Goal: Task Accomplishment & Management: Manage account settings

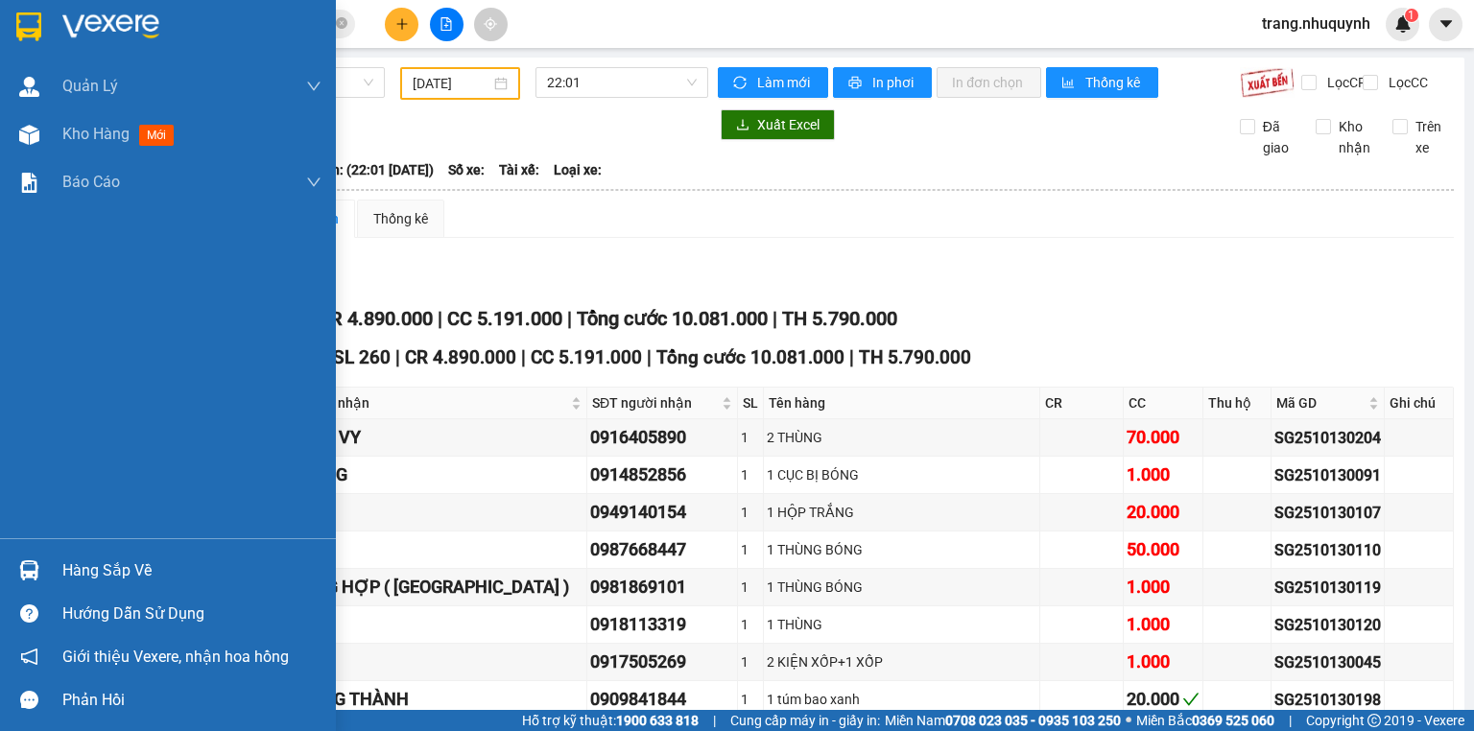
click at [69, 138] on span "Kho hàng" at bounding box center [95, 134] width 67 height 18
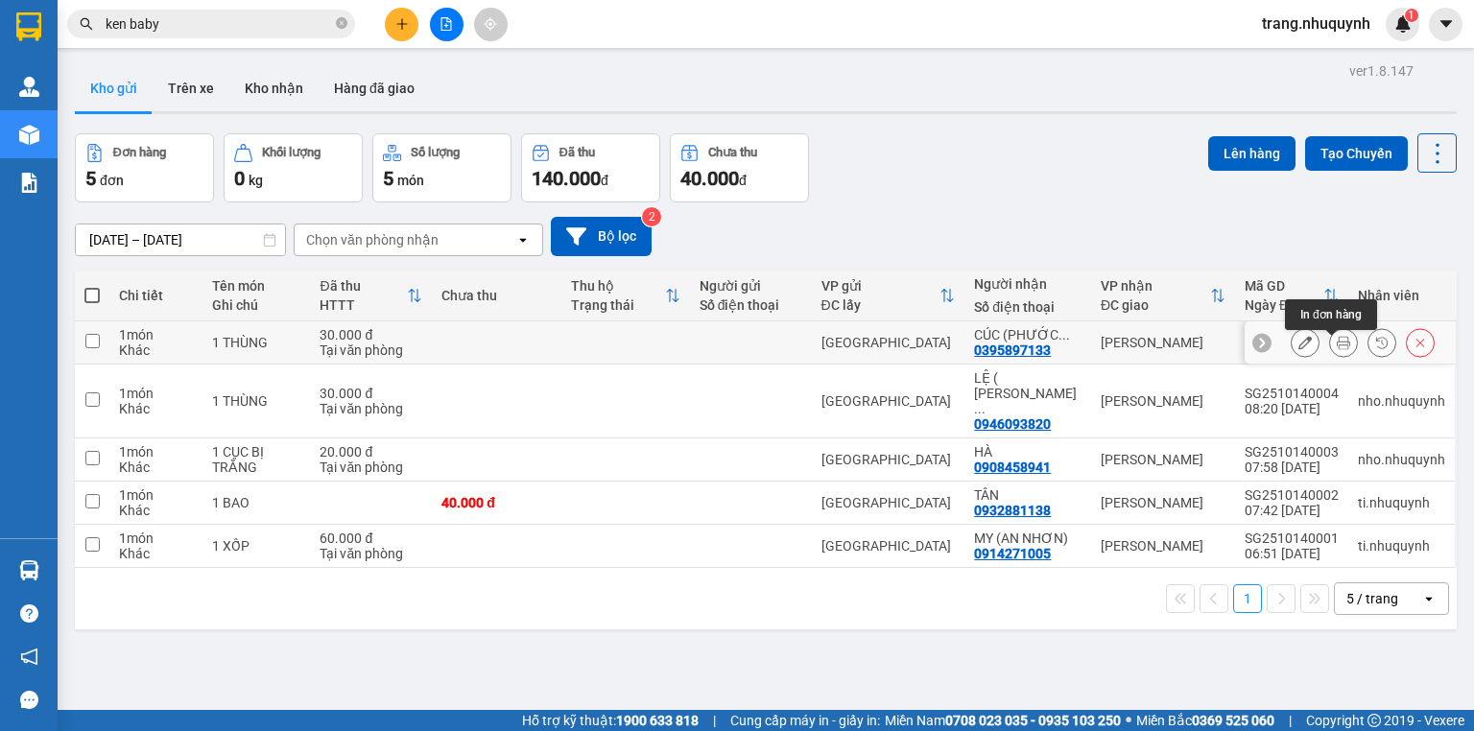
click at [1337, 345] on icon at bounding box center [1342, 342] width 13 height 13
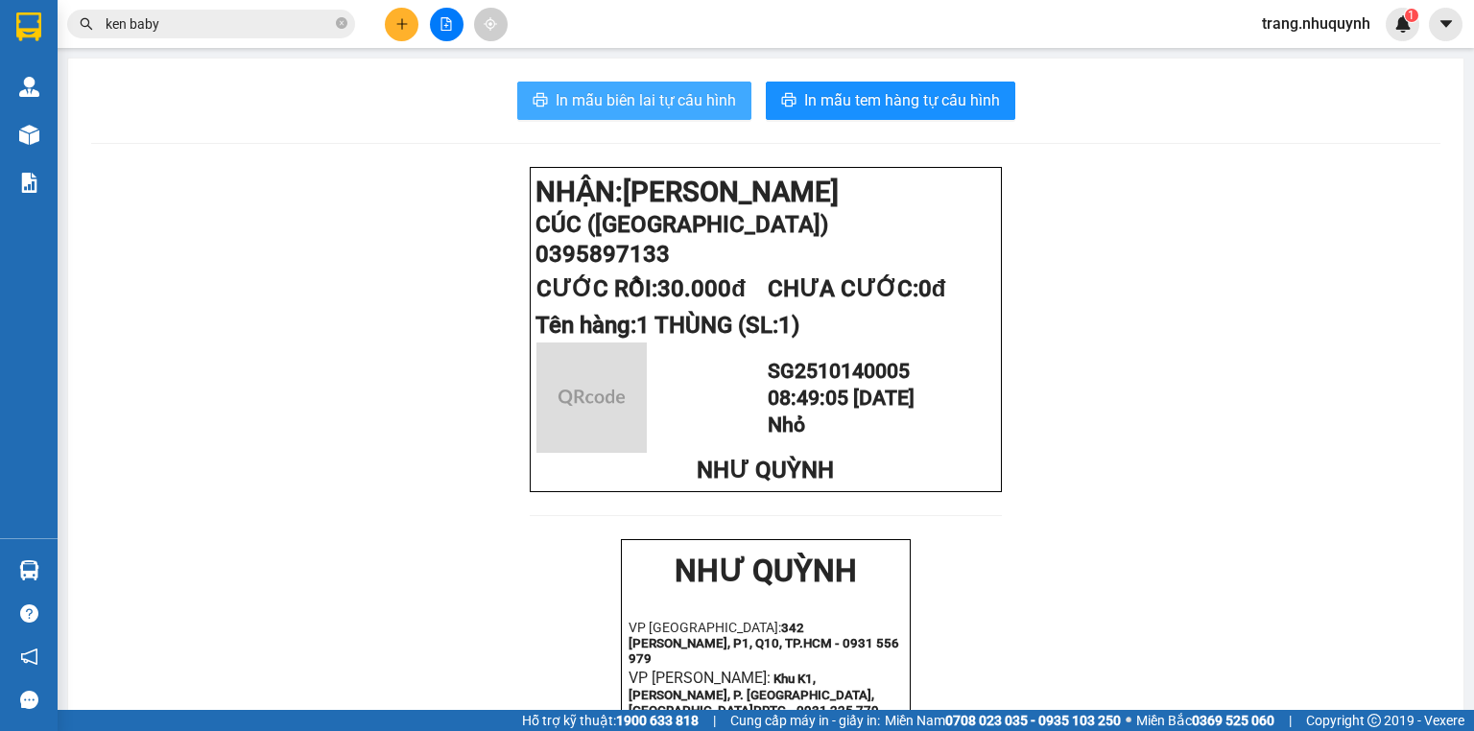
click at [690, 117] on button "In mẫu biên lai tự cấu hình" at bounding box center [634, 101] width 234 height 38
click at [699, 104] on span "In mẫu biên lai tự cấu hình" at bounding box center [645, 100] width 180 height 24
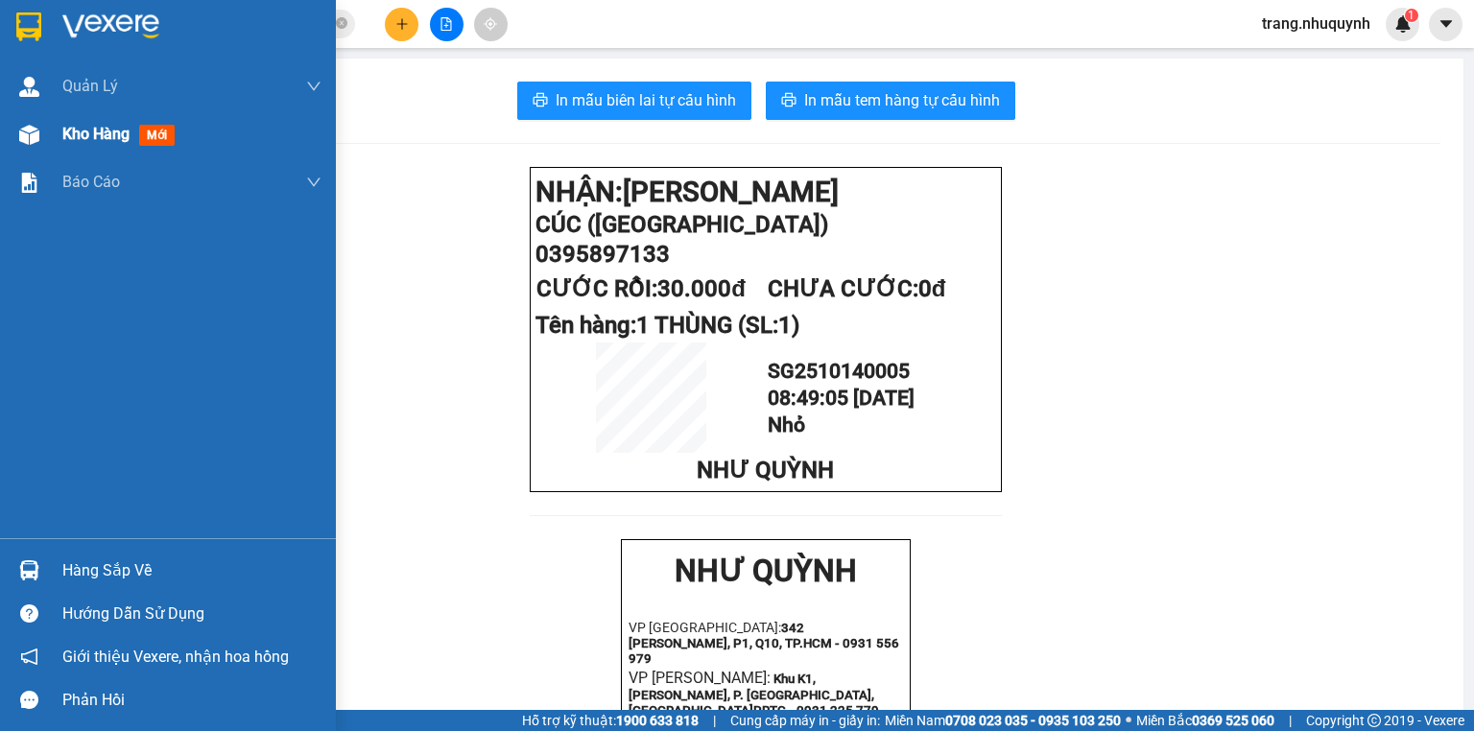
click at [50, 142] on div "Kho hàng mới" at bounding box center [168, 134] width 336 height 48
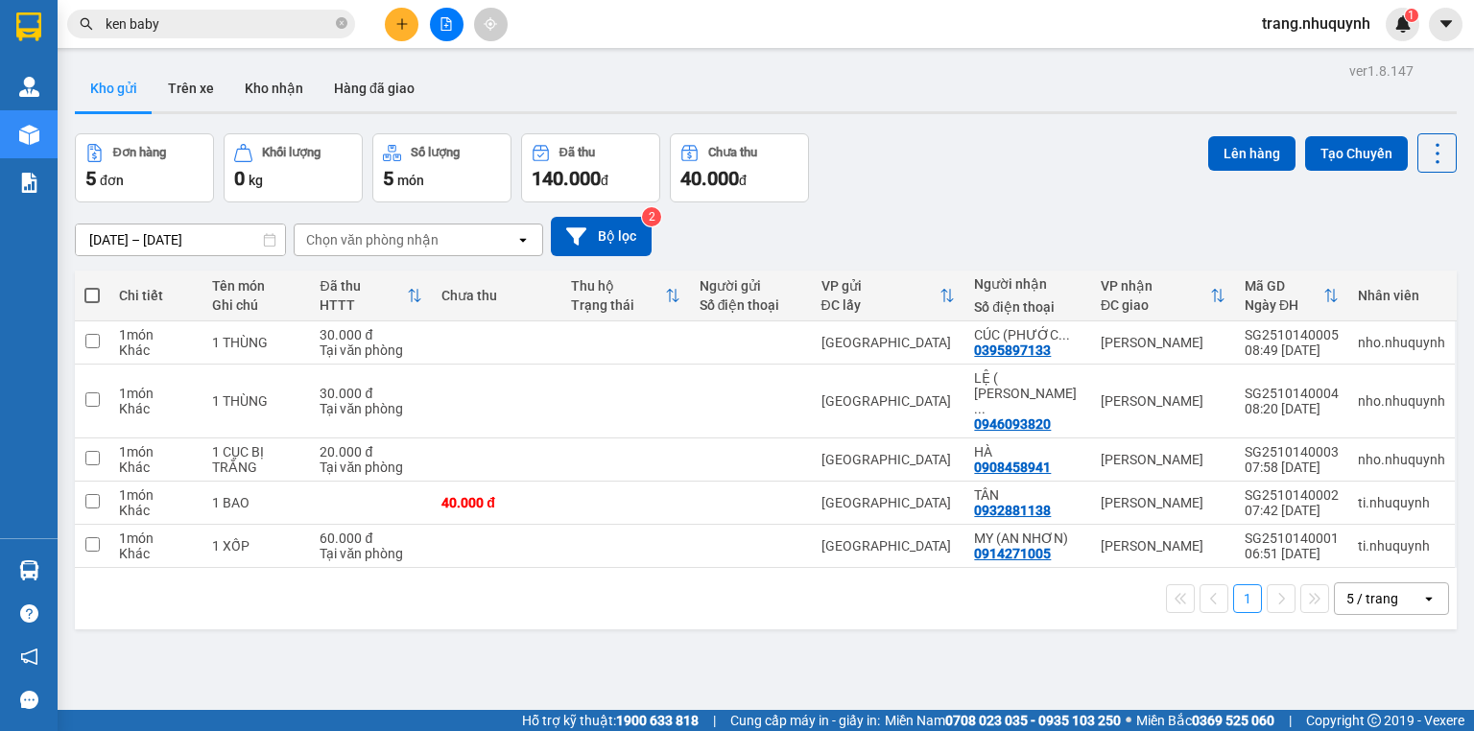
click at [1060, 179] on div "Đơn hàng 5 đơn Khối lượng 0 kg Số lượng 5 món Đã thu 140.000 đ Chưa thu 40.000 …" at bounding box center [766, 167] width 1382 height 69
click at [1434, 151] on icon at bounding box center [1437, 153] width 27 height 27
click at [1398, 281] on span "Làm mới" at bounding box center [1398, 273] width 53 height 19
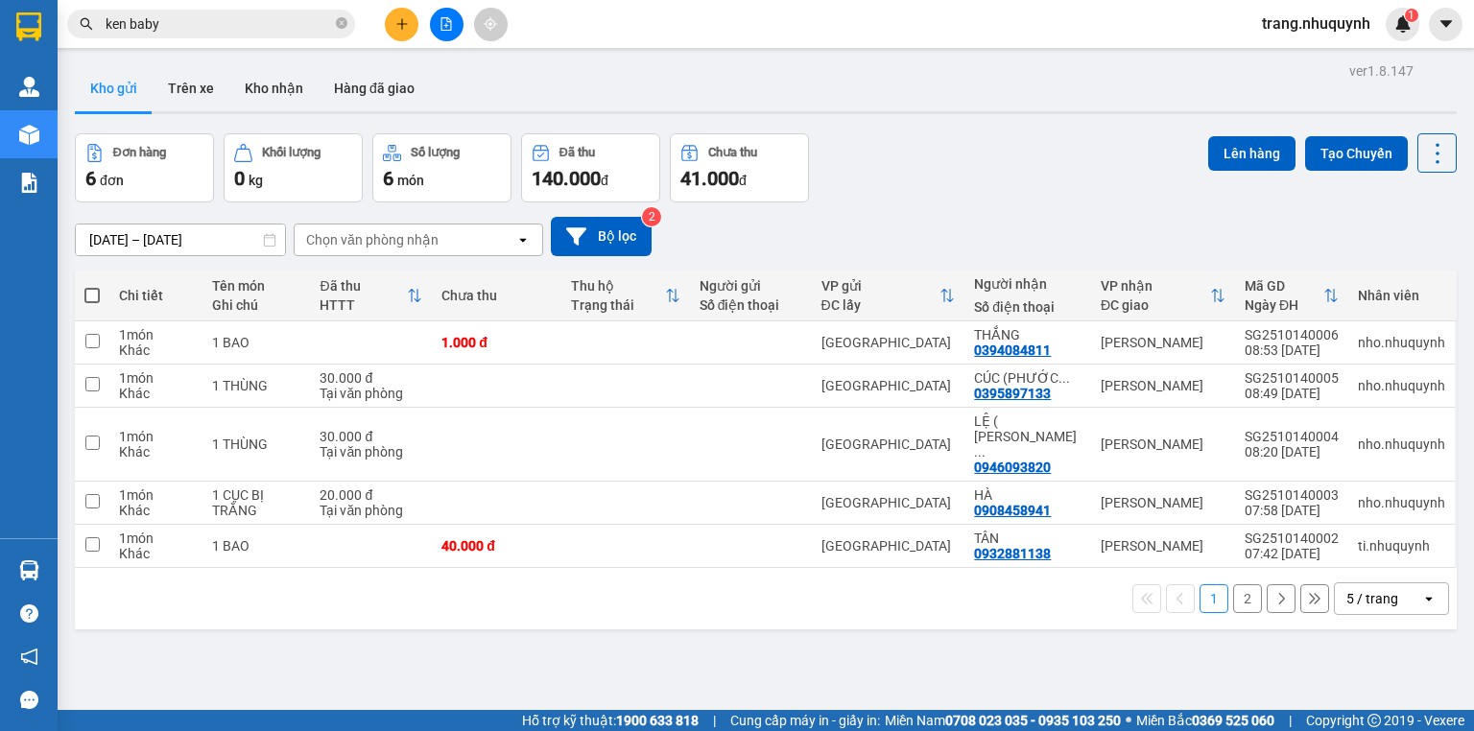
click at [890, 168] on div "Đơn hàng 6 đơn Khối lượng 0 kg Số lượng 6 món Đã thu 140.000 đ Chưa thu 41.000 …" at bounding box center [766, 167] width 1382 height 69
click at [1434, 154] on icon at bounding box center [1437, 153] width 27 height 27
click at [1390, 277] on span "Làm mới" at bounding box center [1398, 273] width 53 height 19
click at [993, 199] on div "Đơn hàng 6 đơn Khối lượng 0 kg Số lượng 6 món Đã thu 140.000 đ Chưa thu 41.000 …" at bounding box center [766, 167] width 1382 height 69
click at [454, 652] on div "ver 1.8.147 Kho gửi Trên xe Kho nhận Hàng đã giao Đơn hàng 6 đơn Khối lượng 0 k…" at bounding box center [765, 423] width 1397 height 731
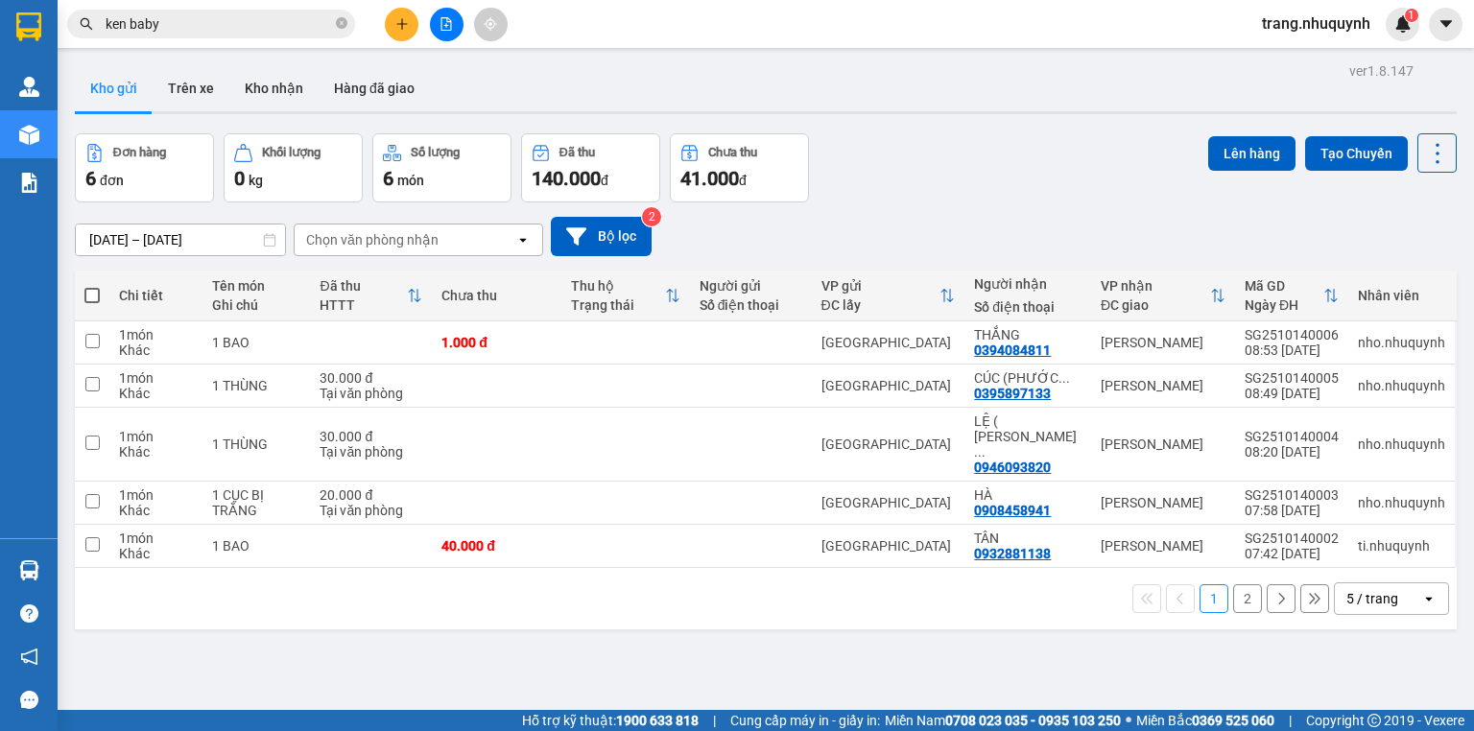
click at [537, 73] on div "Kho gửi Trên xe Kho nhận Hàng đã giao" at bounding box center [766, 90] width 1382 height 51
click at [1417, 155] on button at bounding box center [1436, 152] width 39 height 39
click at [1412, 269] on span "Làm mới" at bounding box center [1398, 273] width 53 height 19
click at [1425, 156] on icon at bounding box center [1437, 153] width 27 height 27
click at [1412, 272] on span "Làm mới" at bounding box center [1398, 273] width 53 height 19
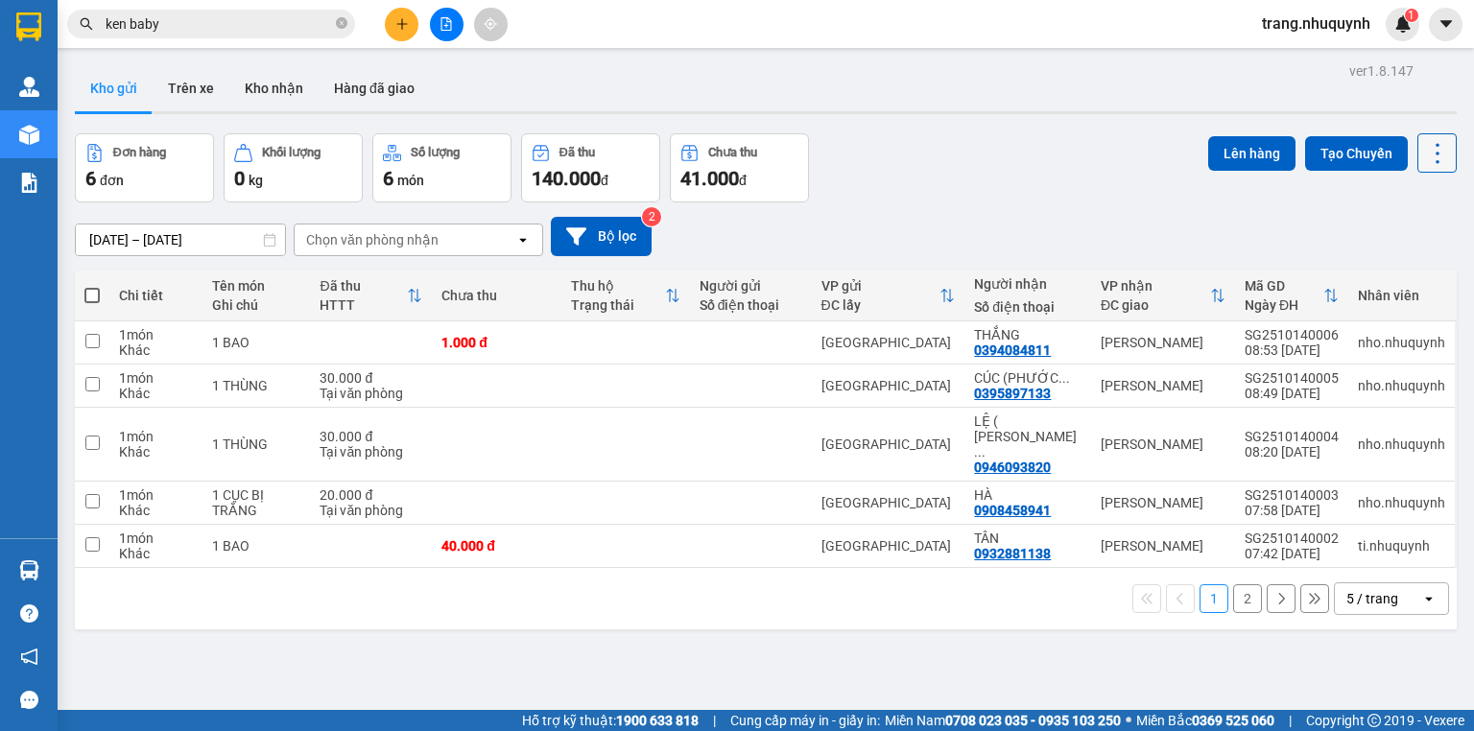
click at [1424, 145] on icon at bounding box center [1437, 153] width 27 height 27
click at [1425, 277] on div "Làm mới" at bounding box center [1390, 273] width 113 height 19
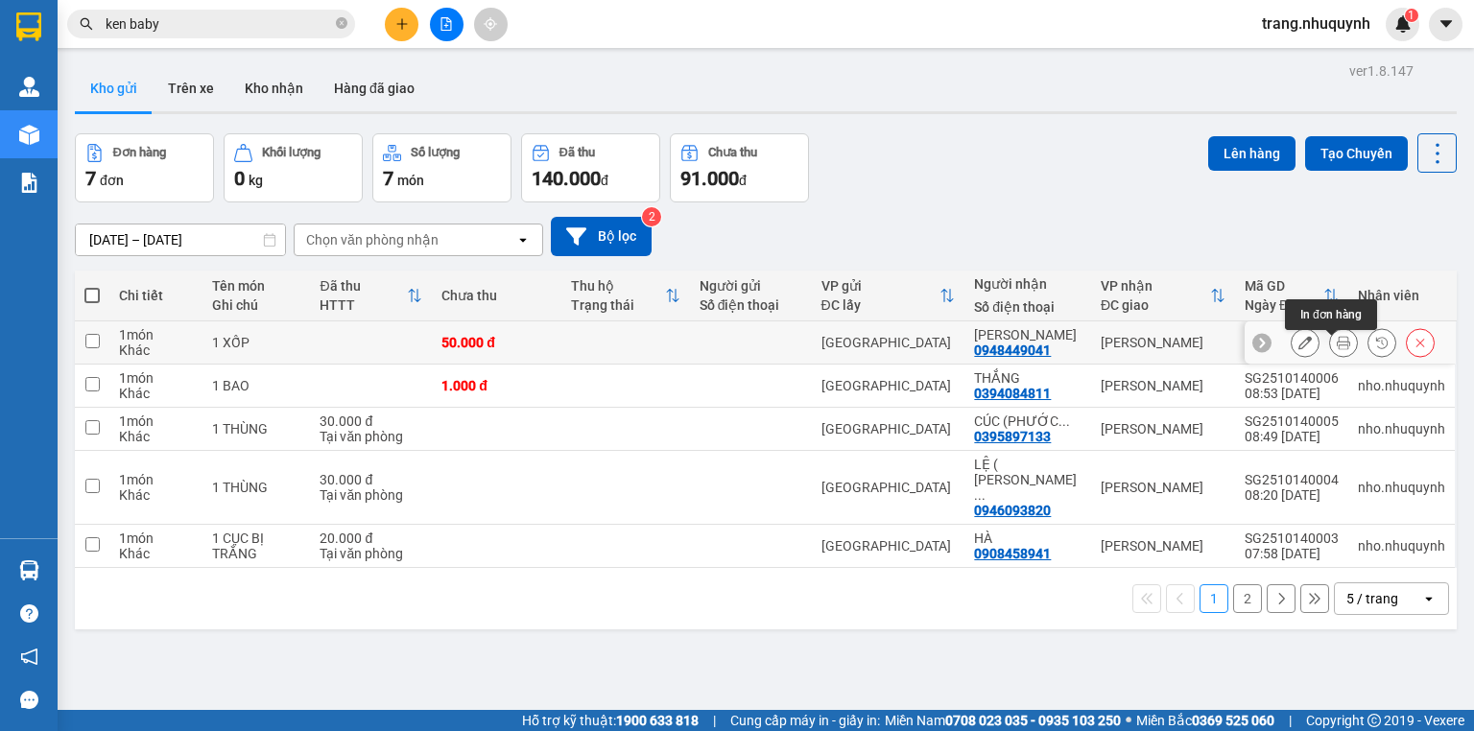
click at [1336, 349] on icon at bounding box center [1342, 342] width 13 height 13
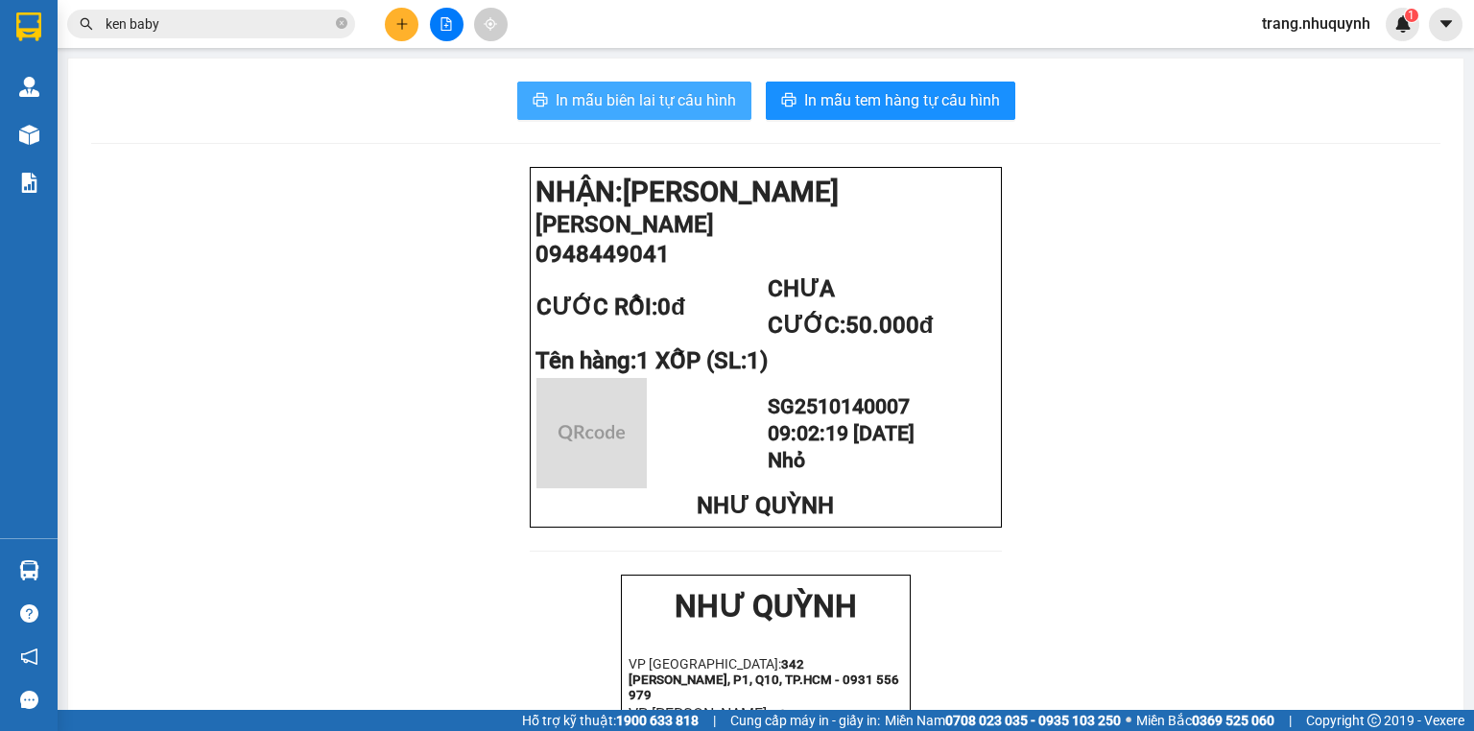
click at [684, 106] on span "In mẫu biên lai tự cấu hình" at bounding box center [645, 100] width 180 height 24
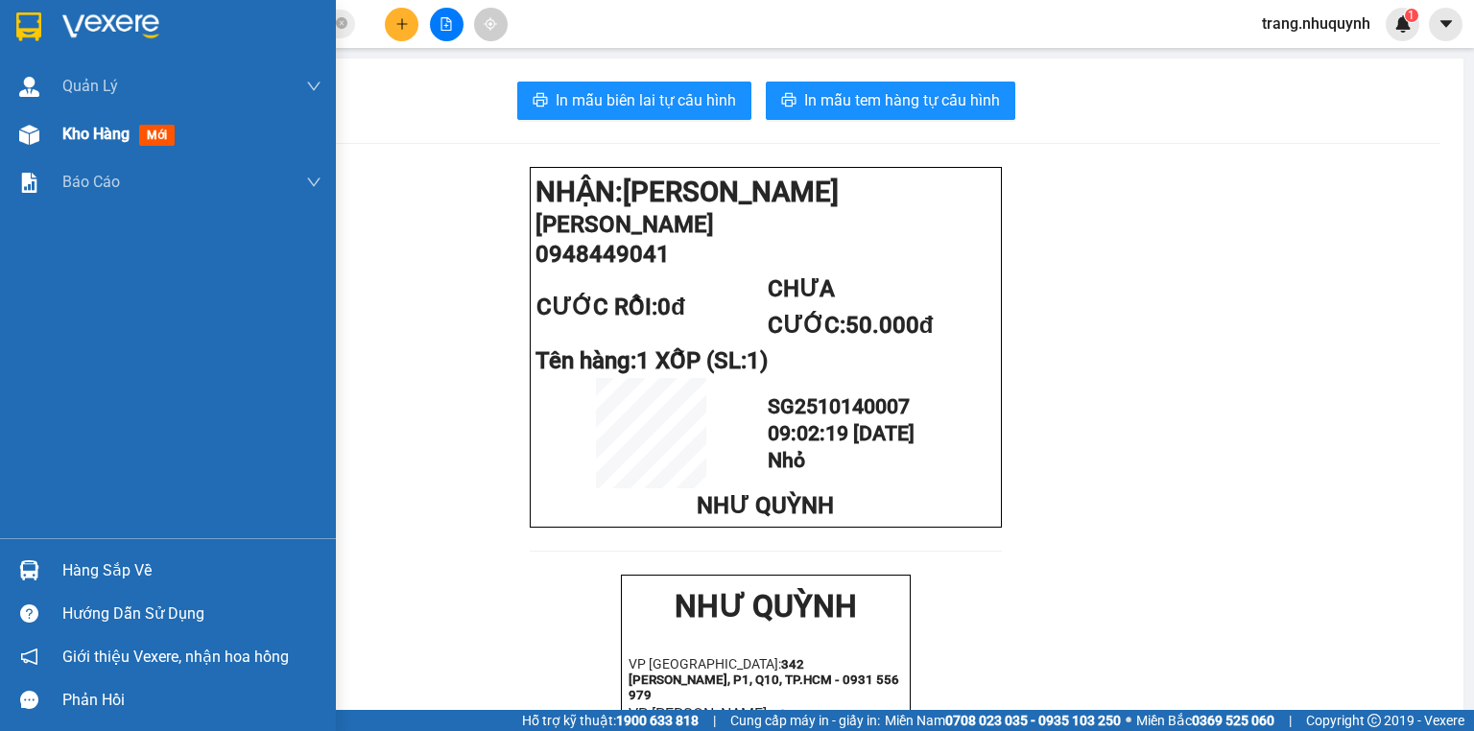
click at [47, 145] on div "Kho hàng mới" at bounding box center [168, 134] width 336 height 48
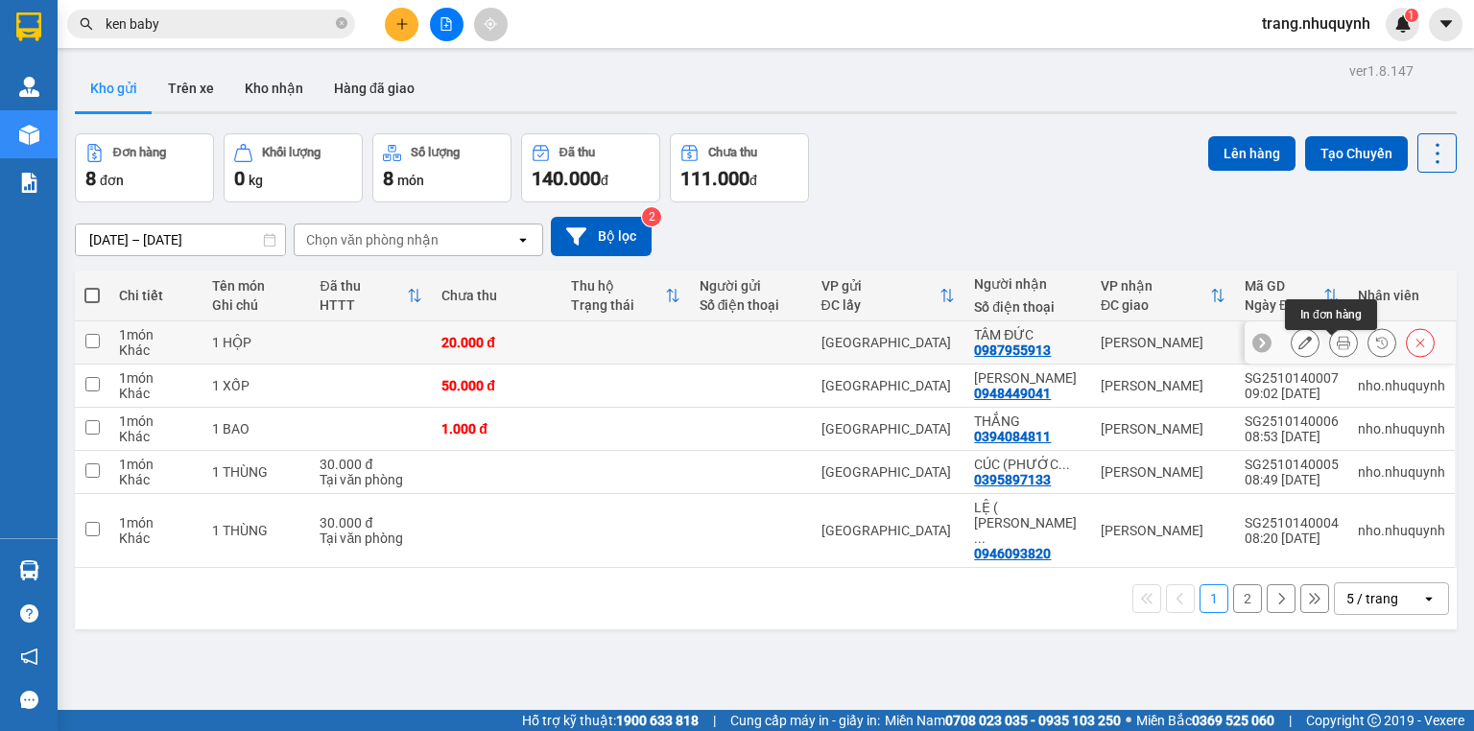
click at [1336, 346] on icon at bounding box center [1342, 342] width 13 height 13
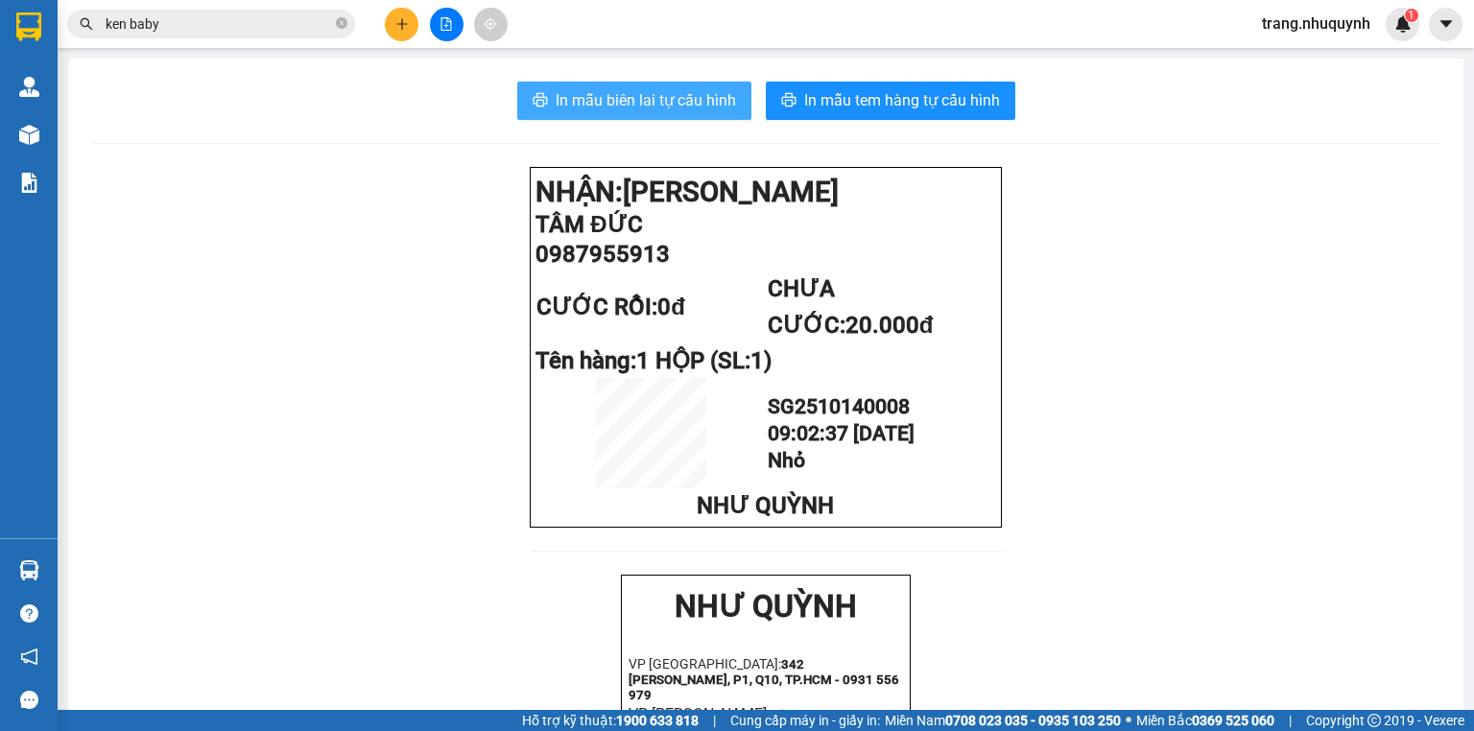
click at [649, 105] on span "In mẫu biên lai tự cấu hình" at bounding box center [645, 100] width 180 height 24
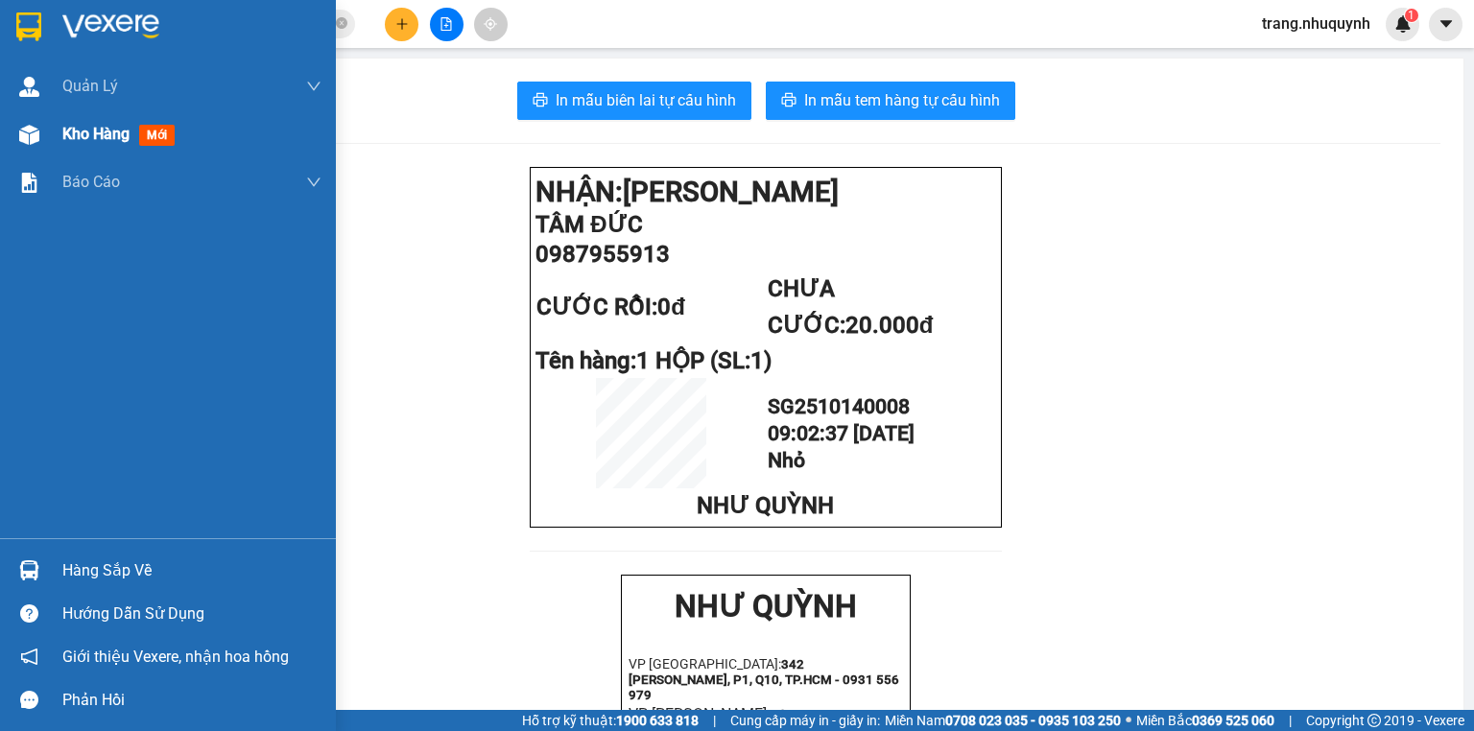
click at [107, 135] on span "Kho hàng" at bounding box center [95, 134] width 67 height 18
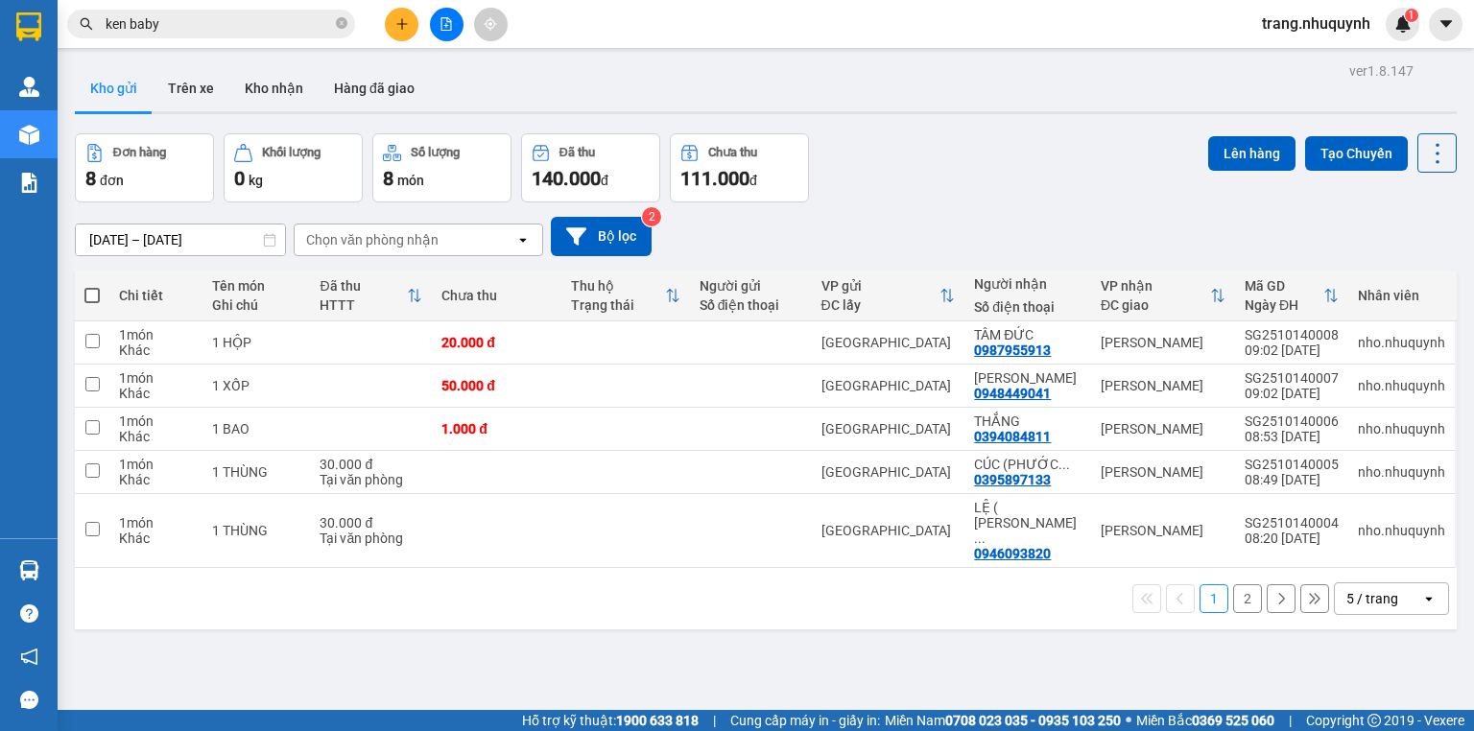
click at [461, 617] on div "ver 1.8.147 Kho gửi Trên xe Kho nhận Hàng đã giao Đơn hàng 8 đơn Khối lượng 0 k…" at bounding box center [765, 423] width 1397 height 731
click at [1062, 169] on div "Đơn hàng 8 đơn Khối lượng 0 kg Số lượng 8 món Đã thu 140.000 đ Chưa thu 111.000…" at bounding box center [766, 167] width 1382 height 69
click at [1435, 146] on icon at bounding box center [1437, 153] width 27 height 27
click at [1409, 272] on span "Làm mới" at bounding box center [1398, 273] width 53 height 19
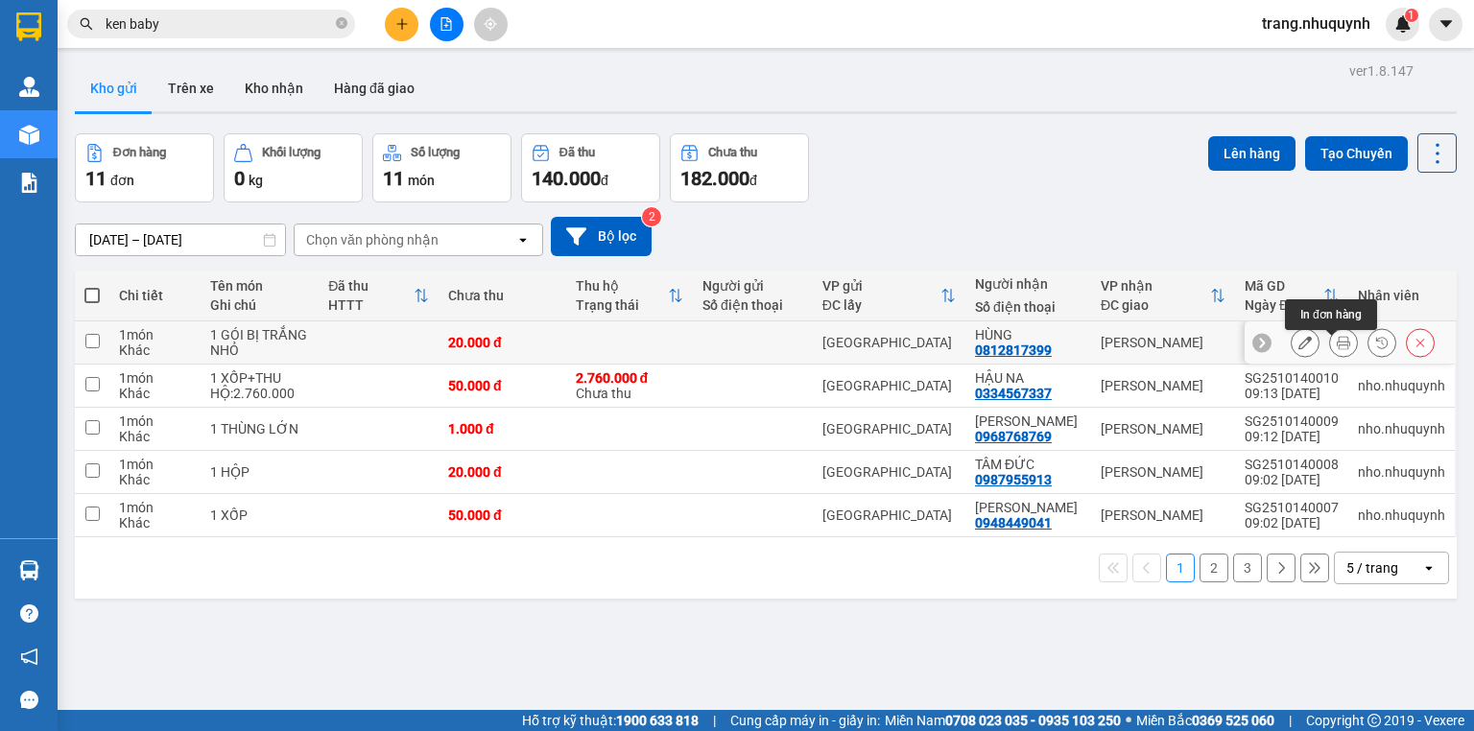
click at [1339, 352] on button at bounding box center [1343, 343] width 27 height 34
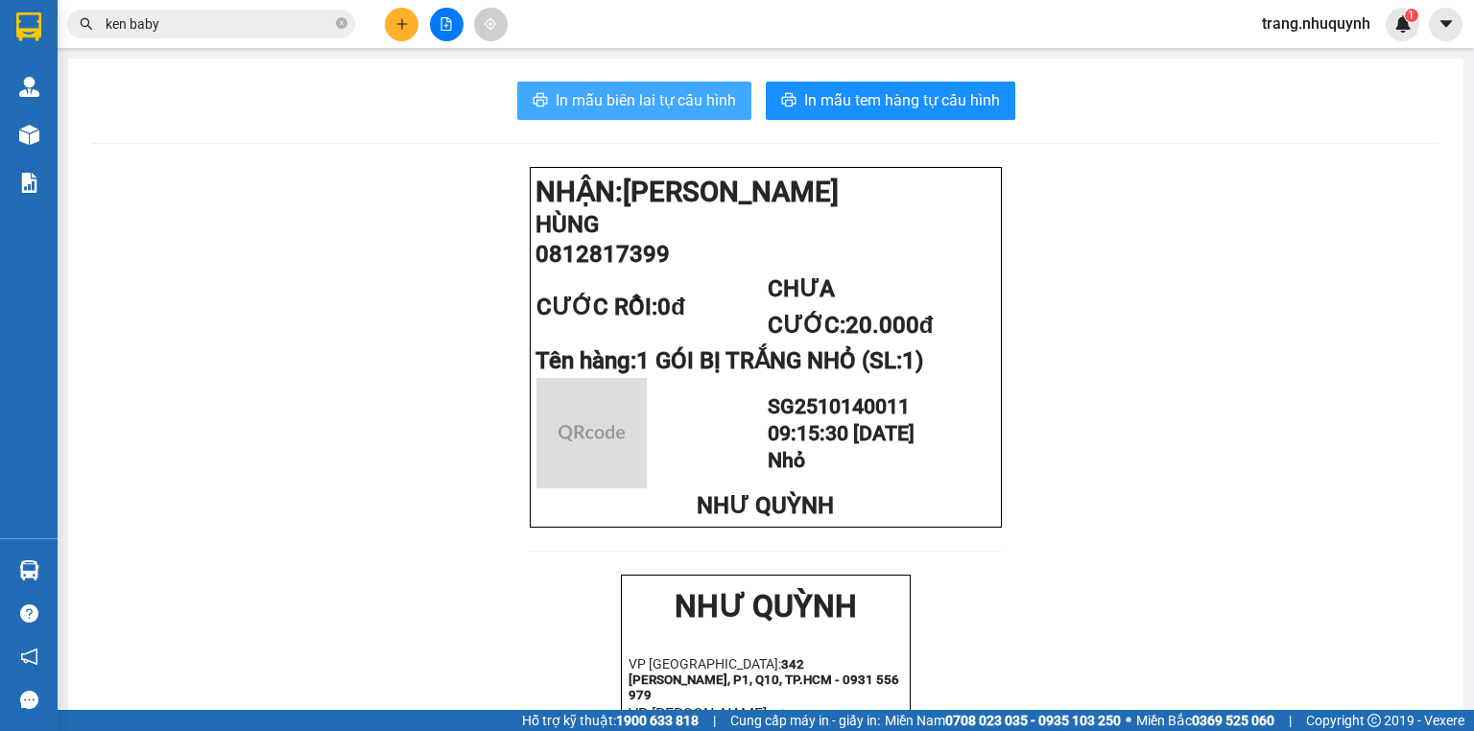
click at [618, 84] on button "In mẫu biên lai tự cấu hình" at bounding box center [634, 101] width 234 height 38
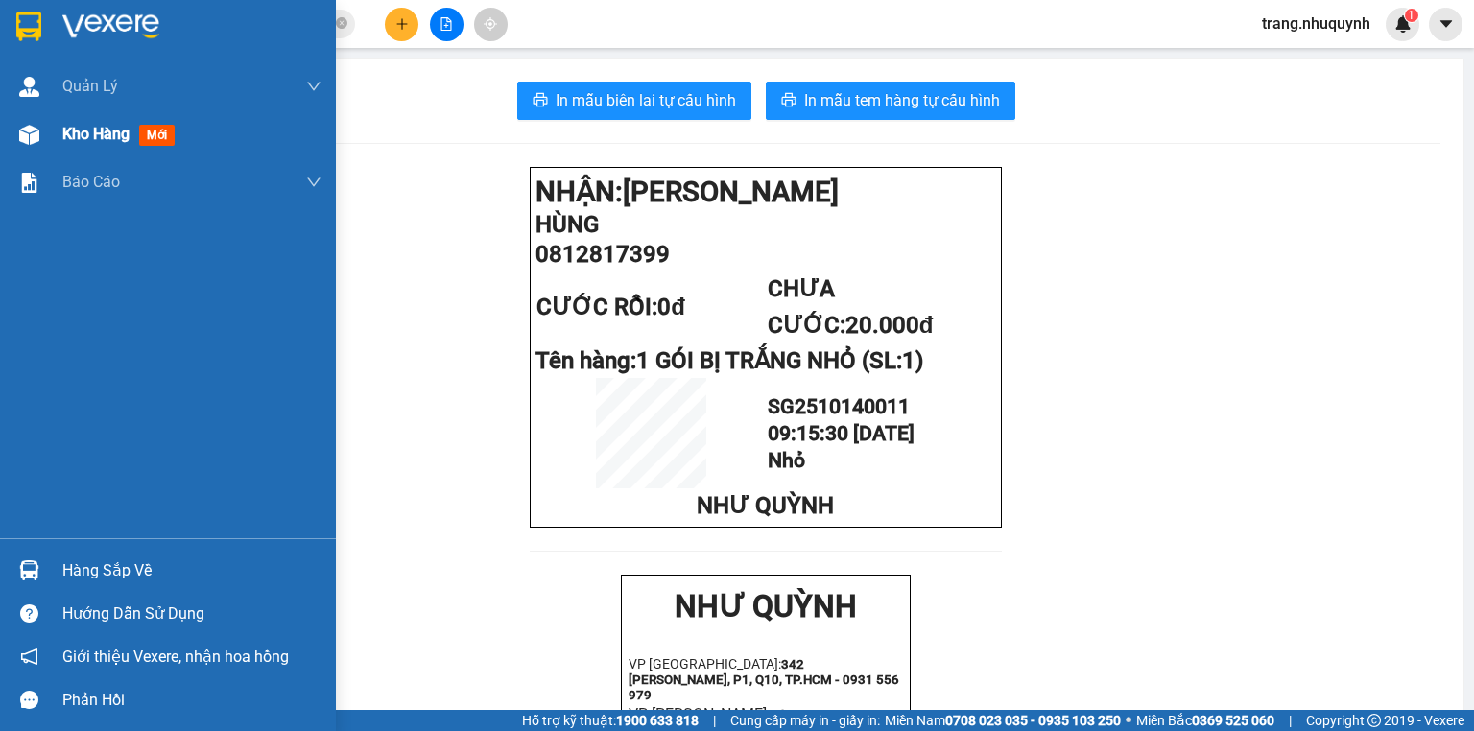
click at [103, 117] on div "Kho hàng mới" at bounding box center [191, 134] width 259 height 48
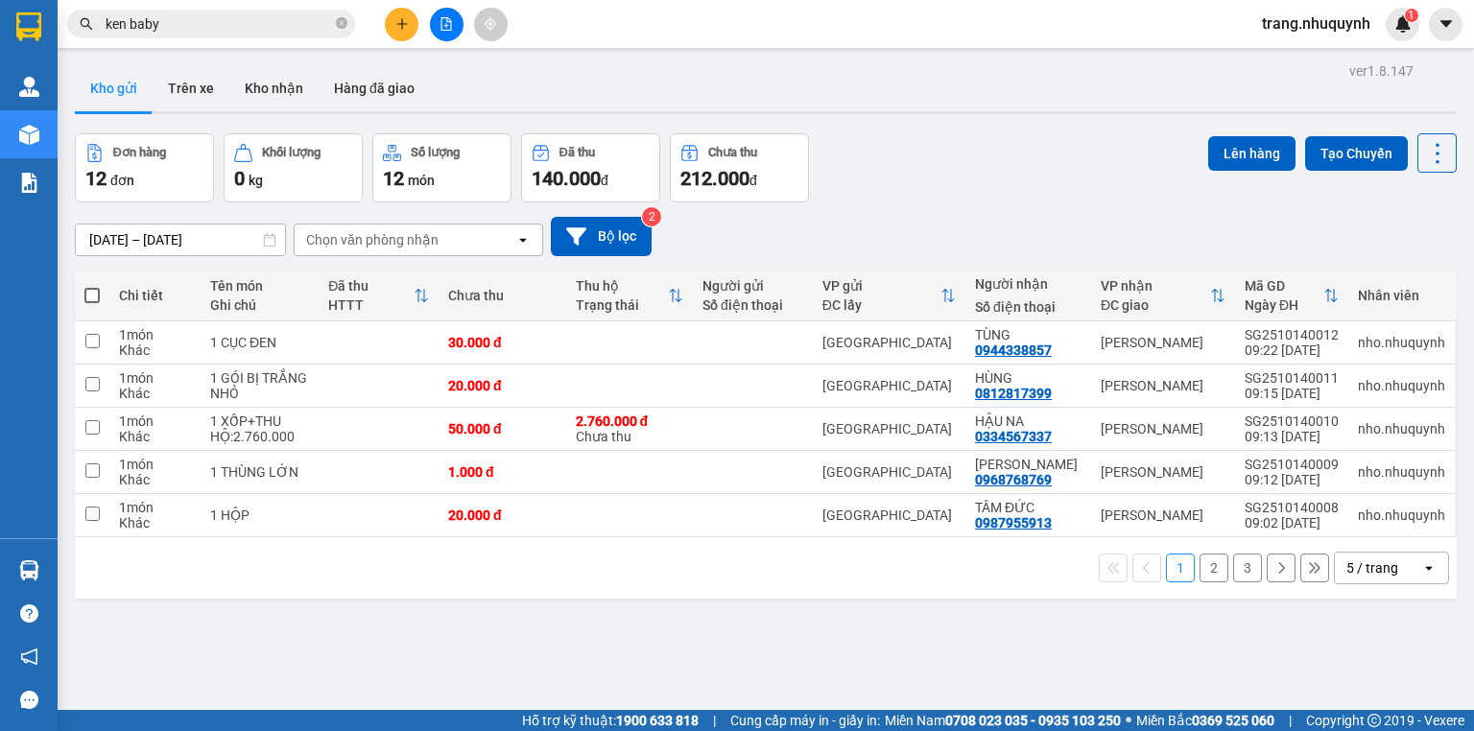
click at [441, 31] on button at bounding box center [447, 25] width 34 height 34
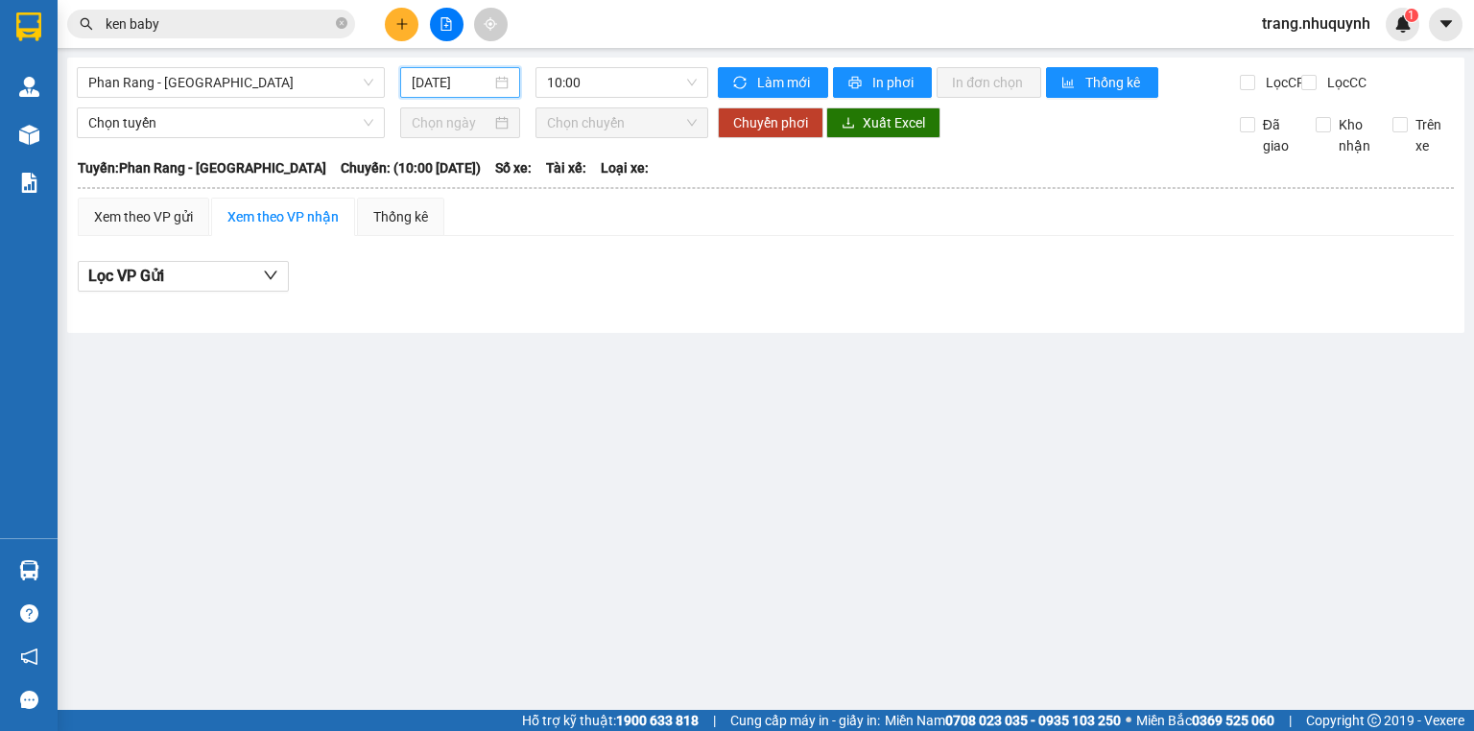
click at [437, 81] on input "[DATE]" at bounding box center [451, 82] width 79 height 21
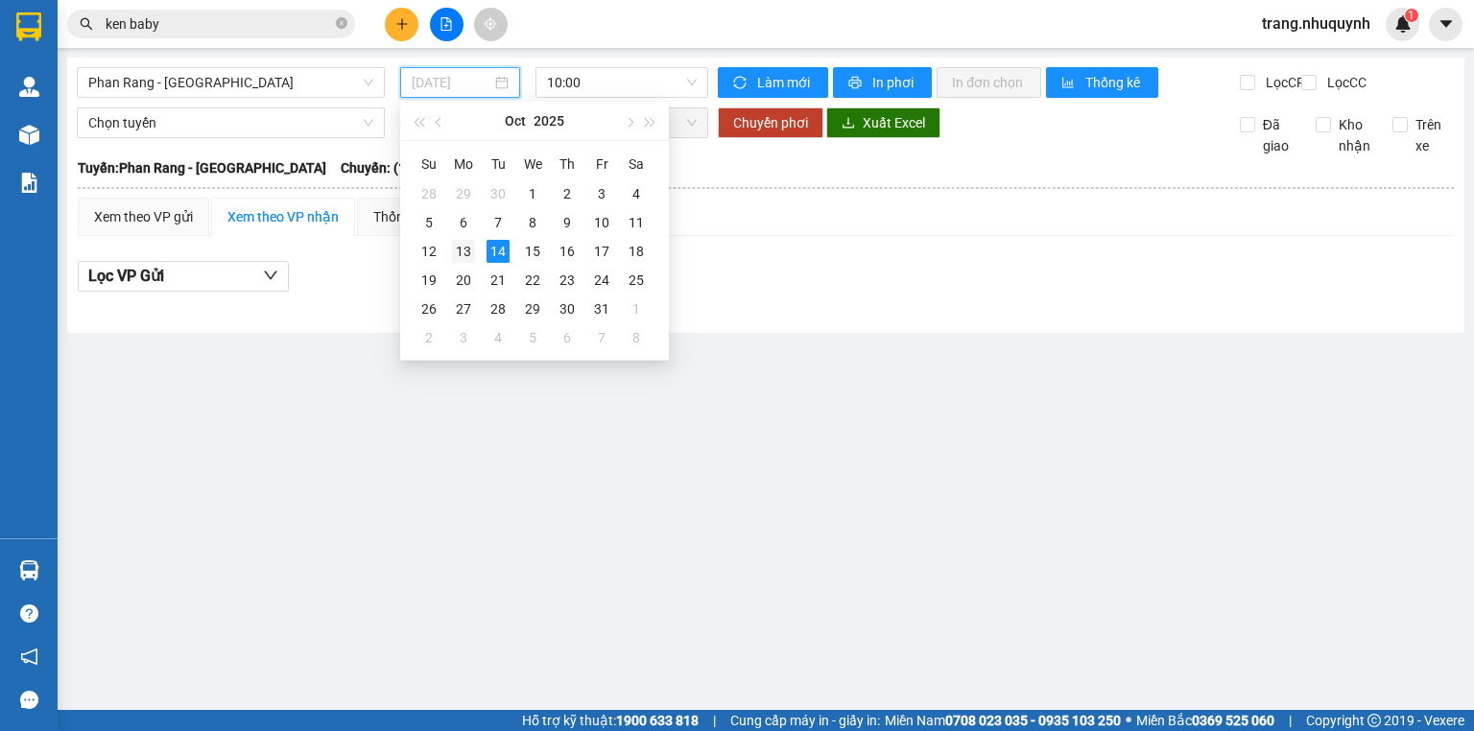
click at [457, 248] on div "13" at bounding box center [463, 251] width 23 height 23
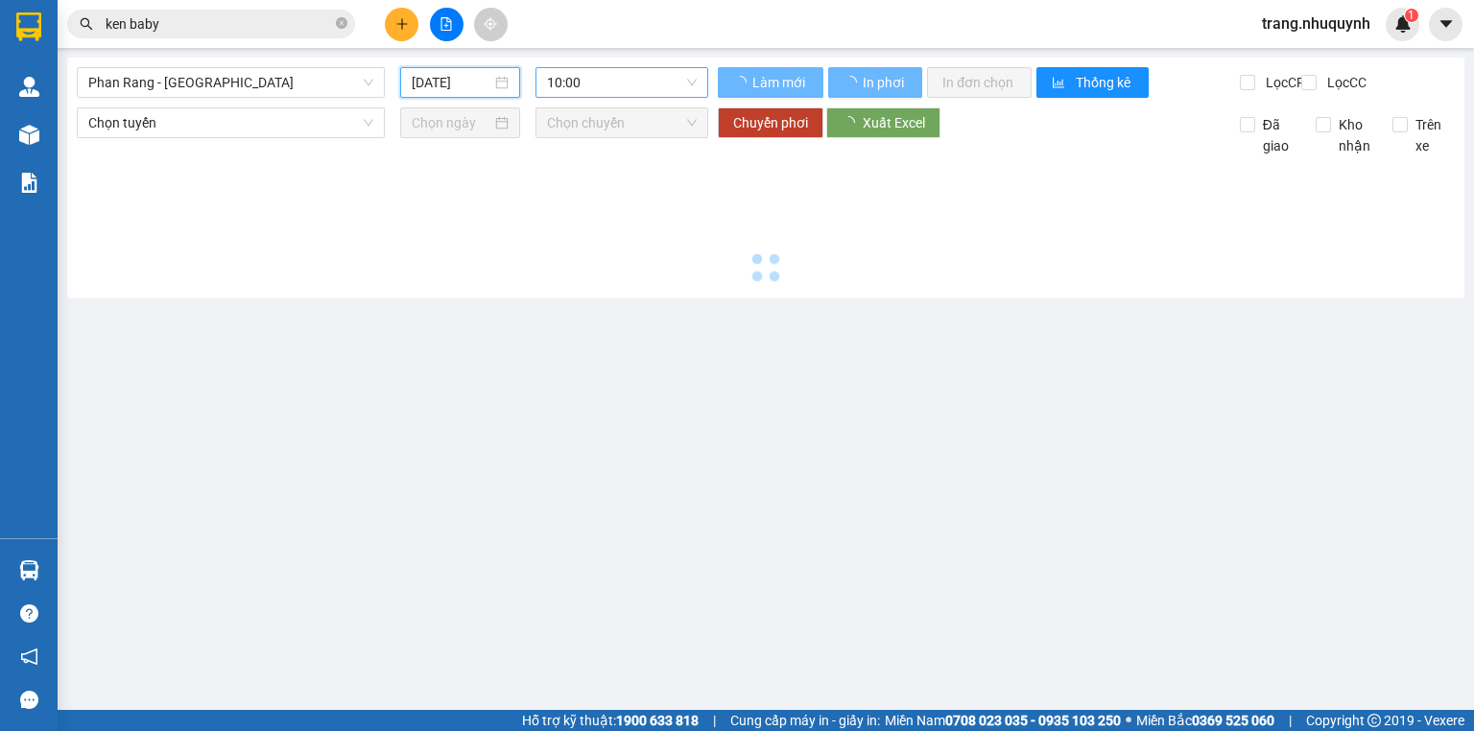
type input "[DATE]"
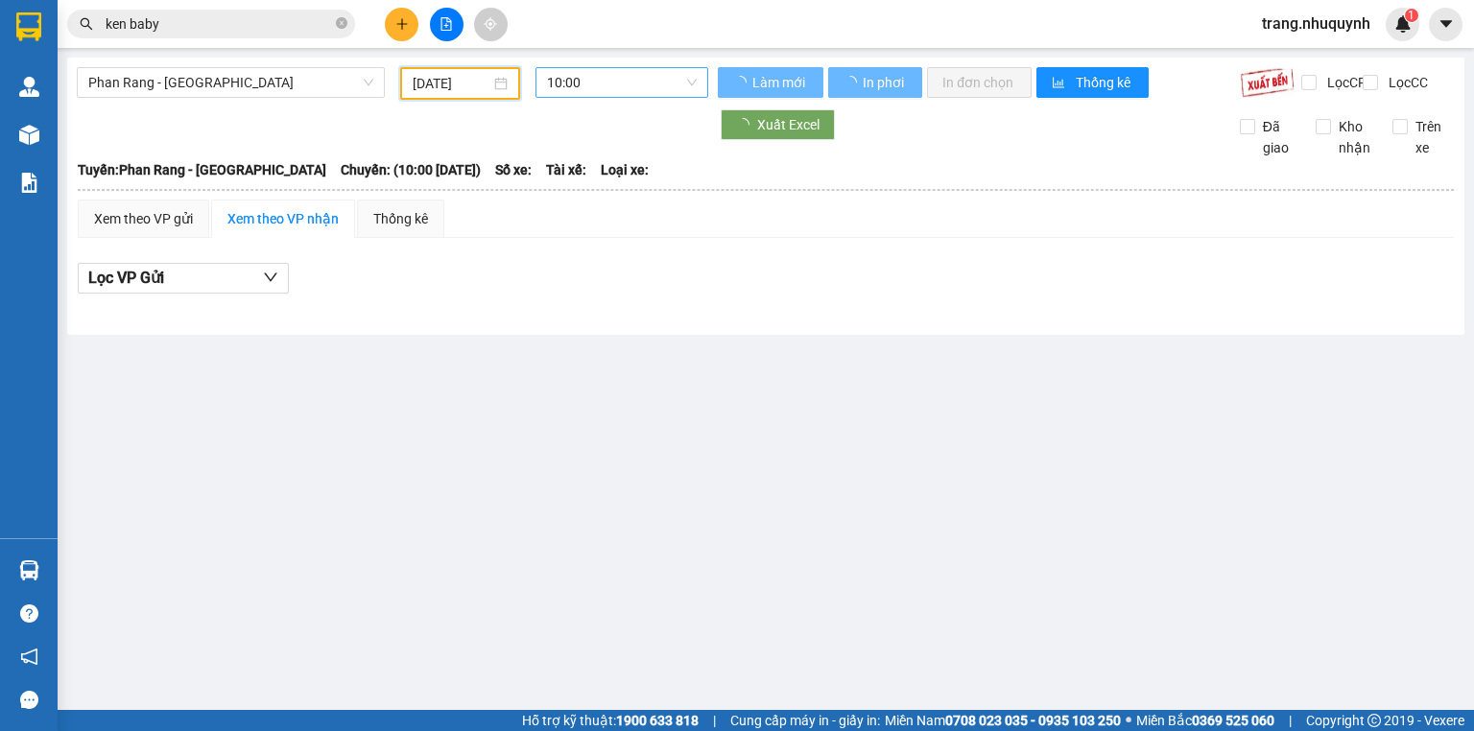
click at [556, 73] on span "10:00" at bounding box center [622, 82] width 151 height 29
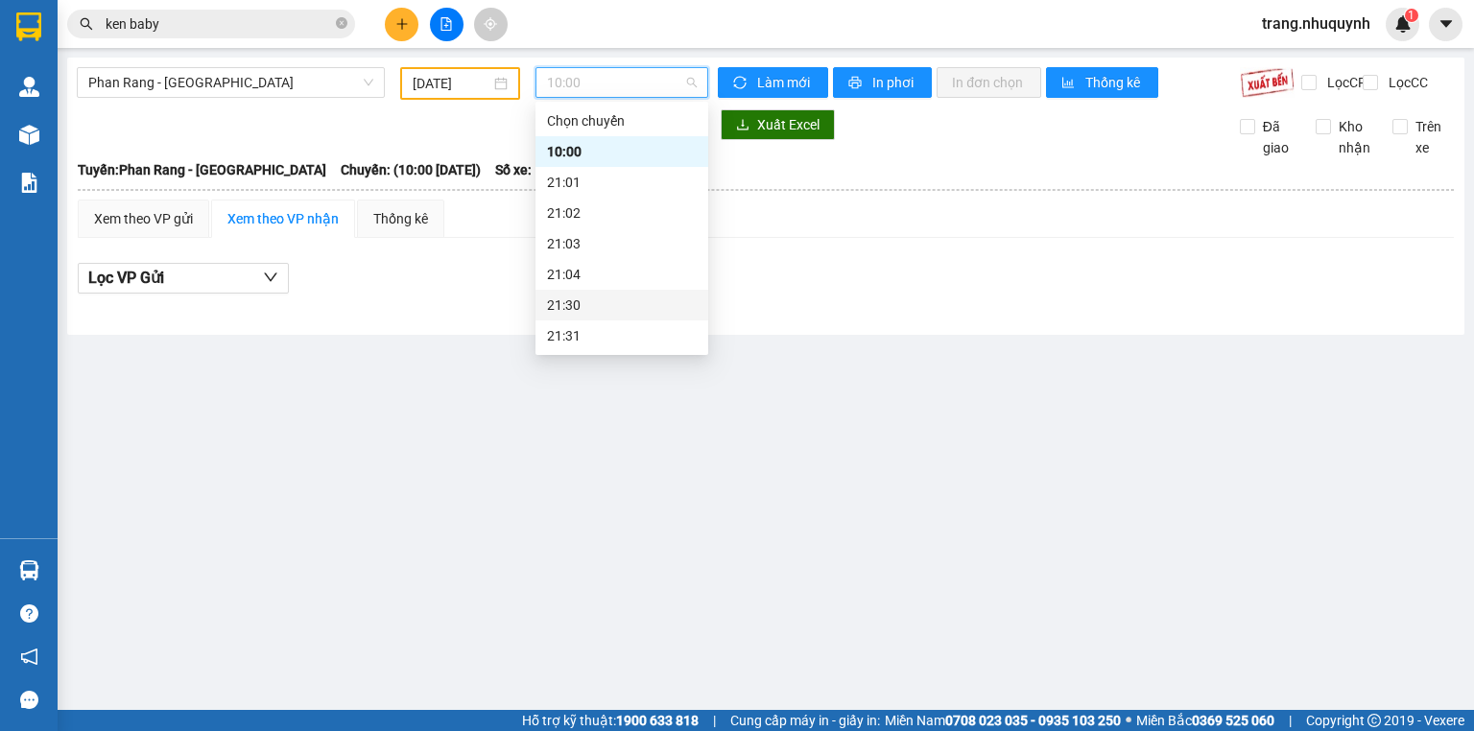
scroll to position [92, 0]
click at [608, 270] on div "22:00" at bounding box center [622, 274] width 150 height 21
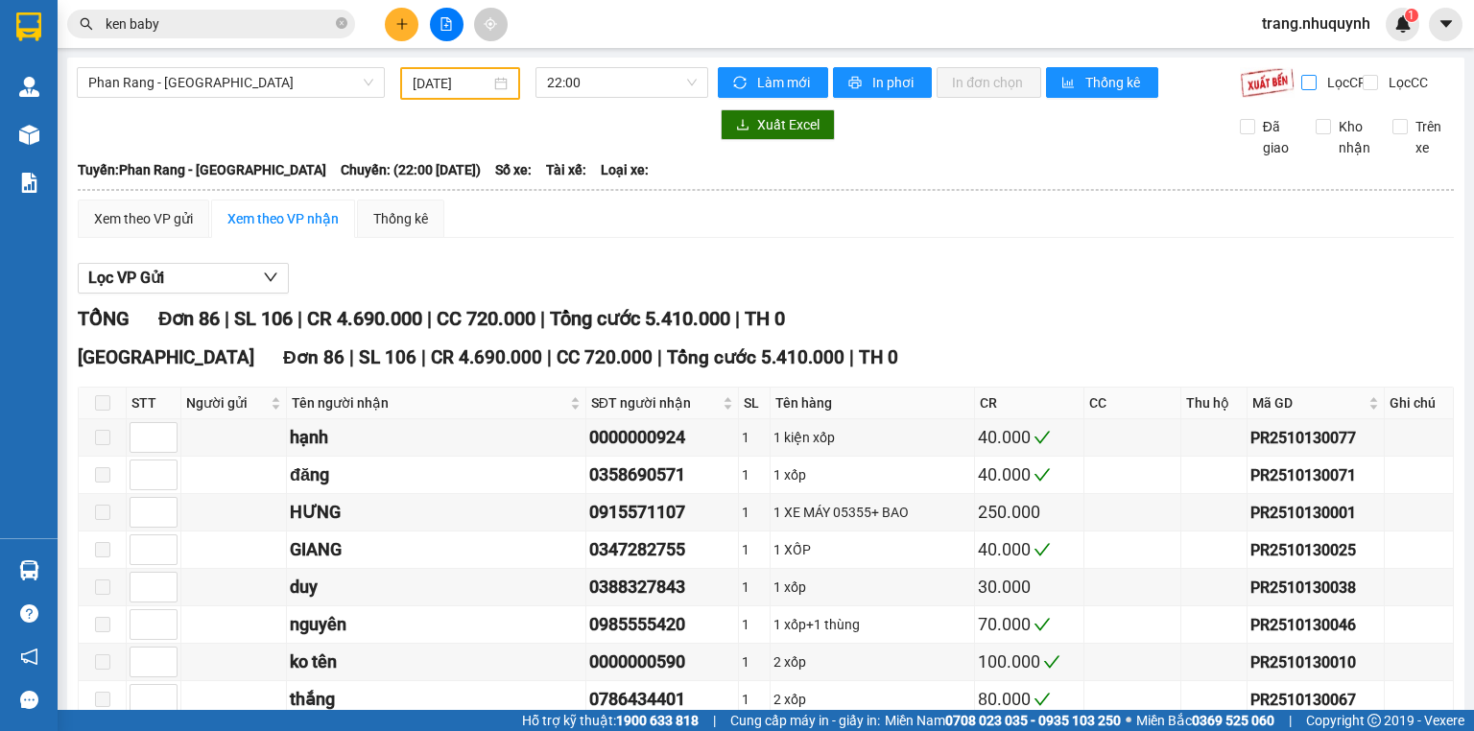
click at [1301, 81] on input "Lọc CR" at bounding box center [1310, 82] width 18 height 15
checkbox input "true"
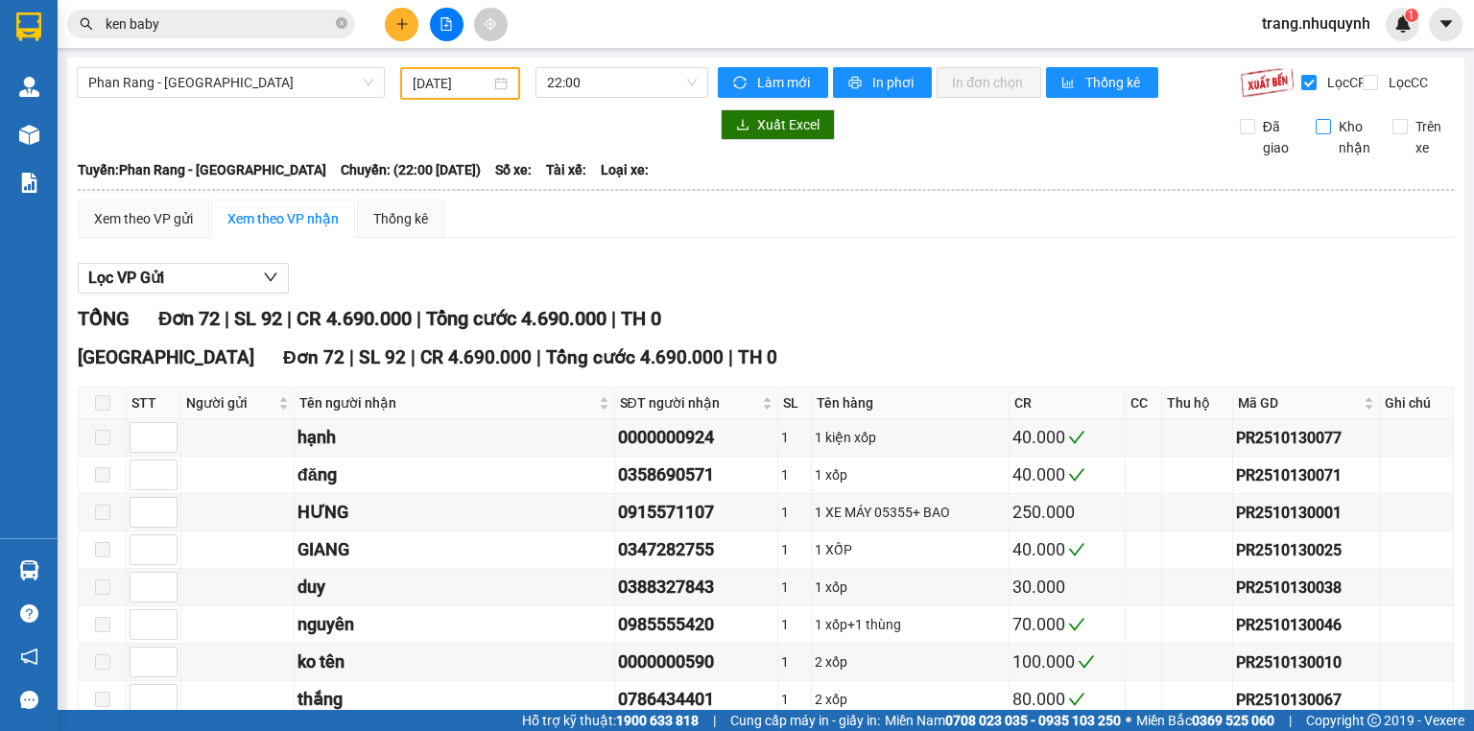
click at [1315, 134] on input "Kho nhận" at bounding box center [1322, 126] width 15 height 15
checkbox input "true"
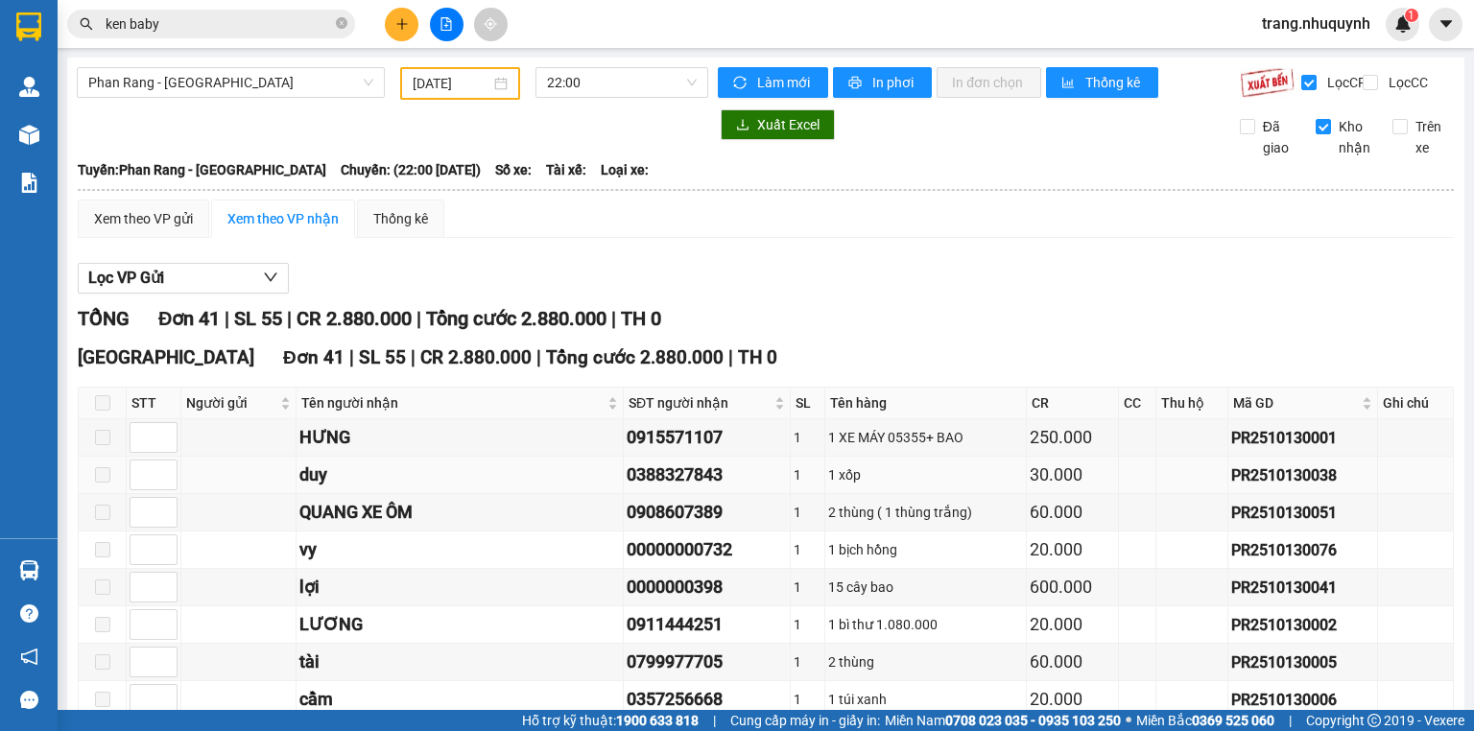
scroll to position [384, 0]
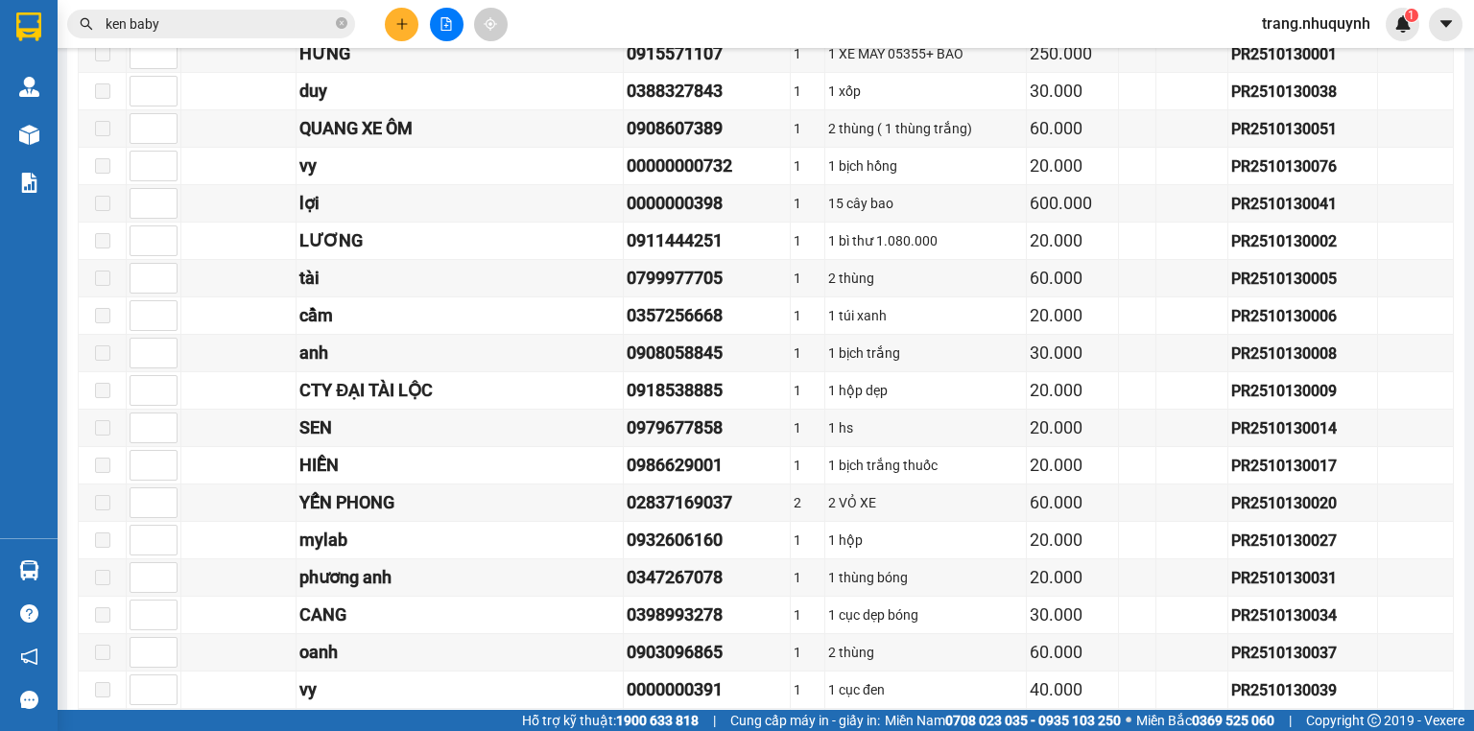
click at [201, 27] on input "ken baby" at bounding box center [219, 23] width 226 height 21
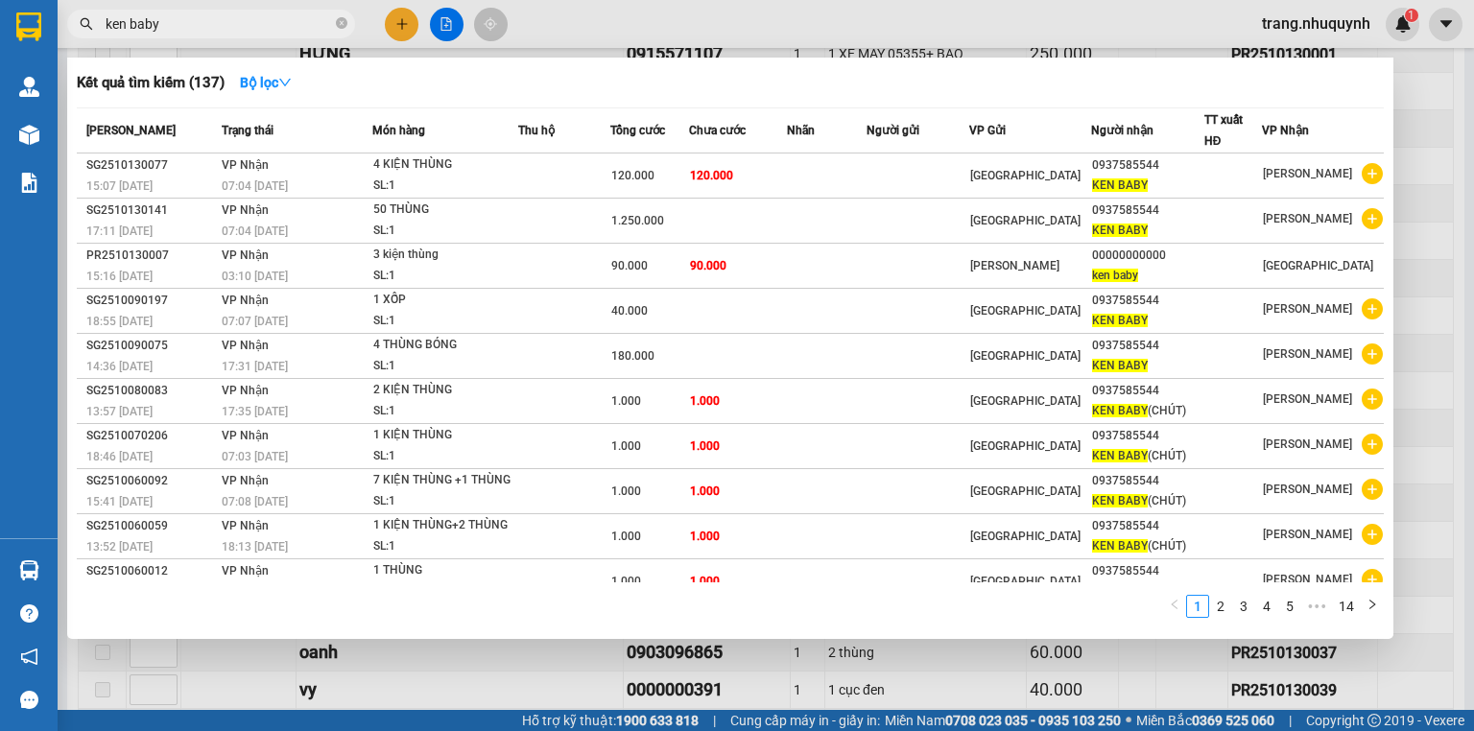
click at [201, 27] on input "ken baby" at bounding box center [219, 23] width 226 height 21
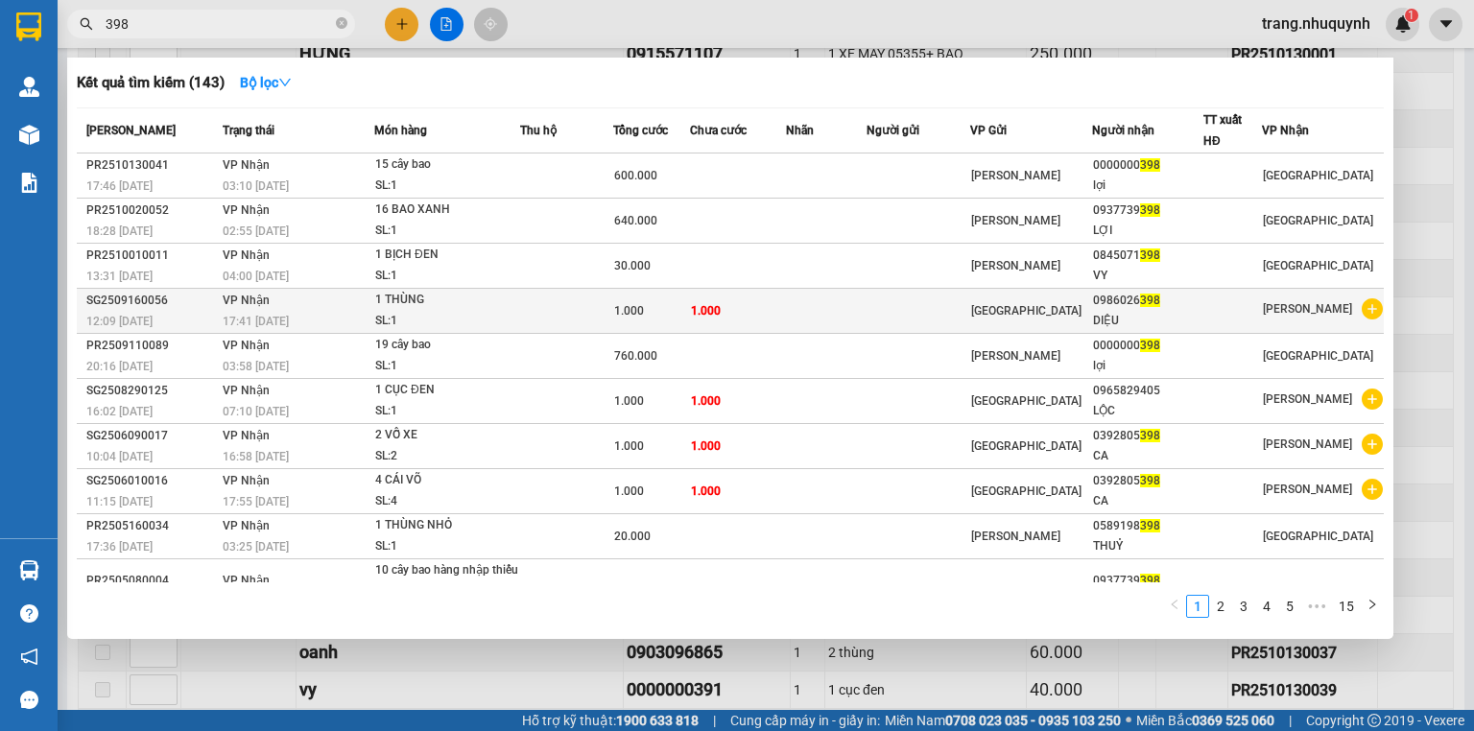
scroll to position [35, 0]
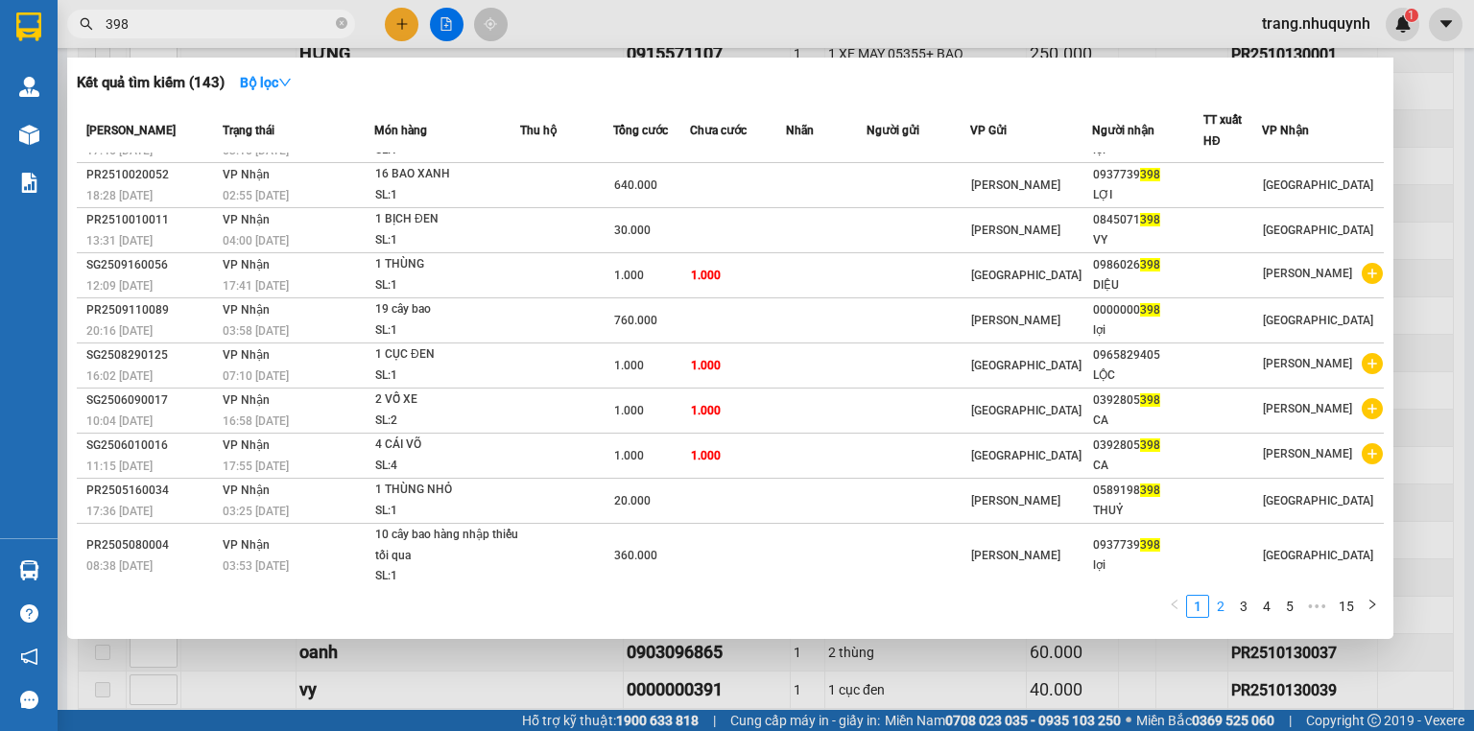
type input "398"
click at [1225, 606] on link "2" at bounding box center [1220, 606] width 21 height 21
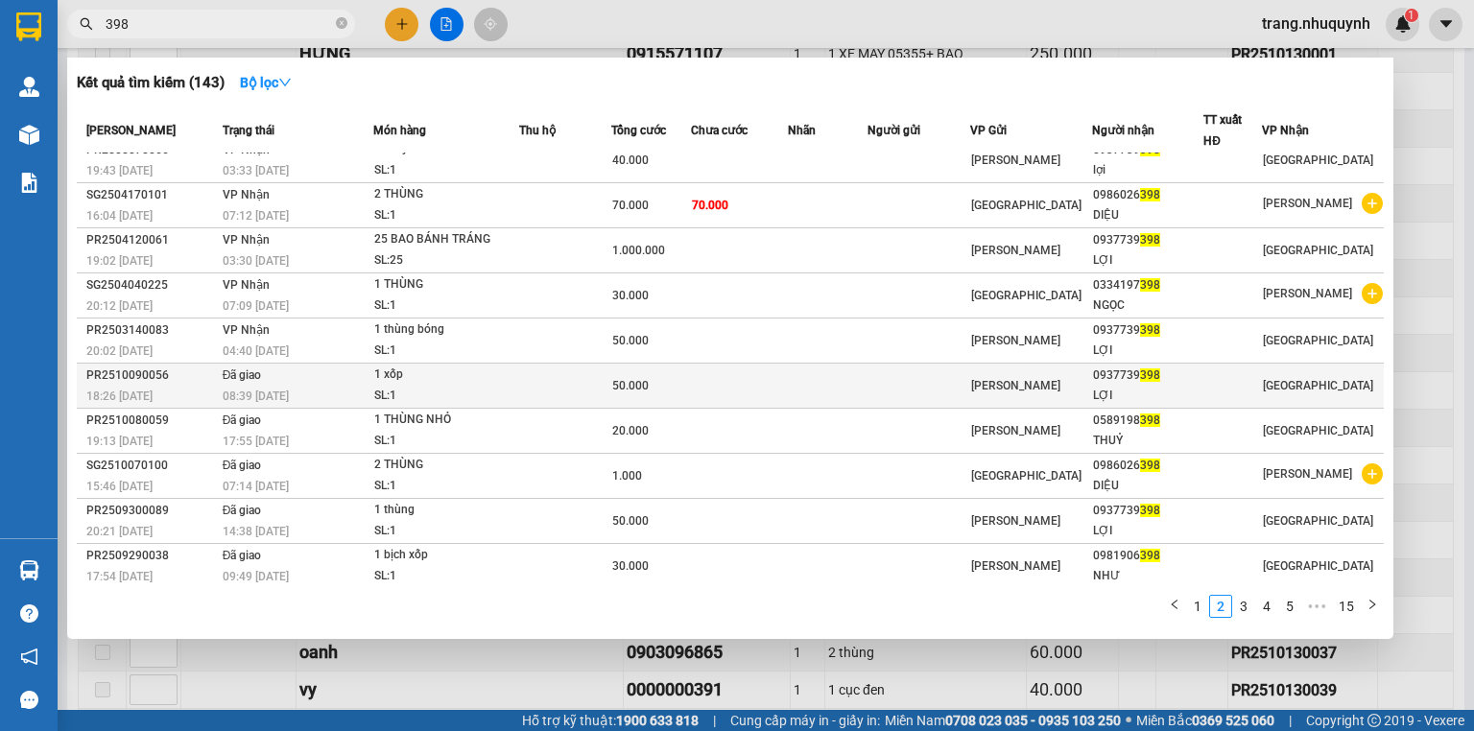
scroll to position [0, 0]
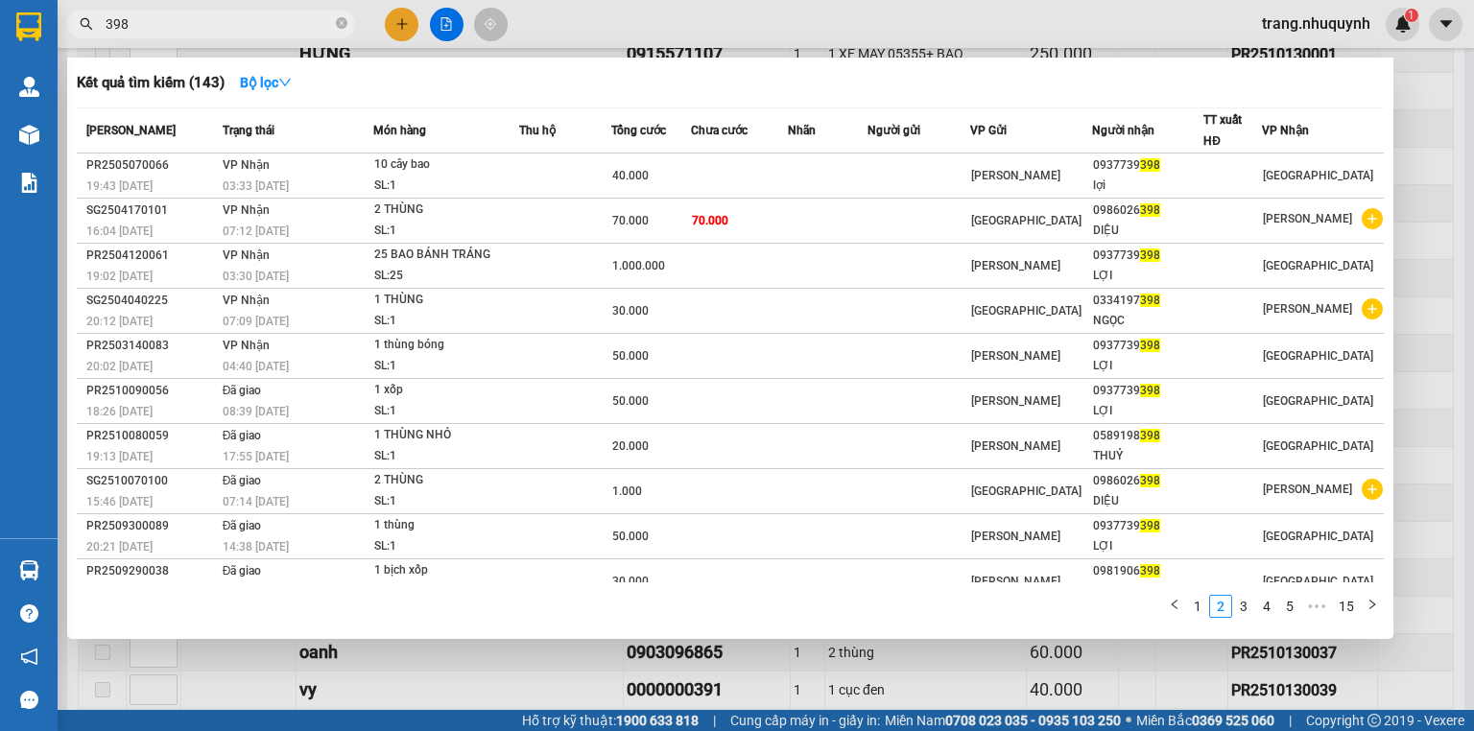
click at [1473, 247] on div at bounding box center [737, 365] width 1474 height 731
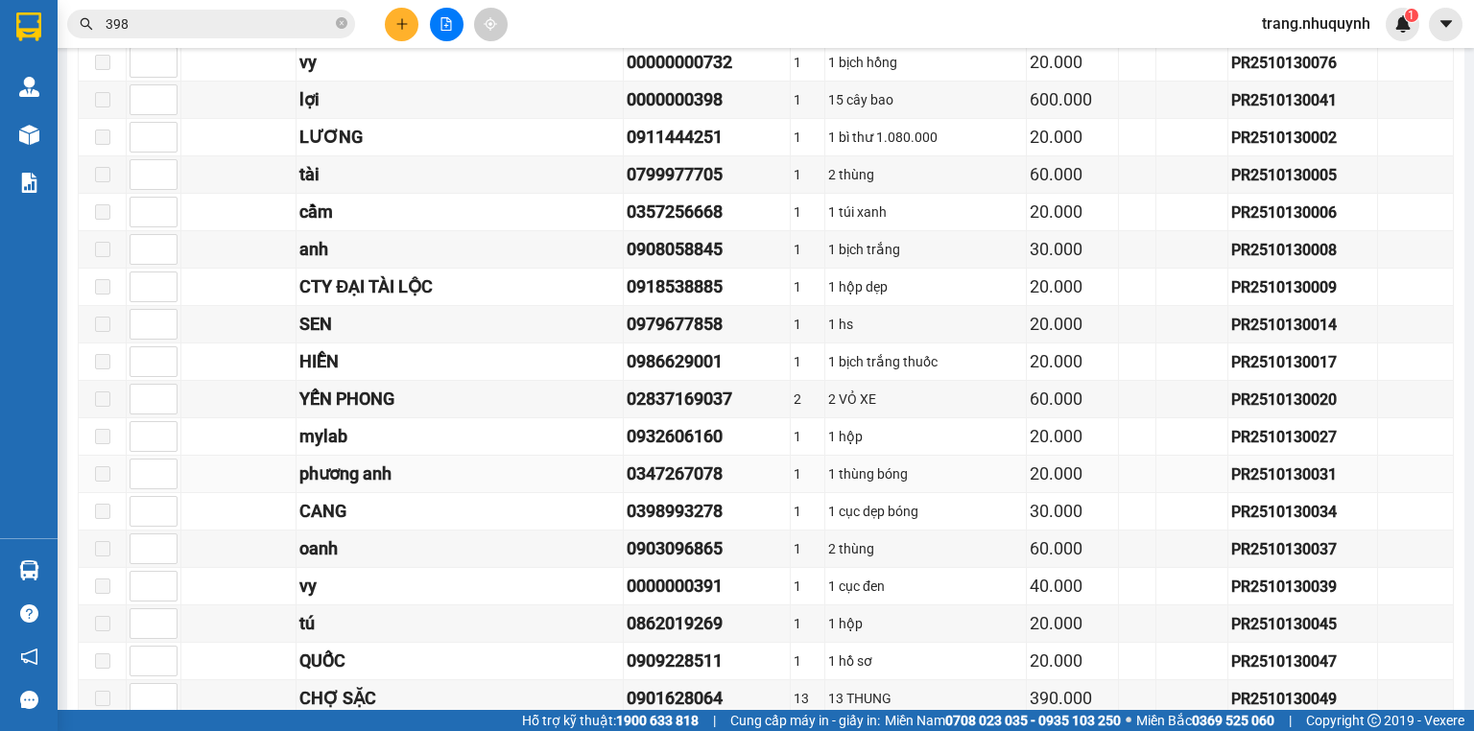
scroll to position [334, 0]
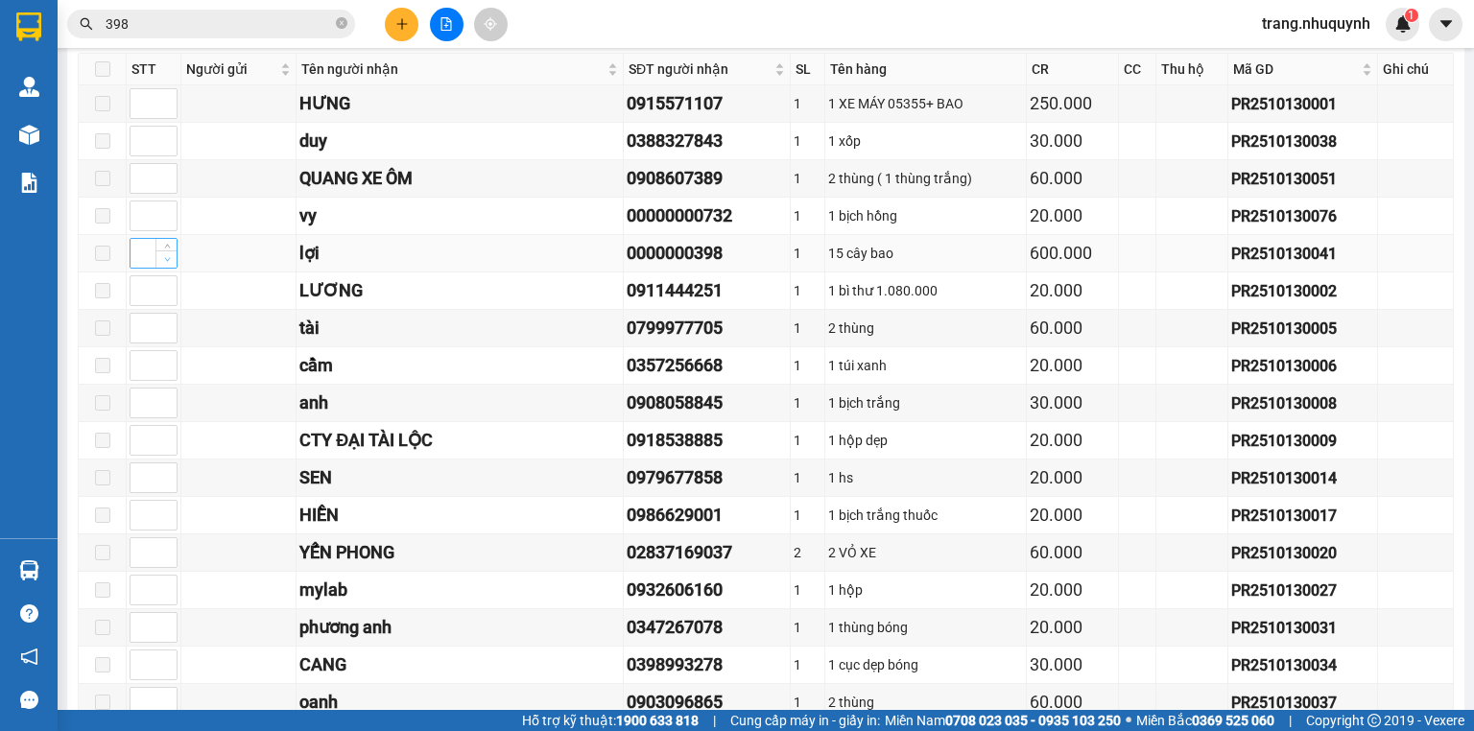
type input "1"
click at [165, 263] on icon "down" at bounding box center [167, 259] width 7 height 7
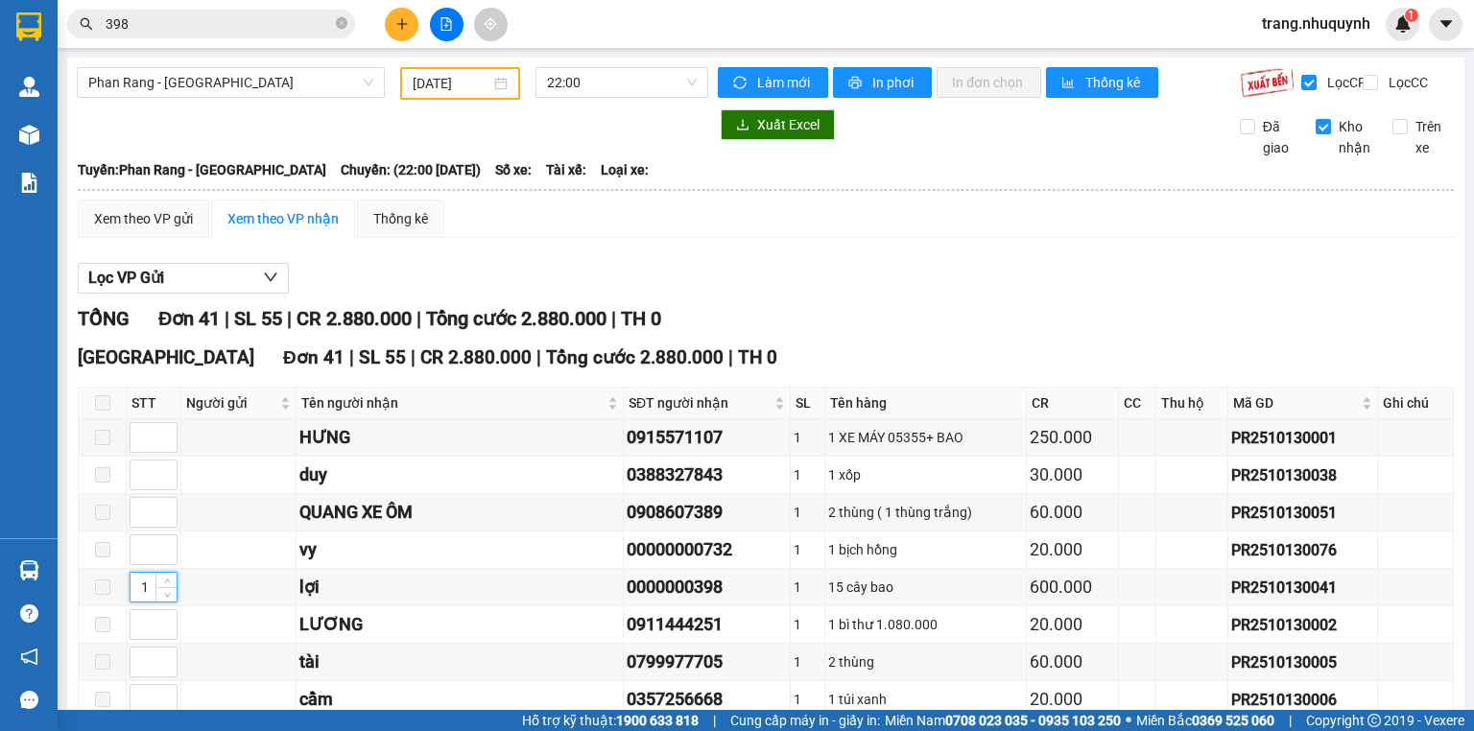
click at [866, 334] on div "TỔNG Đơn 41 | SL 55 | CR 2.880.000 | Tổng cước 2.880.000 | TH 0" at bounding box center [766, 319] width 1376 height 30
click at [169, 447] on icon "down" at bounding box center [167, 443] width 7 height 7
type input "1"
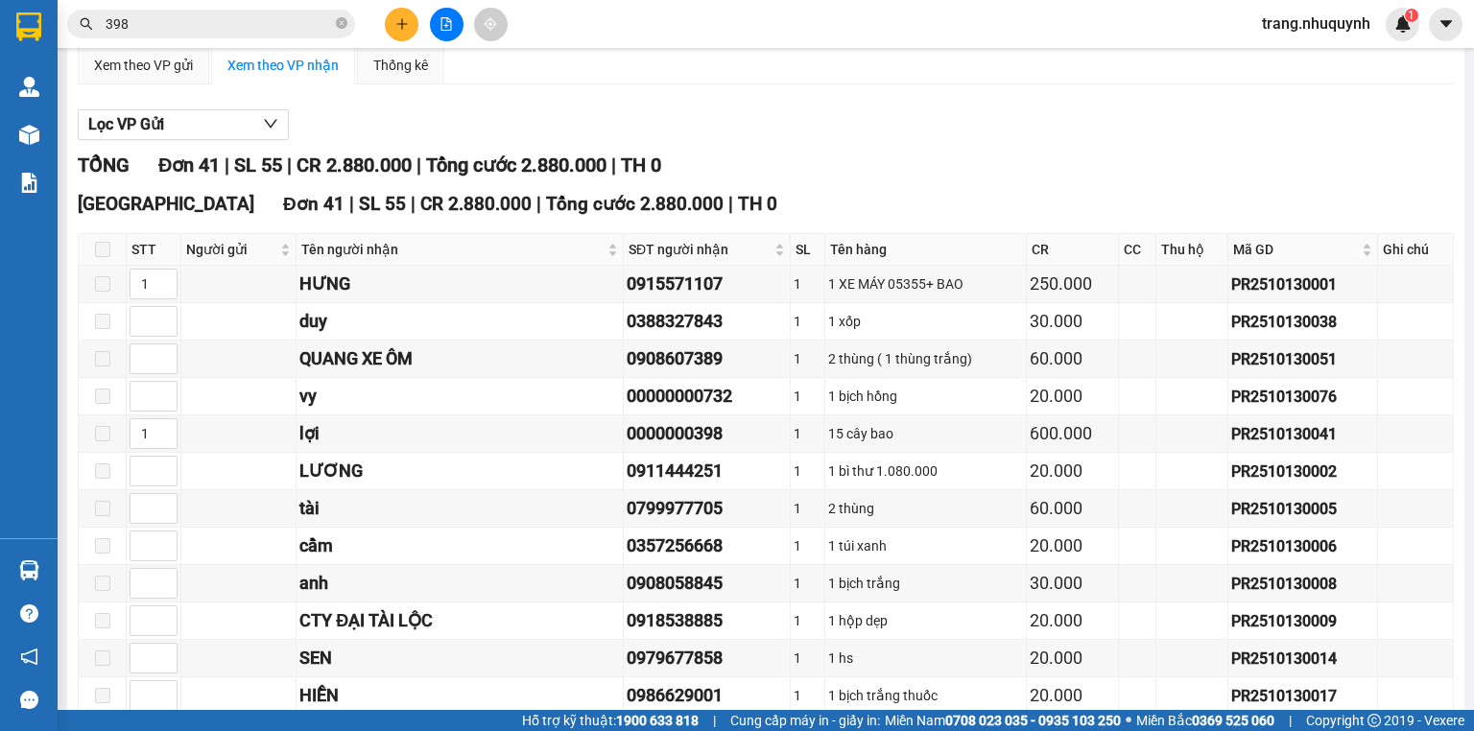
click at [906, 180] on div "TỔNG Đơn 41 | SL 55 | CR 2.880.000 | Tổng cước 2.880.000 | TH 0" at bounding box center [766, 166] width 1376 height 30
click at [171, 409] on span "down" at bounding box center [167, 403] width 12 height 12
type input "1"
click at [797, 180] on div "TỔNG Đơn 41 | SL 55 | CR 2.880.000 | Tổng cước 2.880.000 | TH 0" at bounding box center [766, 166] width 1376 height 30
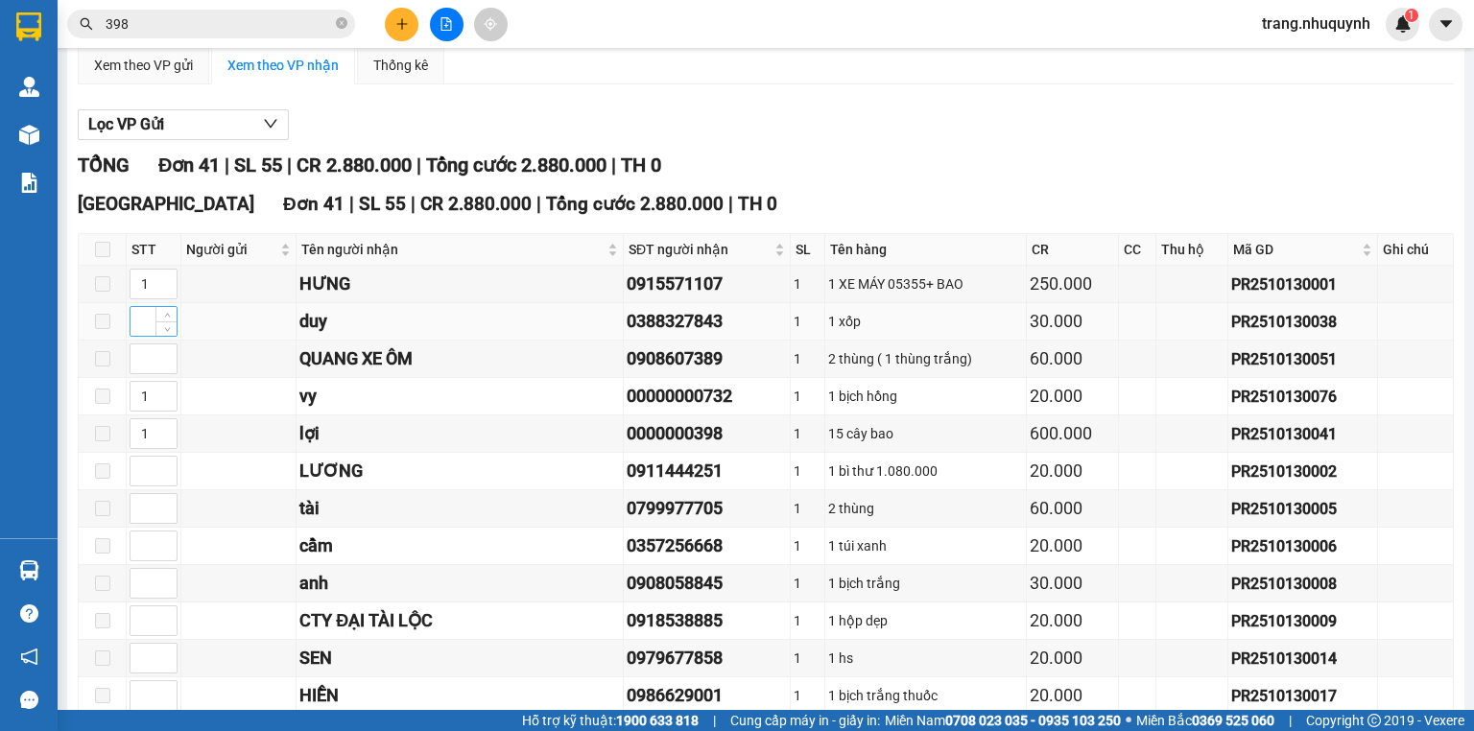
click at [177, 337] on div at bounding box center [154, 321] width 48 height 31
click at [164, 334] on span "down" at bounding box center [167, 328] width 12 height 12
type input "1"
drag, startPoint x: 165, startPoint y: 383, endPoint x: 147, endPoint y: 366, distance: 24.5
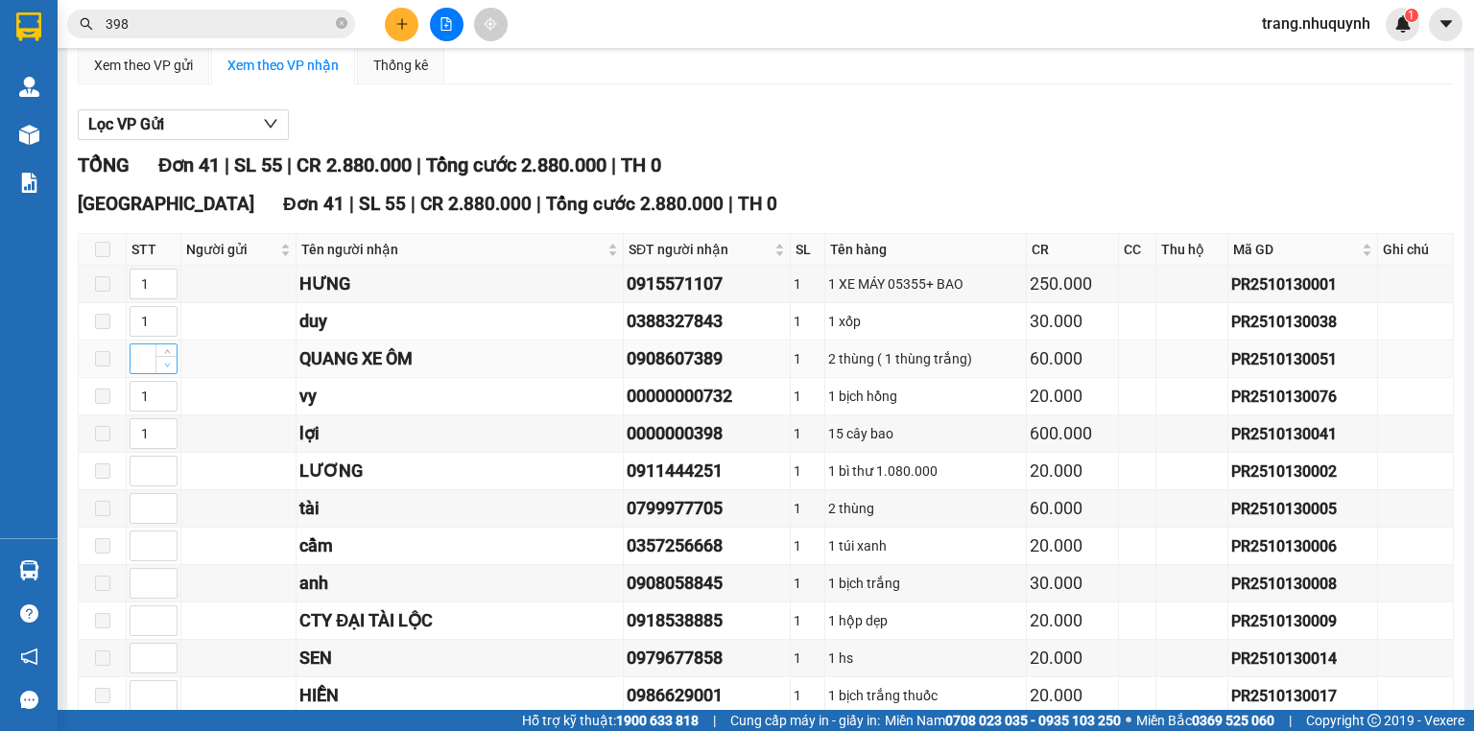
click at [163, 373] on span "Decrease Value" at bounding box center [165, 364] width 21 height 17
type input "1"
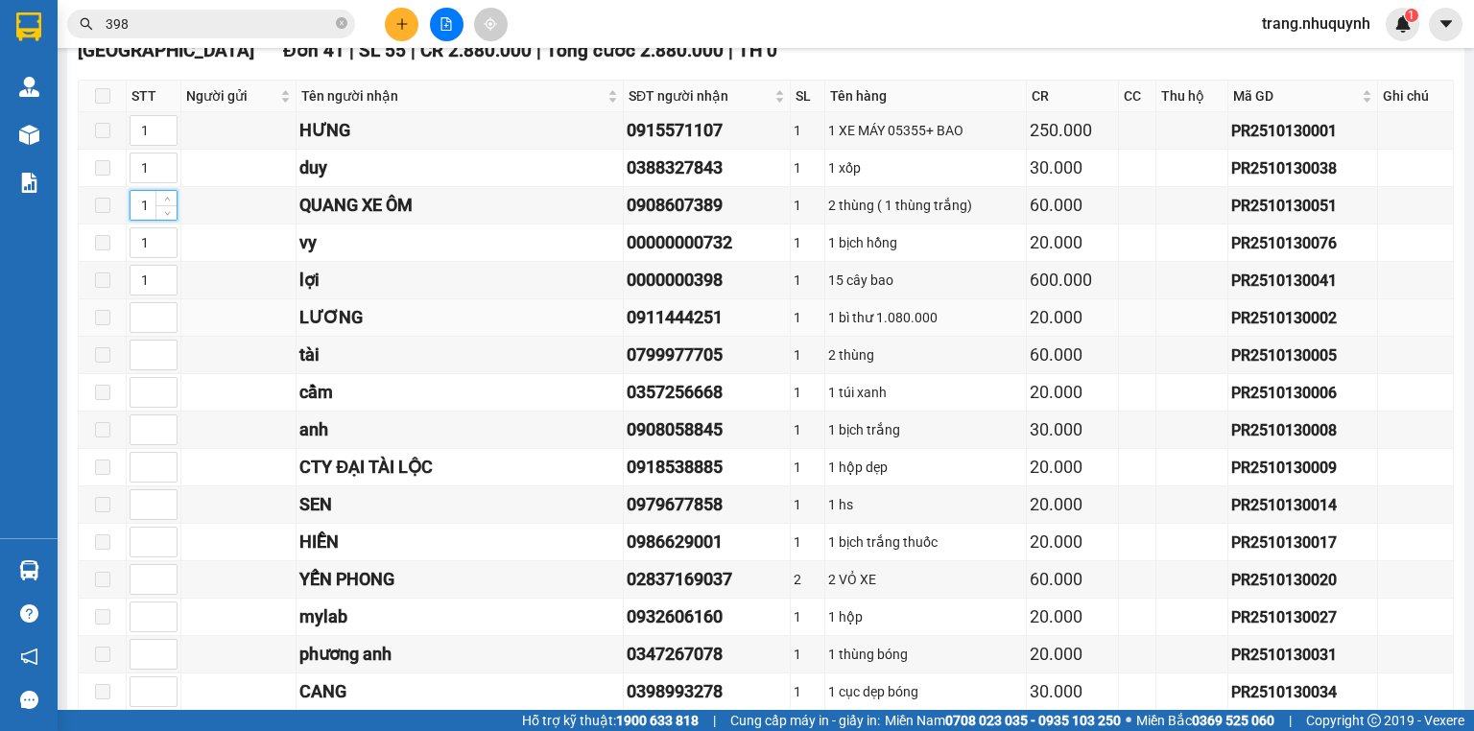
scroll to position [384, 0]
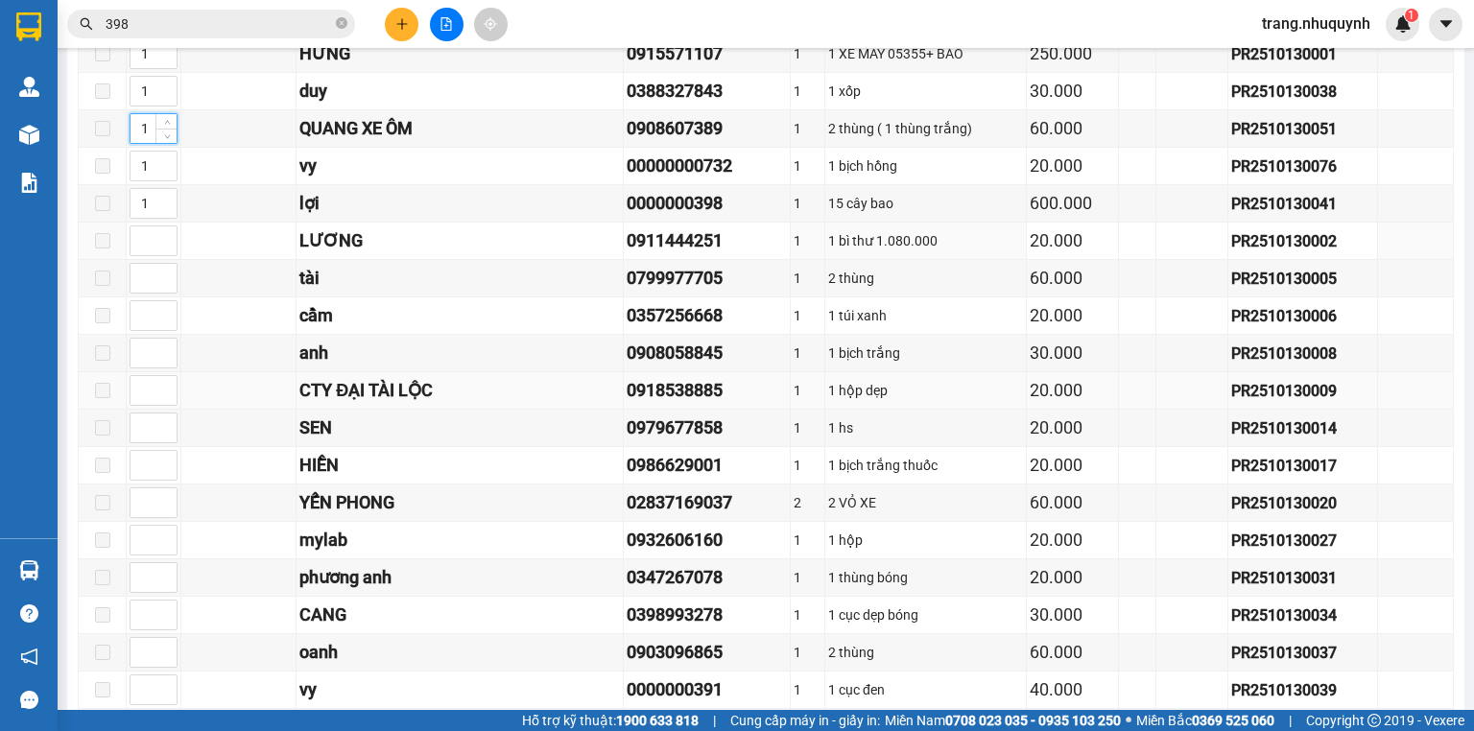
click at [470, 398] on div "CTY ĐẠI TÀI LỘC" at bounding box center [459, 390] width 320 height 27
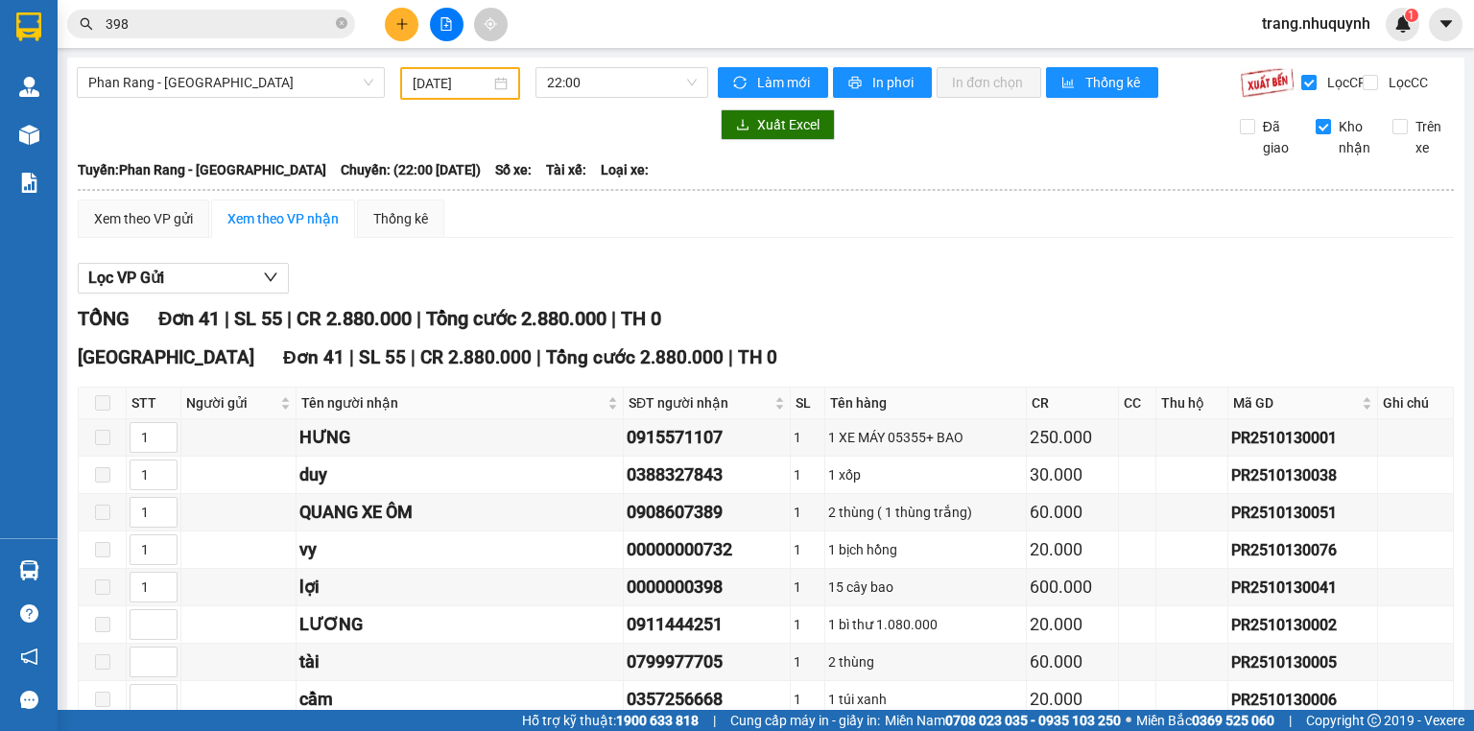
click at [999, 199] on th at bounding box center [766, 189] width 1378 height 17
click at [783, 84] on span "Làm mới" at bounding box center [785, 82] width 56 height 21
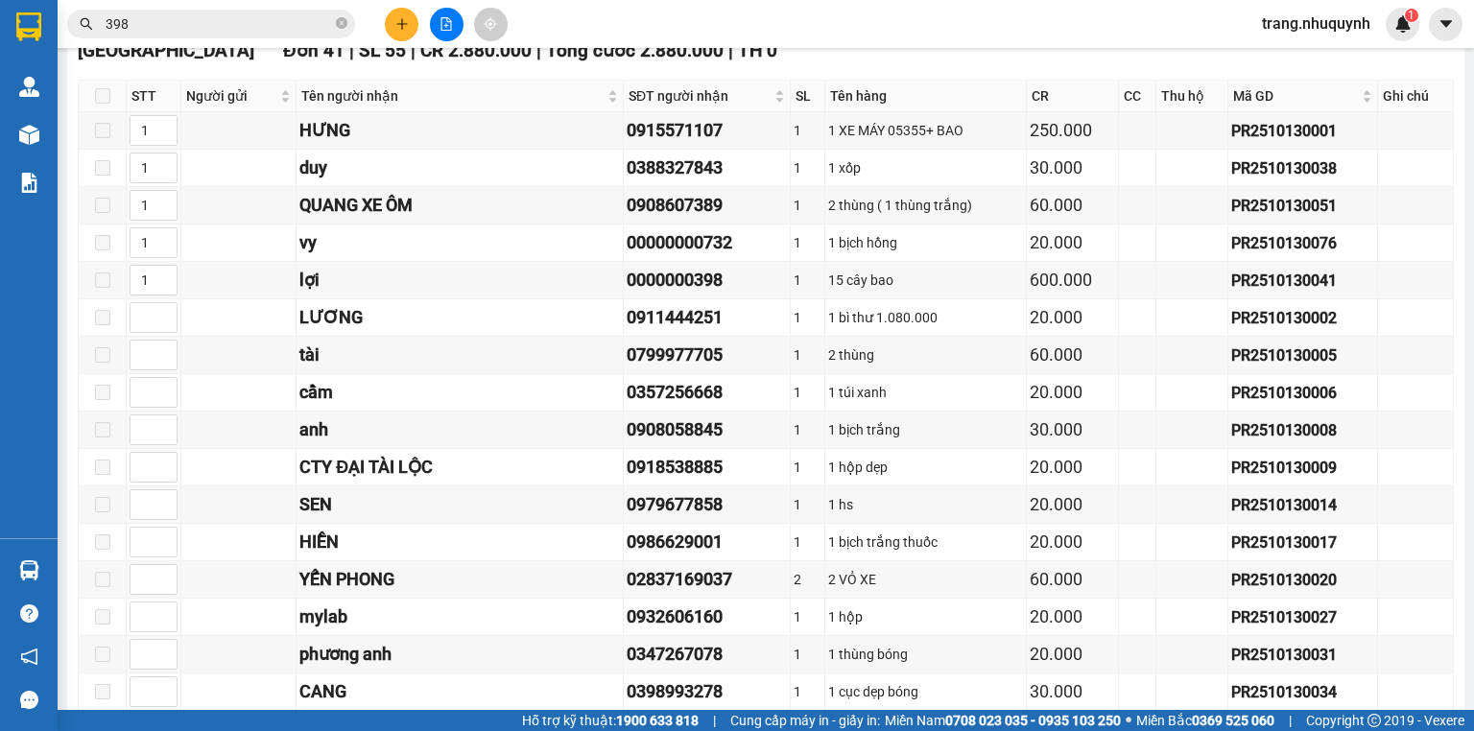
scroll to position [384, 0]
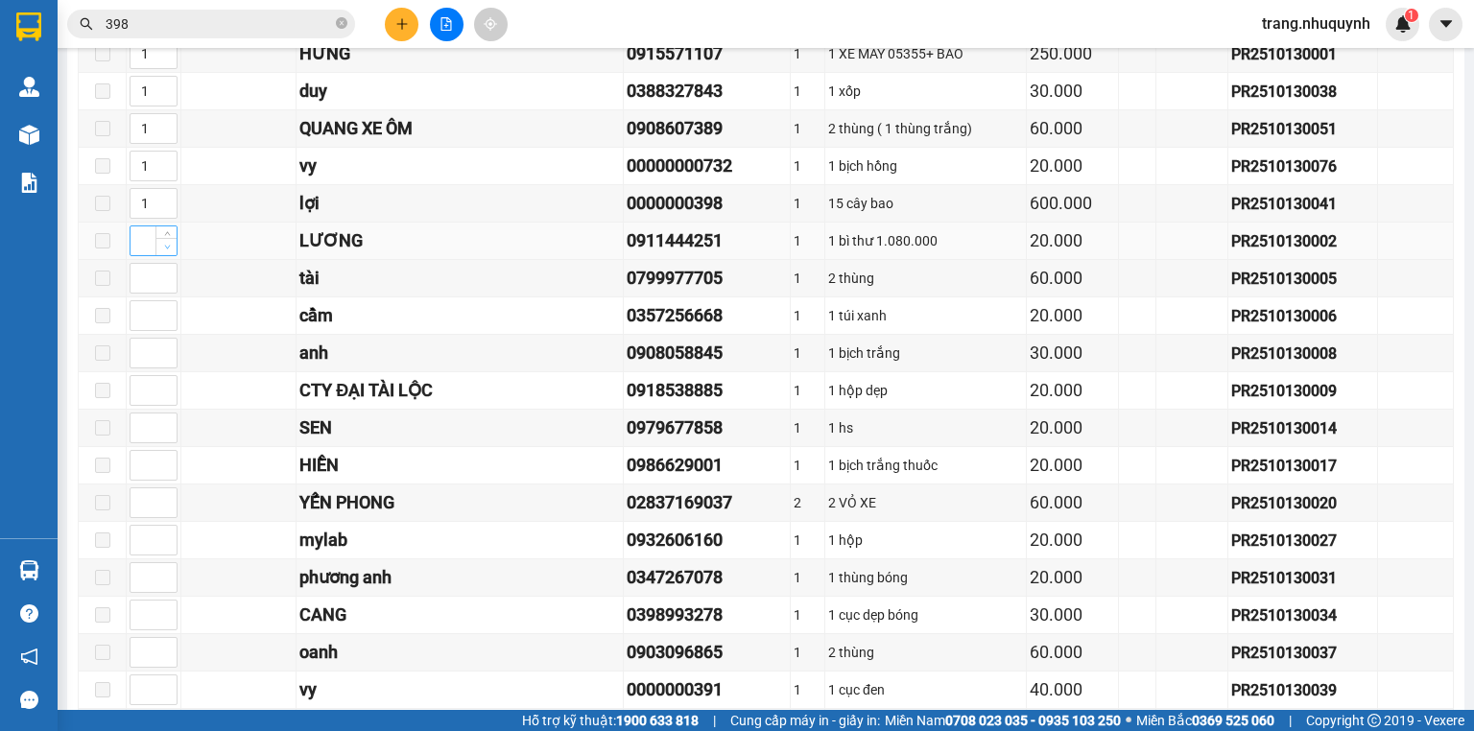
type input "1"
click at [171, 253] on span "down" at bounding box center [167, 248] width 12 height 12
click at [351, 311] on div "cầm" at bounding box center [459, 315] width 320 height 27
click at [641, 350] on div "0908058845" at bounding box center [706, 353] width 160 height 27
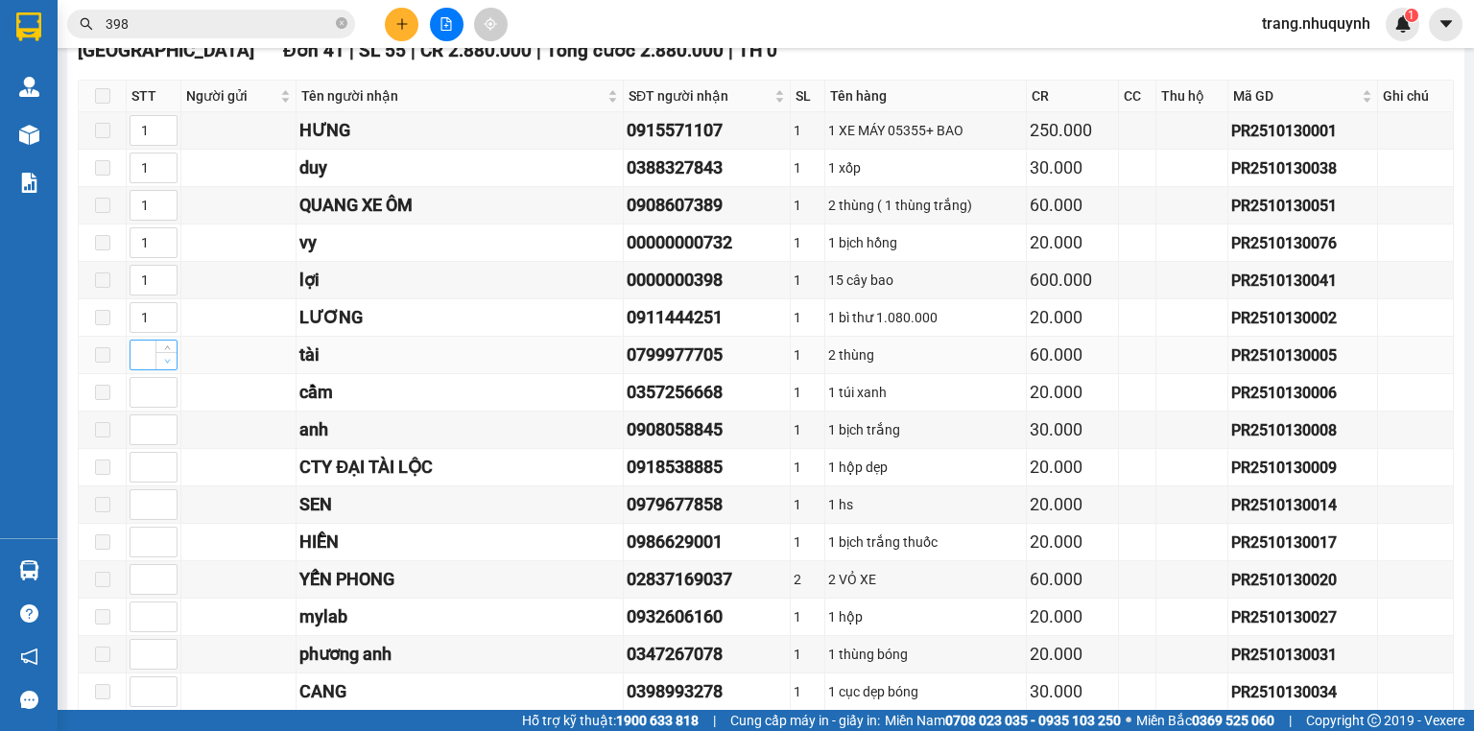
type input "1"
click at [161, 366] on span "down" at bounding box center [167, 362] width 12 height 12
click at [626, 476] on div "0918538885" at bounding box center [706, 467] width 160 height 27
click at [626, 425] on div "0908058845" at bounding box center [706, 429] width 160 height 27
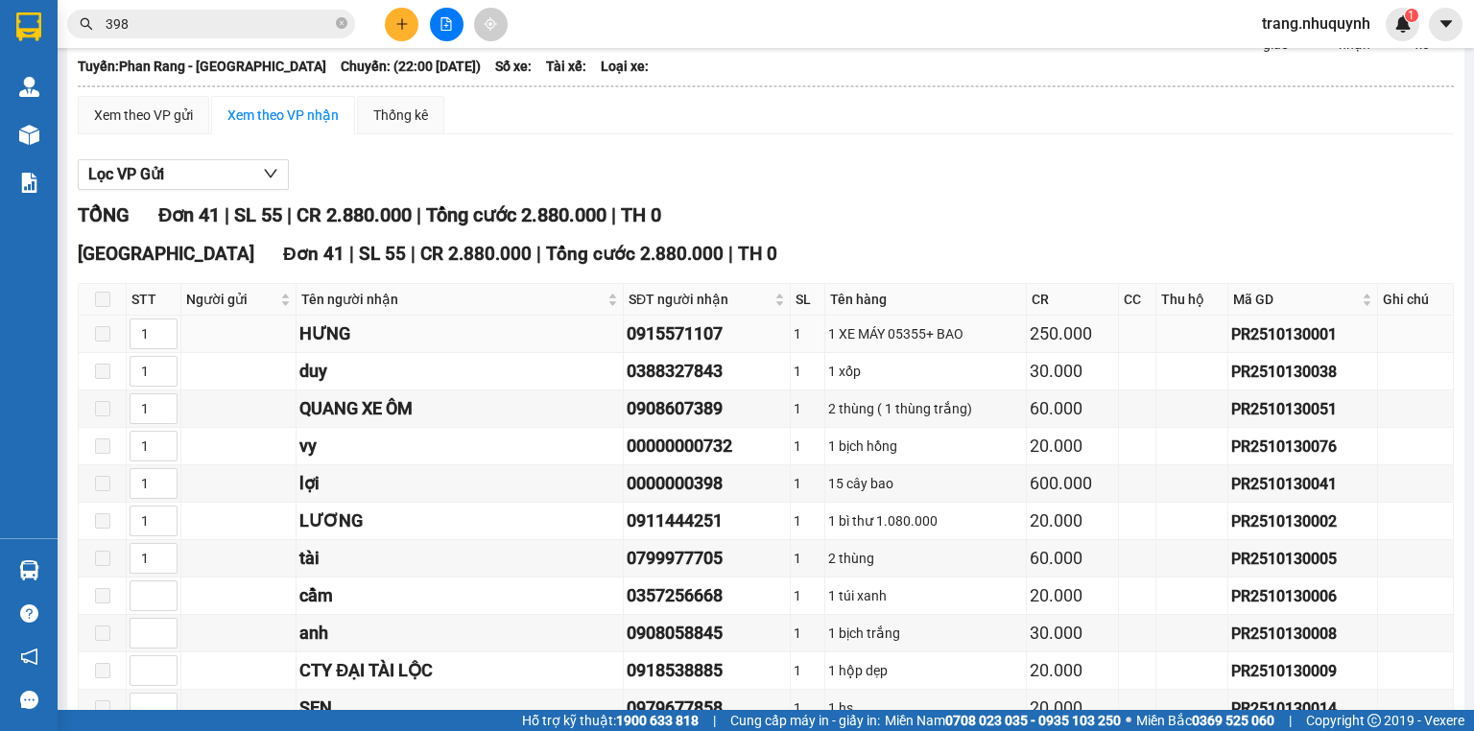
scroll to position [334, 0]
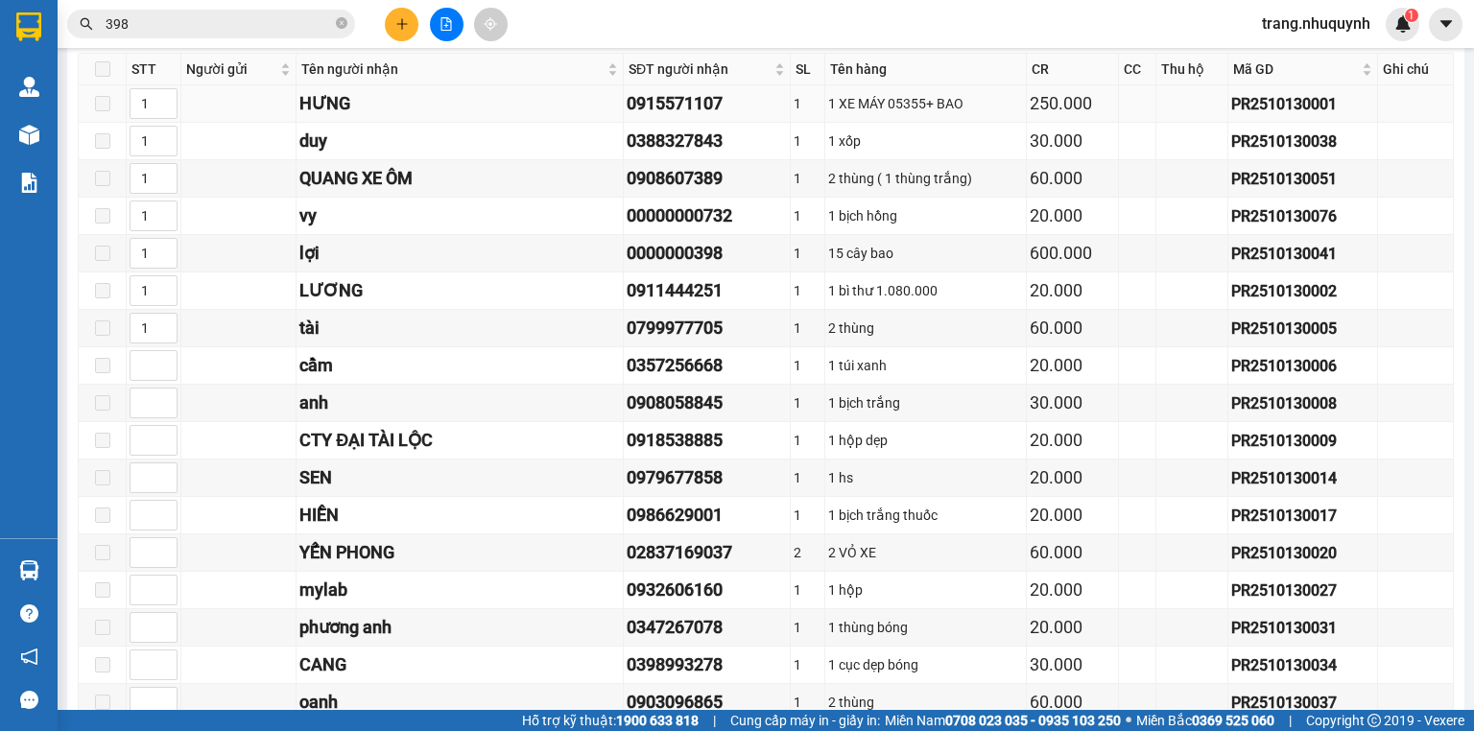
click at [848, 360] on td "1 túi xanh" at bounding box center [925, 365] width 201 height 37
click at [353, 369] on div "cầm" at bounding box center [459, 365] width 320 height 27
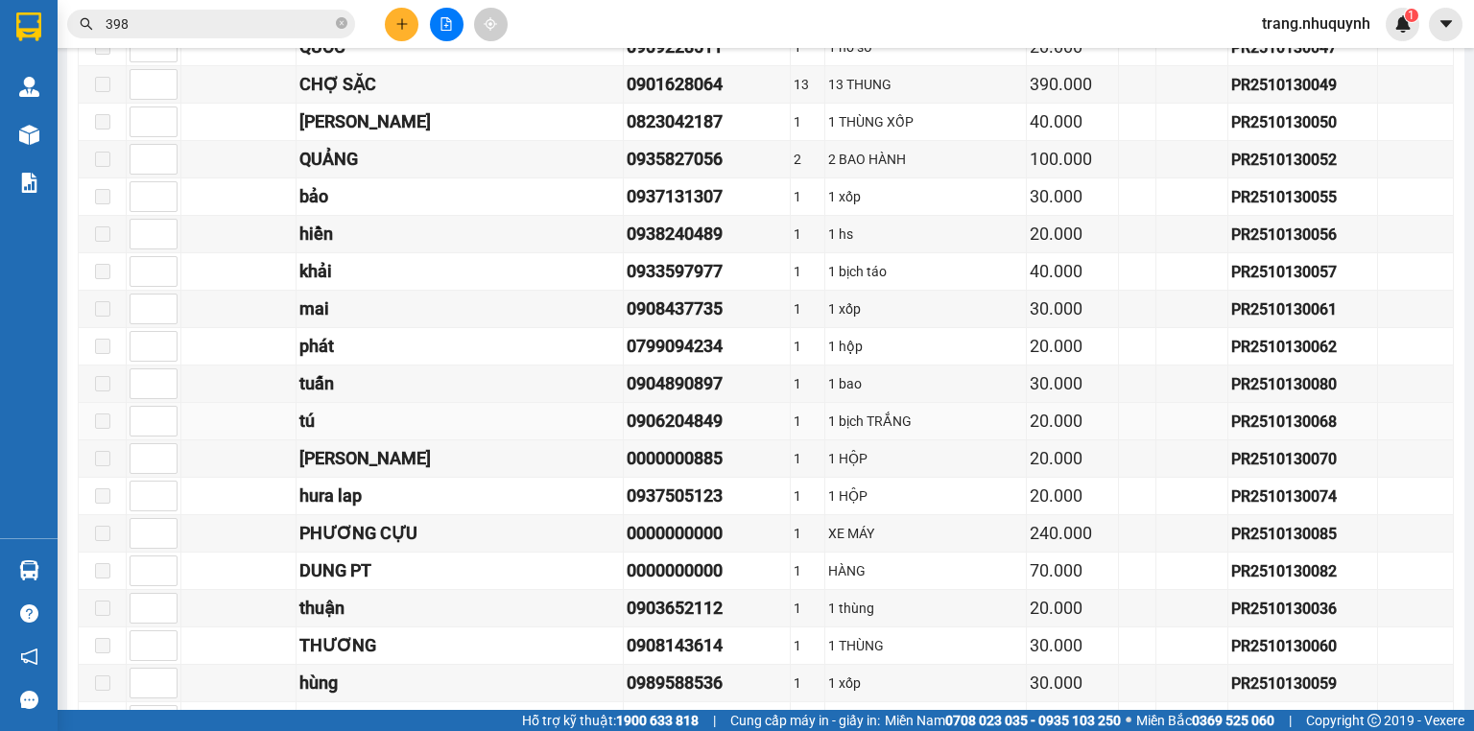
scroll to position [1332, 0]
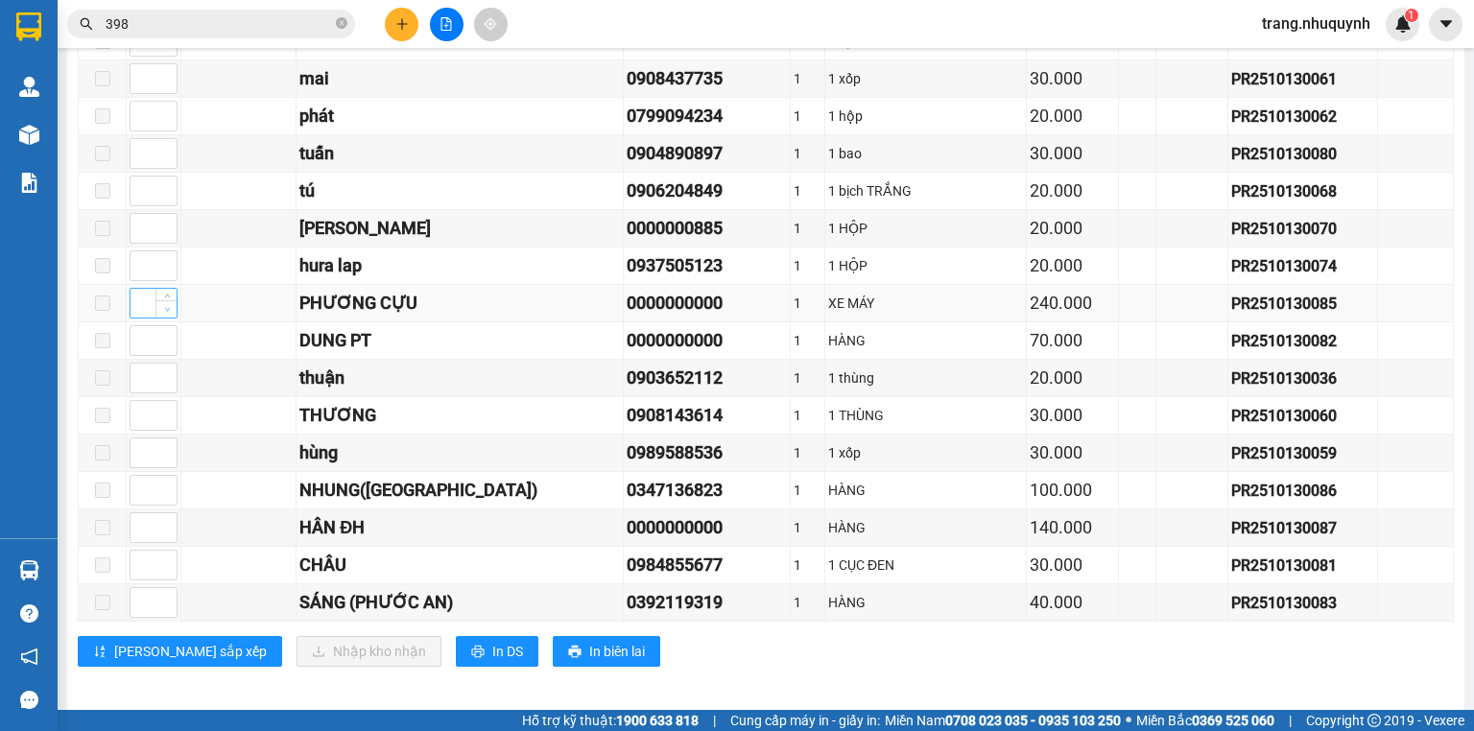
type input "1"
click at [173, 300] on span "Decrease Value" at bounding box center [165, 308] width 21 height 17
type input "1"
click at [173, 332] on span "Increase Value" at bounding box center [165, 334] width 21 height 17
type input "1"
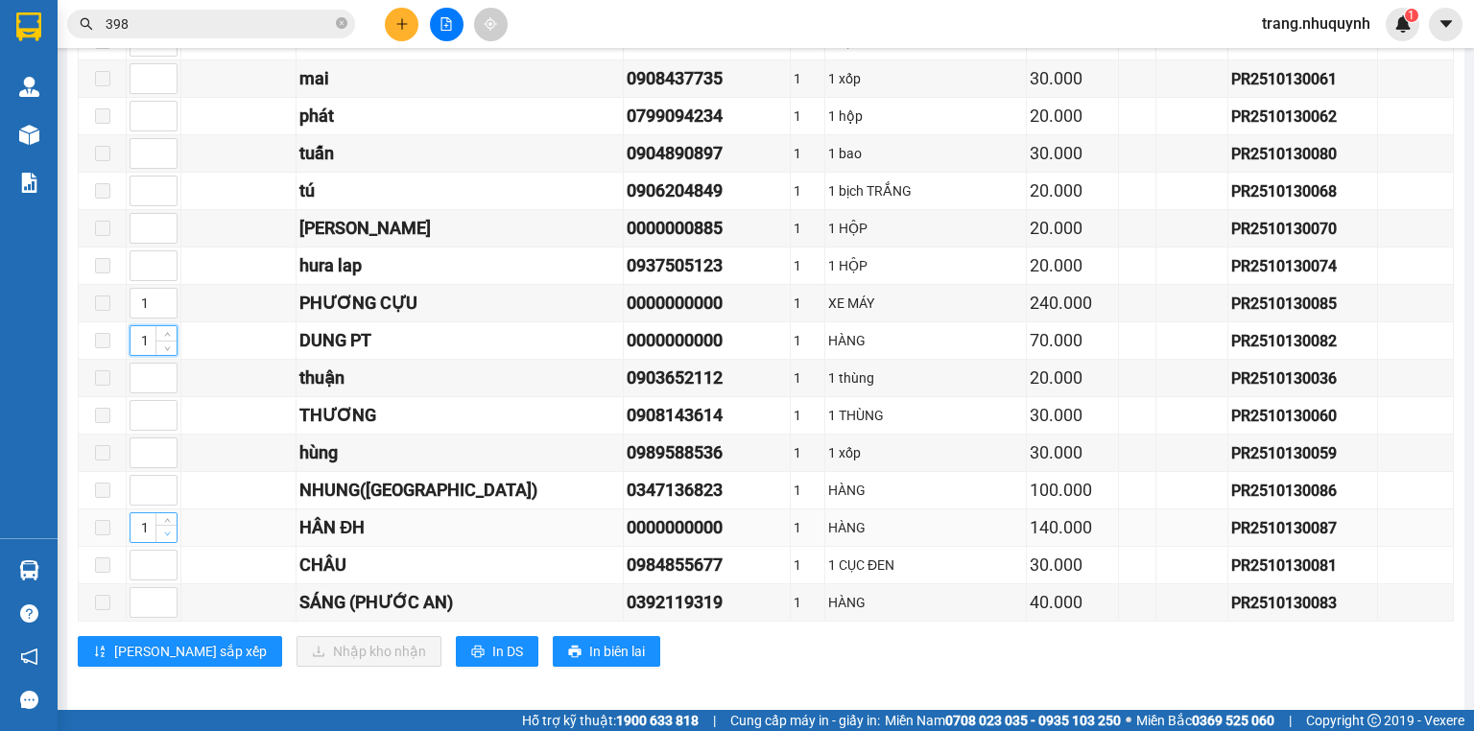
click at [162, 529] on span "down" at bounding box center [167, 535] width 12 height 12
click at [164, 607] on icon "down" at bounding box center [167, 609] width 6 height 4
type input "1"
click at [626, 402] on div "0908143614" at bounding box center [706, 415] width 160 height 27
click at [158, 494] on span "Decrease Value" at bounding box center [165, 495] width 21 height 17
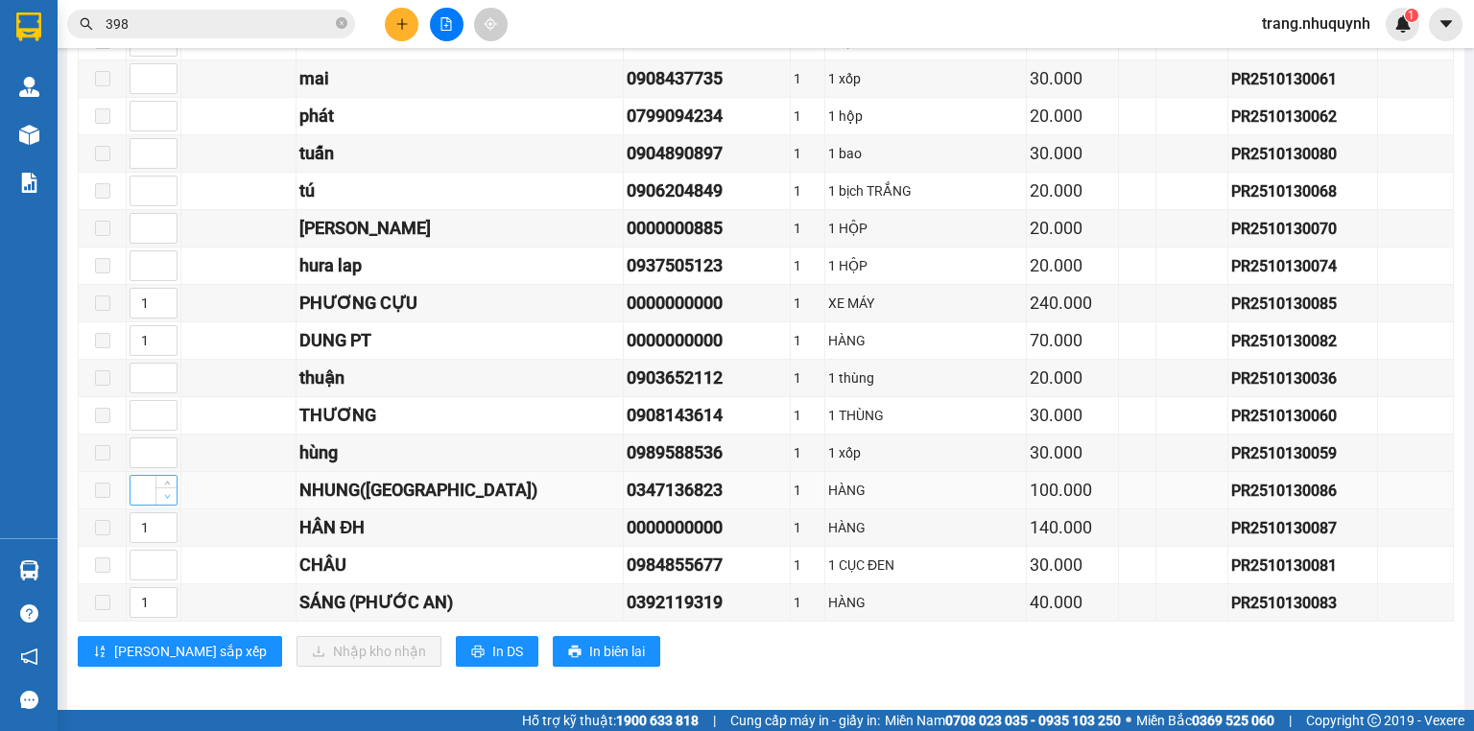
type input "1"
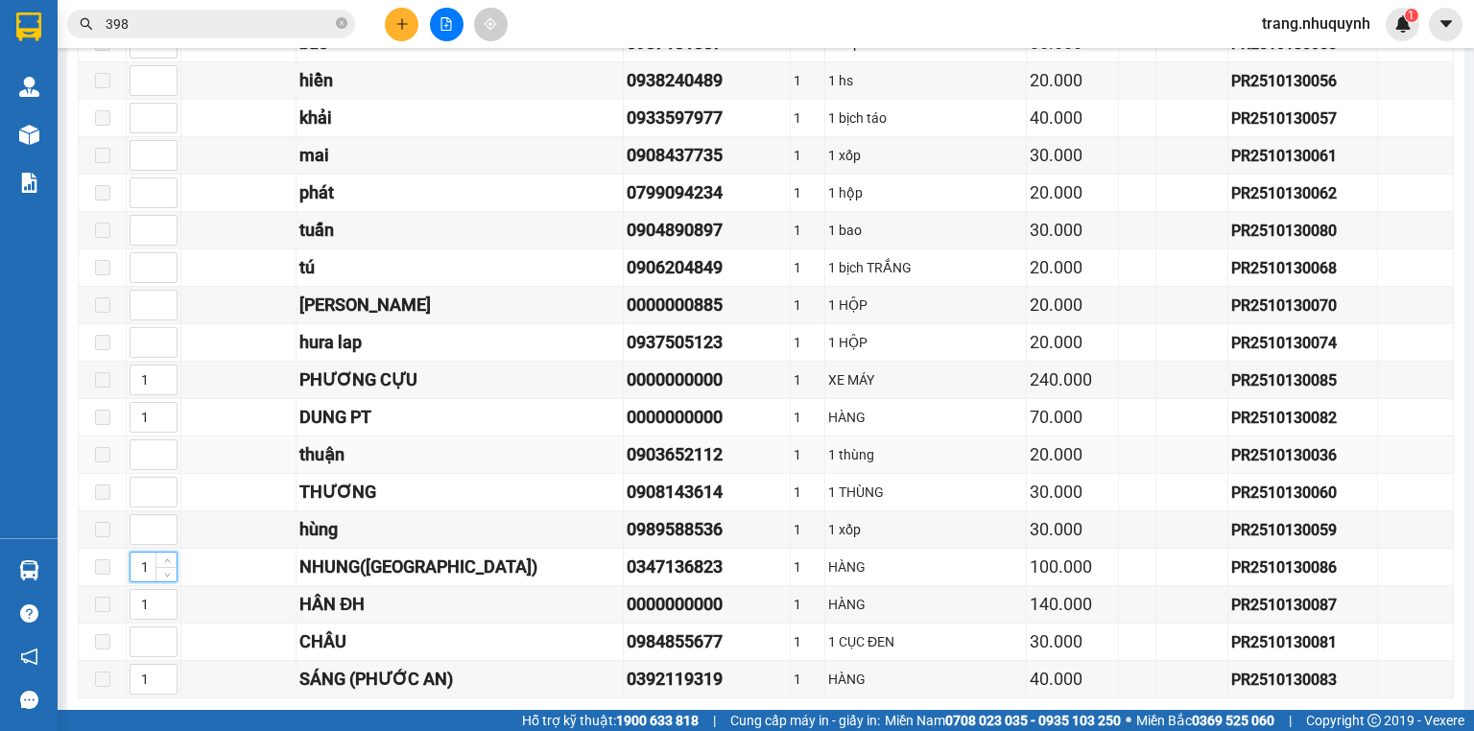
scroll to position [1101, 0]
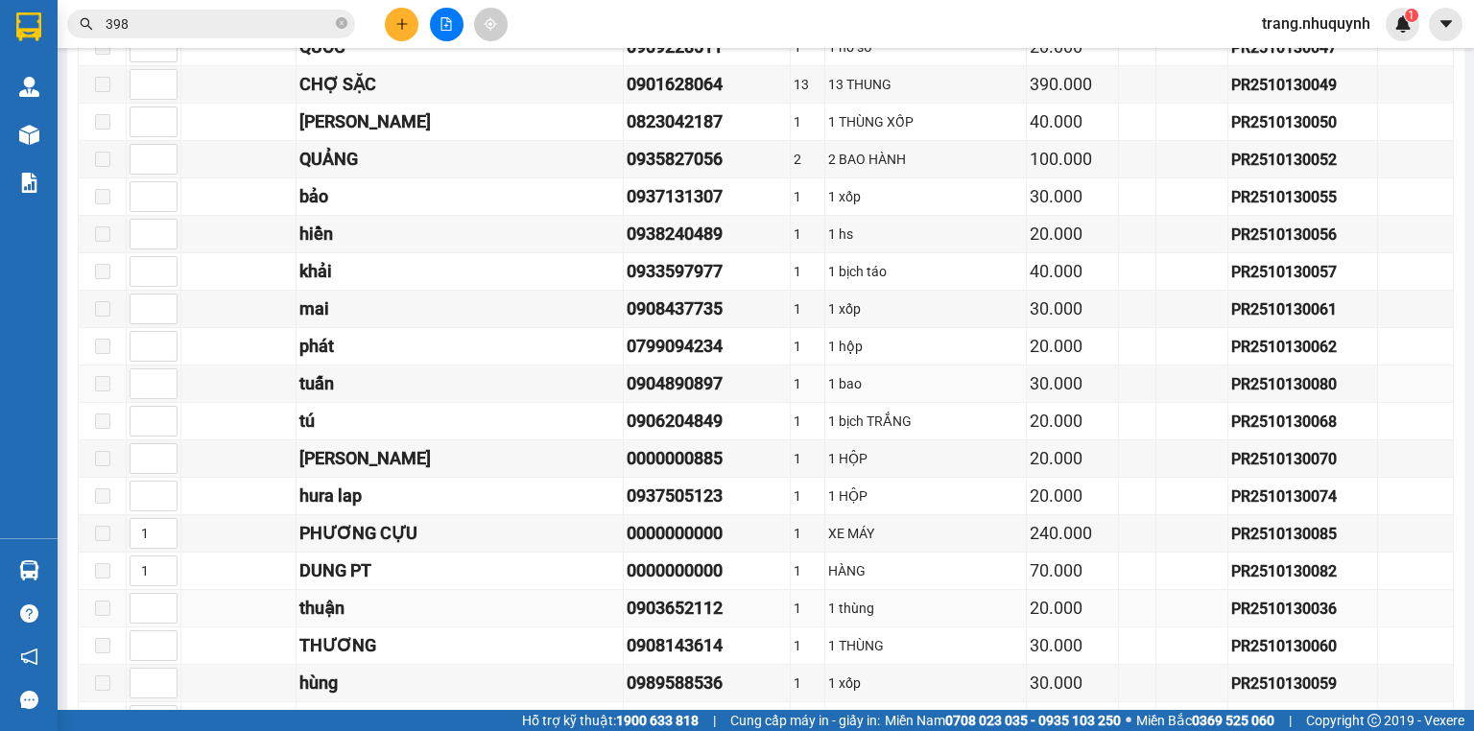
click at [626, 373] on div "0904890897" at bounding box center [706, 383] width 160 height 27
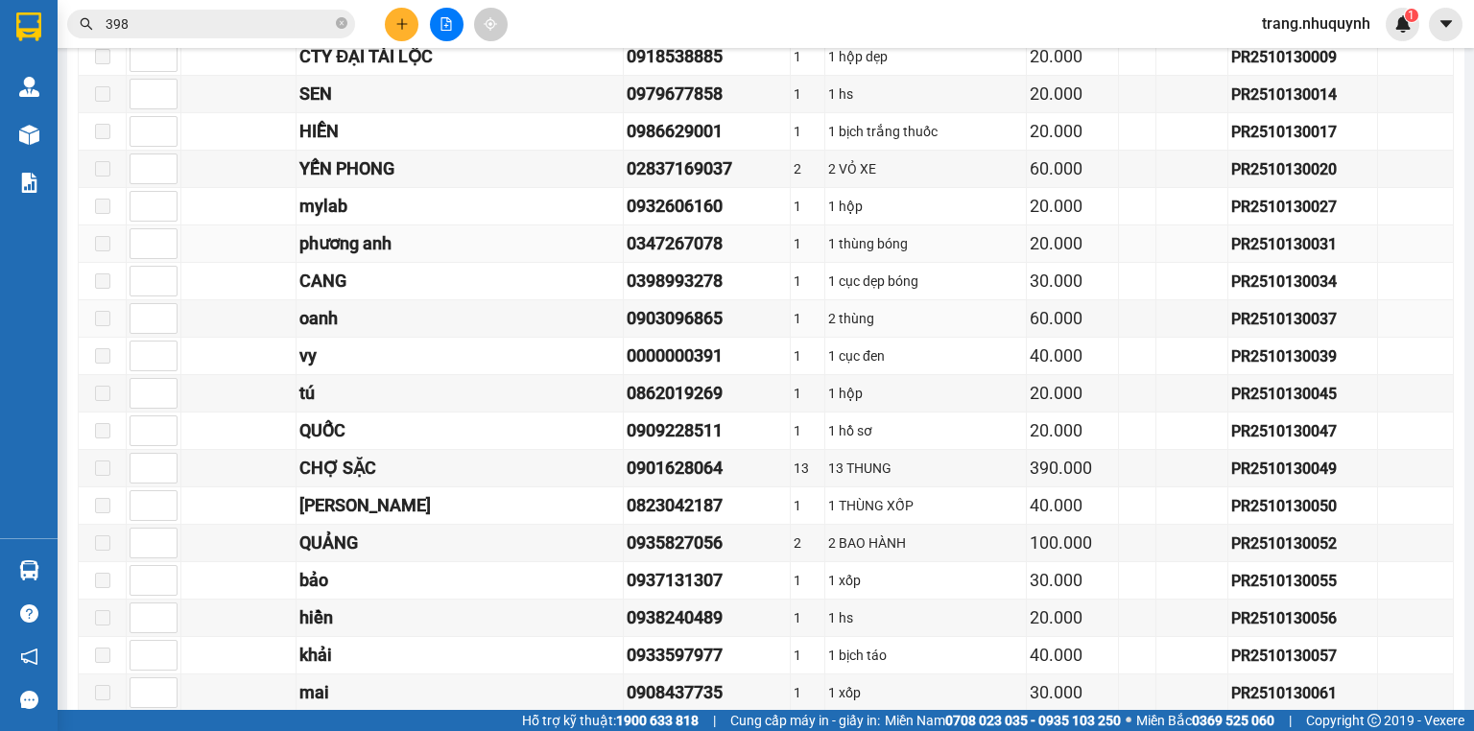
scroll to position [564, 0]
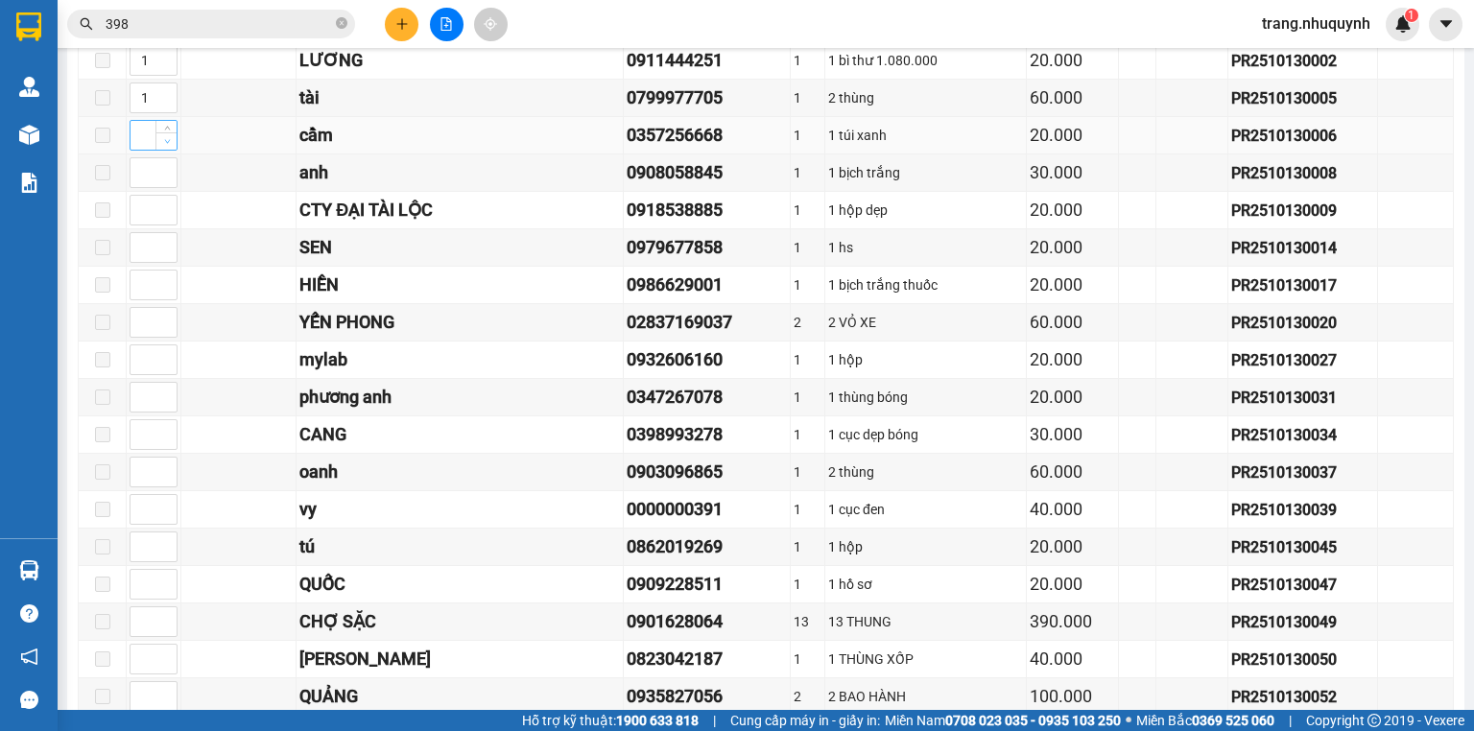
type input "1"
click at [176, 150] on span "Decrease Value" at bounding box center [165, 140] width 21 height 17
click at [432, 247] on div "SEN" at bounding box center [459, 247] width 320 height 27
click at [825, 339] on td "2 VỎ XE" at bounding box center [925, 322] width 201 height 37
click at [153, 187] on input at bounding box center [153, 172] width 46 height 29
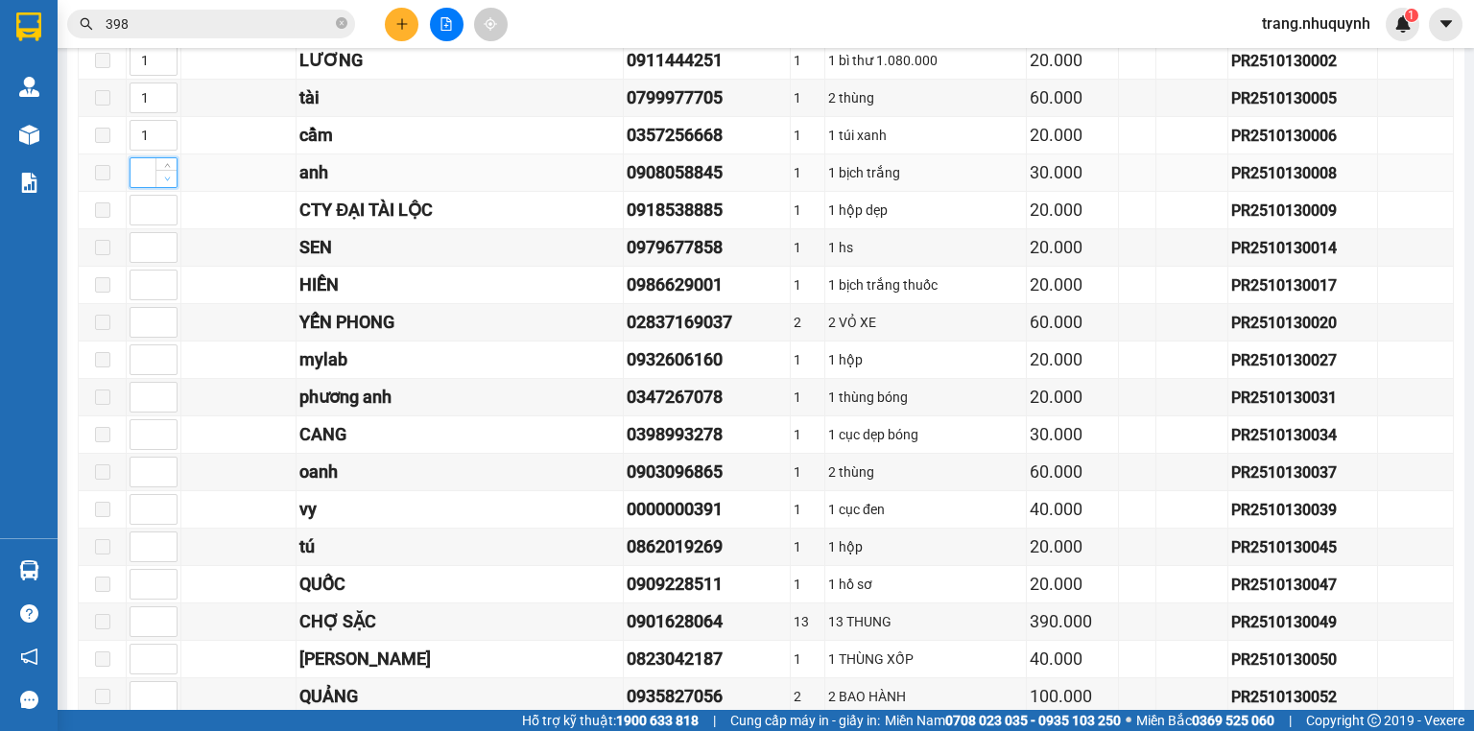
type input "1"
click at [164, 182] on icon "down" at bounding box center [167, 179] width 7 height 7
click at [269, 229] on td at bounding box center [238, 210] width 115 height 37
click at [791, 376] on td "1" at bounding box center [808, 360] width 35 height 37
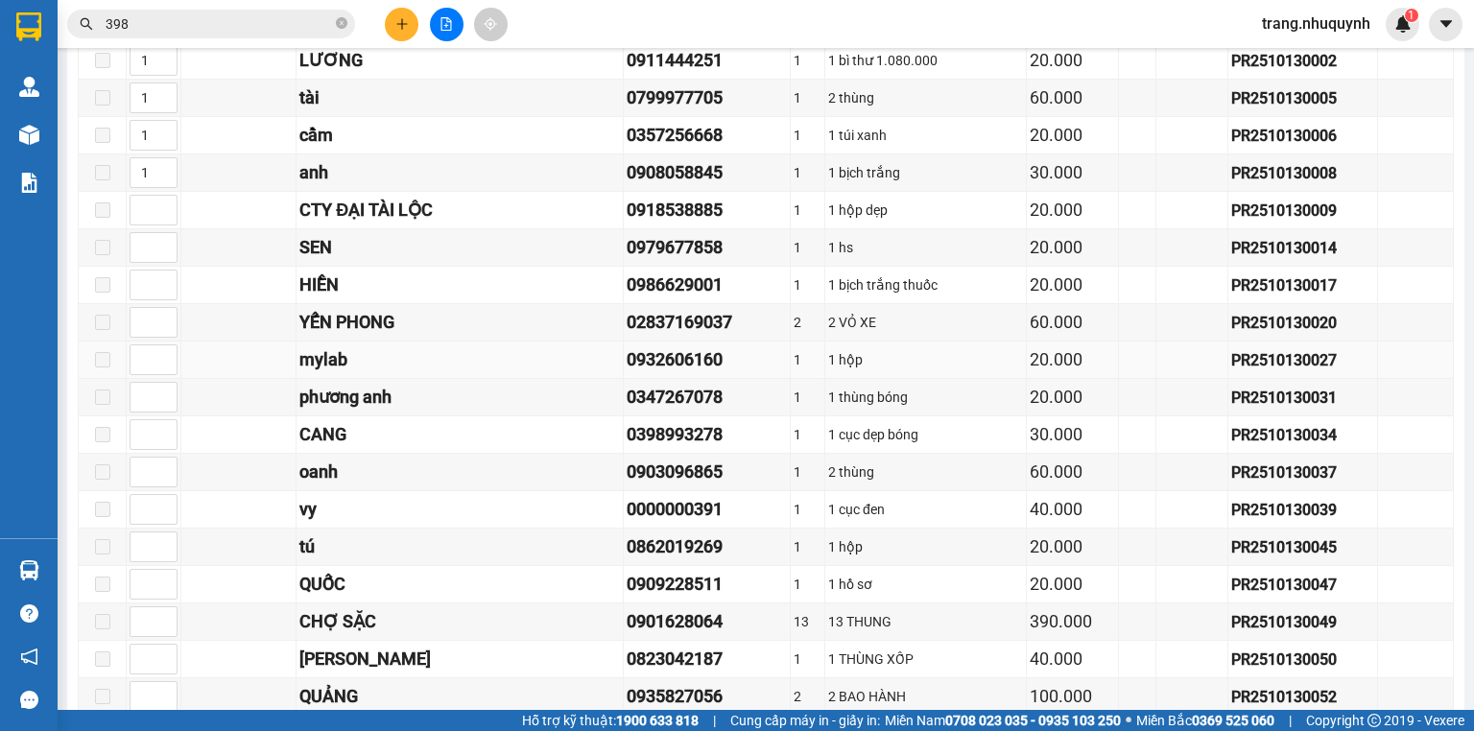
scroll to position [411, 0]
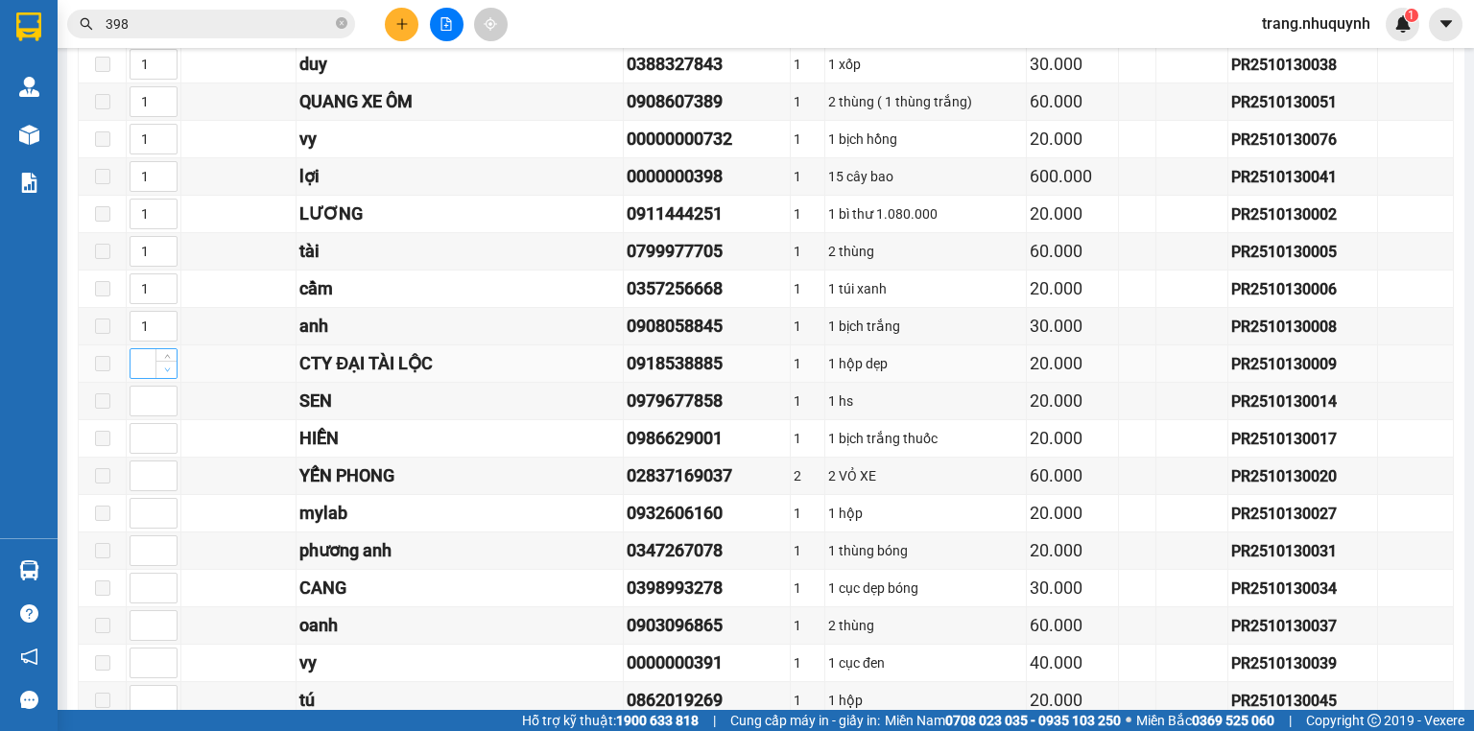
type input "1"
click at [173, 374] on span "Decrease Value" at bounding box center [165, 369] width 21 height 17
click at [337, 433] on div "HIỀN" at bounding box center [459, 438] width 320 height 27
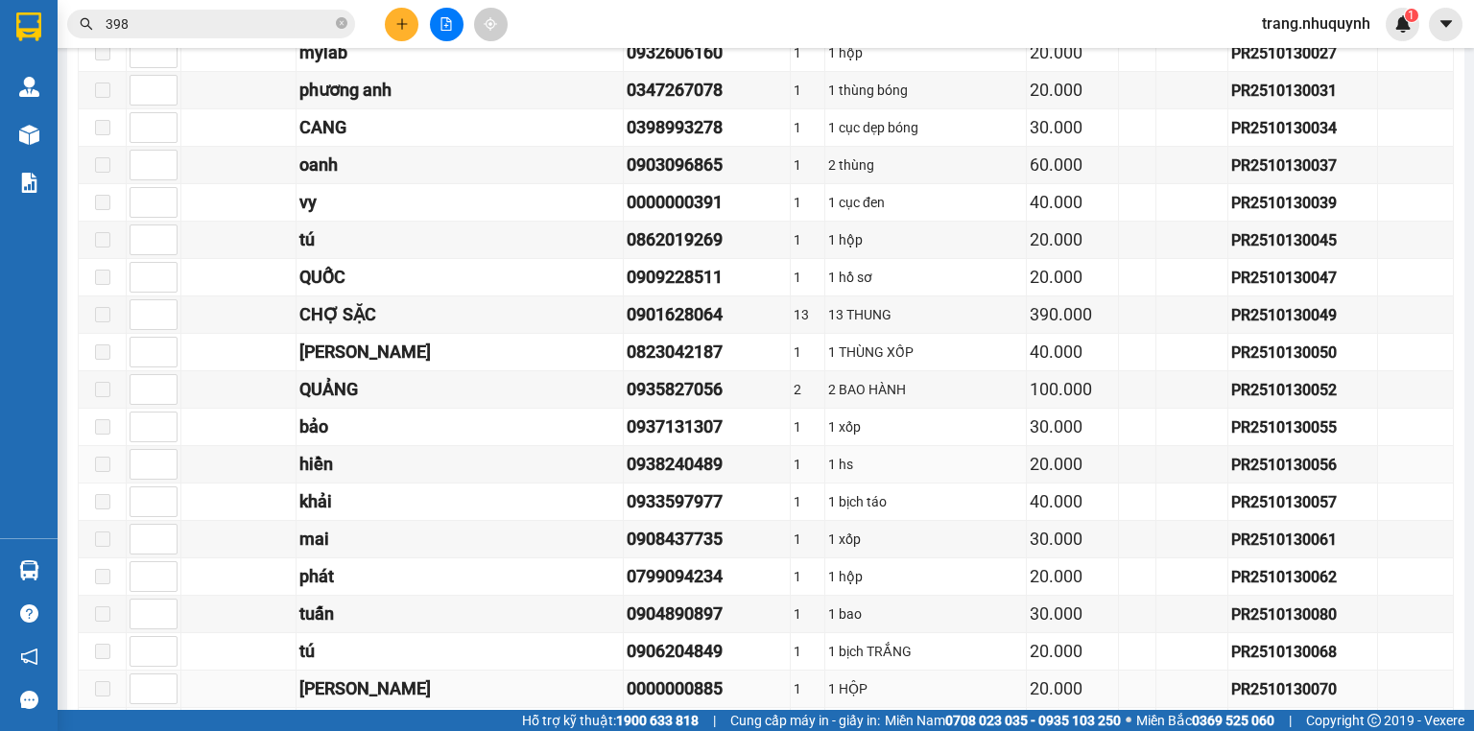
scroll to position [1101, 0]
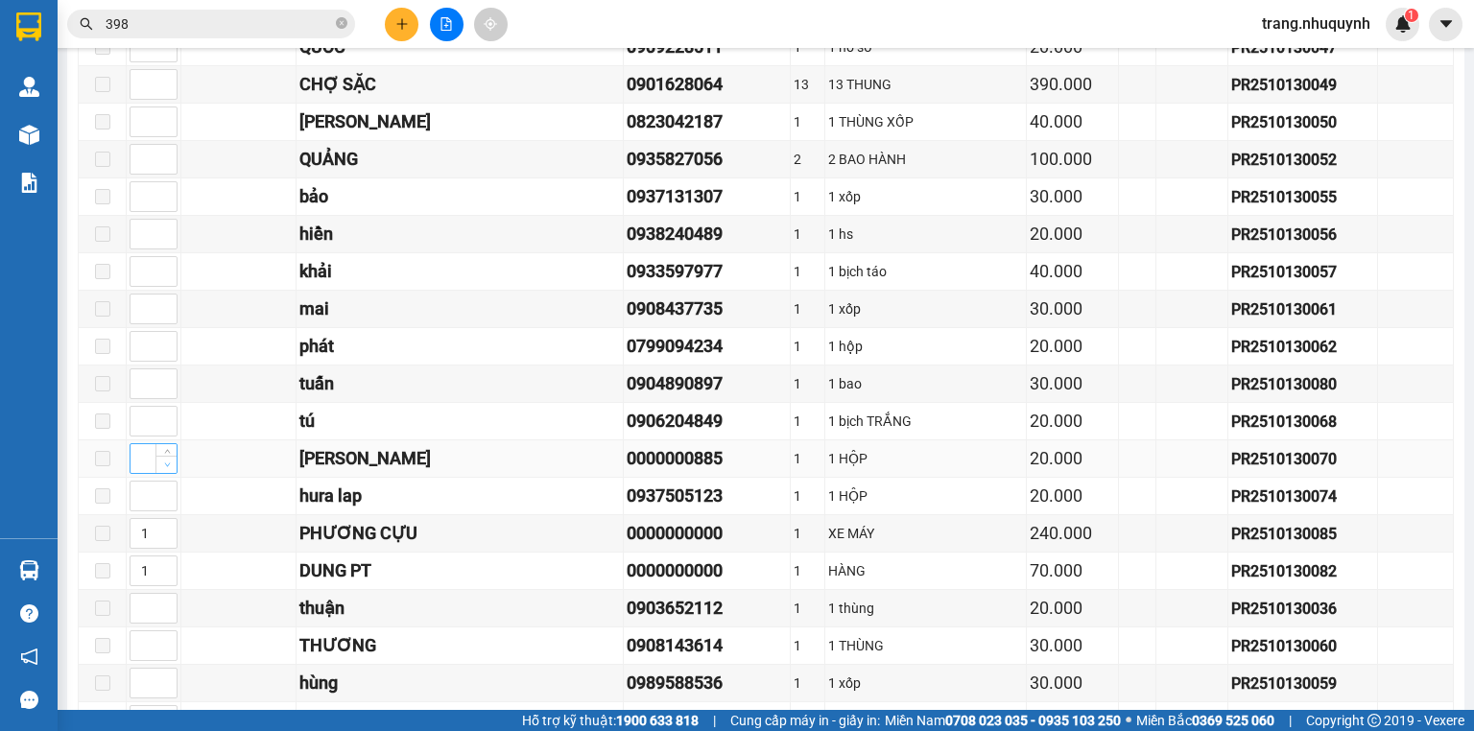
type input "1"
click at [176, 465] on span "Decrease Value" at bounding box center [165, 464] width 21 height 17
click at [626, 500] on div "0937505123" at bounding box center [706, 496] width 160 height 27
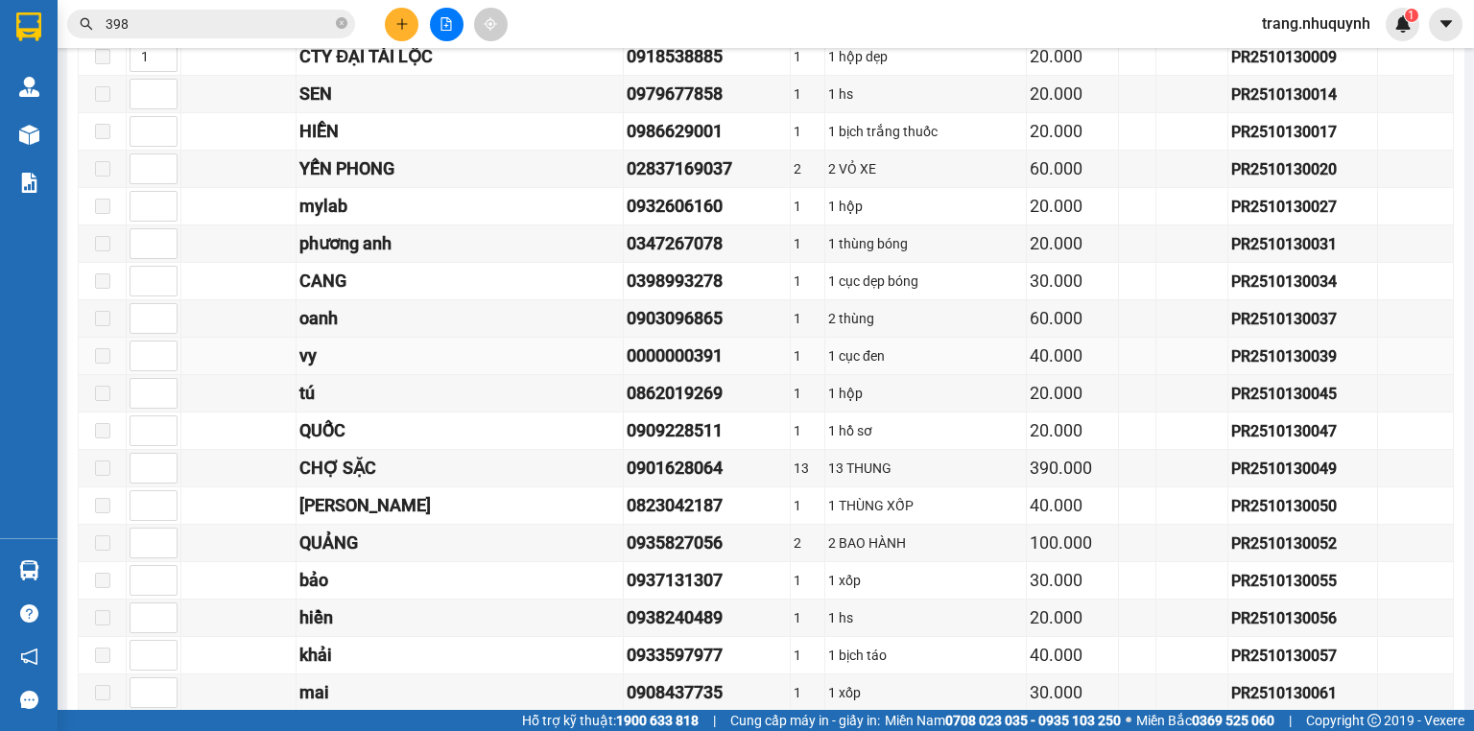
scroll to position [411, 0]
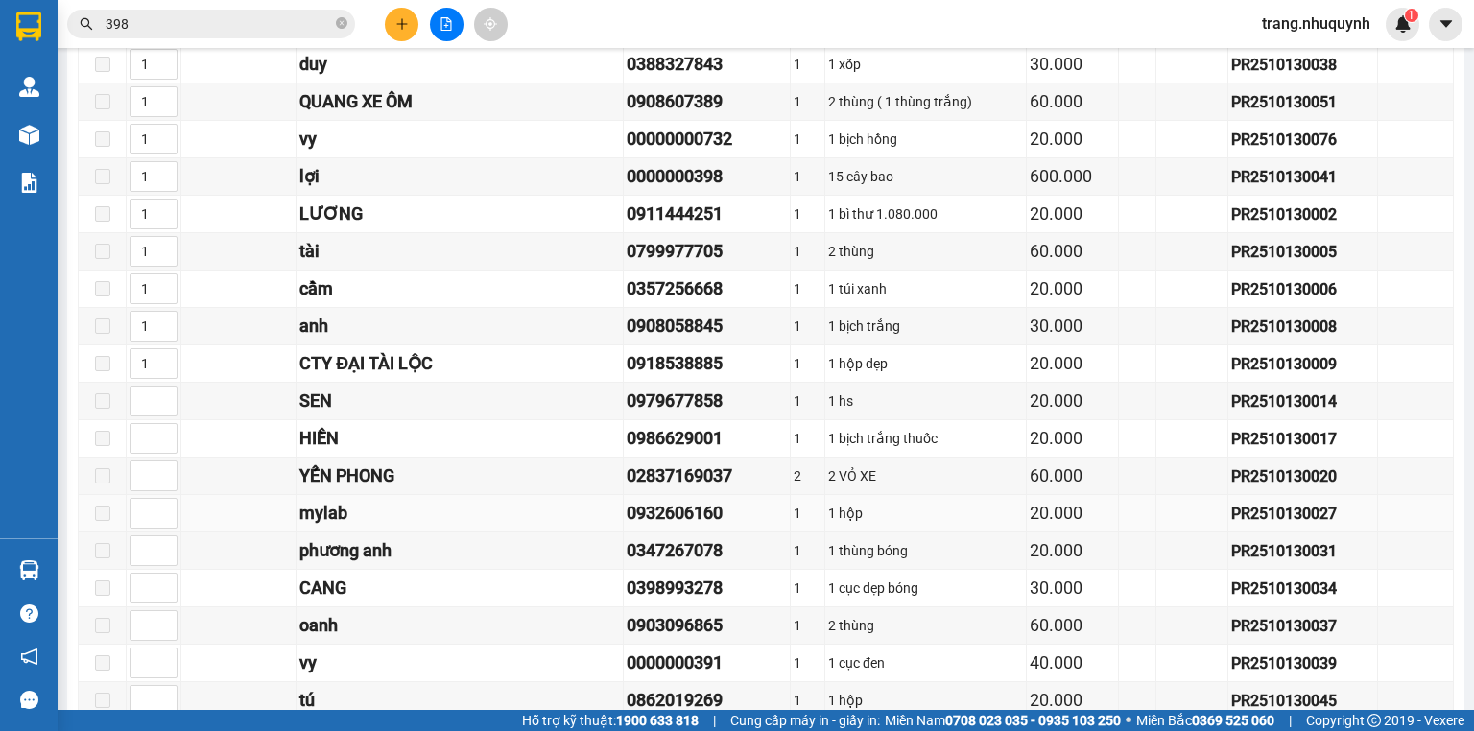
click at [679, 509] on div "0932606160" at bounding box center [706, 513] width 160 height 27
click at [626, 432] on div "0986629001" at bounding box center [706, 438] width 160 height 27
click at [156, 411] on span "Decrease Value" at bounding box center [165, 406] width 21 height 17
type input "1"
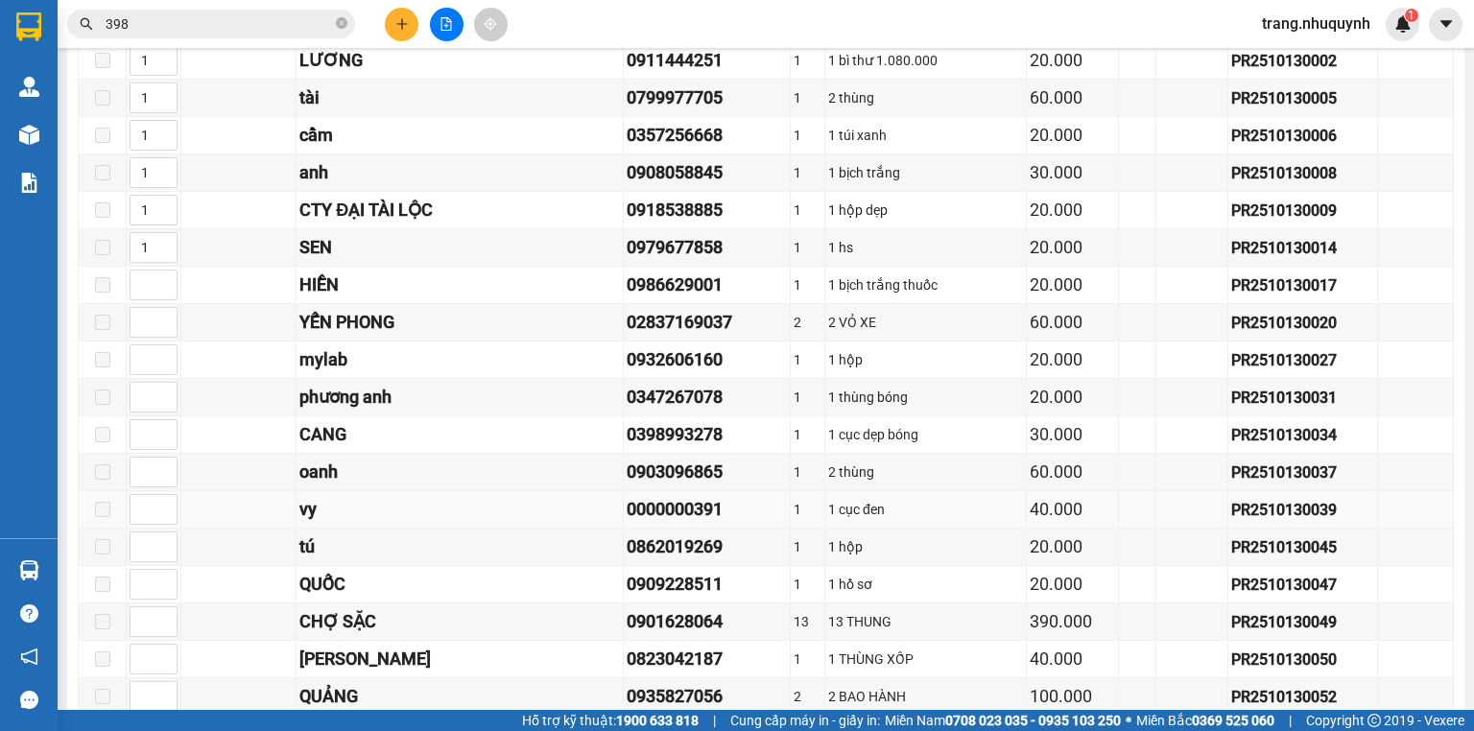
click at [485, 520] on div "vy" at bounding box center [459, 509] width 320 height 27
click at [685, 336] on div "02837169037" at bounding box center [706, 322] width 160 height 27
type input "1"
click at [174, 285] on span "Increase Value" at bounding box center [165, 279] width 21 height 17
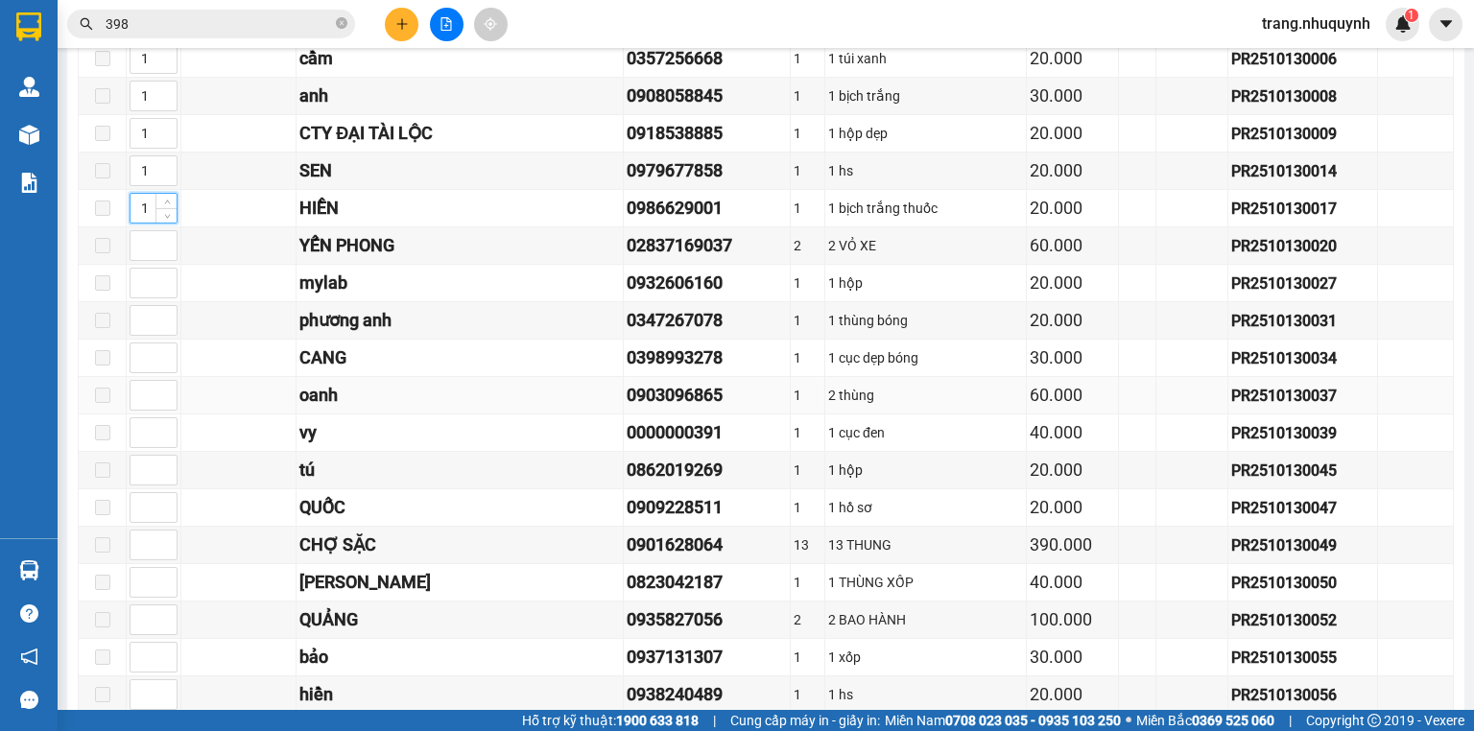
click at [656, 382] on td "0903096865" at bounding box center [707, 395] width 167 height 37
click at [839, 420] on td "1 cục đen" at bounding box center [925, 432] width 201 height 37
type input "1"
click at [170, 258] on span "down" at bounding box center [167, 253] width 12 height 12
click at [527, 434] on div "vy" at bounding box center [459, 432] width 320 height 27
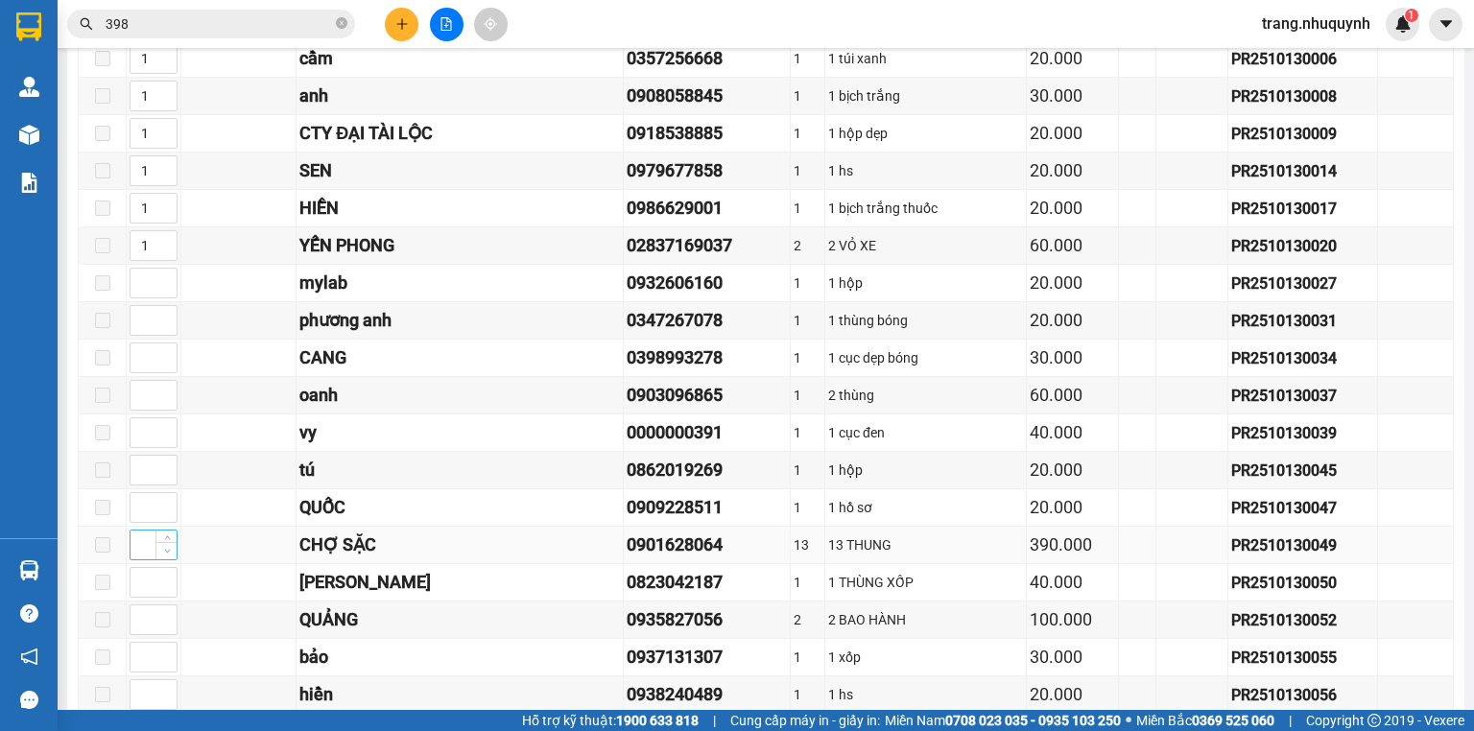
click at [165, 552] on icon "down" at bounding box center [167, 551] width 7 height 7
type input "1"
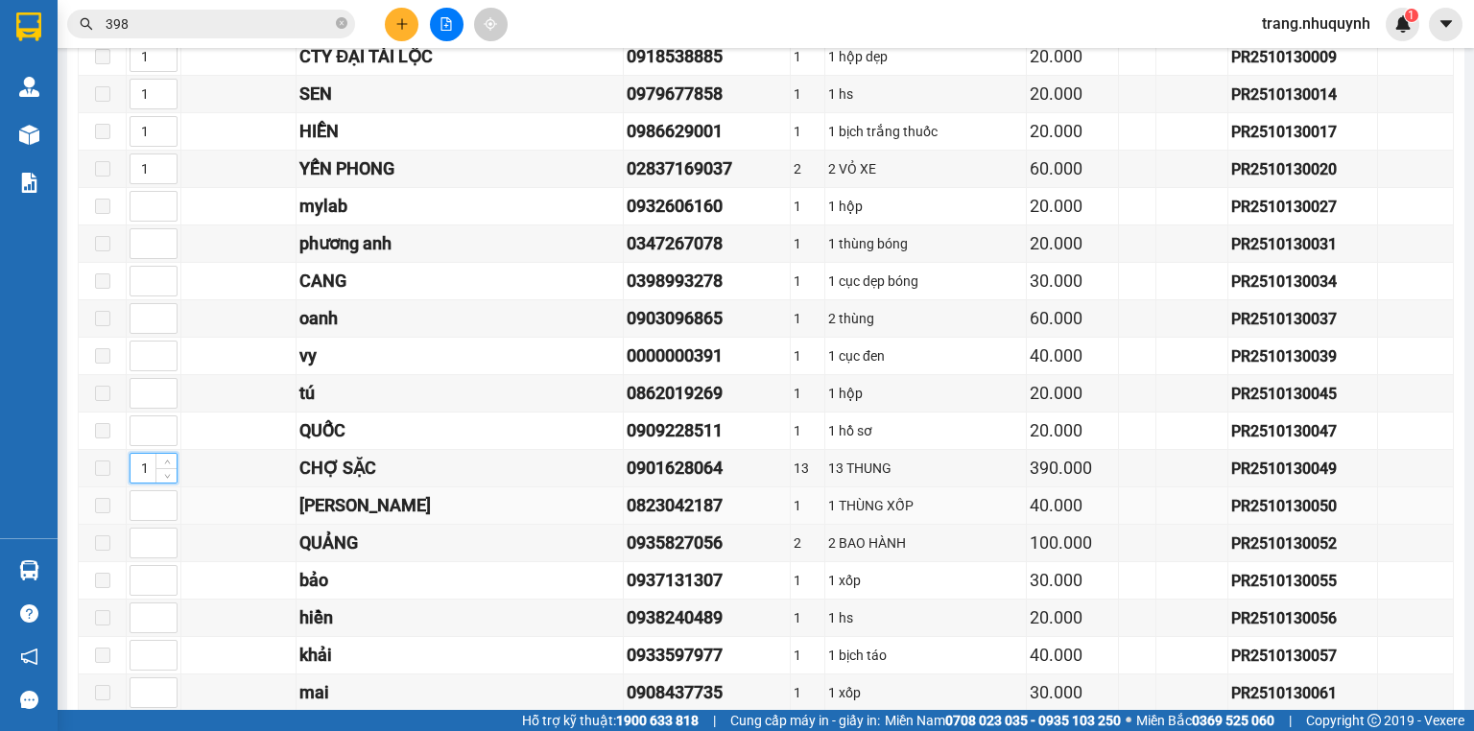
click at [522, 507] on div "[PERSON_NAME]" at bounding box center [459, 505] width 320 height 27
type input "1"
click at [165, 553] on icon "down" at bounding box center [167, 549] width 7 height 7
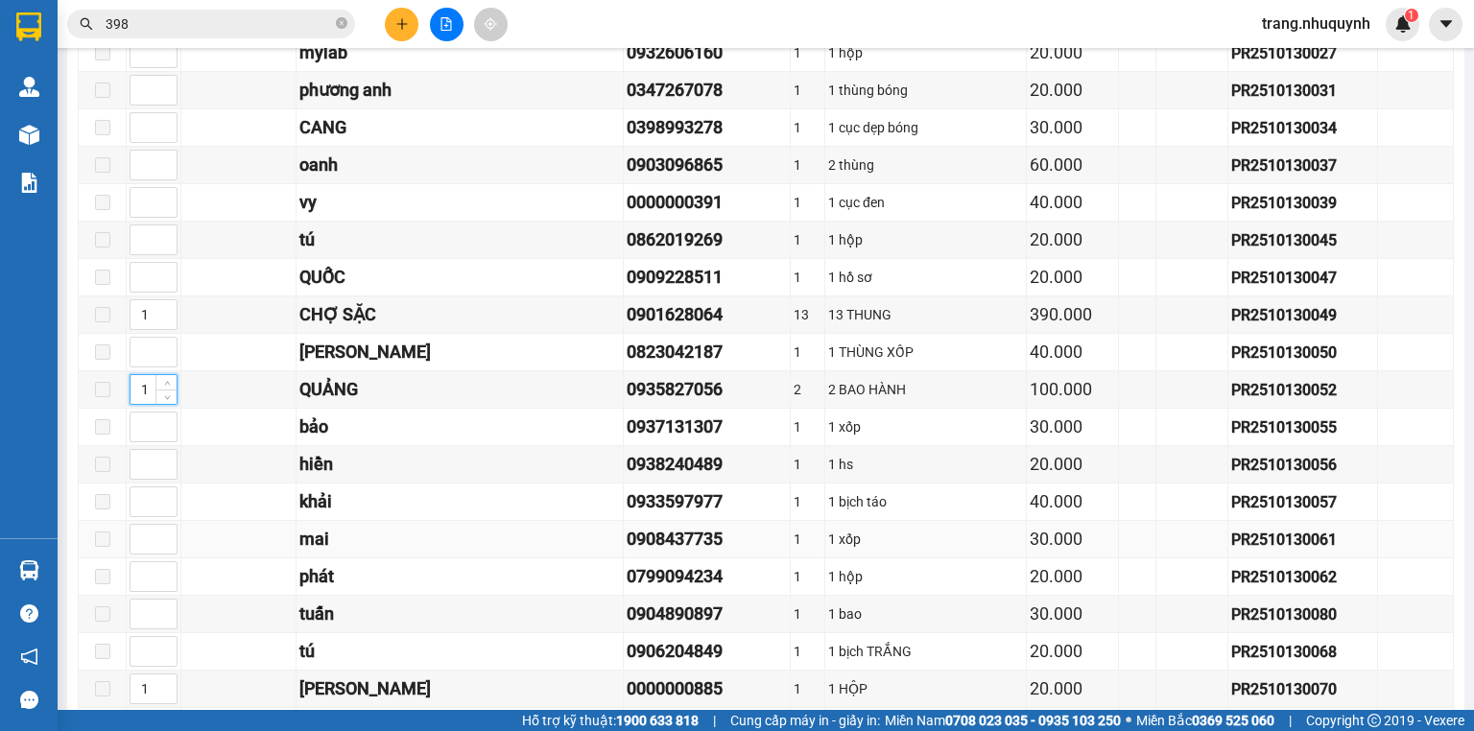
scroll to position [1101, 0]
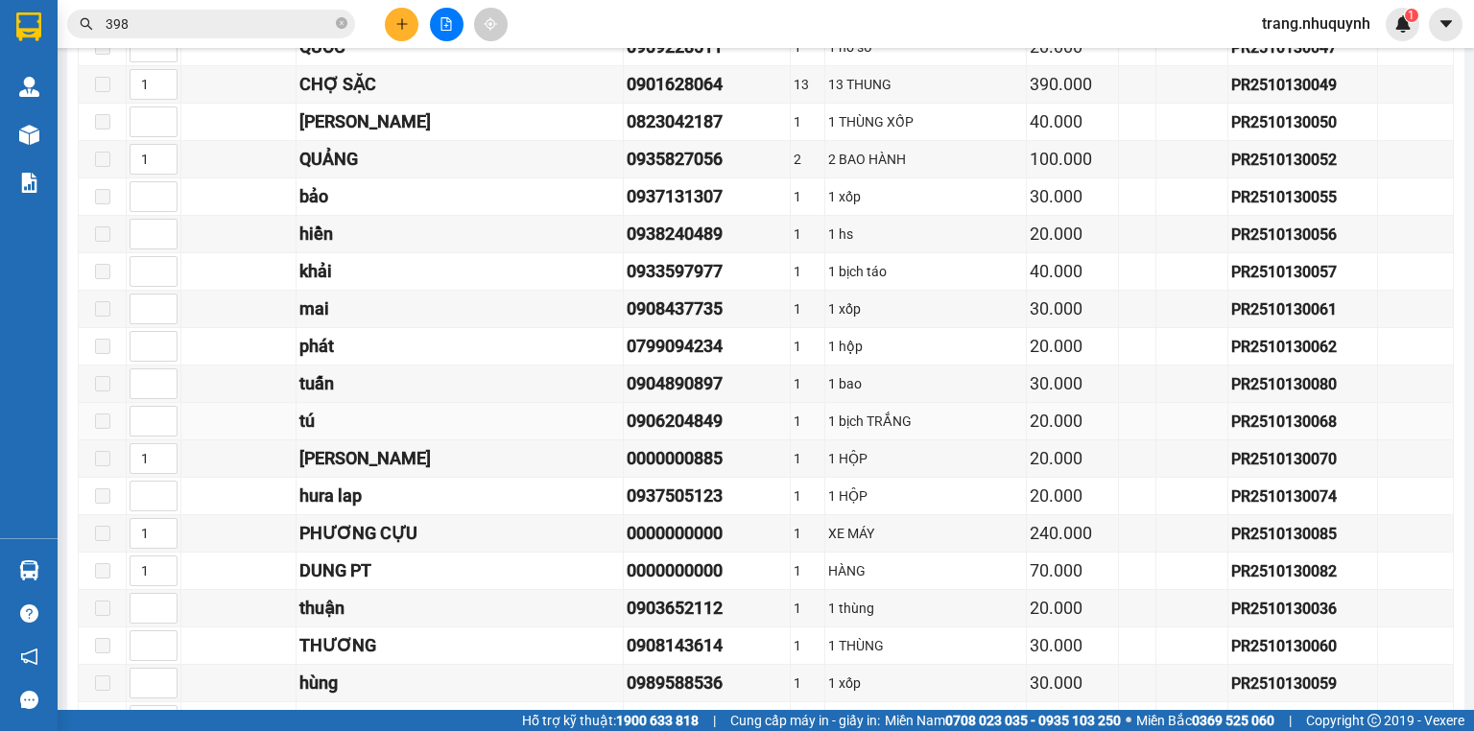
click at [923, 412] on div "1 bịch TRẮNG" at bounding box center [925, 421] width 195 height 21
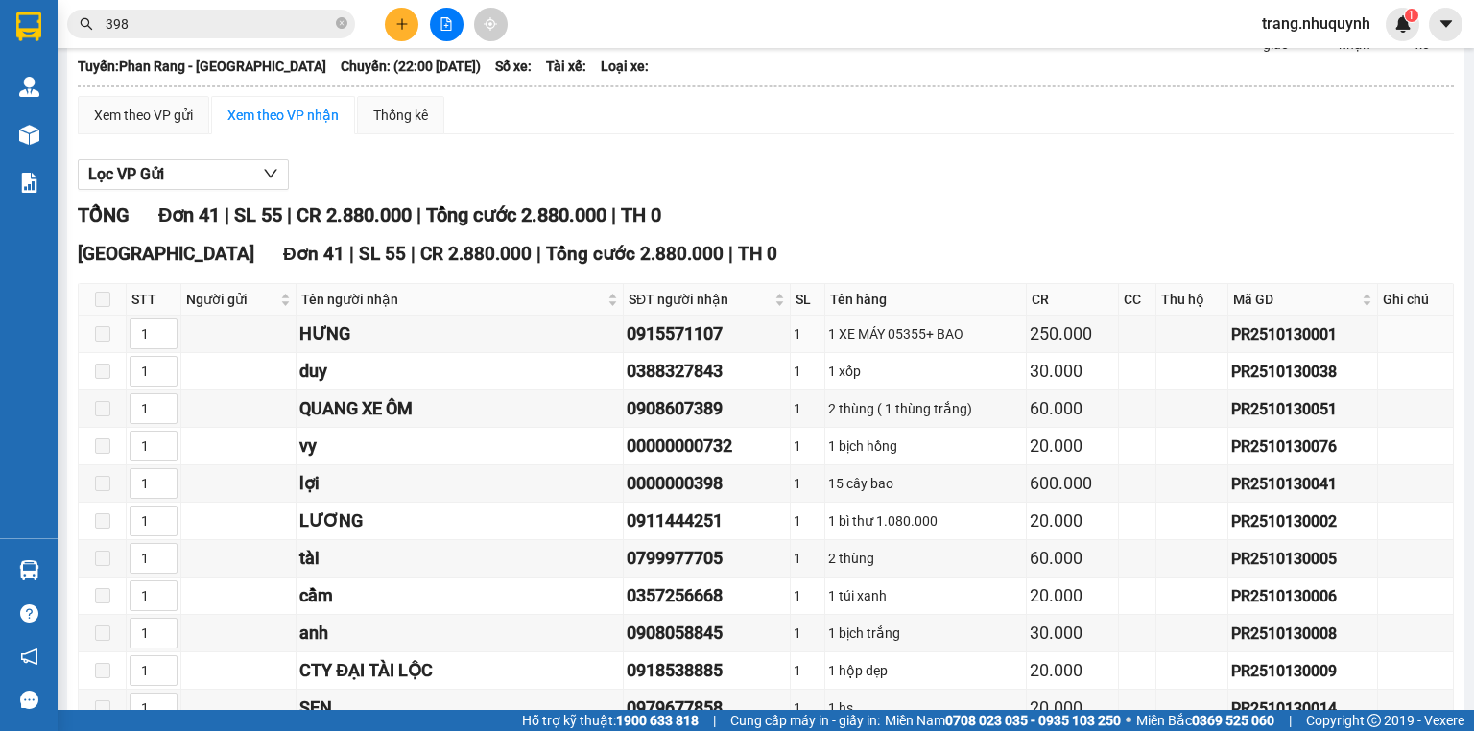
scroll to position [0, 0]
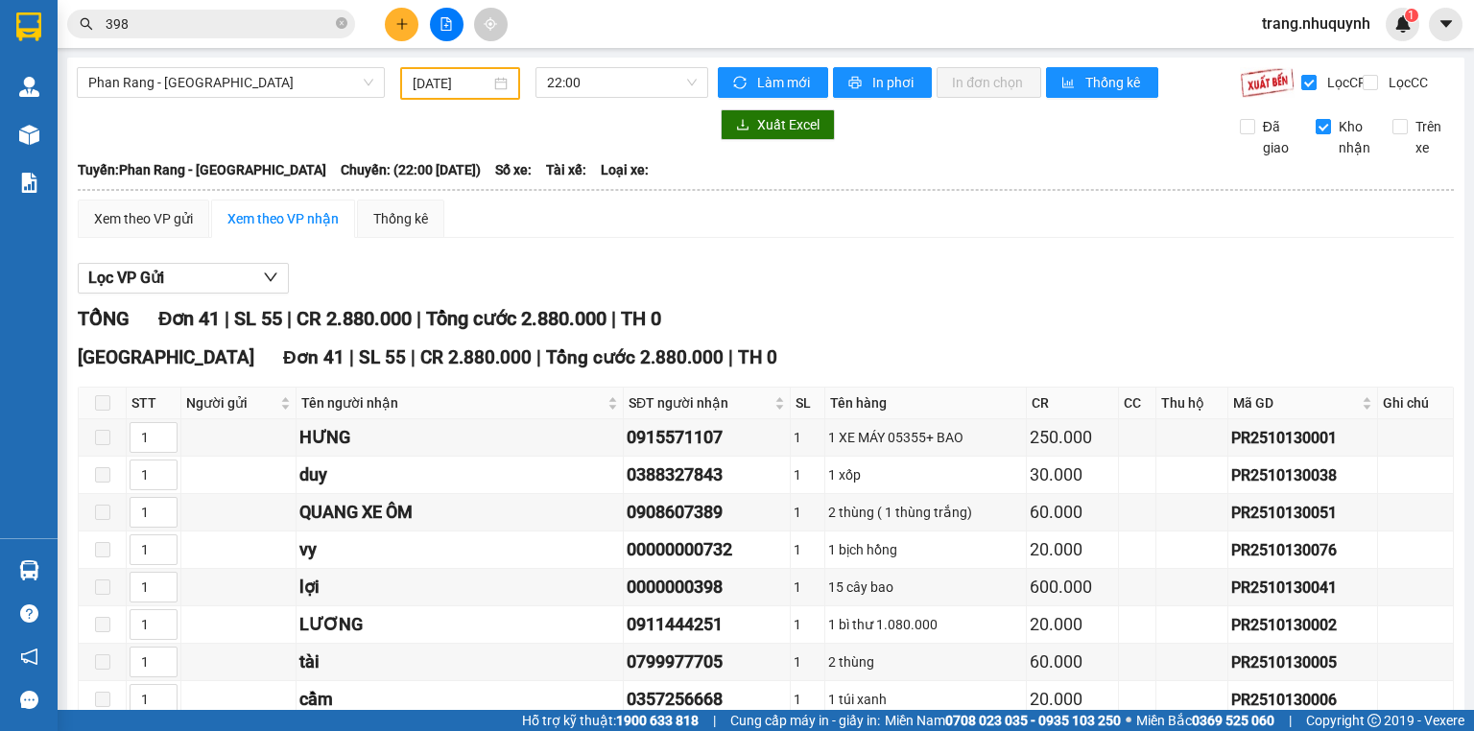
click at [765, 81] on span "Làm mới" at bounding box center [785, 82] width 56 height 21
click at [1061, 238] on div "Xem theo VP gửi Xem theo VP nhận Thống kê" at bounding box center [766, 219] width 1376 height 38
drag, startPoint x: 922, startPoint y: 279, endPoint x: 897, endPoint y: 256, distance: 33.9
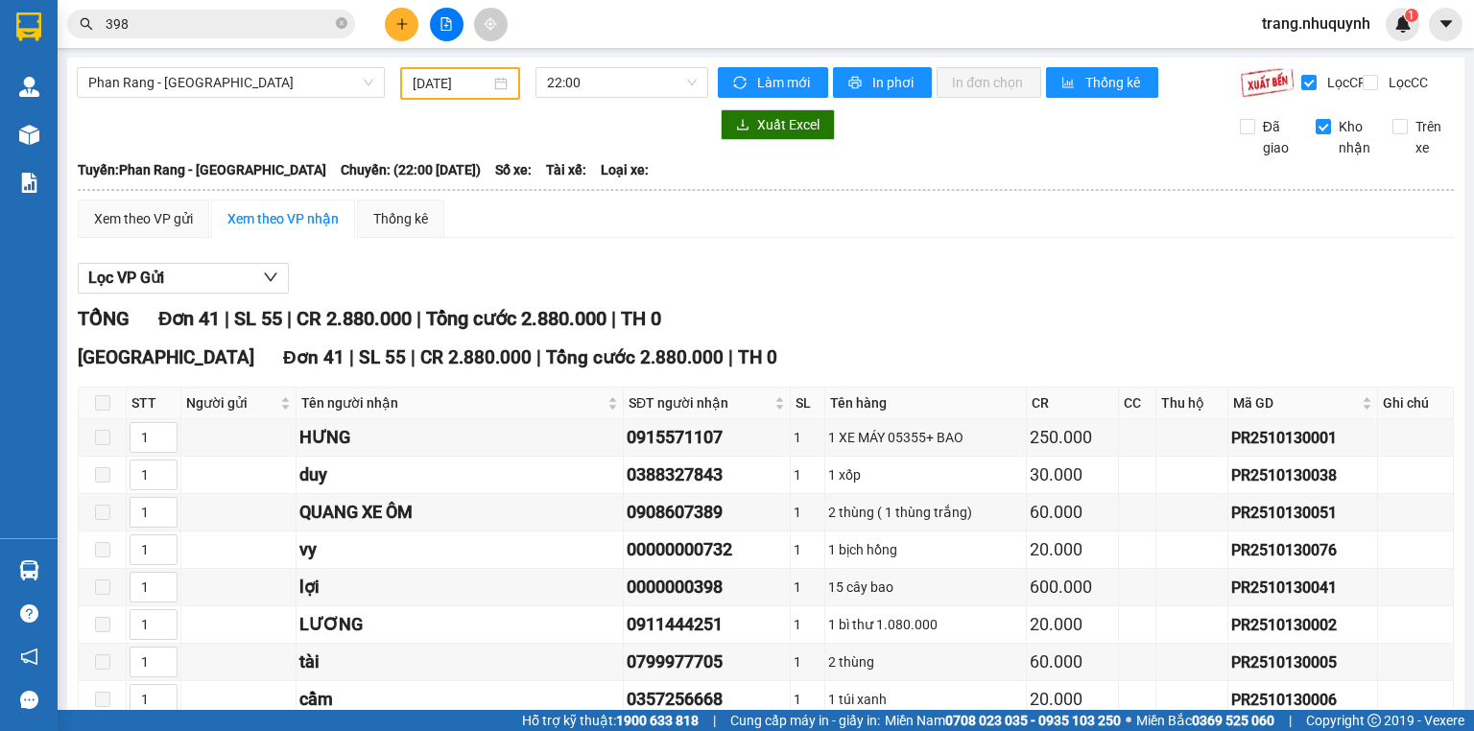
click at [922, 278] on div "Lọc VP Gửi" at bounding box center [766, 279] width 1376 height 32
click at [783, 67] on button "Làm mới" at bounding box center [773, 82] width 110 height 31
click at [759, 75] on span "Làm mới" at bounding box center [785, 82] width 56 height 21
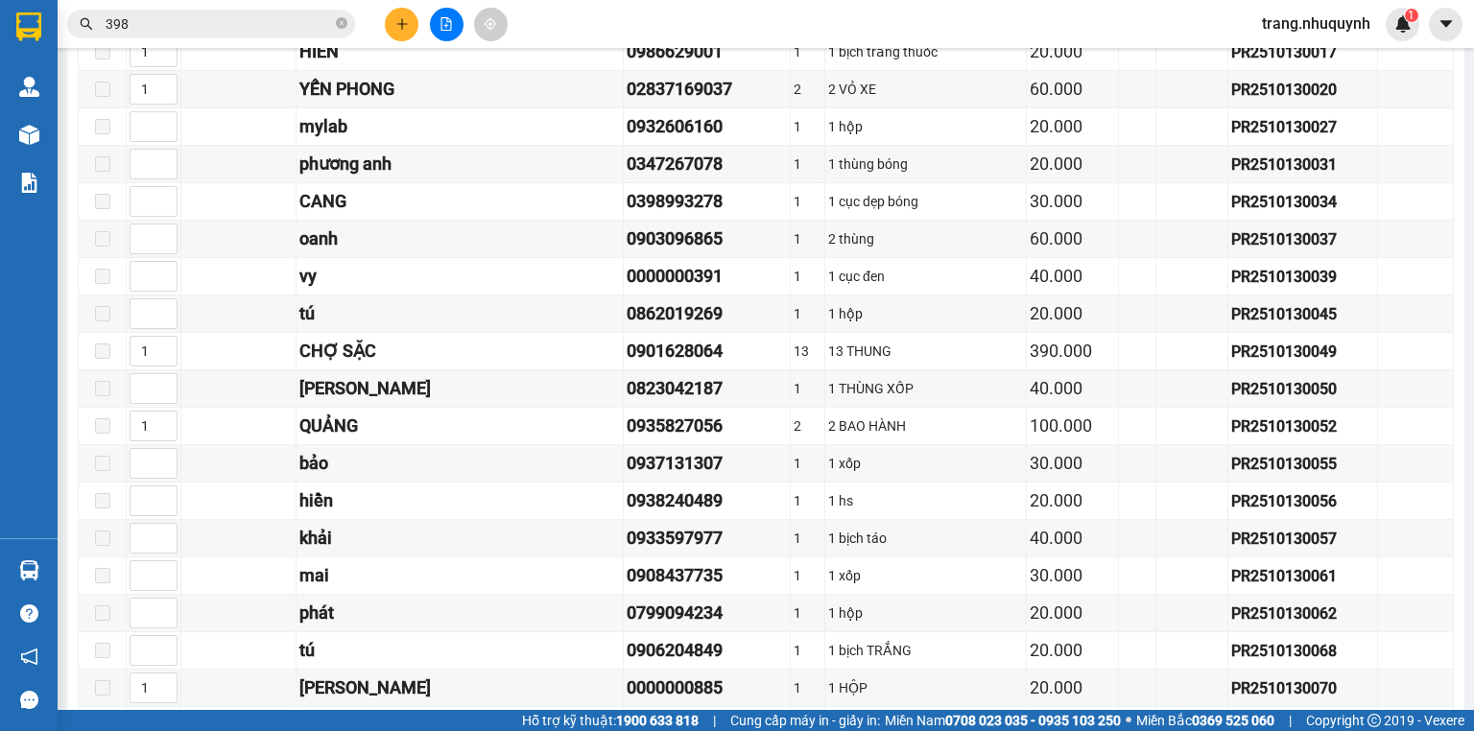
scroll to position [490, 0]
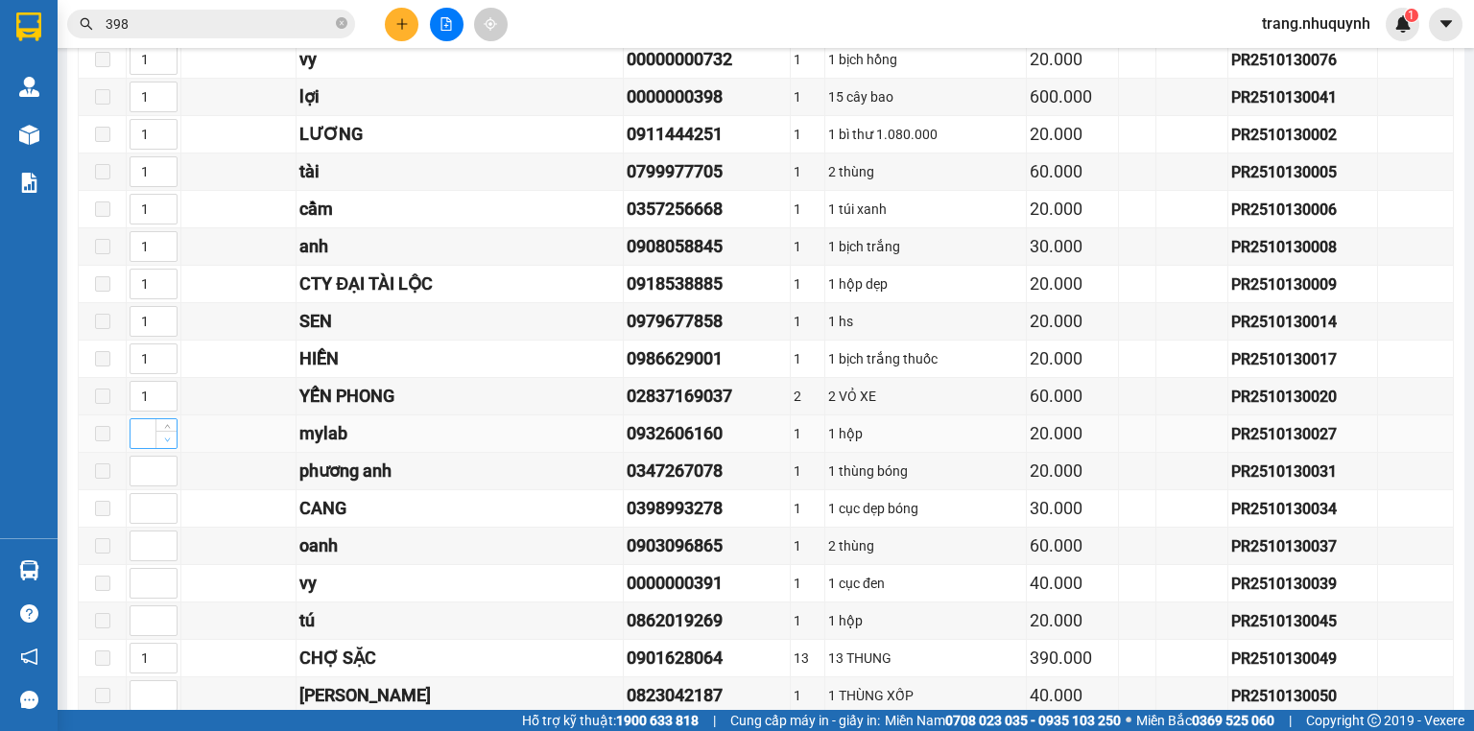
click at [156, 445] on span "Decrease Value" at bounding box center [165, 439] width 21 height 17
type input "1"
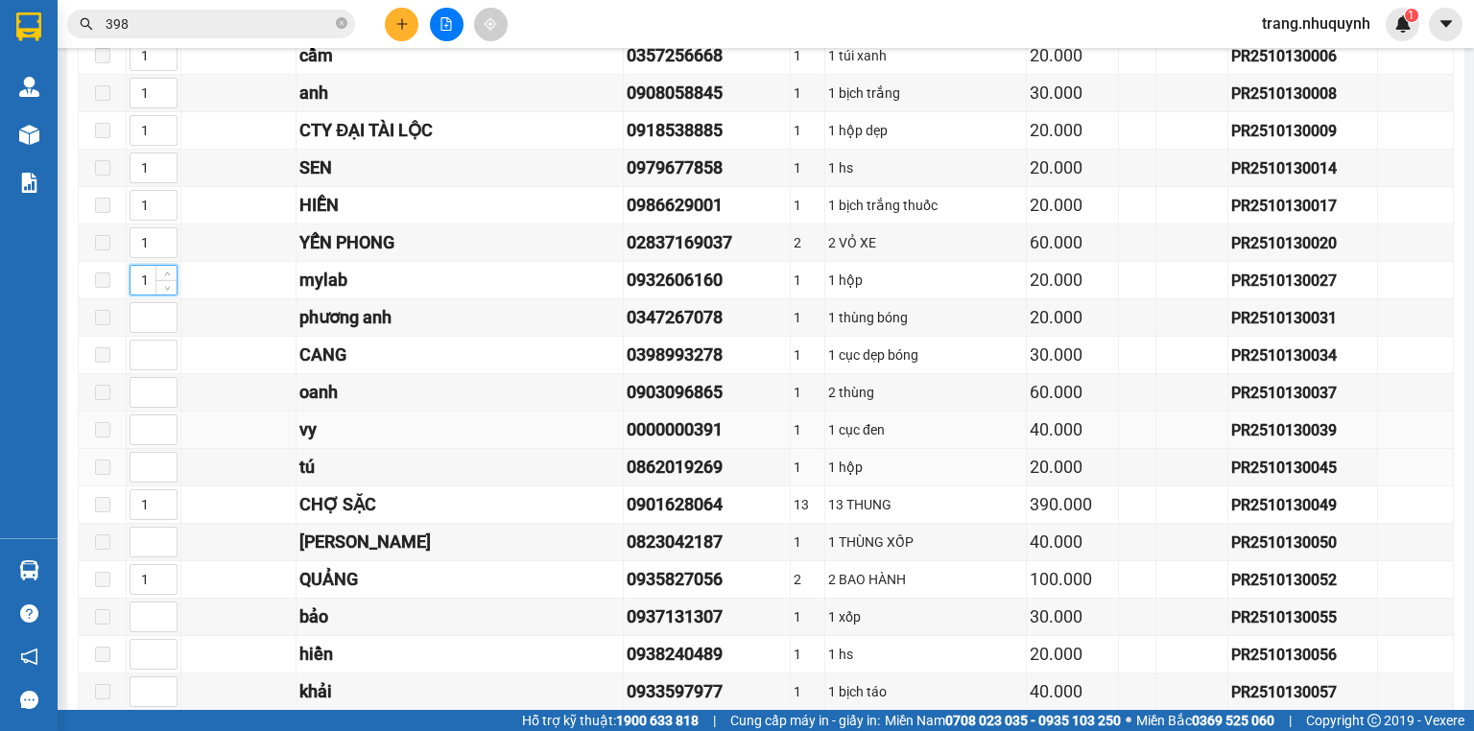
click at [674, 447] on td "0000000391" at bounding box center [707, 430] width 167 height 37
click at [502, 377] on td "oanh" at bounding box center [459, 392] width 327 height 37
type input "1"
click at [170, 326] on span "down" at bounding box center [167, 325] width 12 height 12
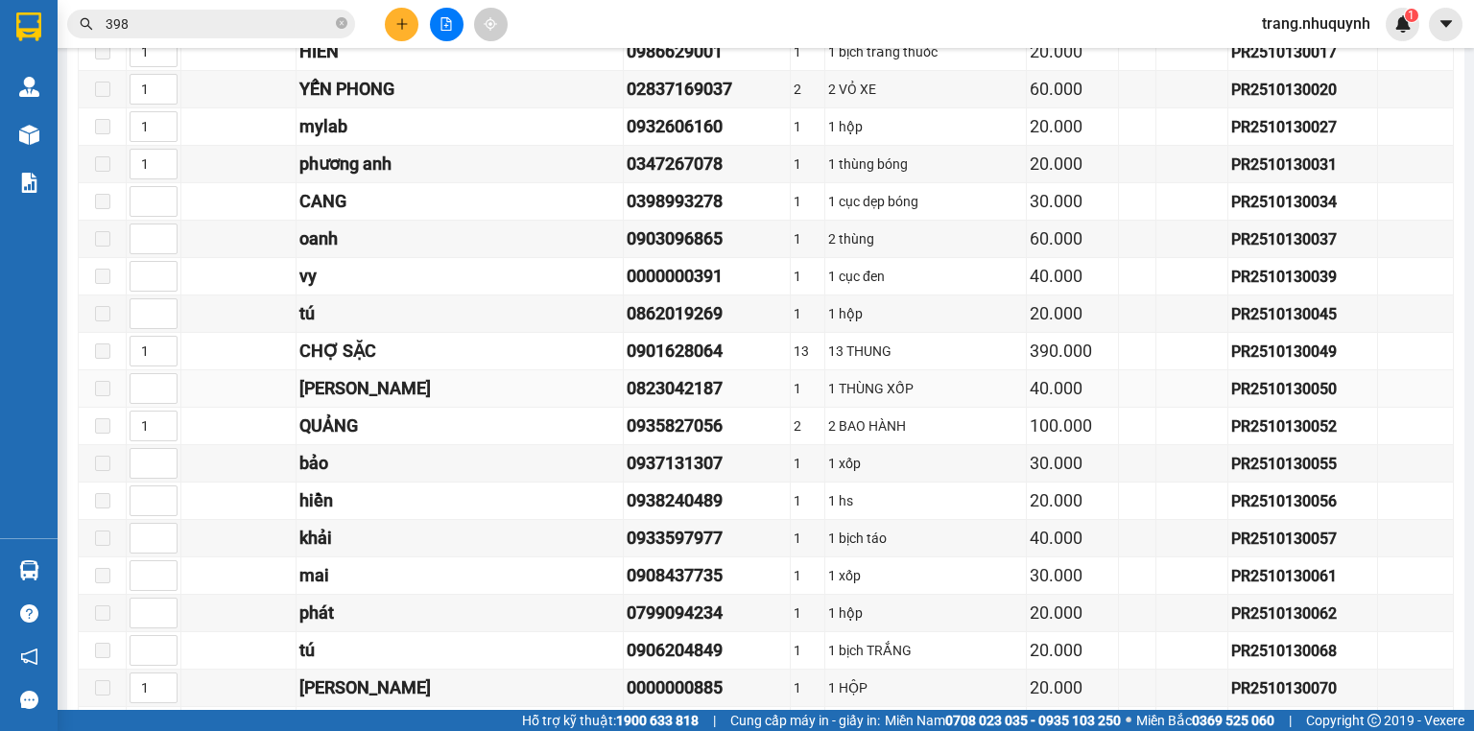
click at [624, 373] on td "0823042187" at bounding box center [707, 388] width 167 height 37
type input "1"
click at [166, 281] on icon "down" at bounding box center [167, 282] width 7 height 7
click at [173, 216] on span "Decrease Value" at bounding box center [165, 207] width 21 height 17
type input "1"
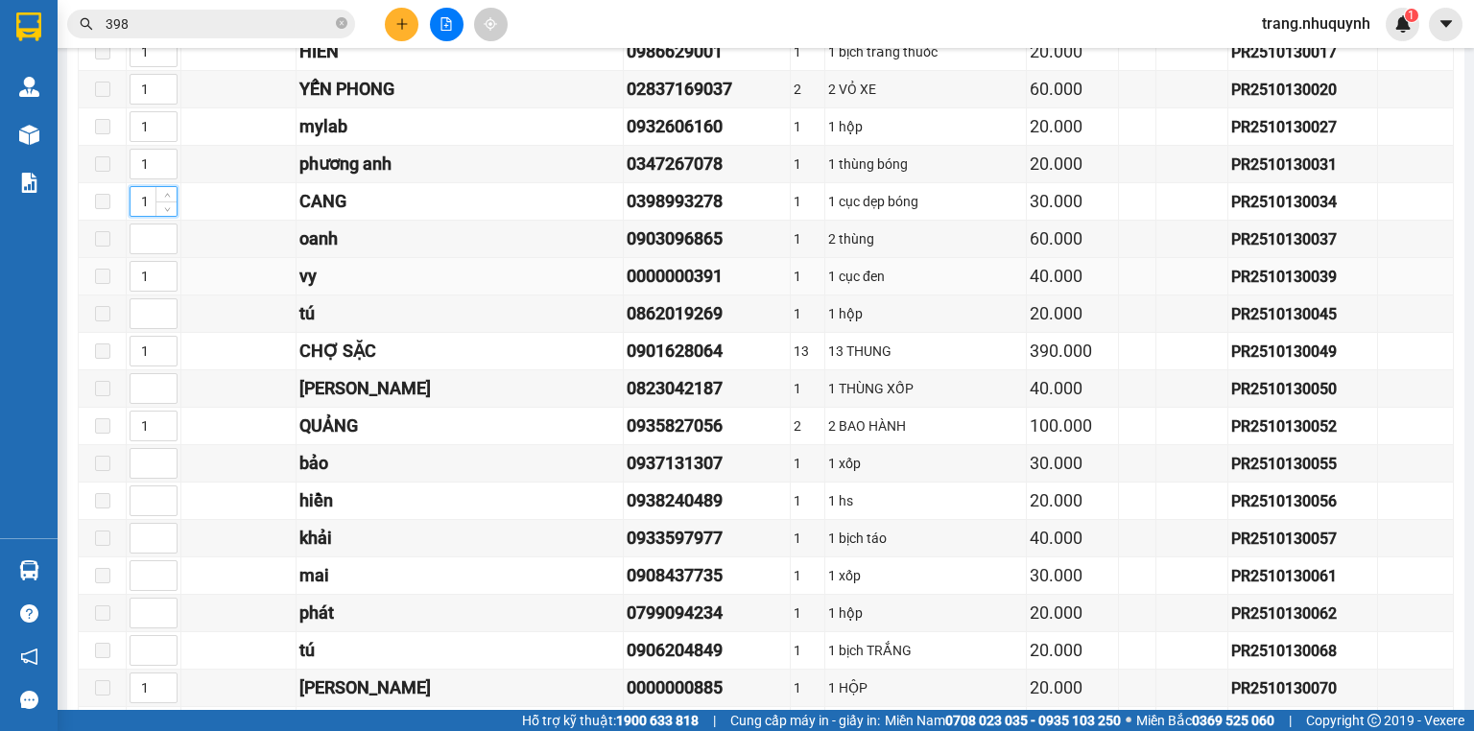
click at [626, 274] on div "0000000391" at bounding box center [706, 276] width 160 height 27
click at [176, 246] on span "Decrease Value" at bounding box center [165, 244] width 21 height 17
type input "1"
click at [626, 327] on div "0862019269" at bounding box center [706, 313] width 160 height 27
type input "1"
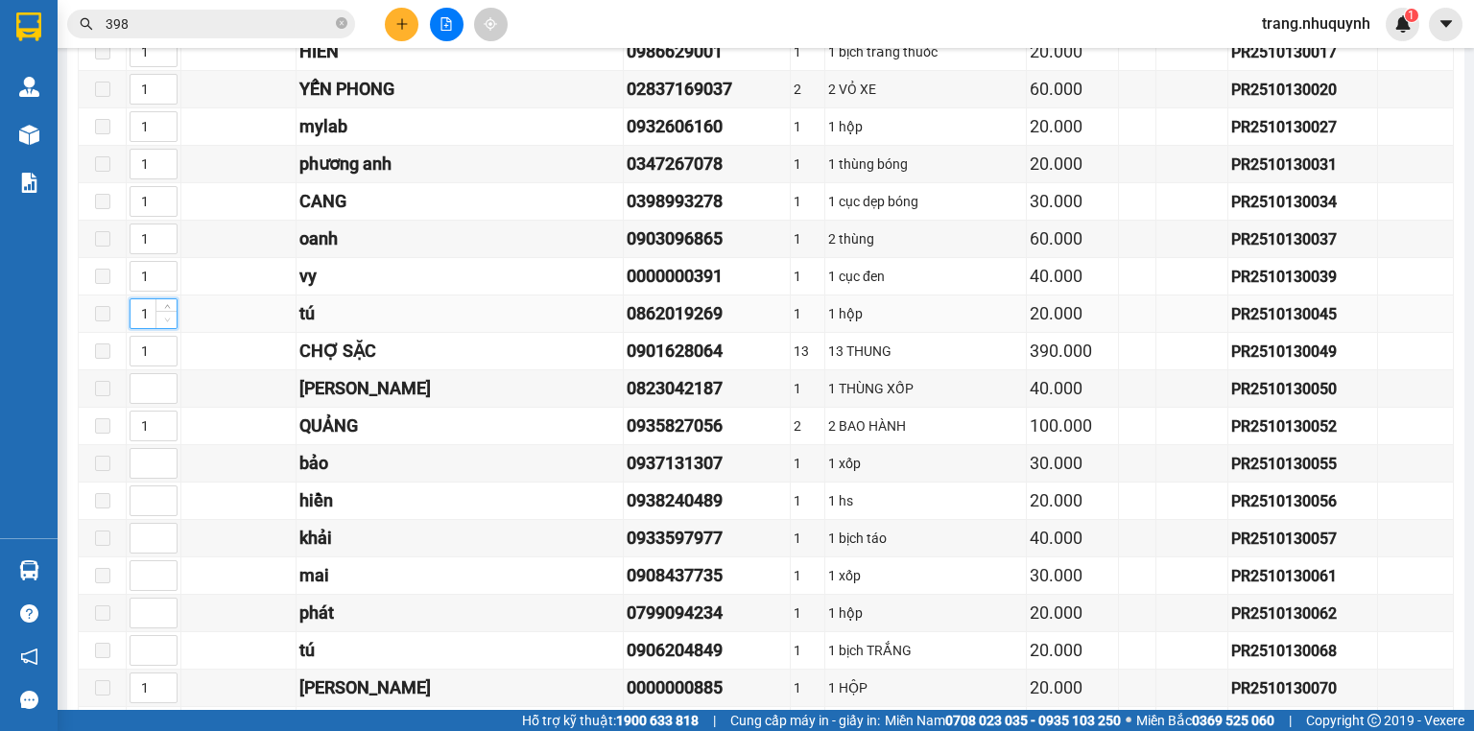
click at [158, 328] on span "Decrease Value" at bounding box center [165, 319] width 21 height 17
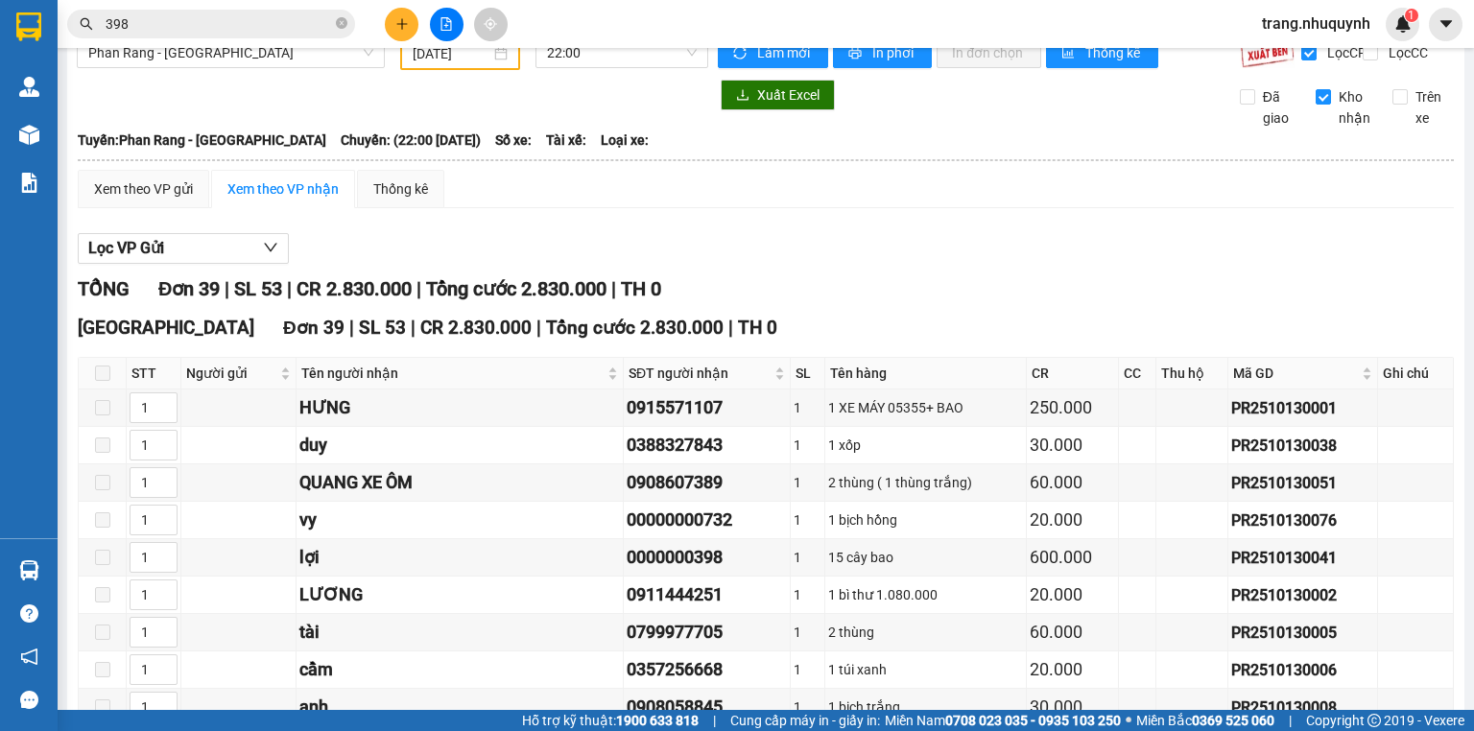
scroll to position [0, 0]
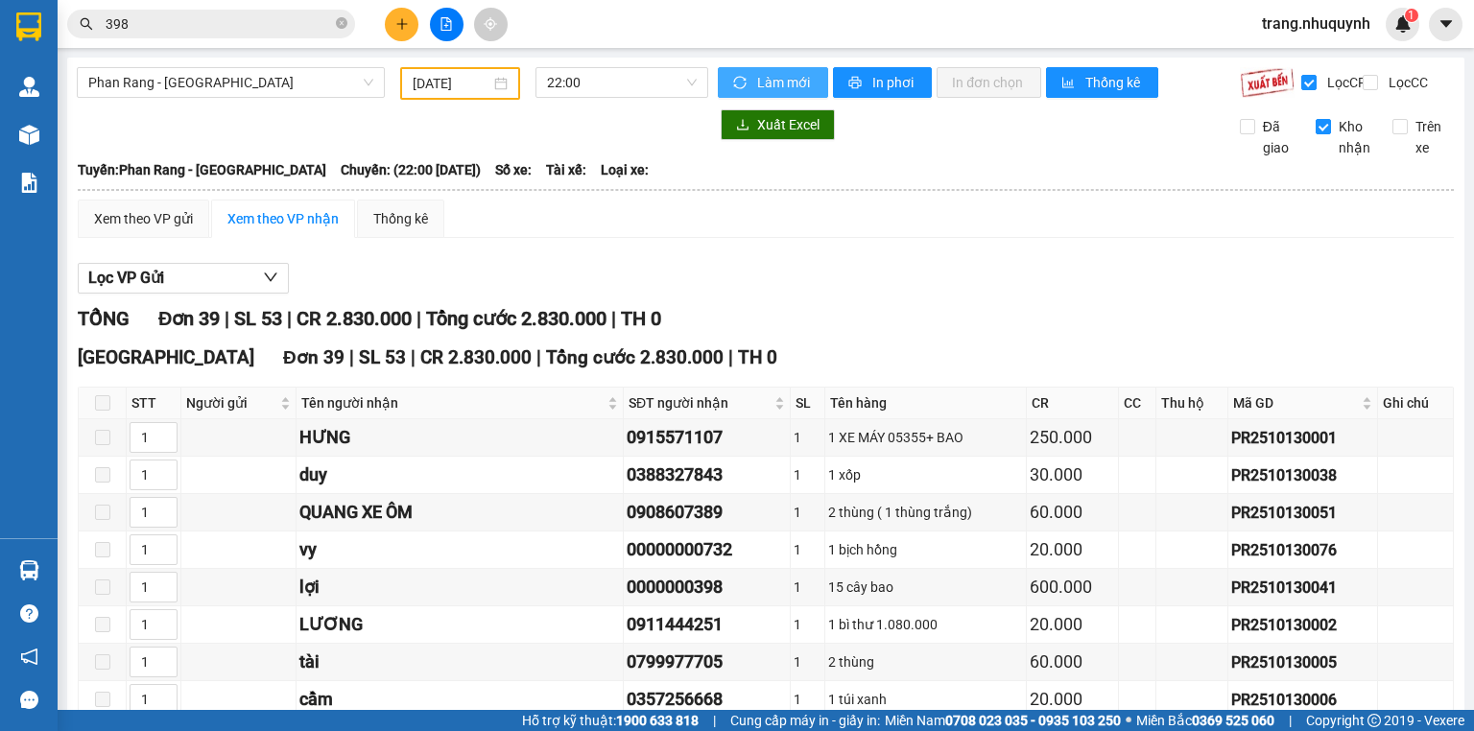
click at [760, 81] on span "Làm mới" at bounding box center [785, 82] width 56 height 21
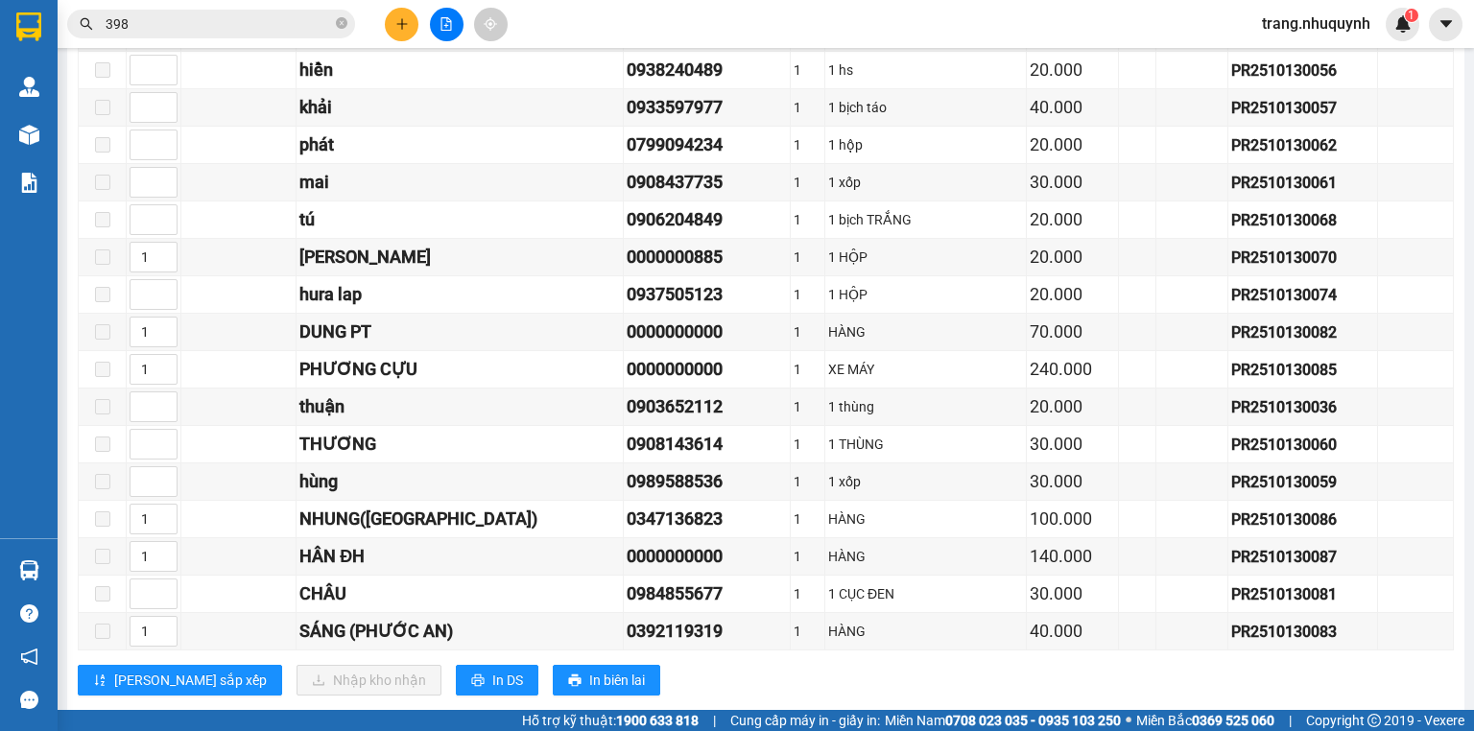
scroll to position [1258, 0]
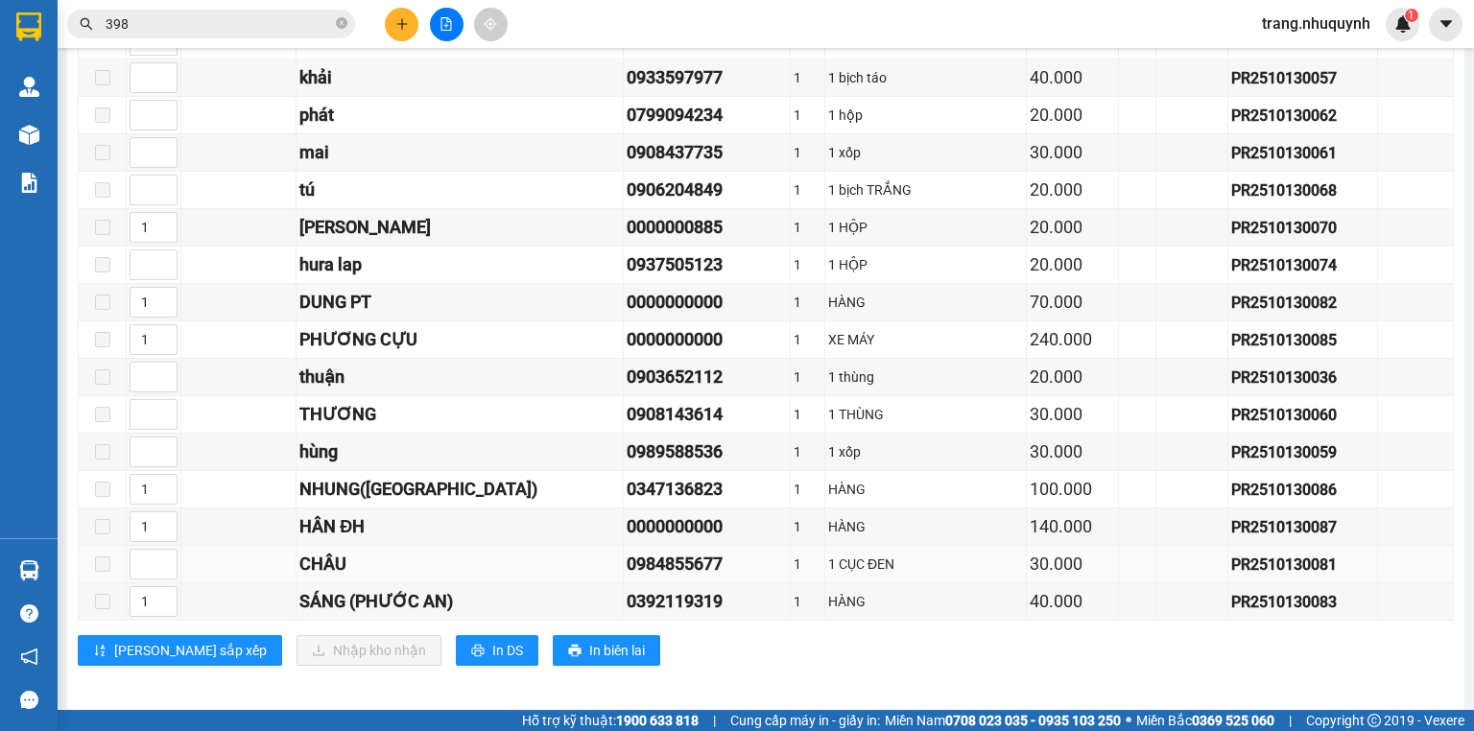
click at [712, 551] on div "0984855677" at bounding box center [706, 564] width 160 height 27
click at [157, 564] on span "Decrease Value" at bounding box center [165, 569] width 21 height 17
type input "1"
click at [371, 449] on div "hùng" at bounding box center [459, 451] width 320 height 27
type input "1"
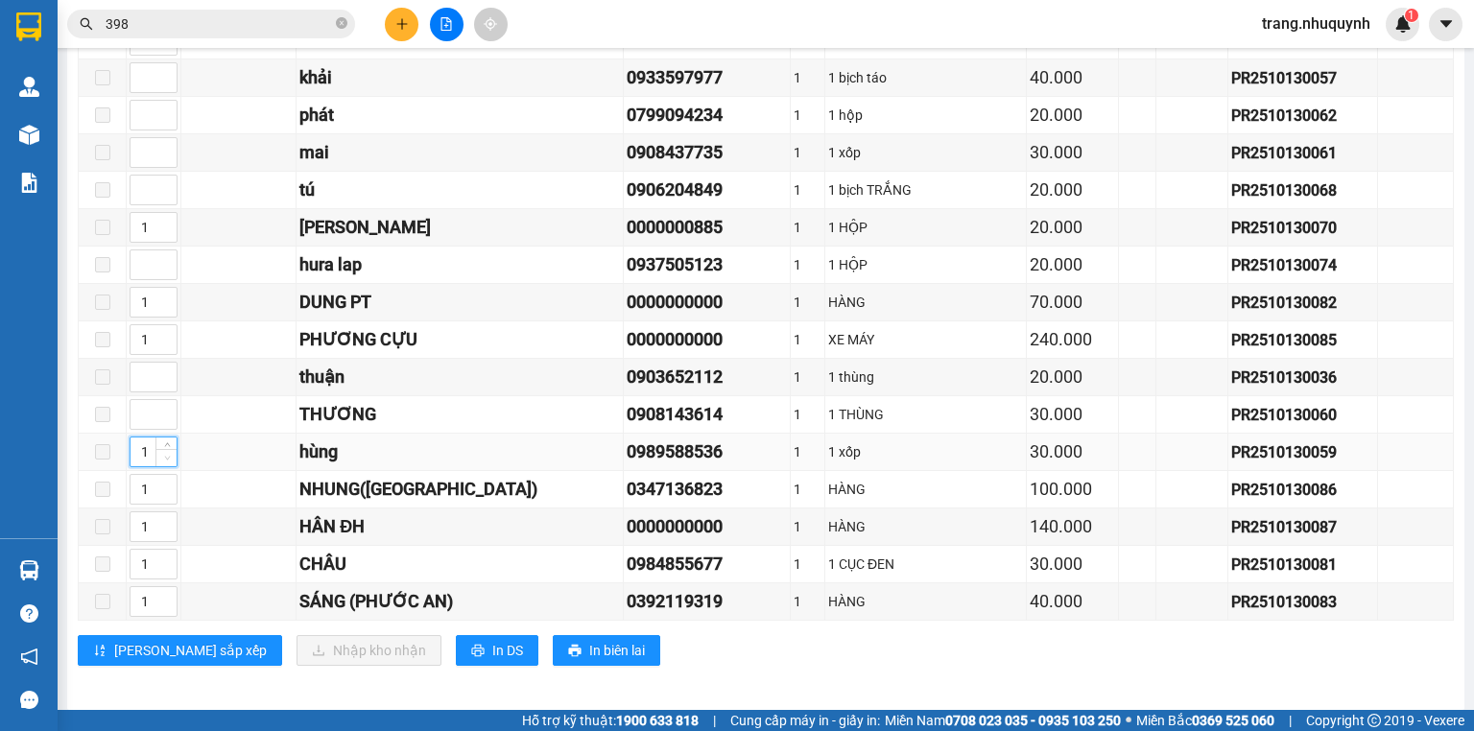
click at [162, 453] on span "down" at bounding box center [167, 459] width 12 height 12
click at [249, 421] on td at bounding box center [238, 414] width 115 height 37
click at [158, 424] on td at bounding box center [154, 414] width 55 height 37
type input "1"
click at [162, 418] on span "down" at bounding box center [167, 421] width 12 height 12
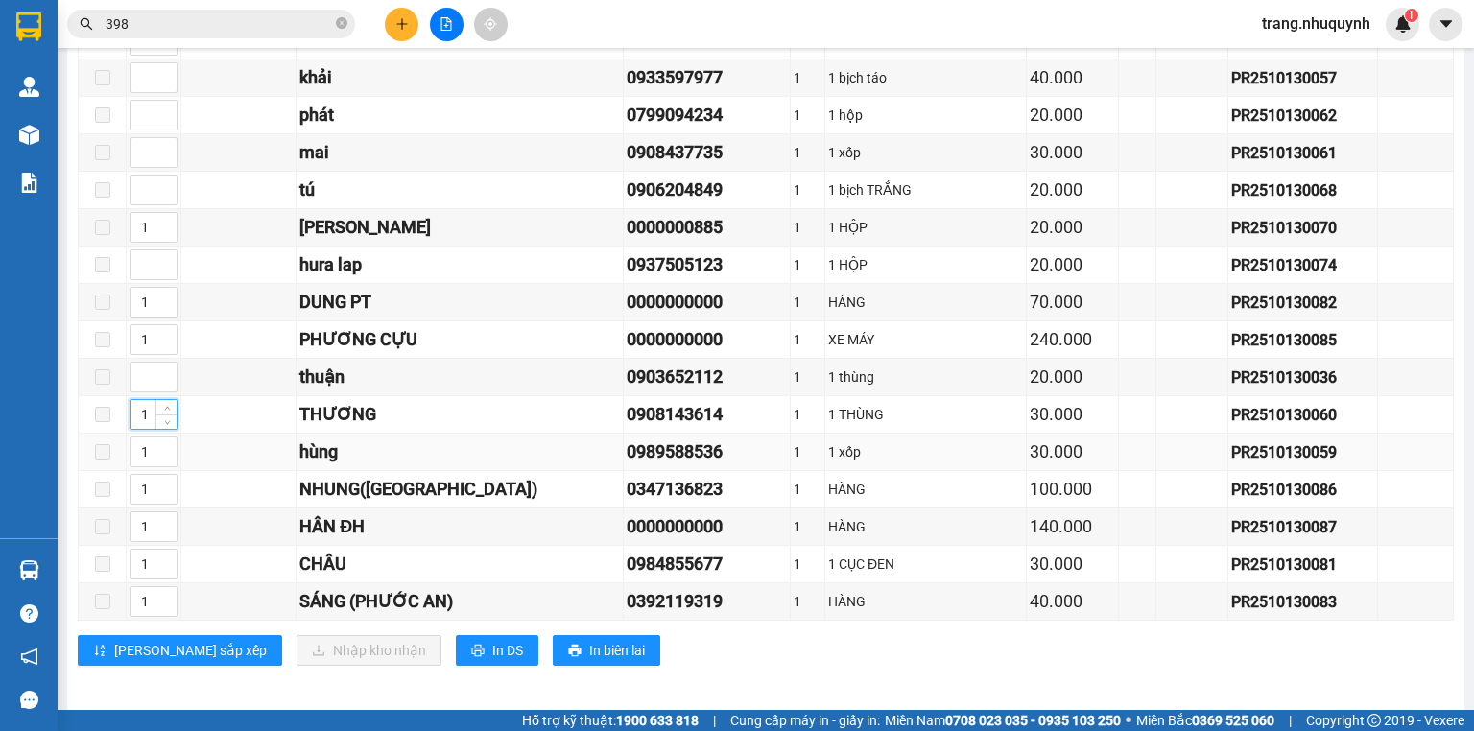
click at [443, 450] on div "hùng" at bounding box center [459, 451] width 320 height 27
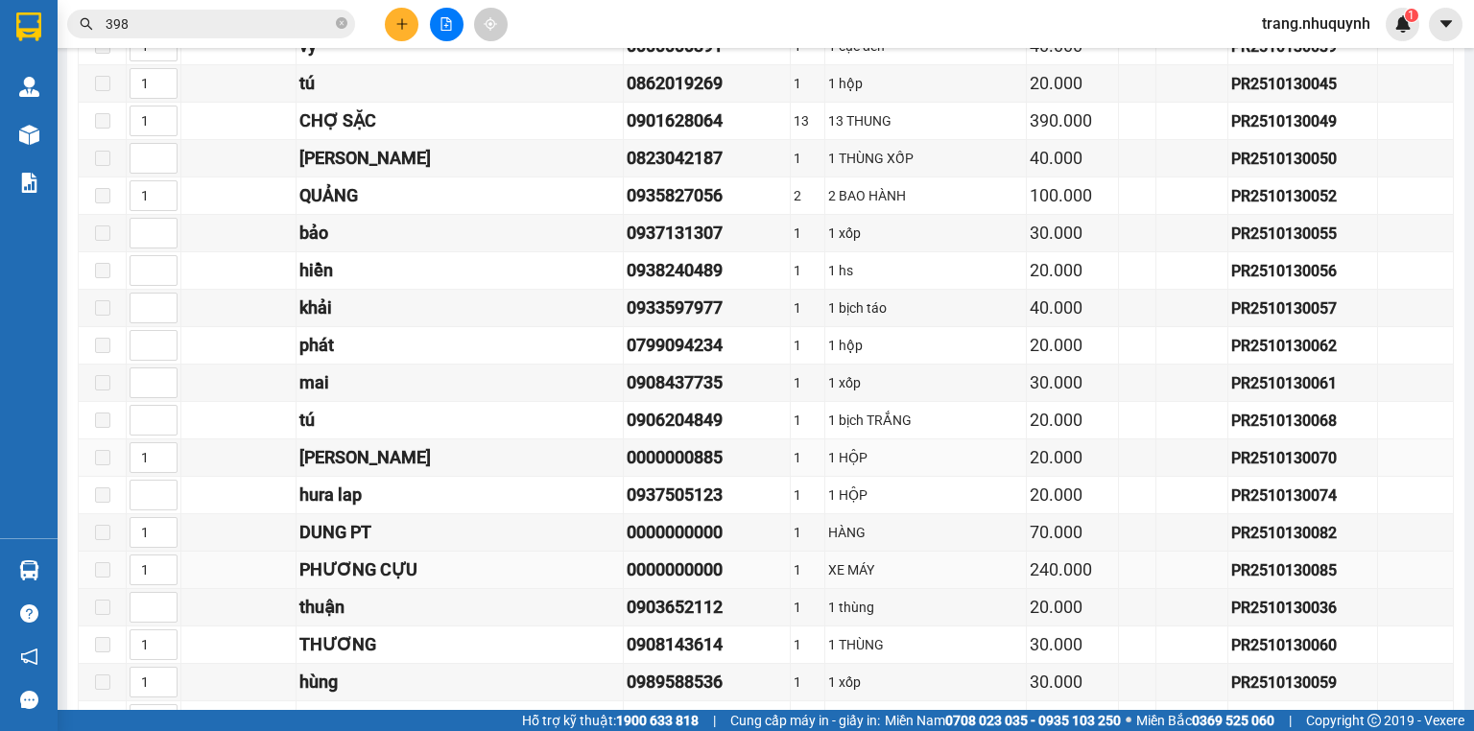
scroll to position [1104, 0]
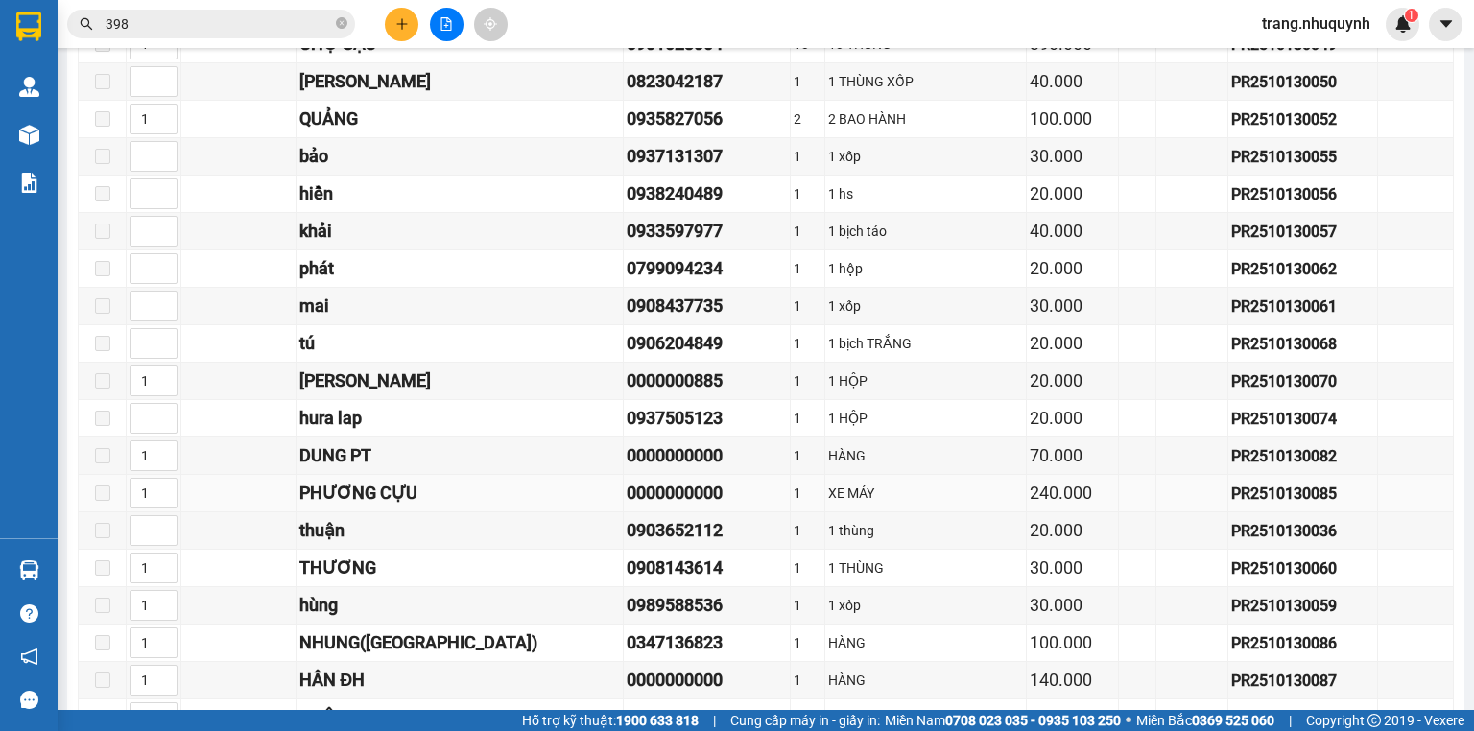
click at [416, 496] on div "PHƯƠNG CỰU" at bounding box center [459, 493] width 320 height 27
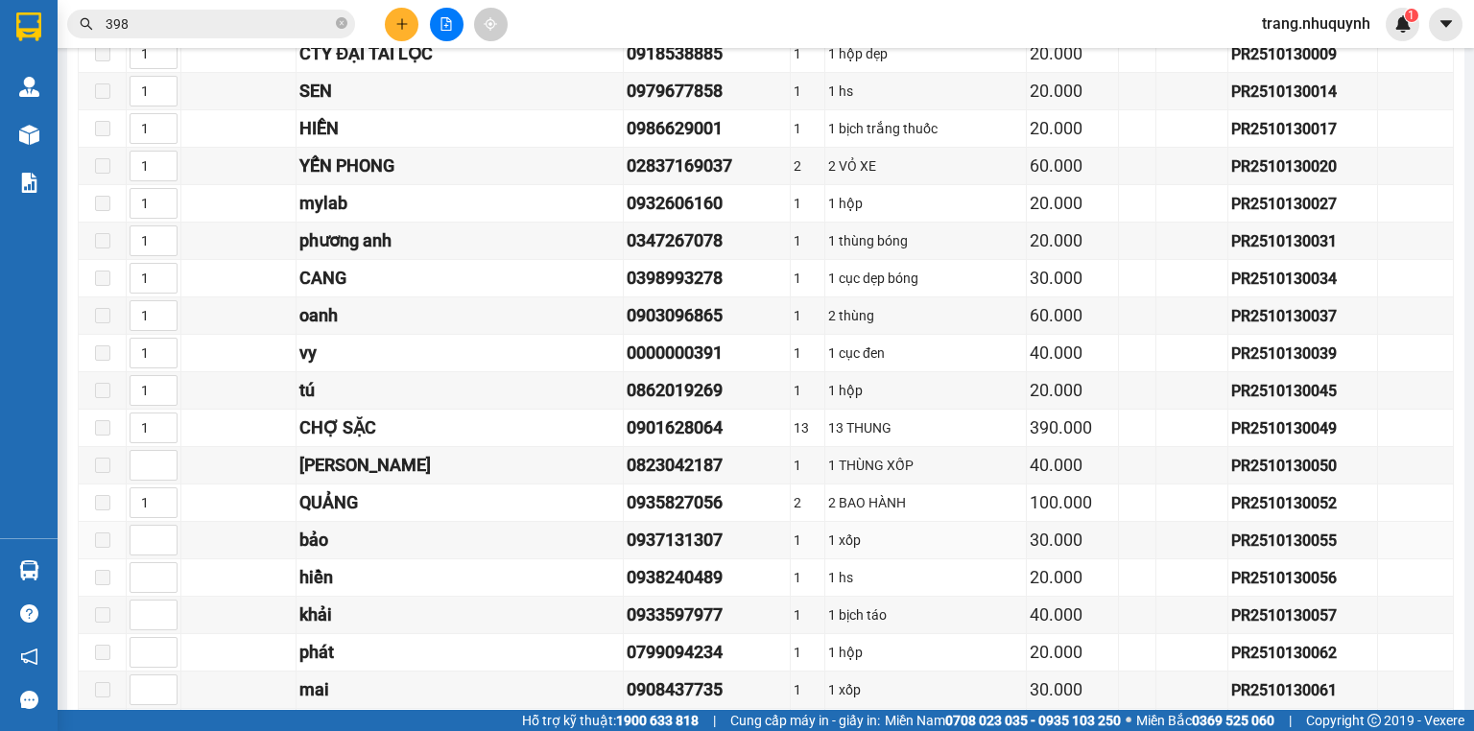
scroll to position [1027, 0]
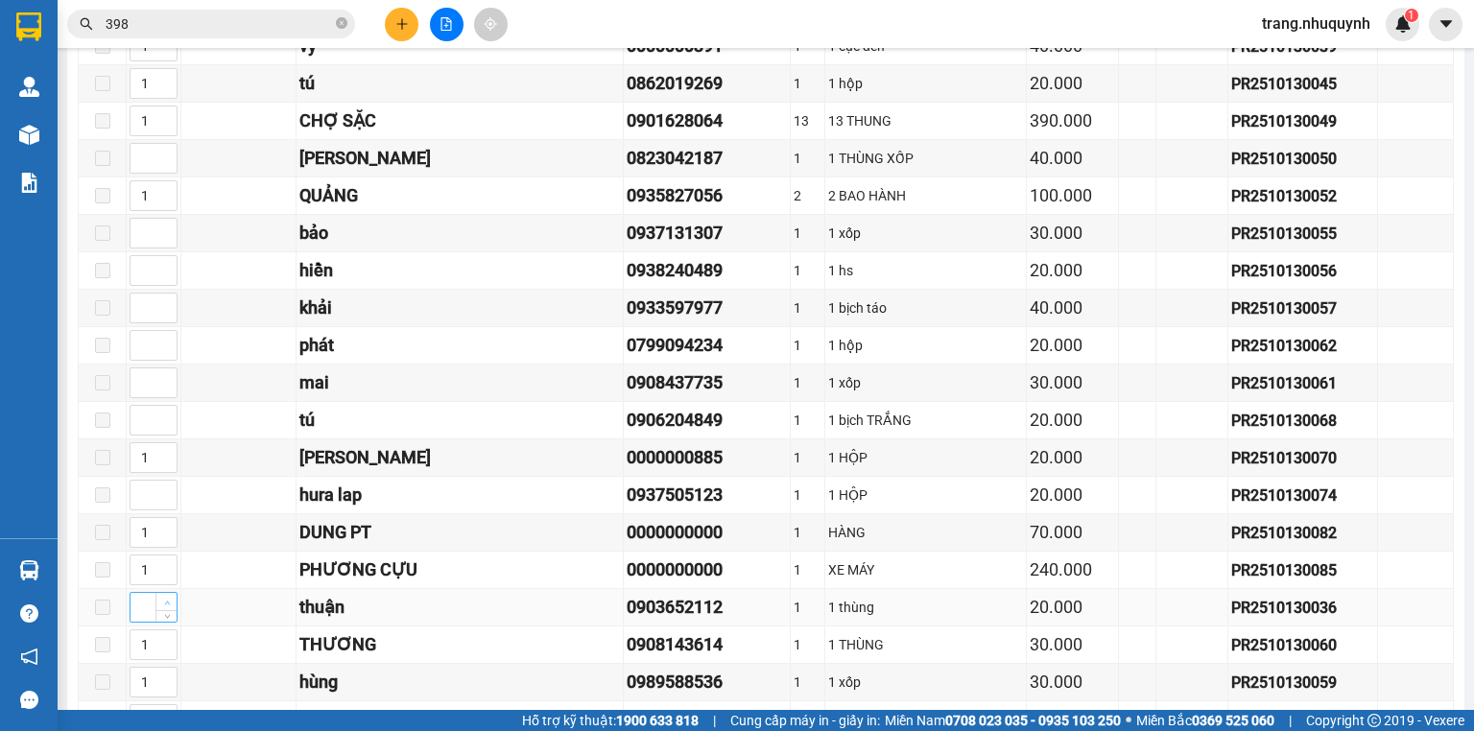
click at [170, 603] on span "Increase Value" at bounding box center [165, 601] width 21 height 17
type input "1"
click at [365, 556] on div "PHƯƠNG CỰU" at bounding box center [459, 569] width 320 height 27
click at [164, 488] on icon "up" at bounding box center [167, 490] width 7 height 7
type input "1"
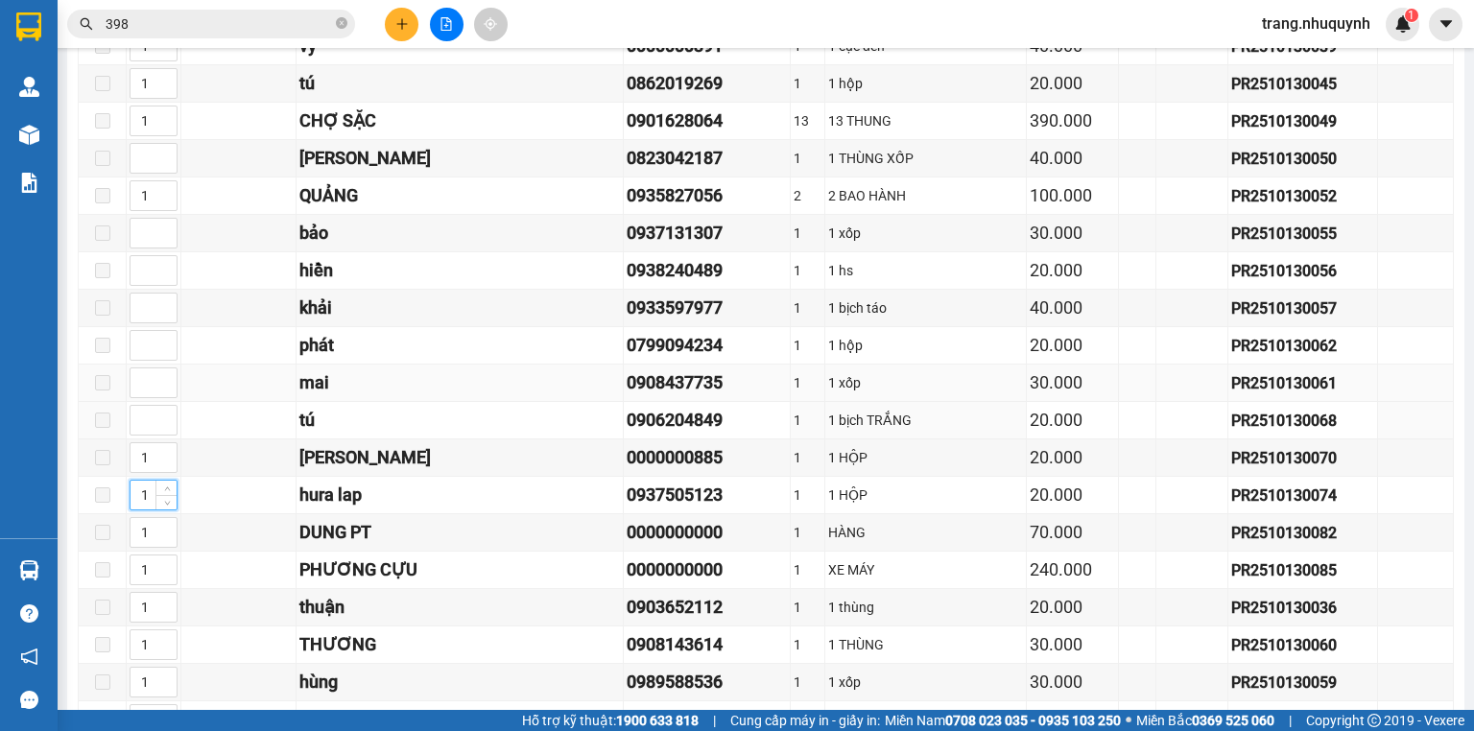
click at [417, 376] on div "mai" at bounding box center [459, 382] width 320 height 27
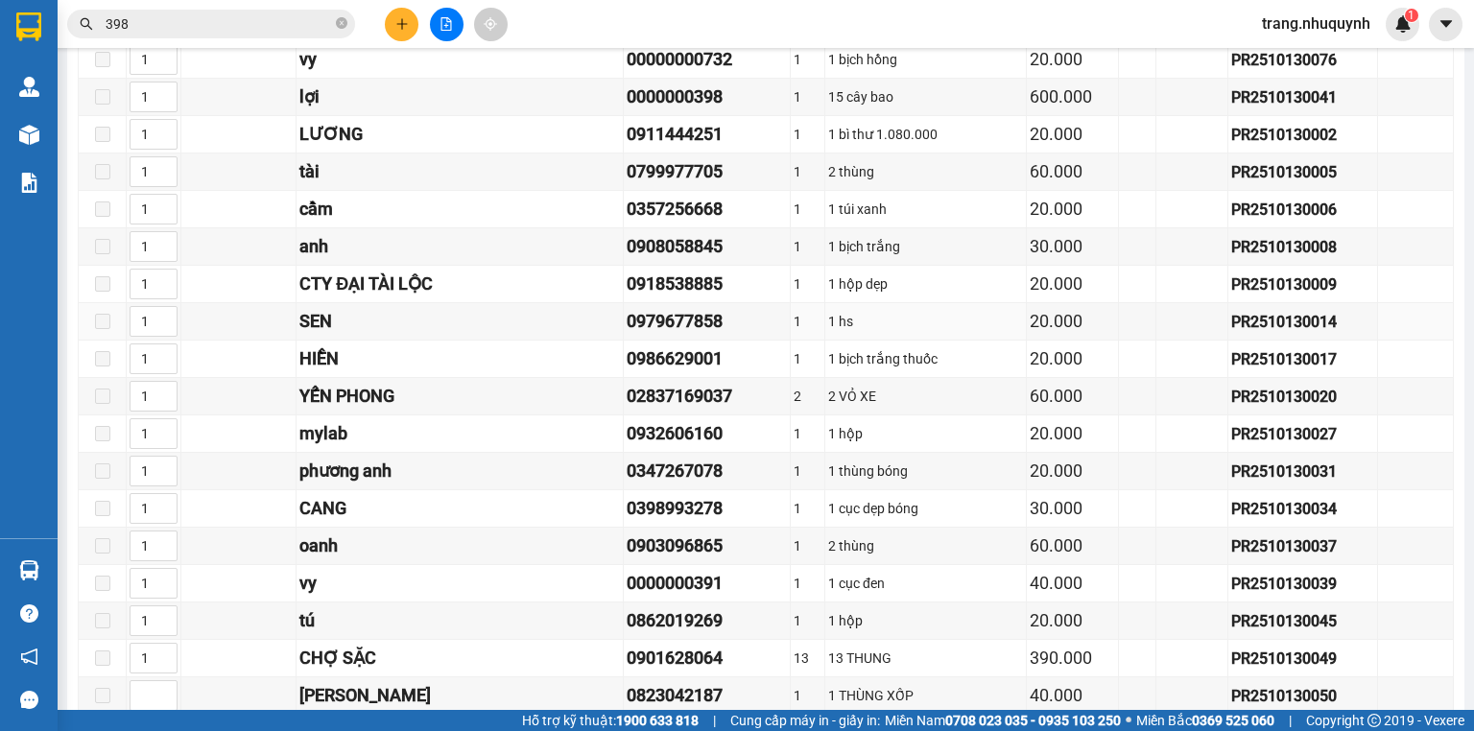
scroll to position [797, 0]
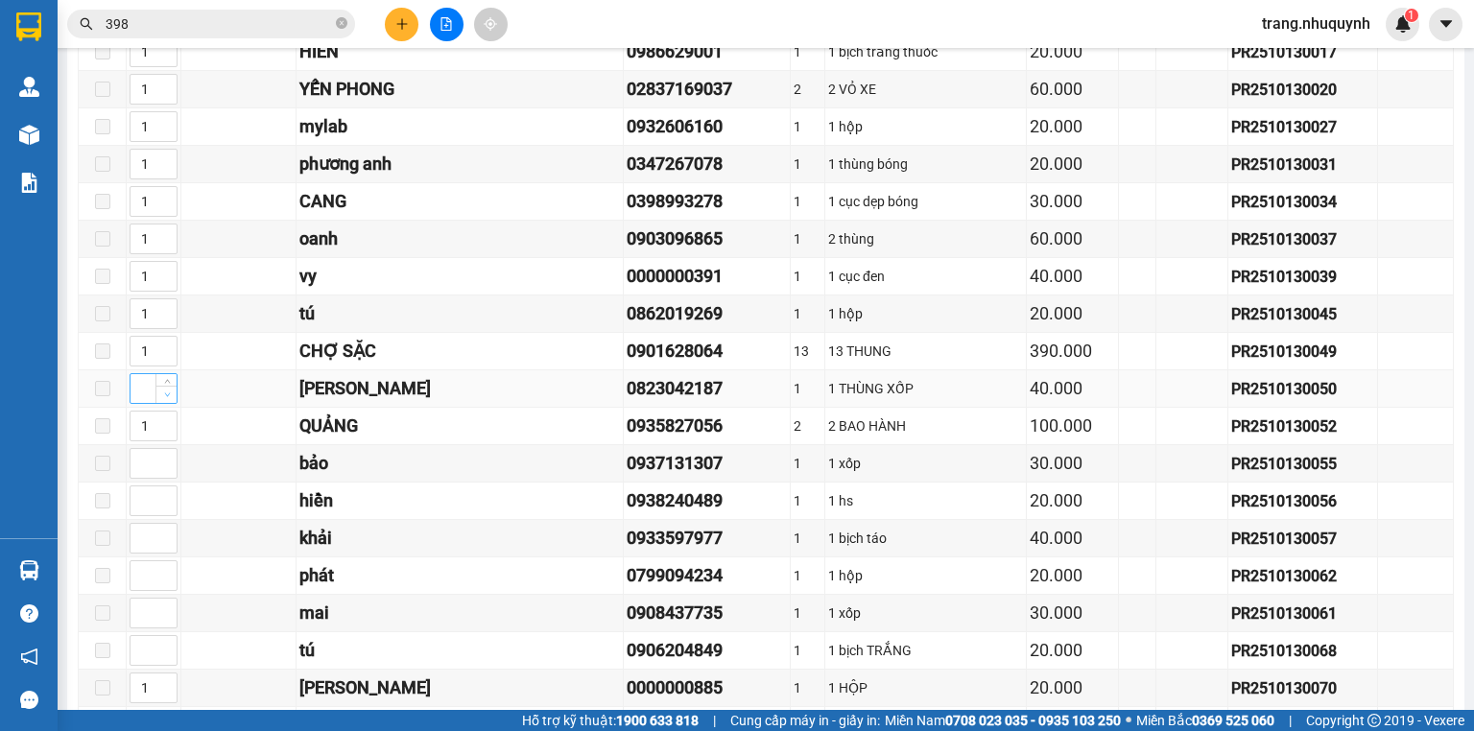
type input "1"
click at [161, 396] on span "down" at bounding box center [167, 396] width 12 height 12
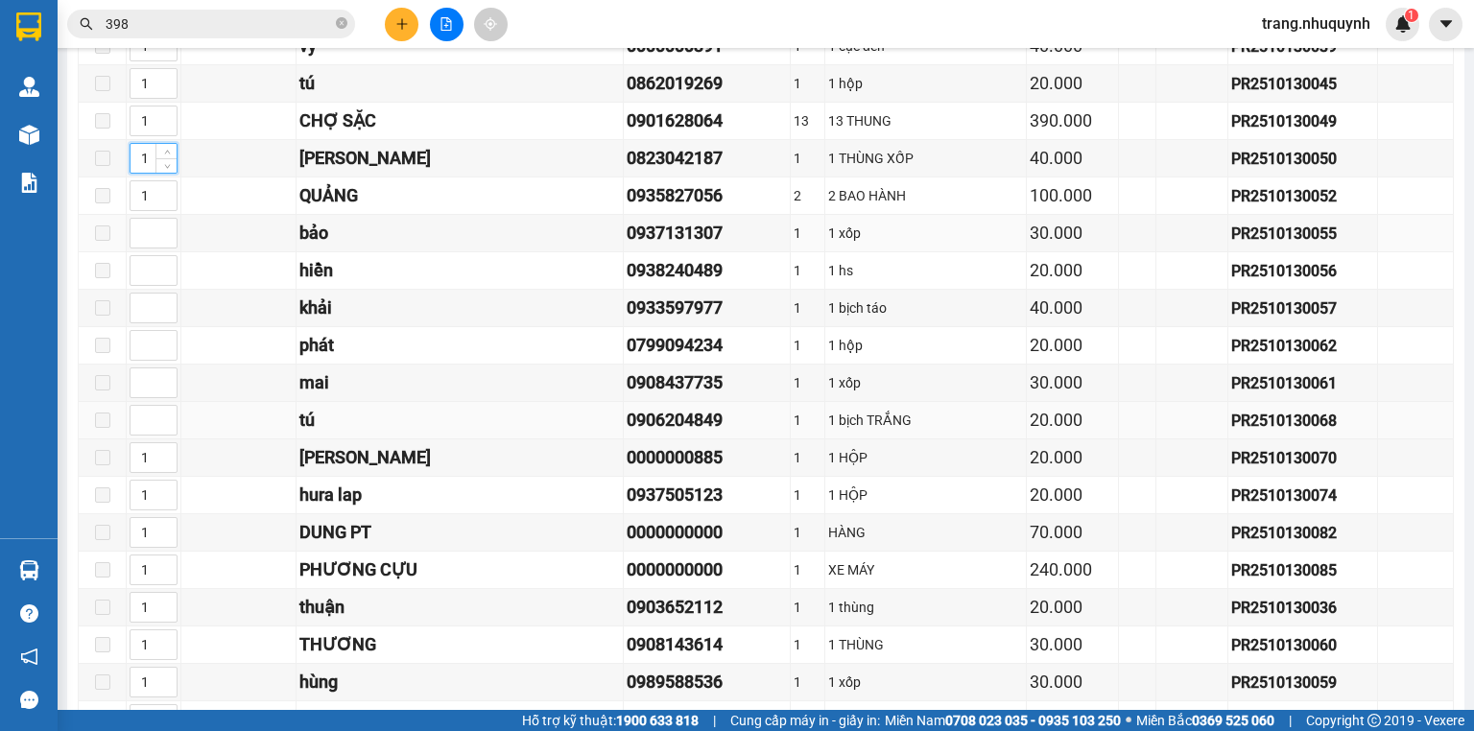
click at [526, 407] on div "tú" at bounding box center [459, 420] width 320 height 27
type input "1"
click at [155, 242] on span "Decrease Value" at bounding box center [165, 238] width 21 height 17
click at [399, 319] on div "khải" at bounding box center [459, 308] width 320 height 27
type input "1"
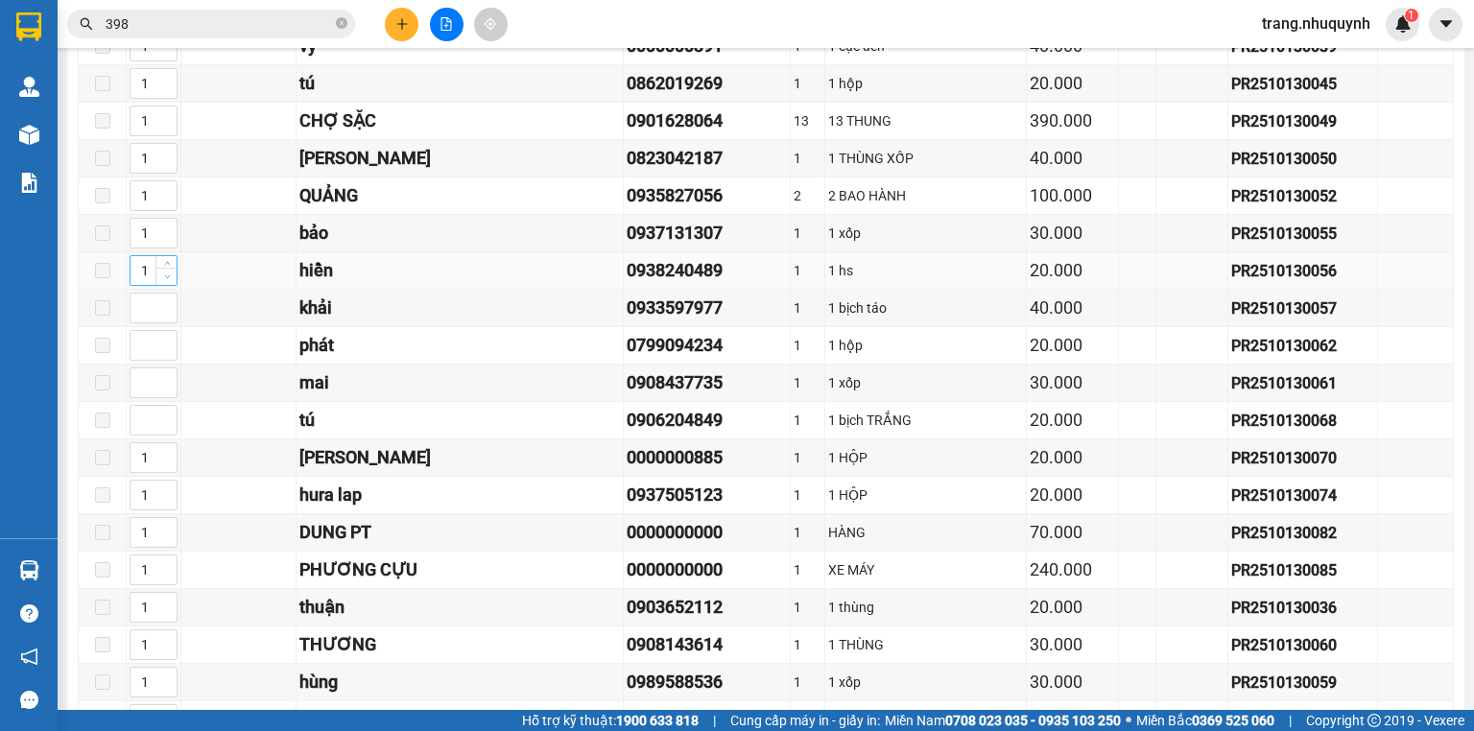
click at [160, 277] on span "Decrease Value" at bounding box center [165, 276] width 21 height 17
click at [516, 356] on div "phát" at bounding box center [459, 345] width 320 height 27
click at [720, 389] on div "0908437735" at bounding box center [706, 382] width 160 height 27
type input "1"
click at [155, 311] on span "Decrease Value" at bounding box center [165, 313] width 21 height 17
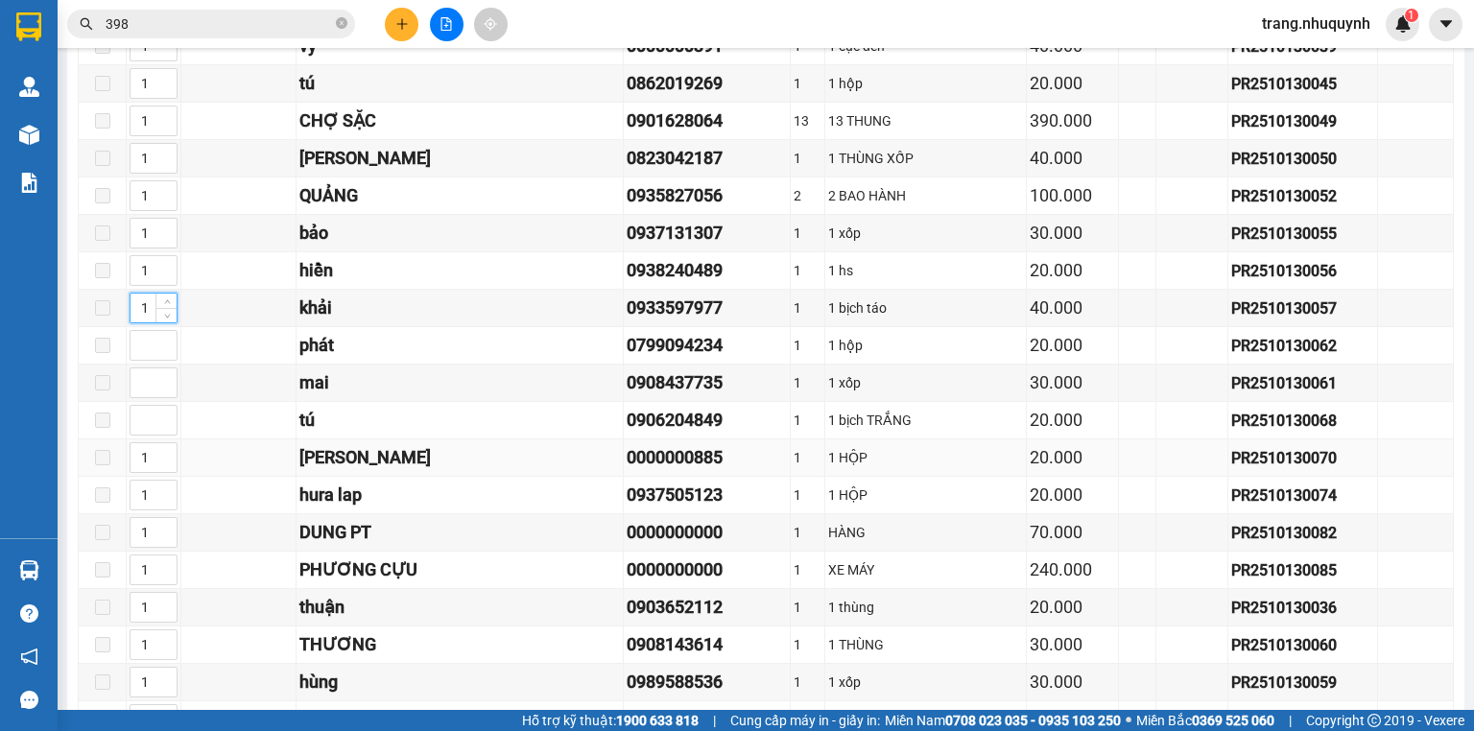
click at [495, 439] on td "[PERSON_NAME]" at bounding box center [459, 457] width 327 height 37
type input "1"
click at [173, 352] on span "Decrease Value" at bounding box center [165, 350] width 21 height 17
click at [418, 375] on div "mai" at bounding box center [459, 382] width 320 height 27
type input "1"
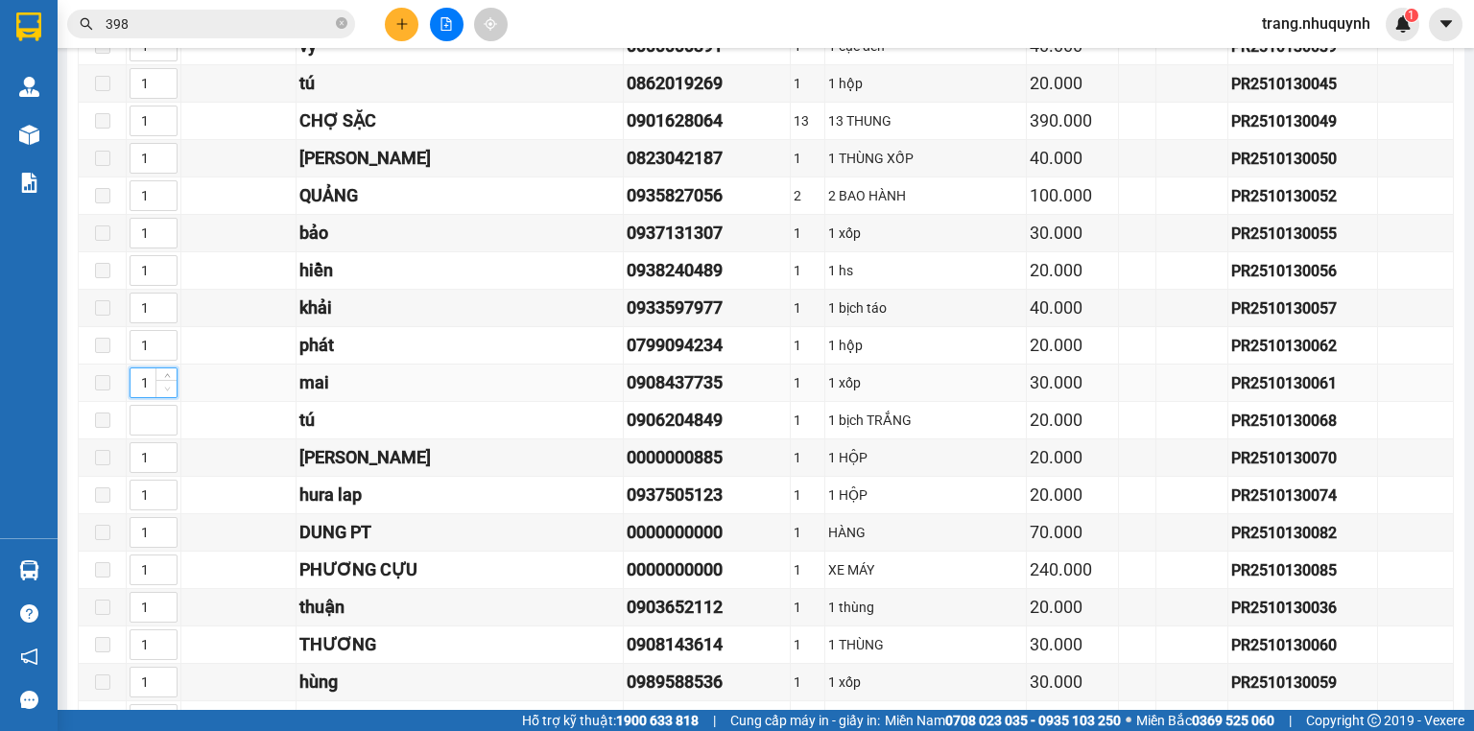
click at [169, 388] on icon "down" at bounding box center [167, 389] width 7 height 7
click at [482, 457] on div "[PERSON_NAME]" at bounding box center [459, 457] width 320 height 27
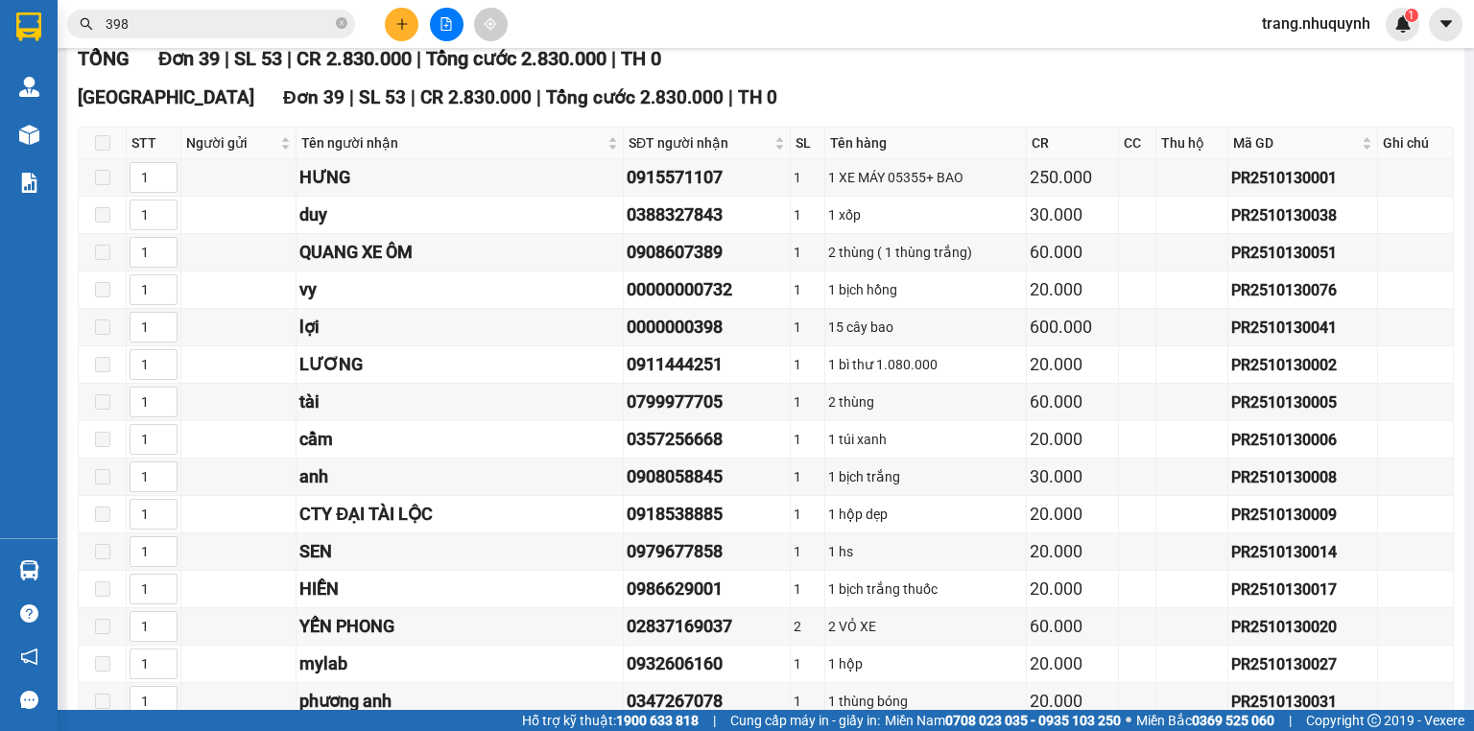
scroll to position [0, 0]
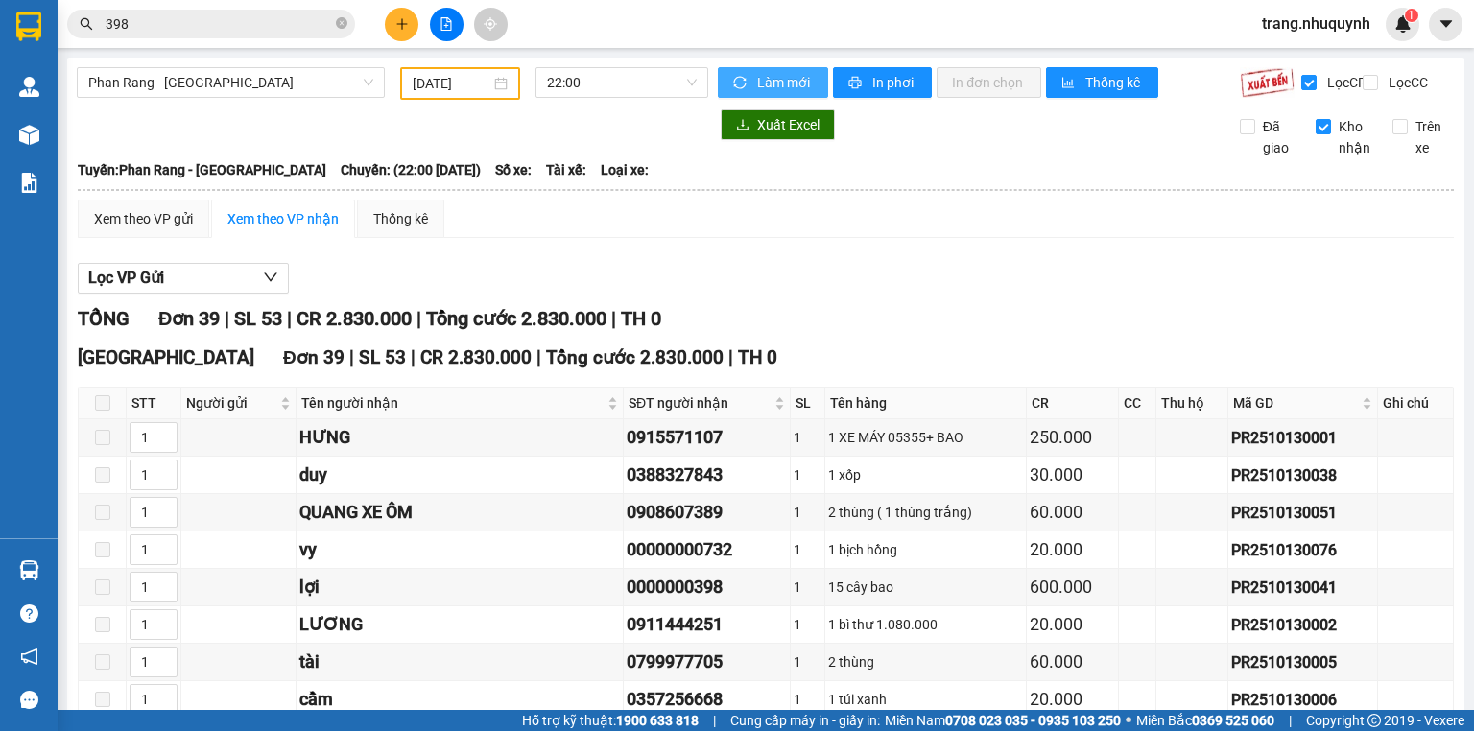
click at [784, 81] on span "Làm mới" at bounding box center [785, 82] width 56 height 21
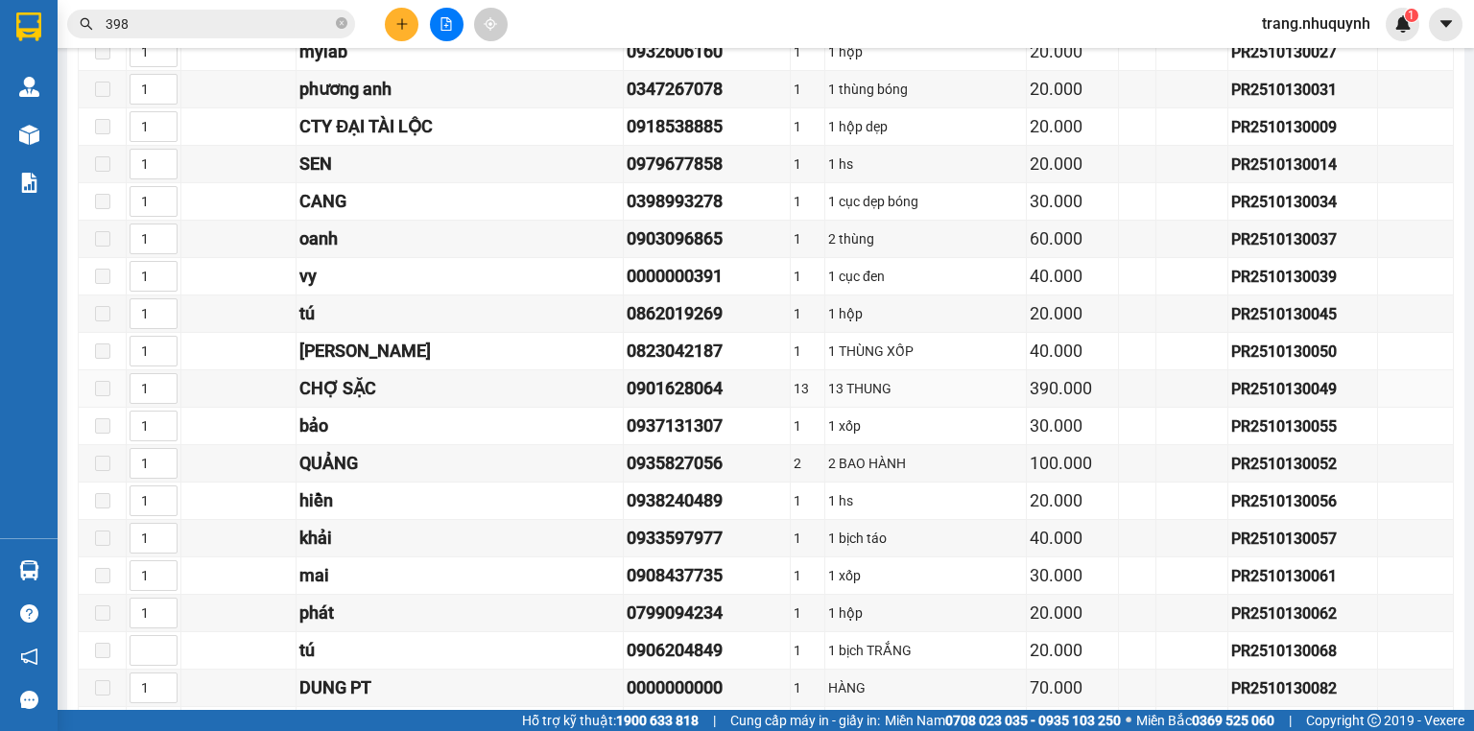
scroll to position [337, 0]
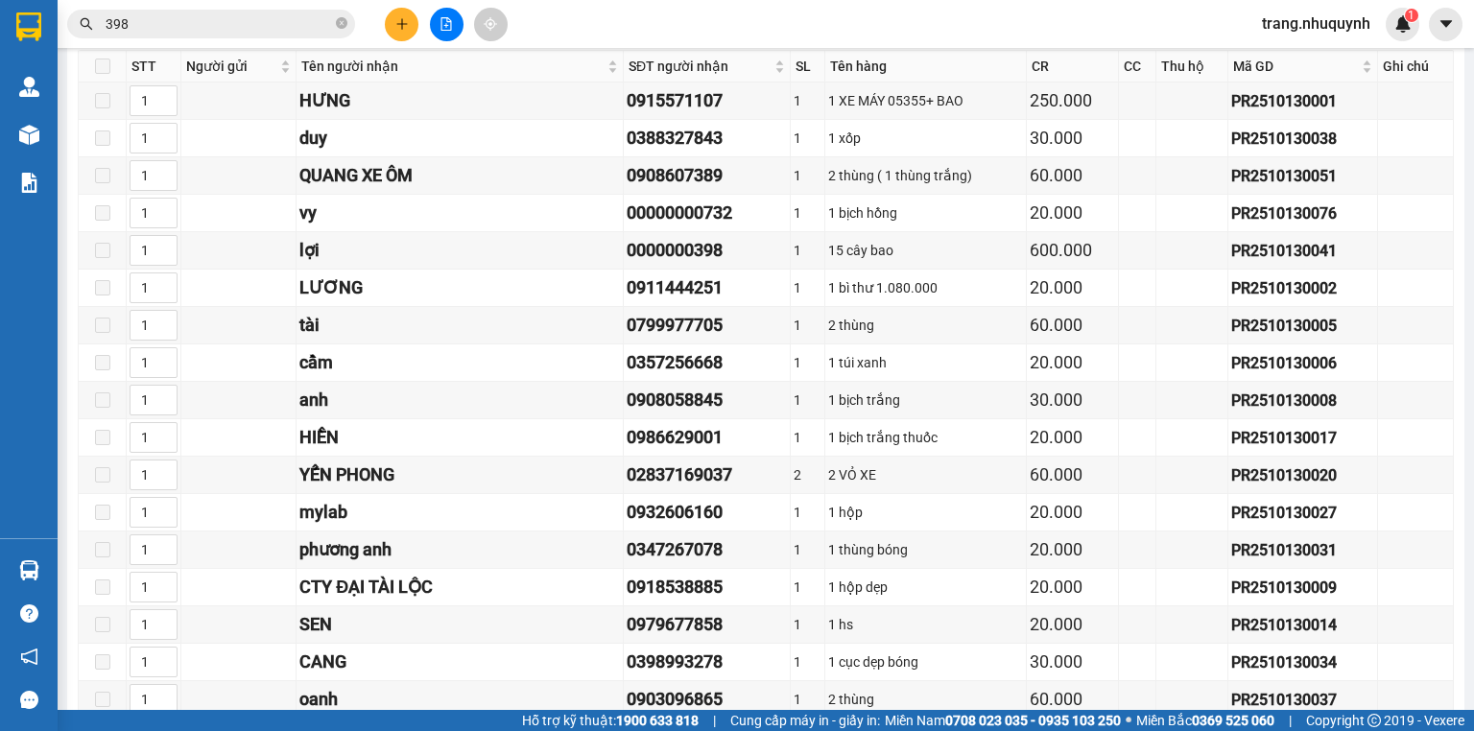
click at [560, 28] on div "Kết quả tìm kiếm ( 143 ) Bộ lọc Mã ĐH Trạng thái Món hàng Thu hộ Tổng cước Chưa…" at bounding box center [737, 24] width 1474 height 48
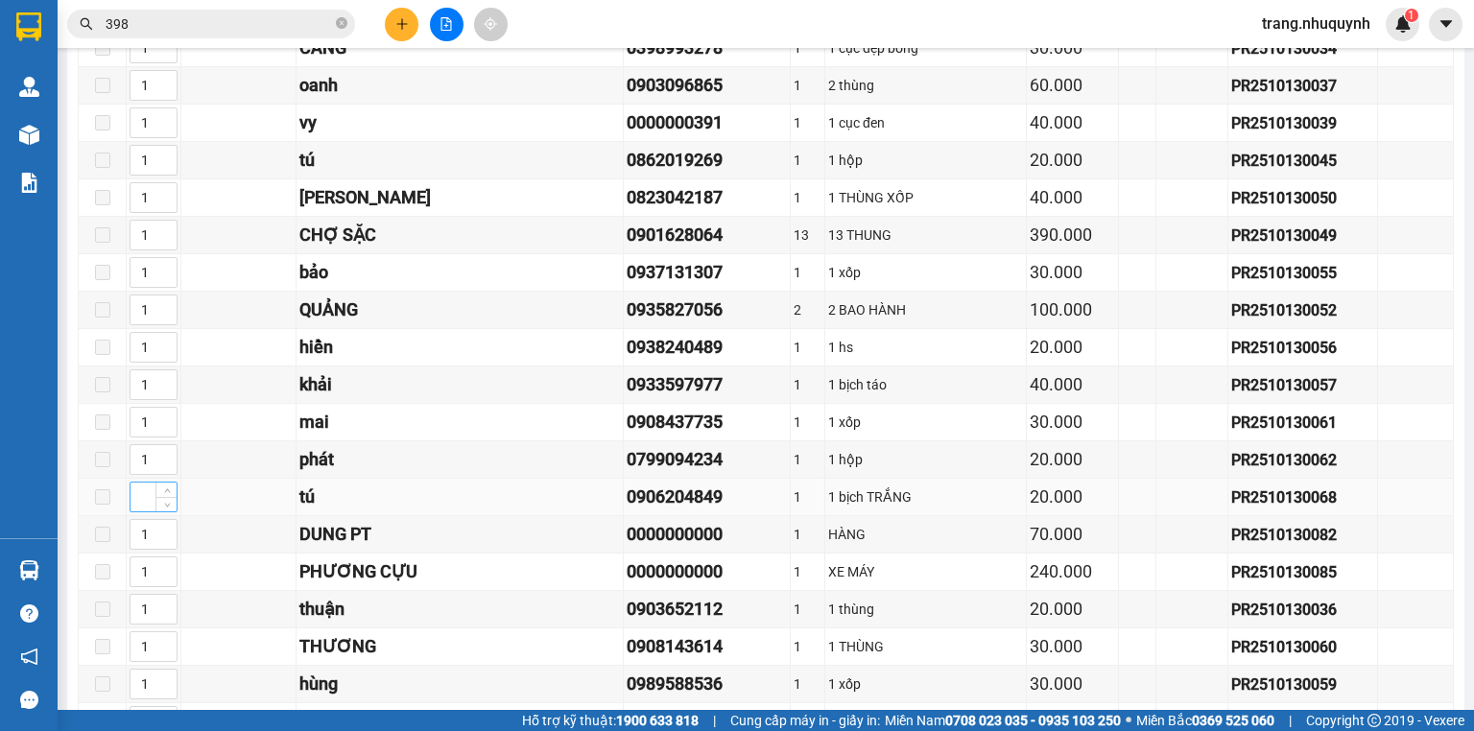
click at [153, 503] on input at bounding box center [153, 497] width 46 height 29
type input "1"
click at [158, 500] on span "Decrease Value" at bounding box center [165, 502] width 21 height 17
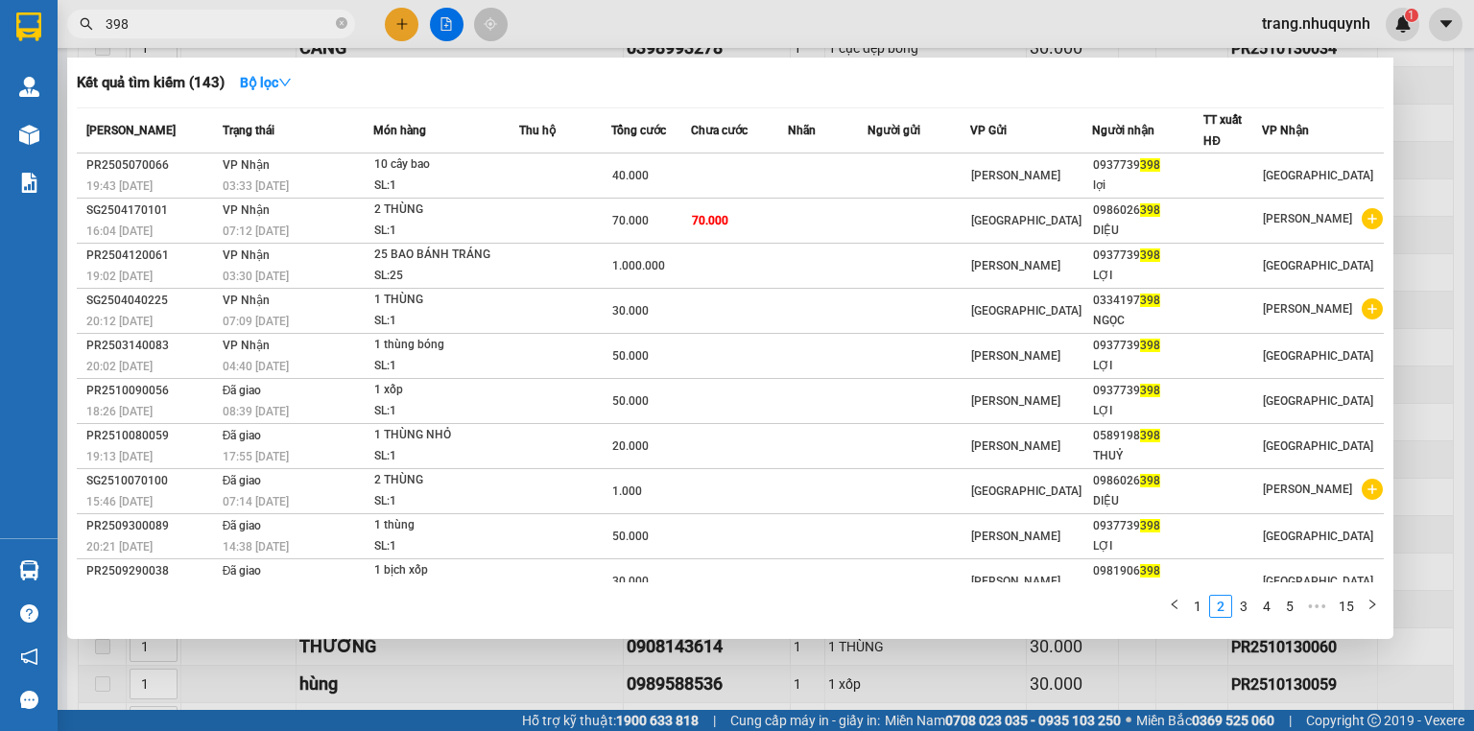
click at [154, 26] on input "398" at bounding box center [219, 23] width 226 height 21
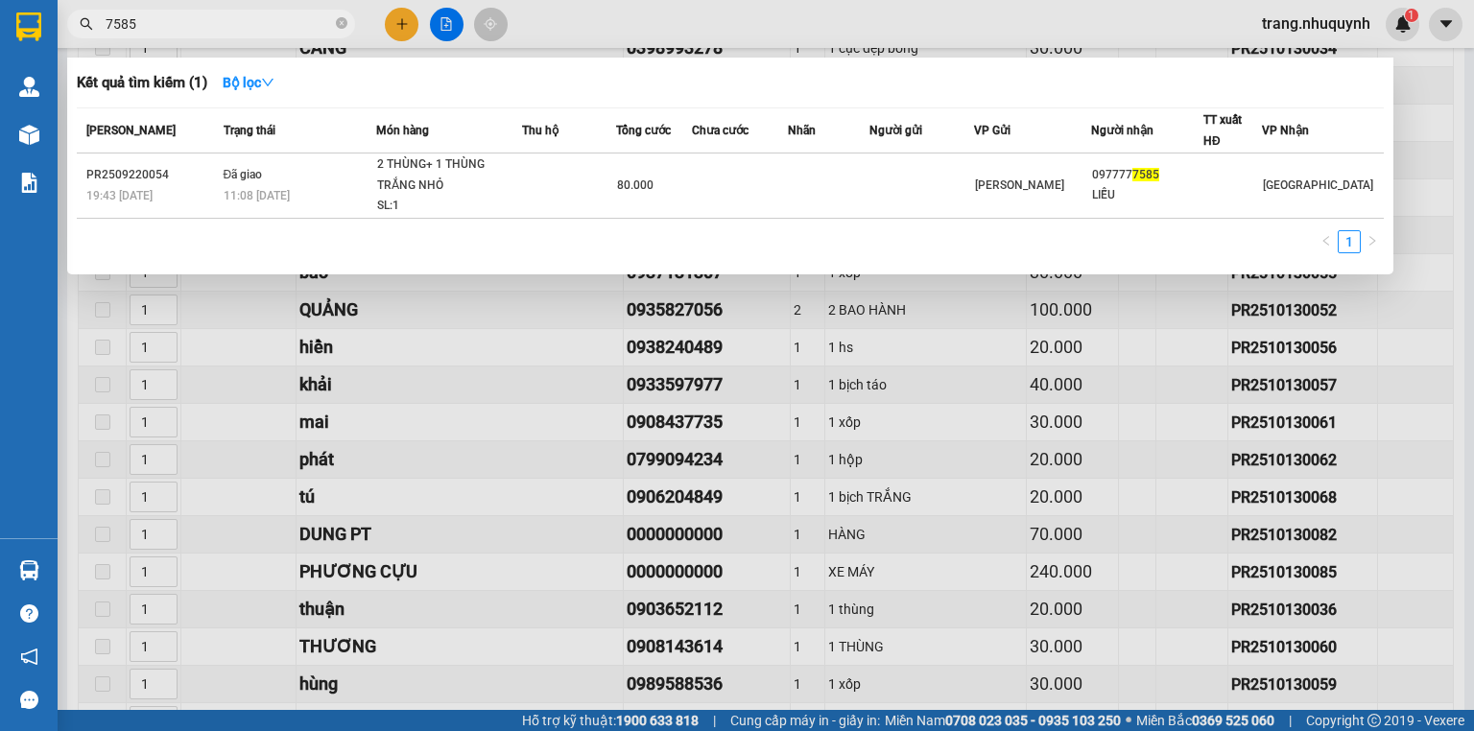
drag, startPoint x: 173, startPoint y: 22, endPoint x: 42, endPoint y: 27, distance: 130.6
click at [77, 27] on span "7585" at bounding box center [211, 24] width 288 height 29
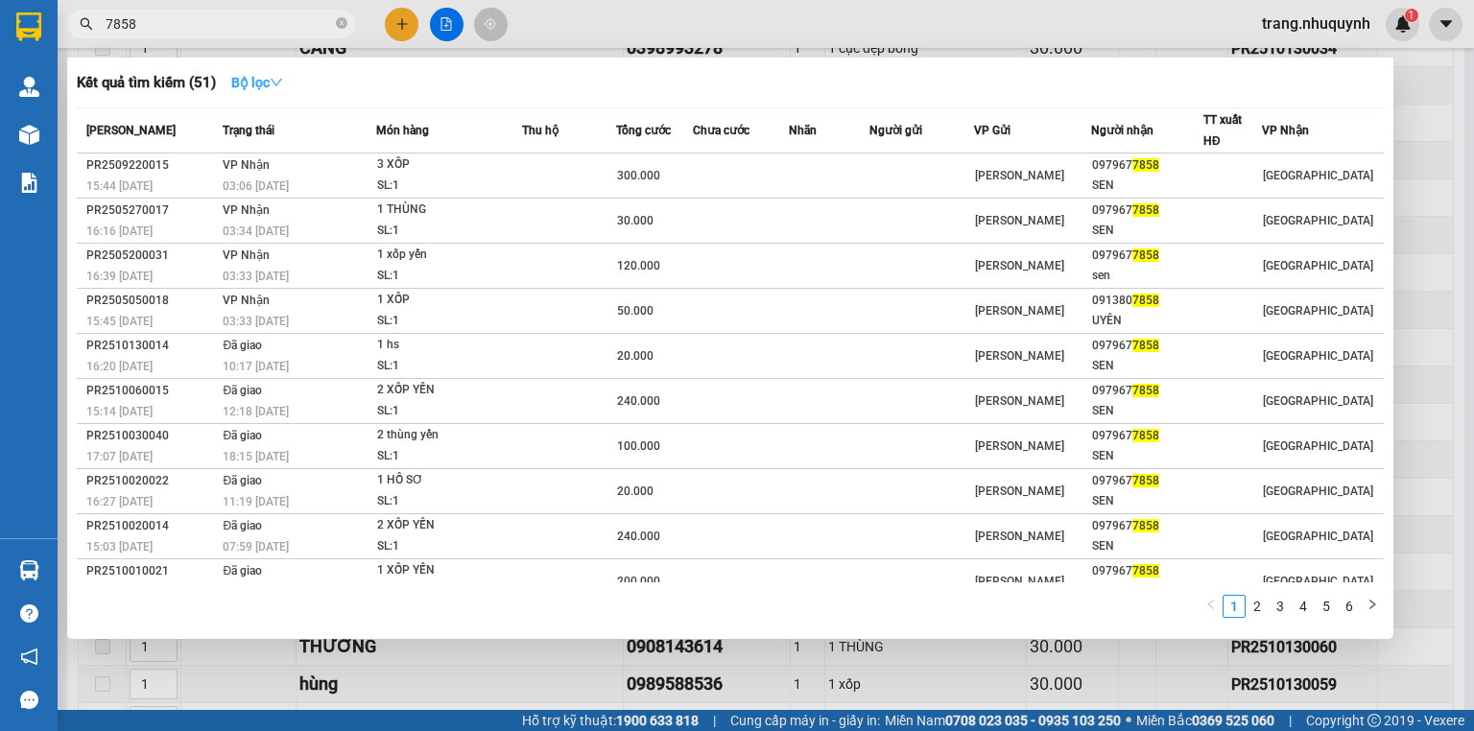
type input "7858"
click at [265, 81] on strong "Bộ lọc" at bounding box center [257, 82] width 52 height 15
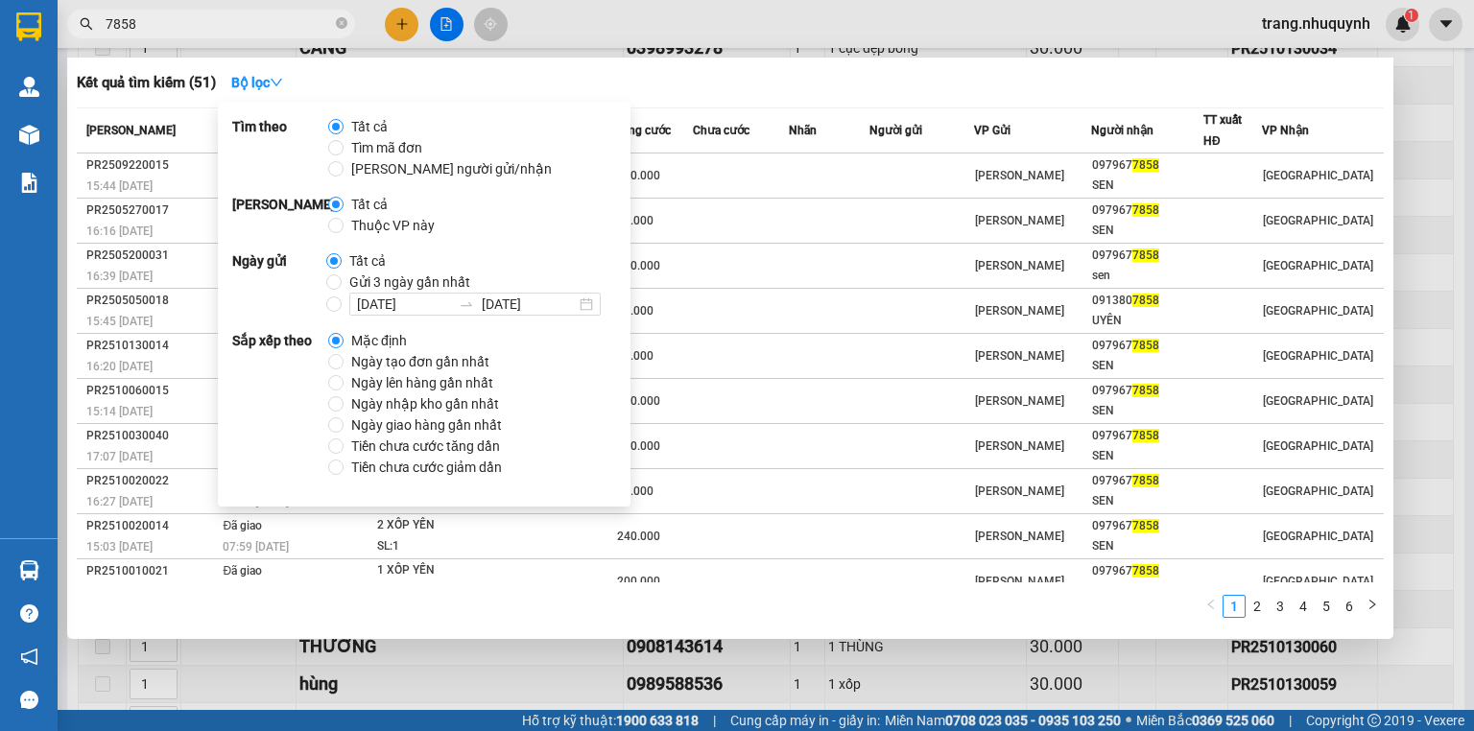
click at [388, 167] on span "[PERSON_NAME] người gửi/nhận" at bounding box center [451, 168] width 216 height 21
click at [343, 167] on input "[PERSON_NAME] người gửi/nhận" at bounding box center [335, 168] width 15 height 15
radio input "true"
radio input "false"
click at [416, 351] on span "Ngày tạo đơn gần nhất" at bounding box center [420, 361] width 154 height 21
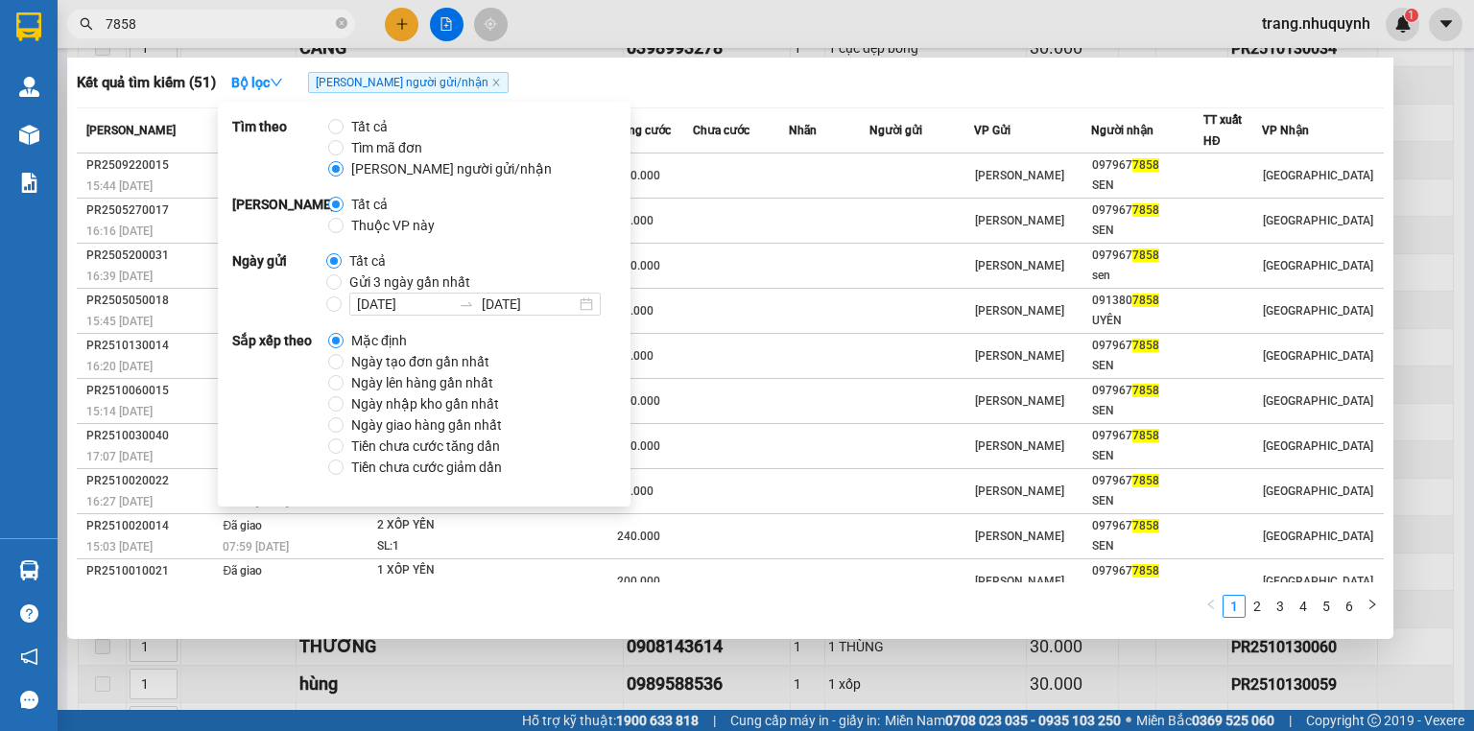
click at [343, 354] on input "Ngày tạo đơn gần nhất" at bounding box center [335, 361] width 15 height 15
radio input "true"
radio input "false"
click at [923, 84] on div "Kết quả tìm kiếm ( 51 ) Bộ lọc Tìm người gửi/nhận Ngày tạo đơn gần nhất" at bounding box center [730, 82] width 1307 height 31
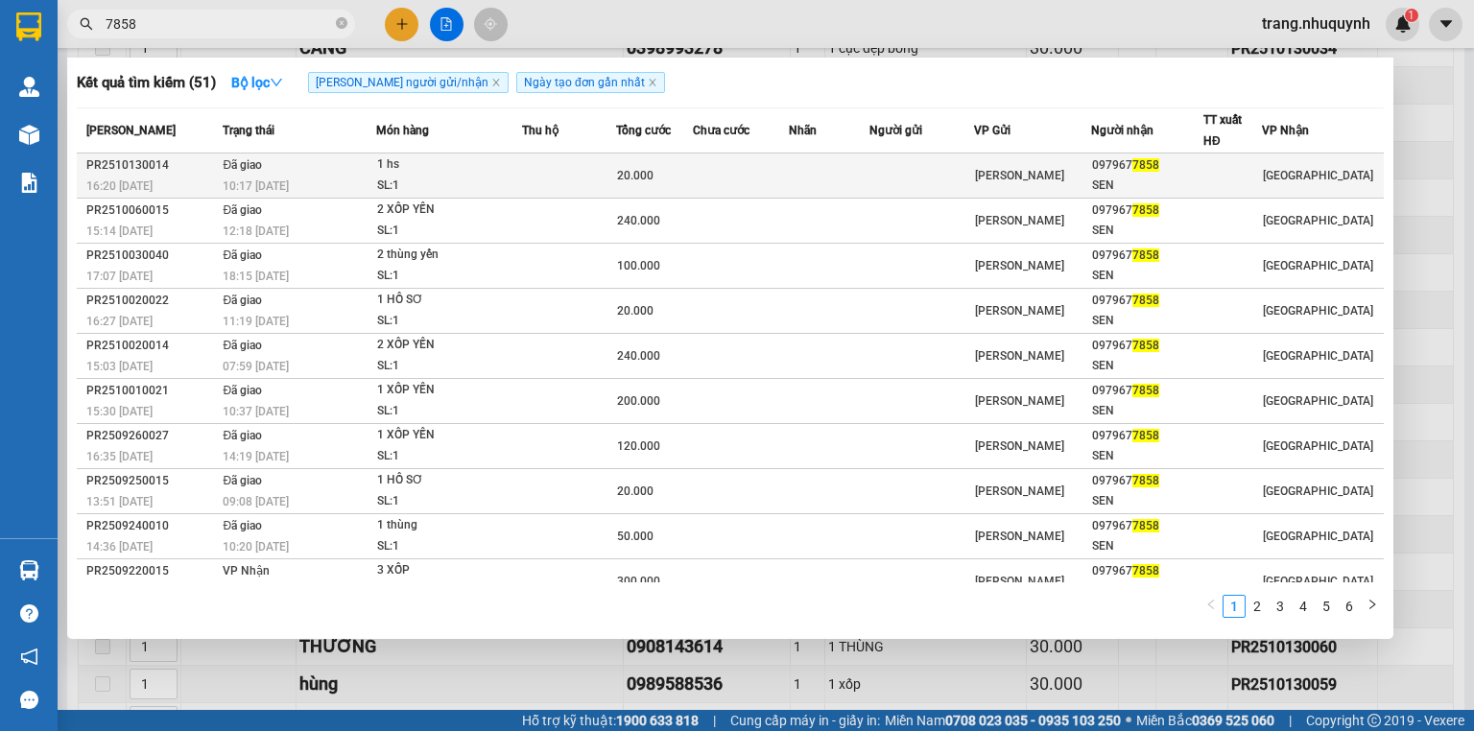
click at [587, 173] on td at bounding box center [569, 176] width 94 height 45
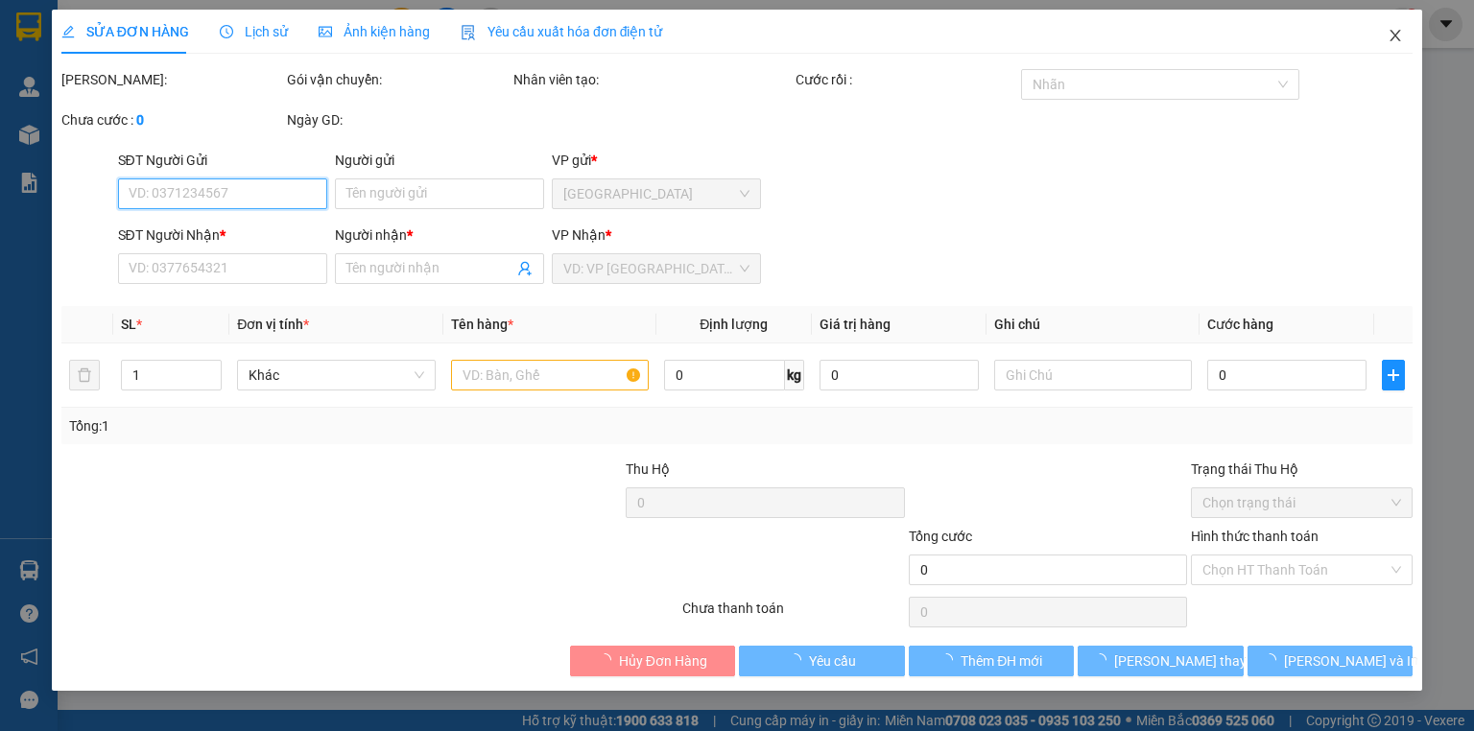
type input "0979677858"
type input "SEN"
type input "20.000"
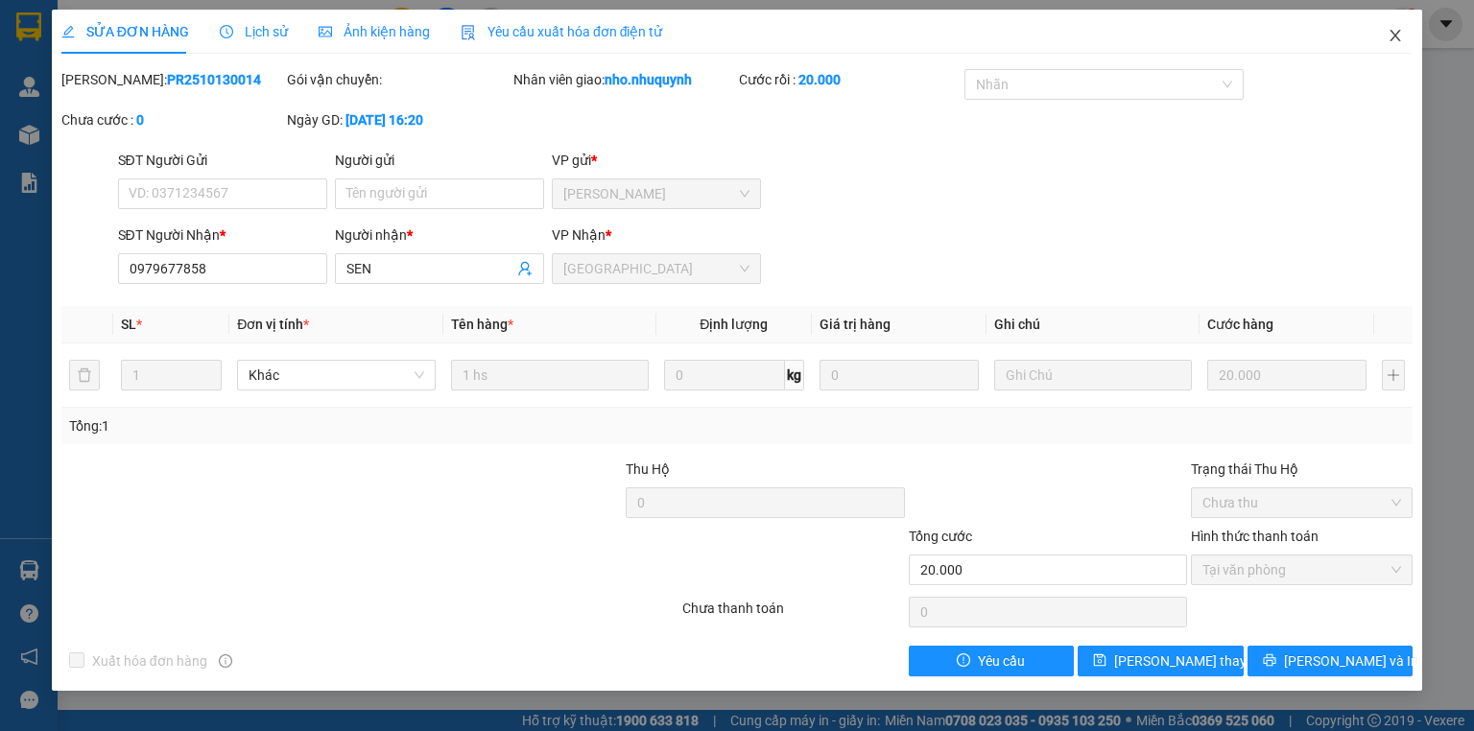
click at [1401, 34] on icon "close" at bounding box center [1394, 35] width 15 height 15
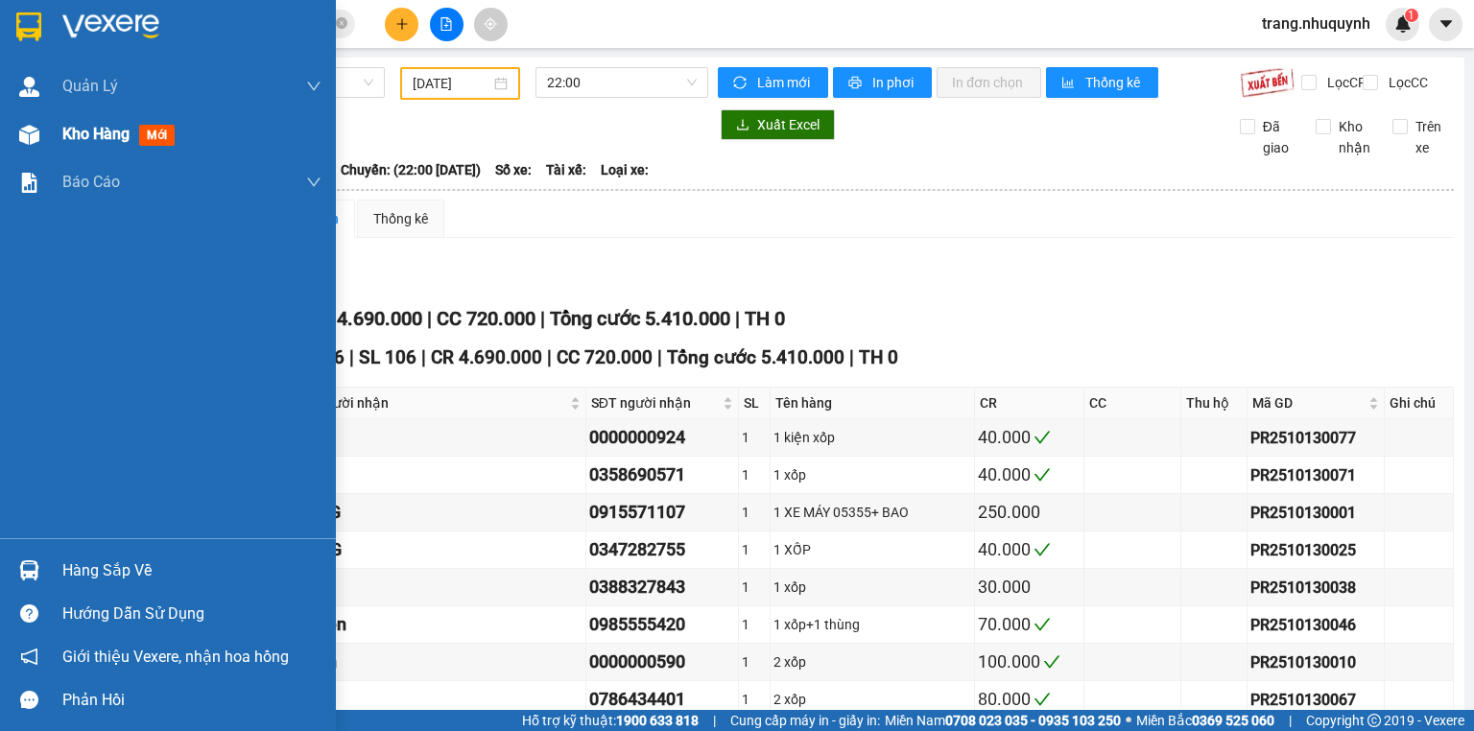
click at [41, 131] on div at bounding box center [29, 135] width 34 height 34
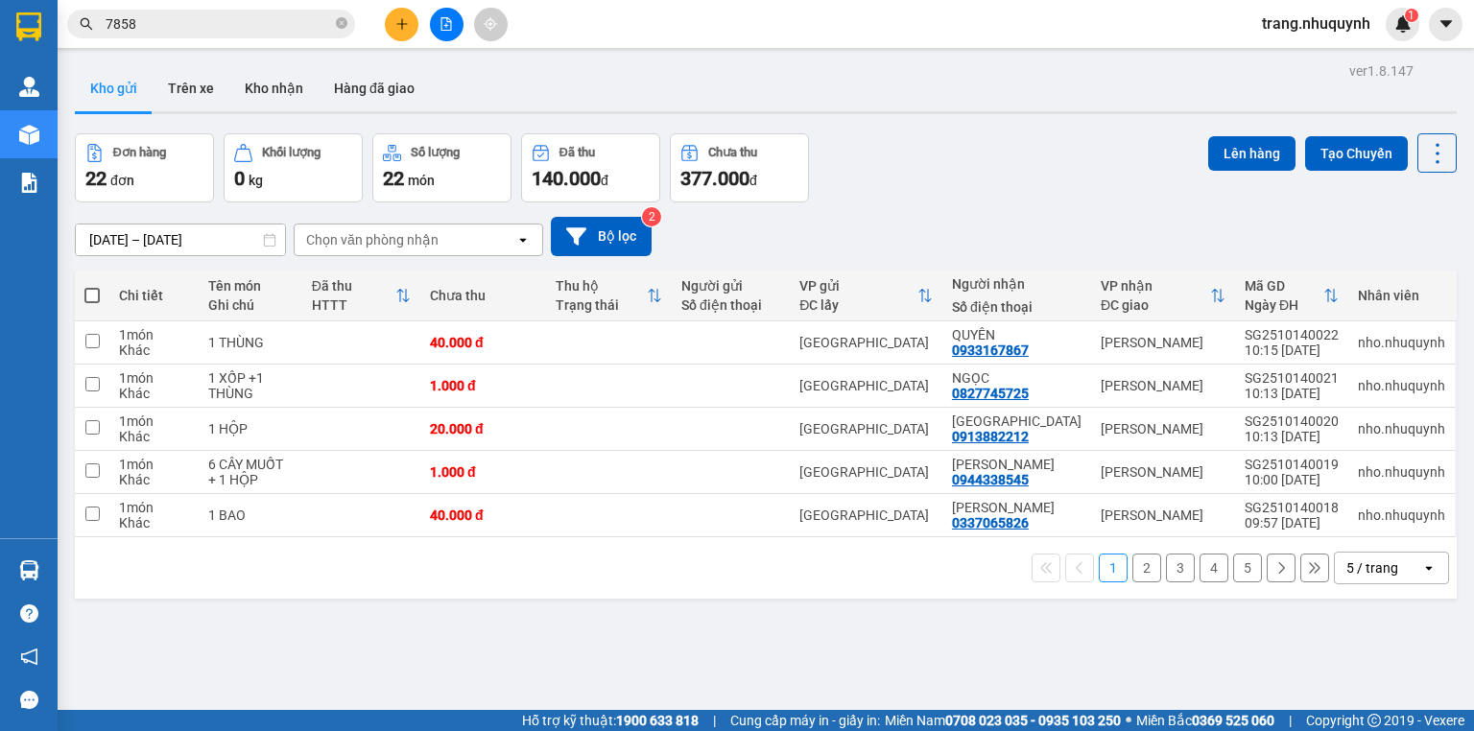
click at [983, 160] on div "Đơn hàng 22 đơn Khối lượng 0 kg Số lượng 22 món Đã thu 140.000 đ Chưa thu 377.0…" at bounding box center [766, 167] width 1382 height 69
click at [121, 242] on input "[DATE] – [DATE]" at bounding box center [180, 239] width 209 height 31
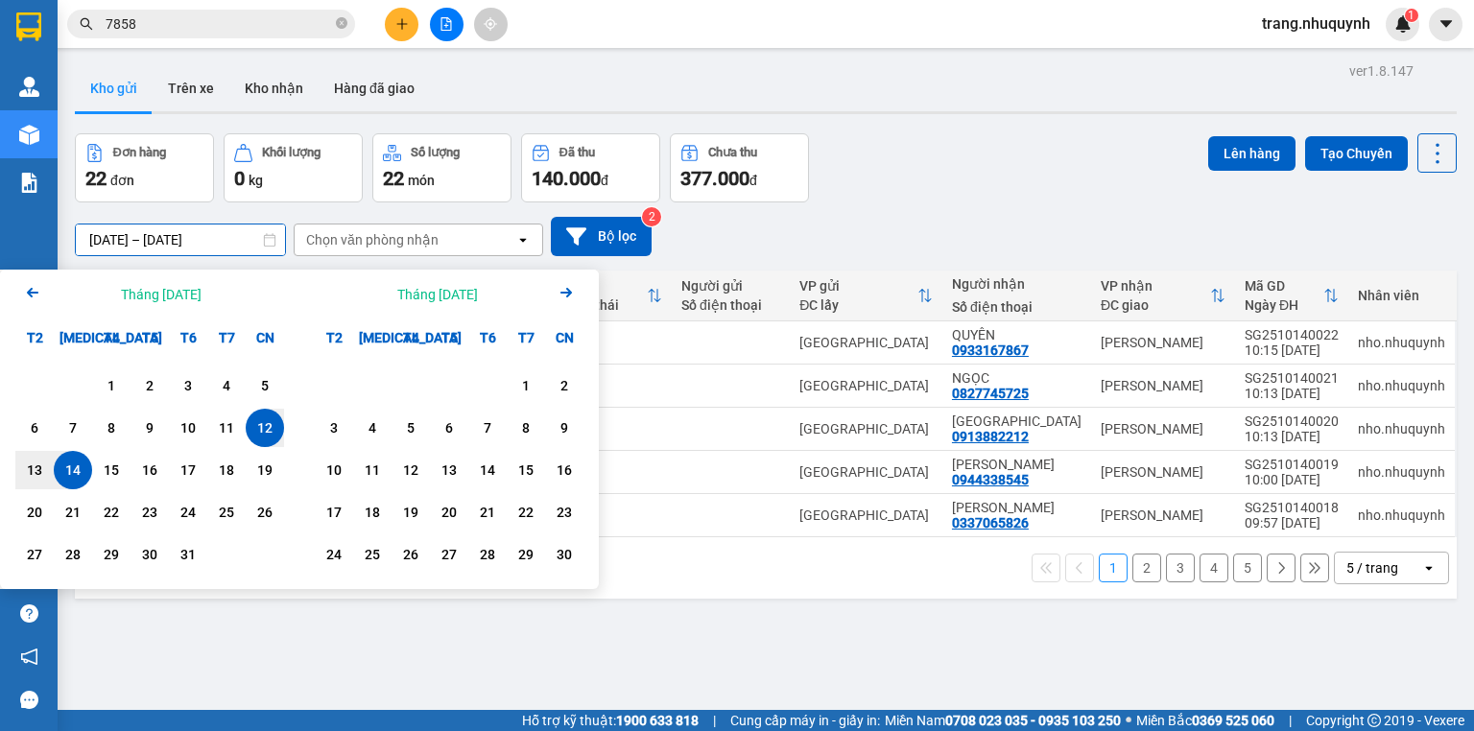
click at [61, 473] on div "14" at bounding box center [72, 470] width 27 height 23
click at [63, 472] on div "14" at bounding box center [72, 470] width 27 height 23
type input "[DATE] – [DATE]"
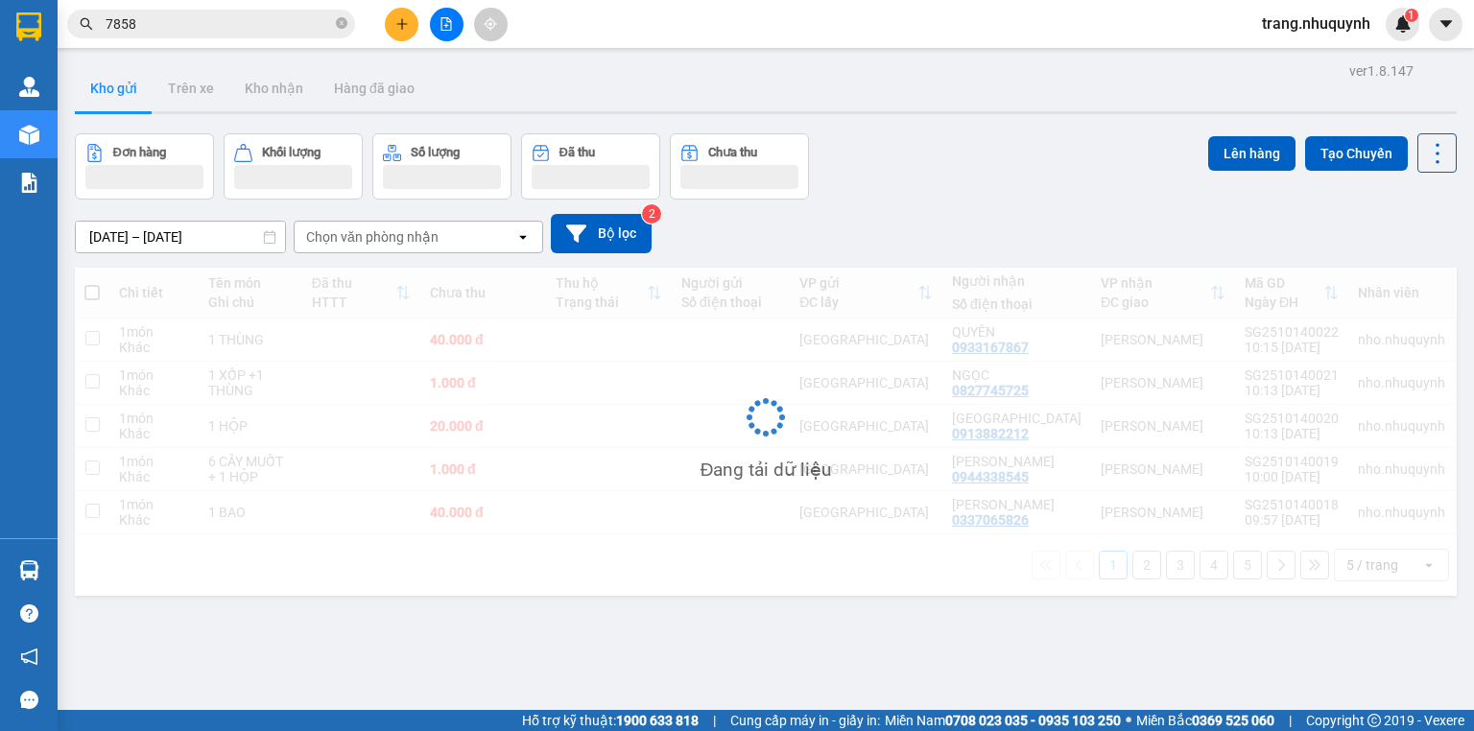
click at [966, 166] on div "Đơn hàng Khối lượng Số lượng Đã thu Chưa thu Lên hàng Tạo Chuyến" at bounding box center [766, 166] width 1382 height 66
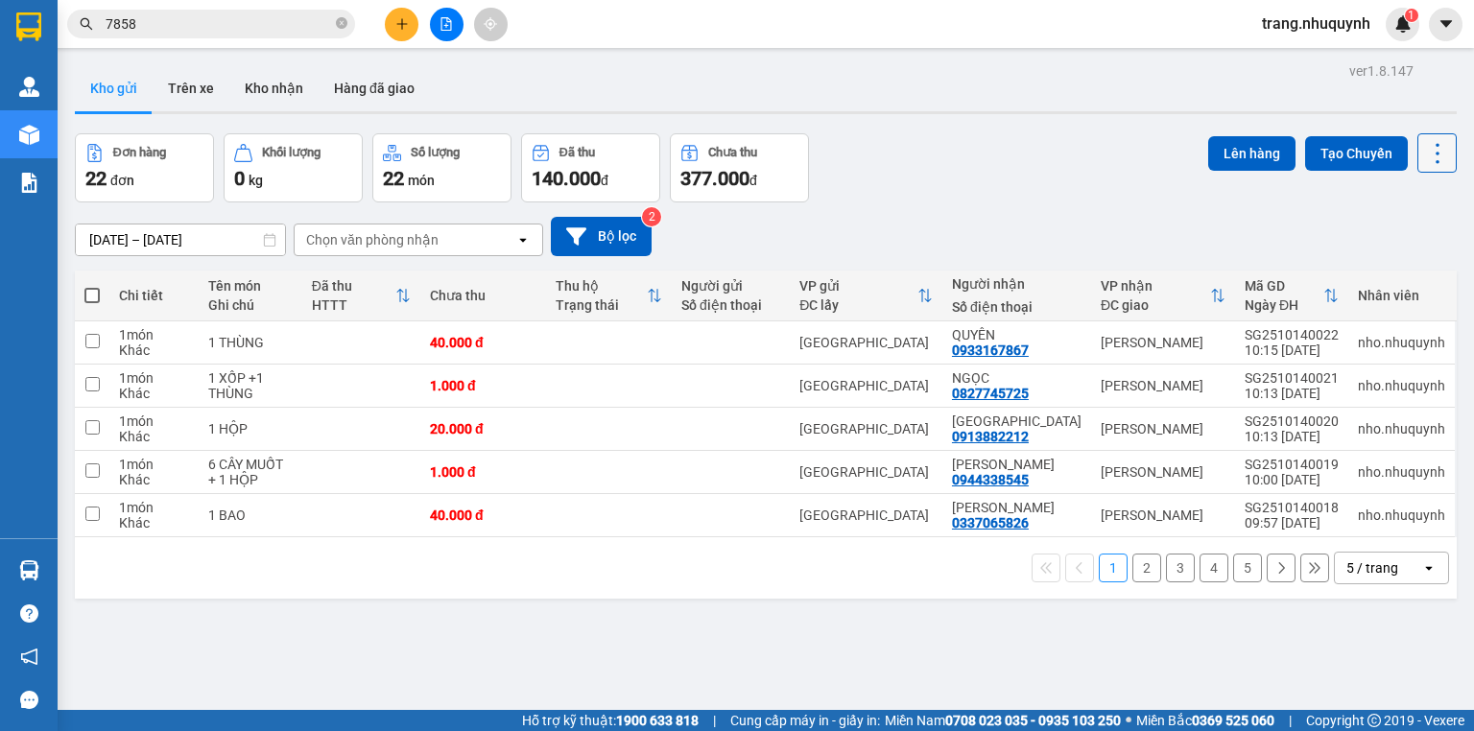
click at [1424, 151] on icon at bounding box center [1437, 153] width 27 height 27
click at [1391, 272] on span "Làm mới" at bounding box center [1398, 273] width 53 height 19
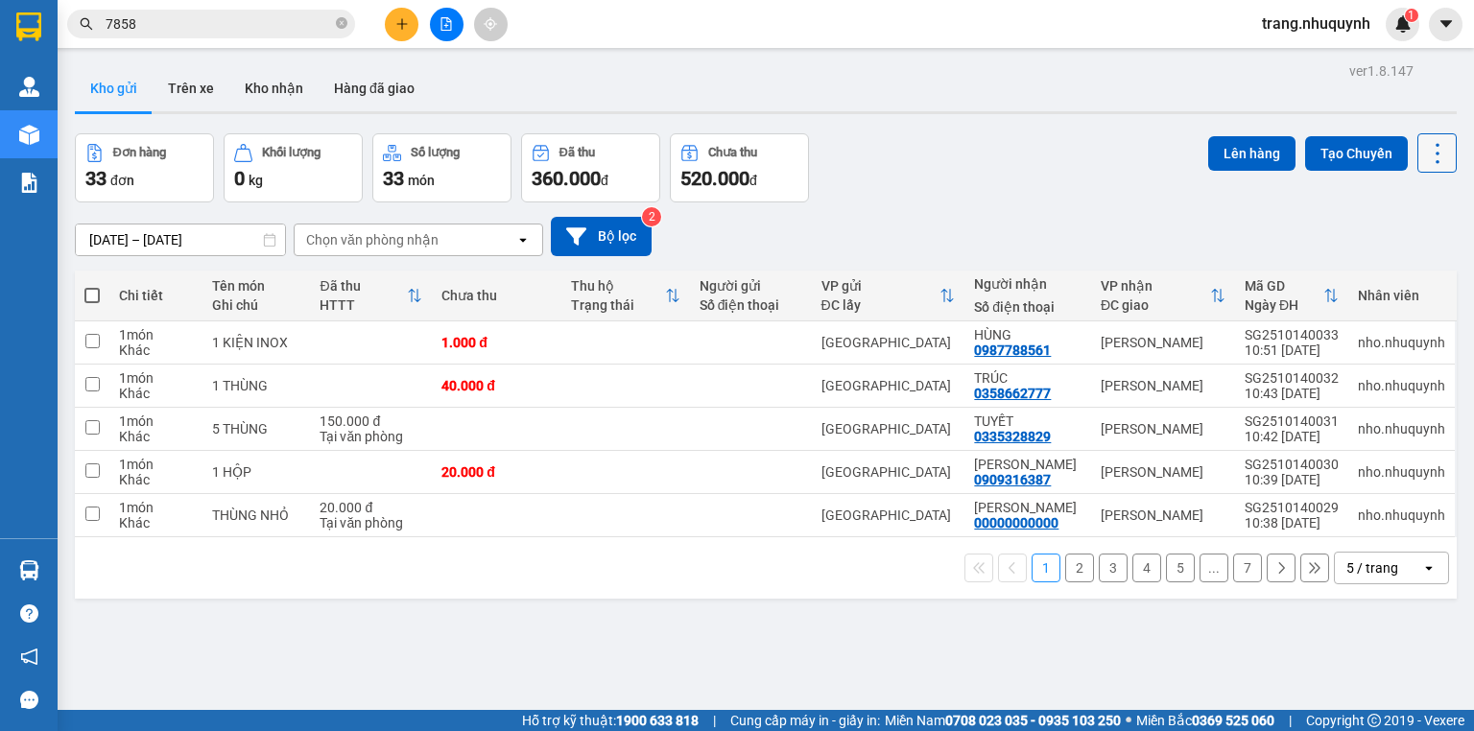
click at [1417, 153] on button at bounding box center [1436, 152] width 39 height 39
click at [1402, 269] on span "Làm mới" at bounding box center [1398, 273] width 53 height 19
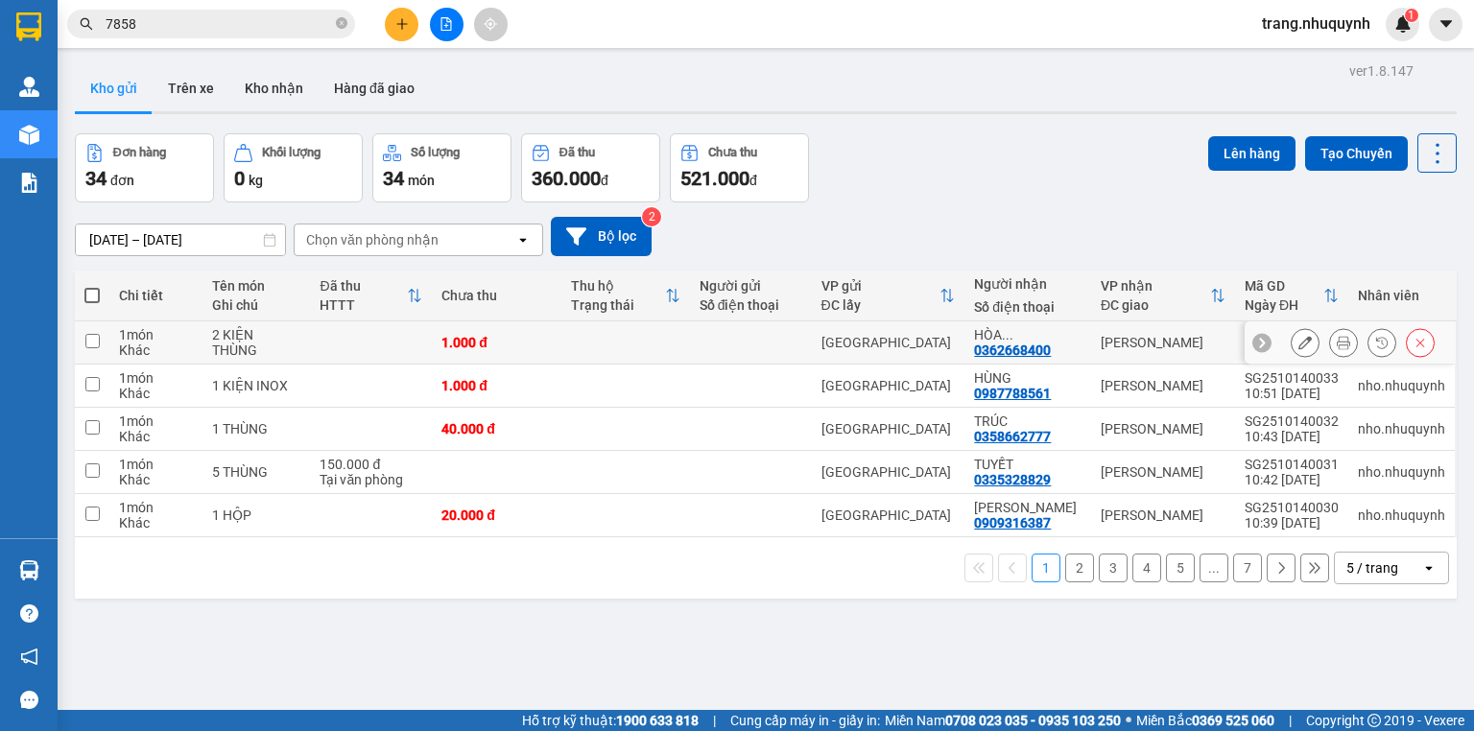
click at [1336, 349] on icon at bounding box center [1342, 342] width 13 height 13
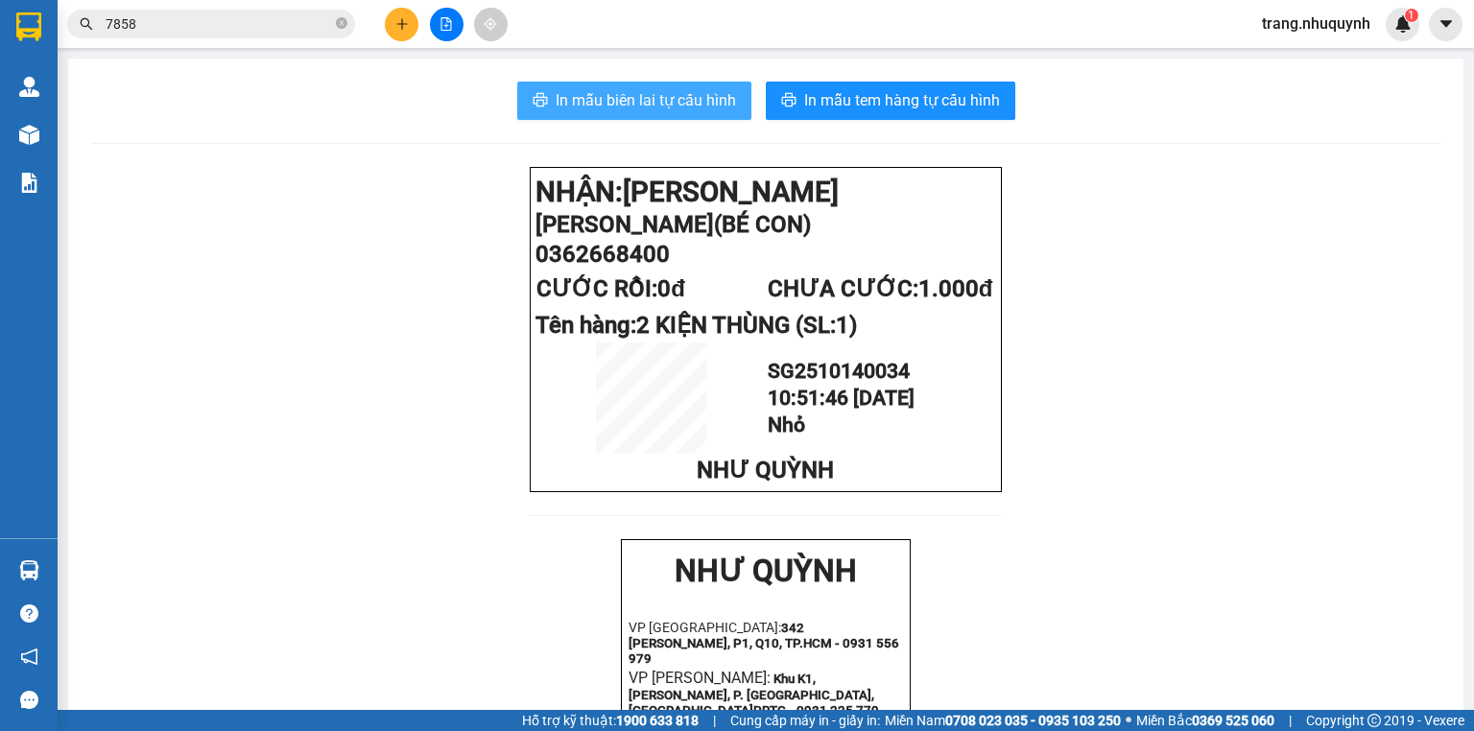
click at [724, 106] on span "In mẫu biên lai tự cấu hình" at bounding box center [645, 100] width 180 height 24
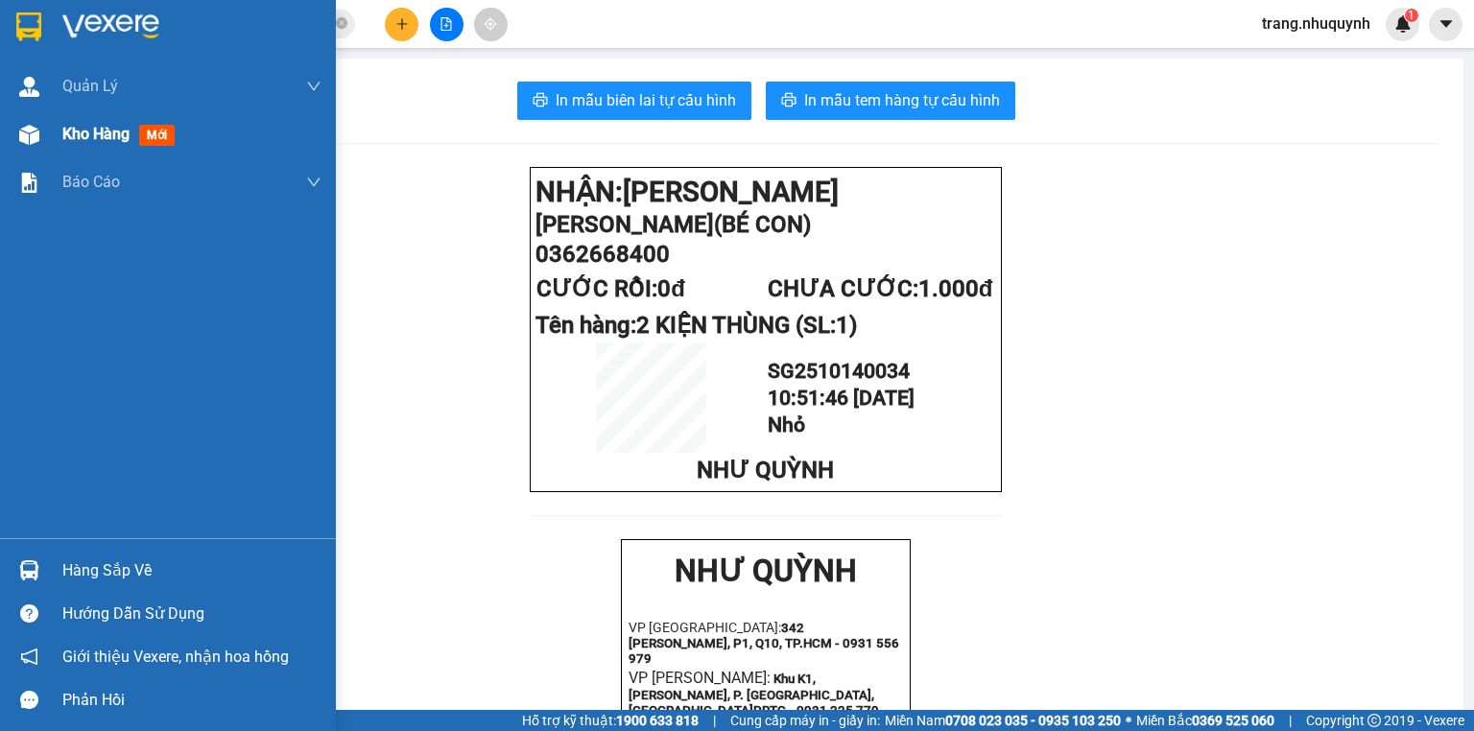
click at [122, 132] on span "Kho hàng" at bounding box center [95, 134] width 67 height 18
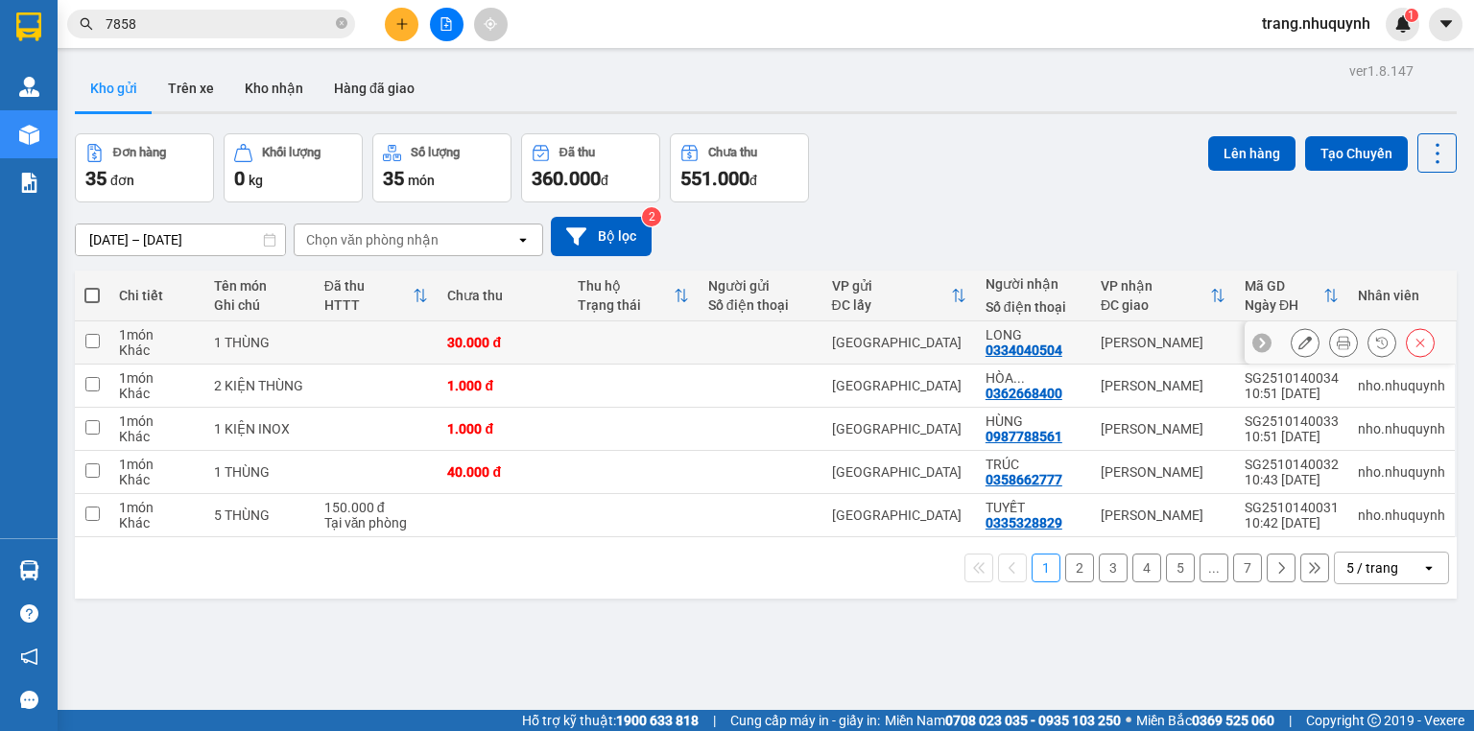
click at [1330, 346] on button at bounding box center [1343, 343] width 27 height 34
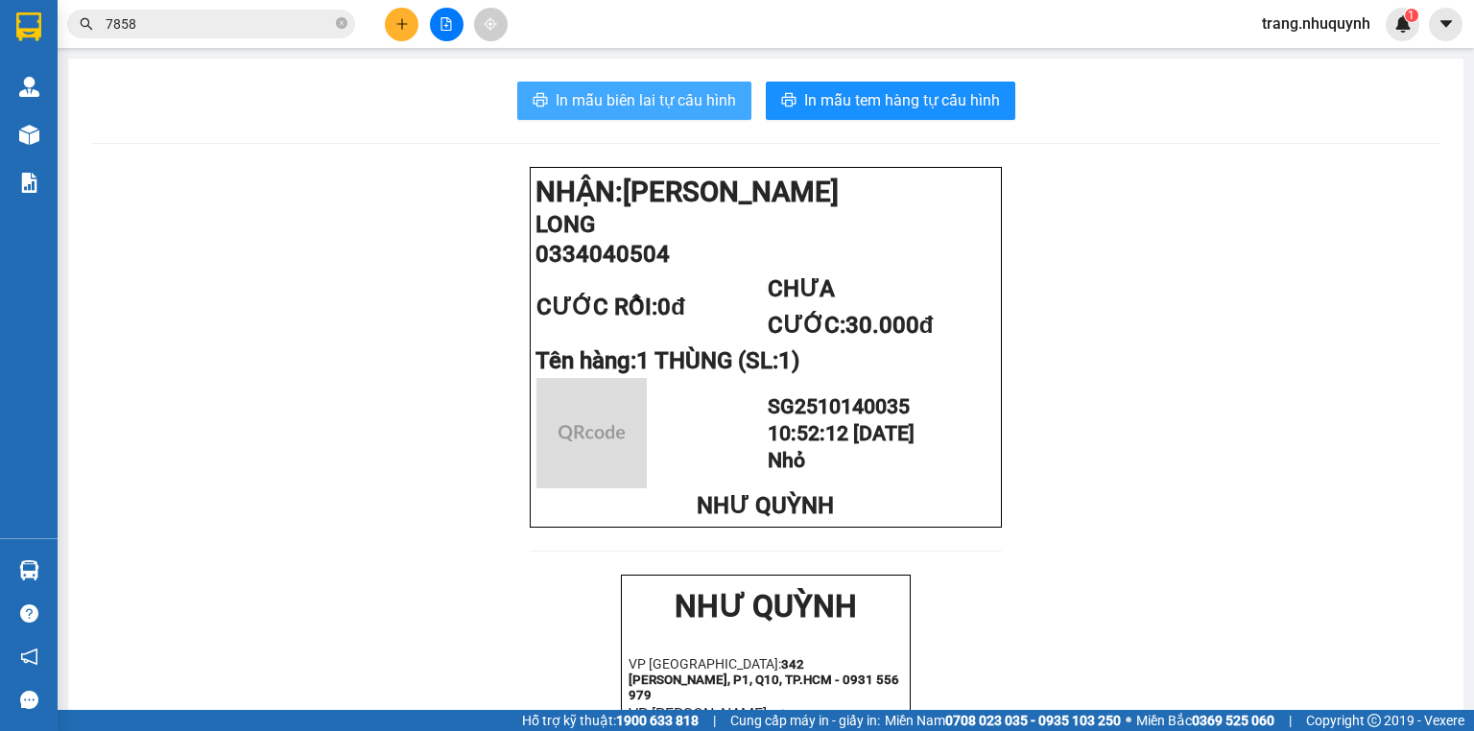
click at [659, 84] on button "In mẫu biên lai tự cấu hình" at bounding box center [634, 101] width 234 height 38
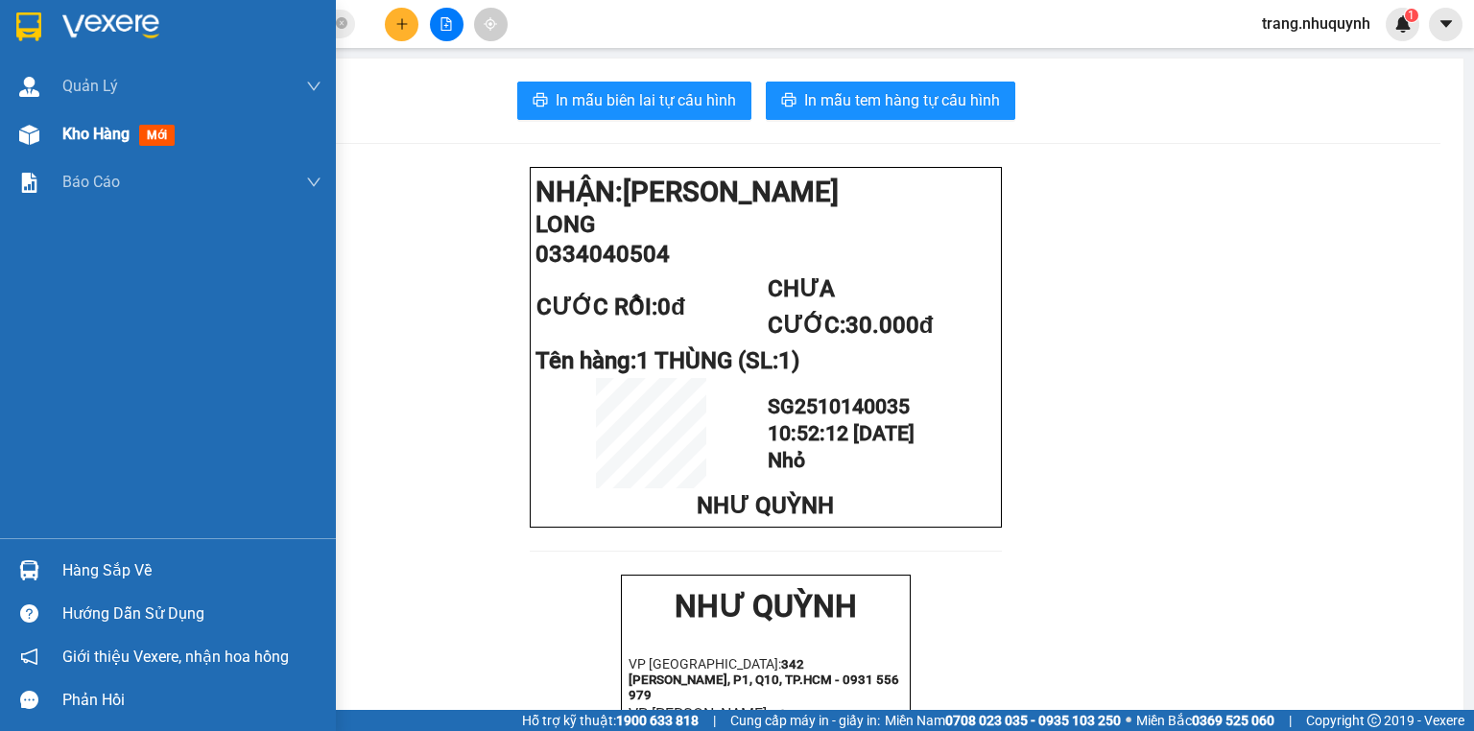
click at [83, 153] on div "Kho hàng mới" at bounding box center [191, 134] width 259 height 48
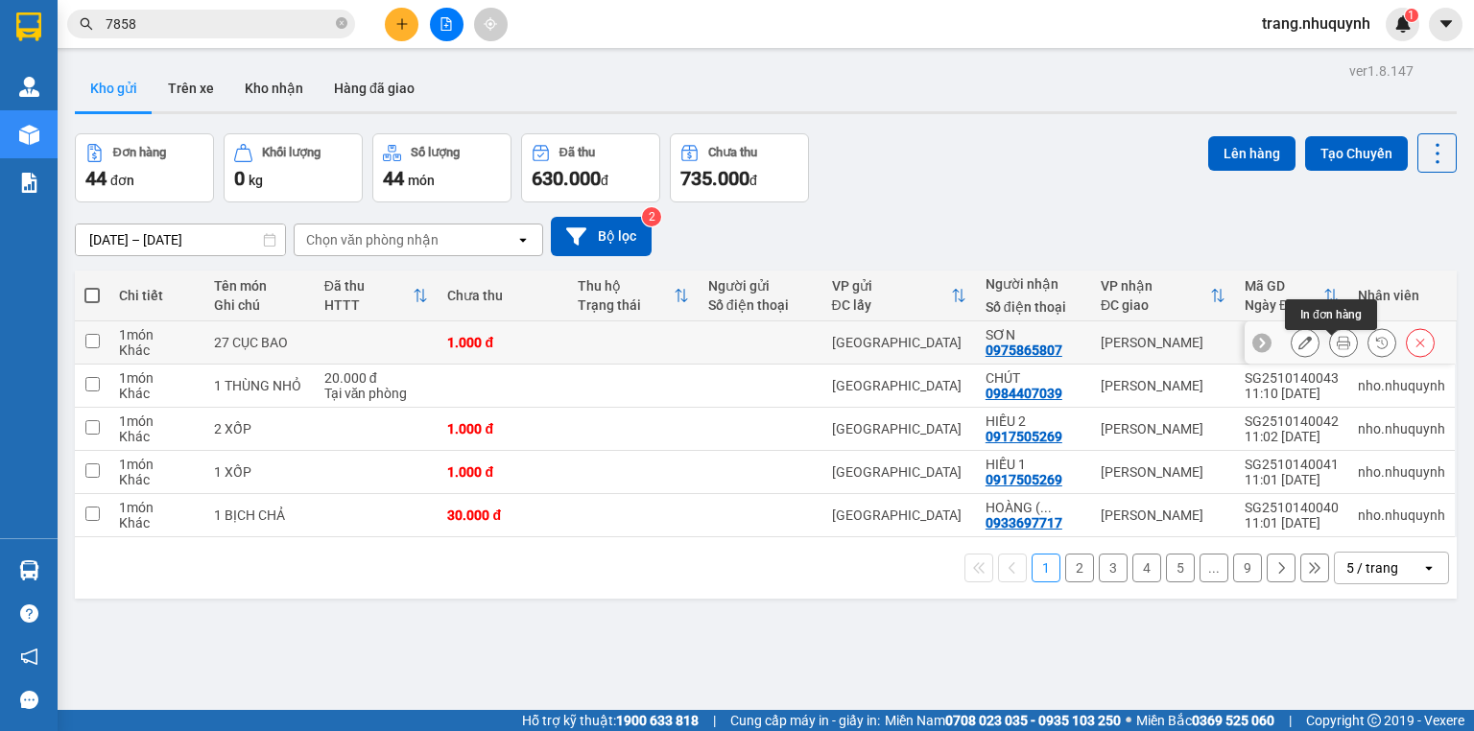
click at [1337, 349] on icon at bounding box center [1342, 342] width 13 height 13
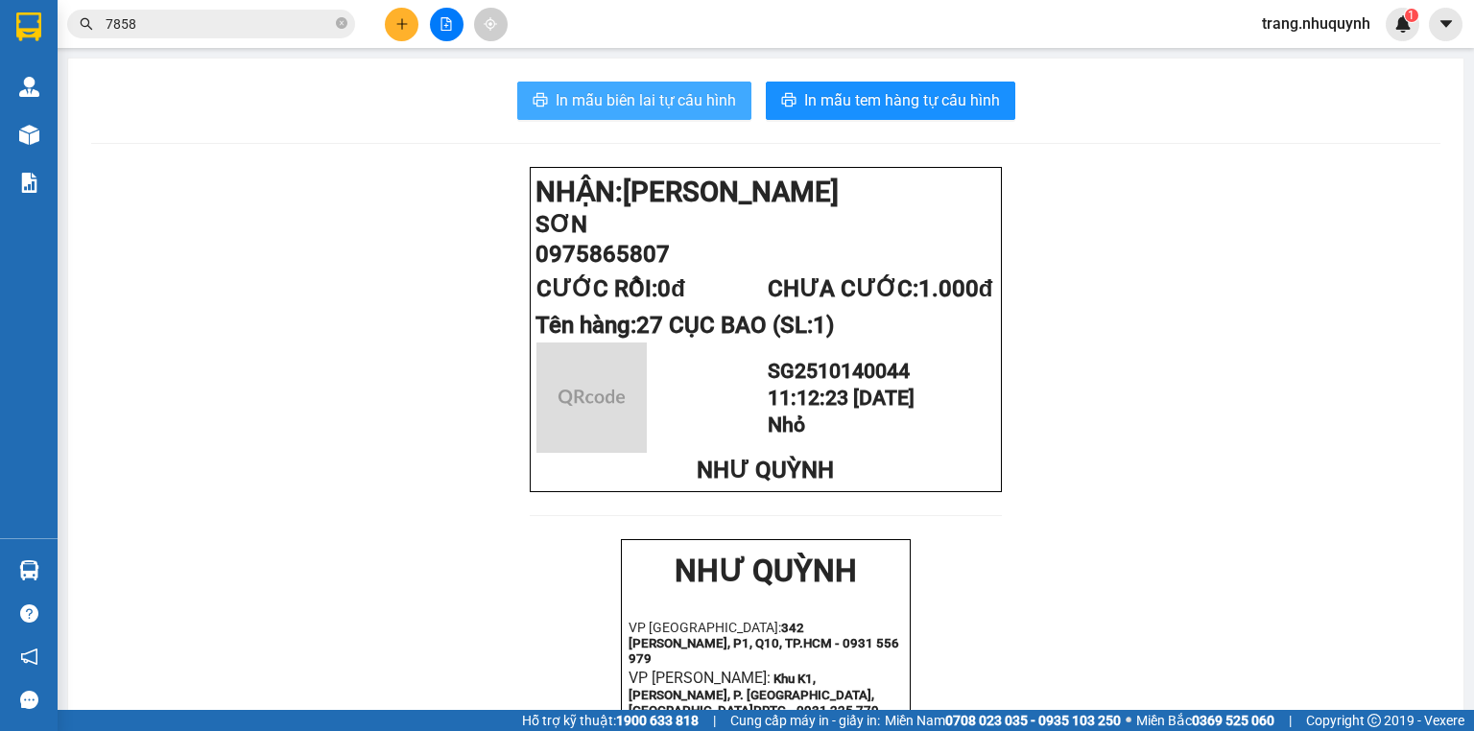
click at [622, 109] on span "In mẫu biên lai tự cấu hình" at bounding box center [645, 100] width 180 height 24
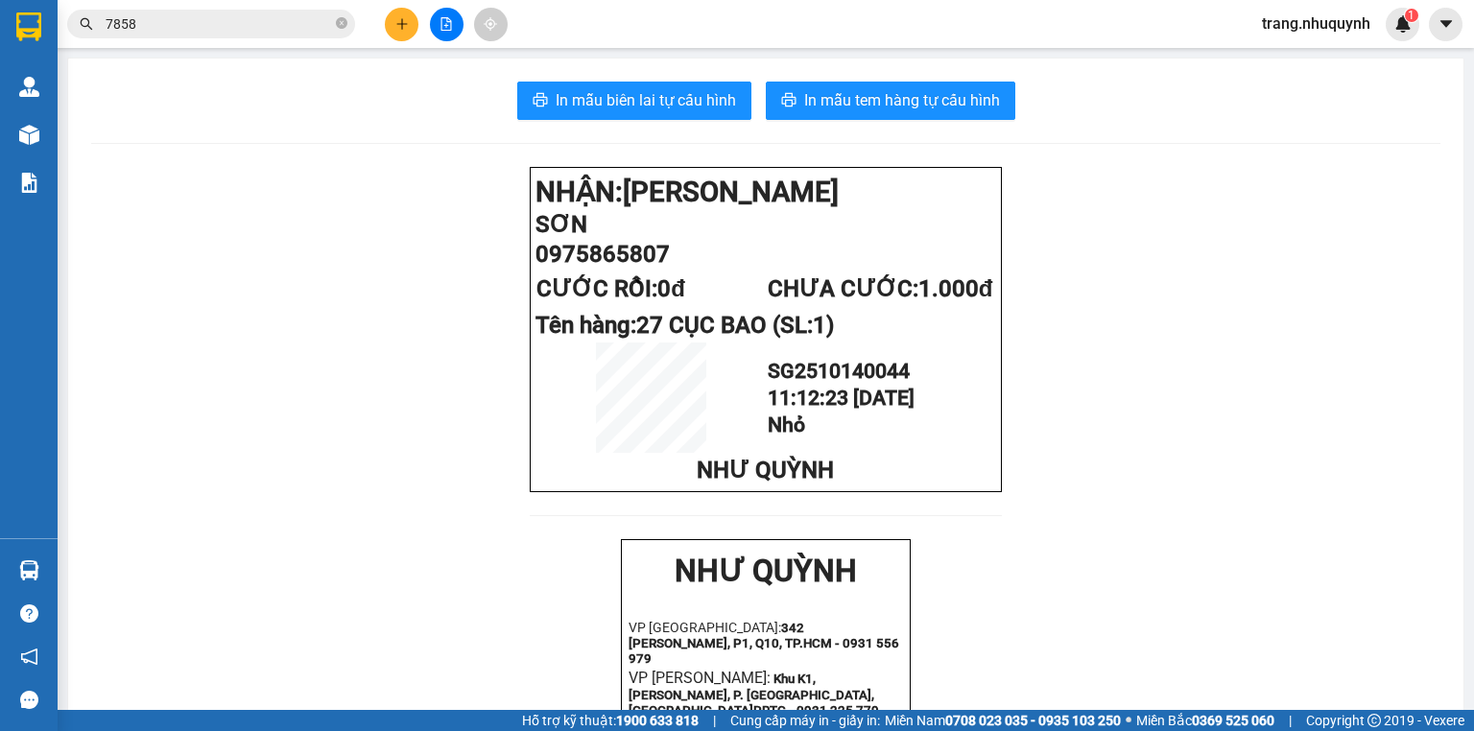
click at [533, 67] on div "In mẫu biên lai tự cấu hình In mẫu tem hàng tự cấu hình NHẬN: [PERSON_NAME] 097…" at bounding box center [765, 726] width 1395 height 1335
click at [555, 101] on span "In mẫu biên lai tự cấu hình" at bounding box center [645, 100] width 180 height 24
click at [452, 28] on icon "file-add" at bounding box center [445, 23] width 13 height 13
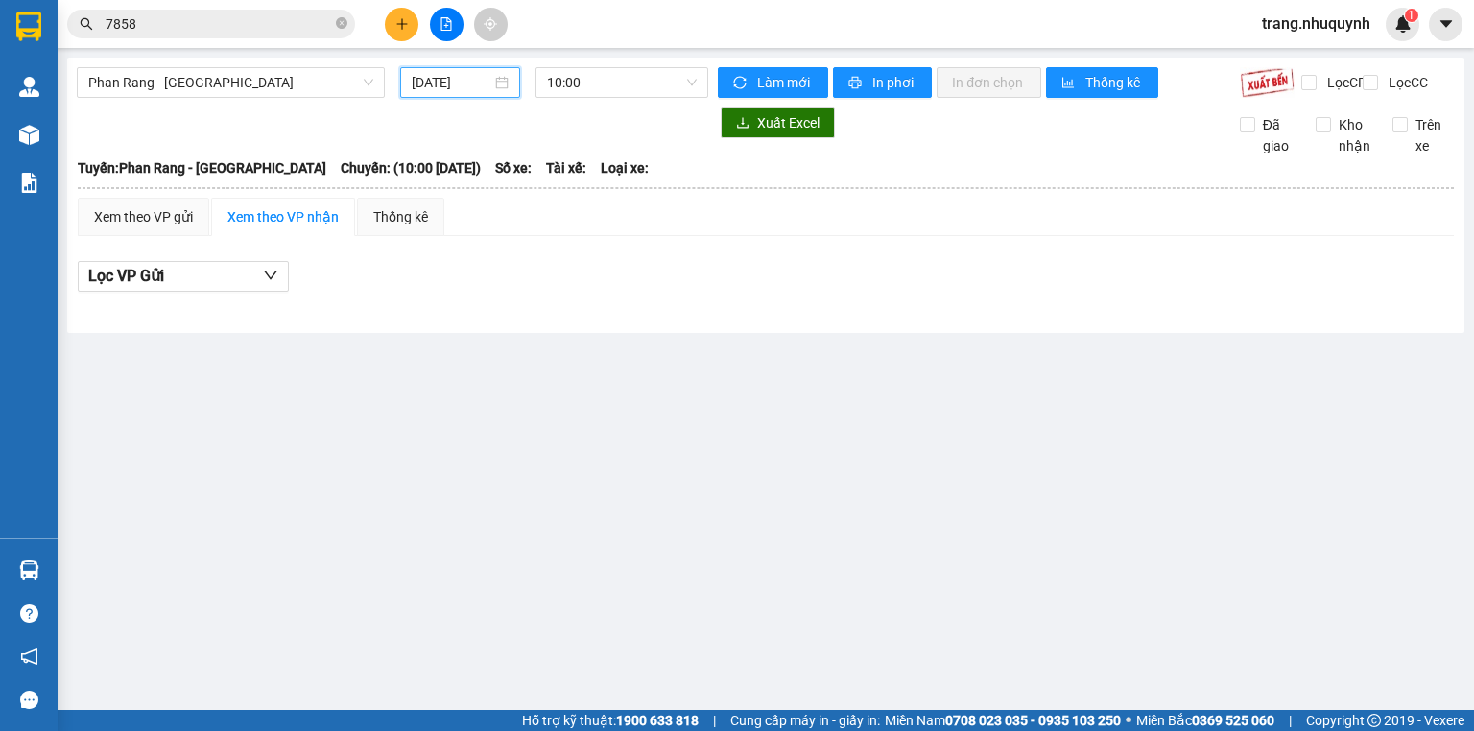
click at [443, 81] on input "[DATE]" at bounding box center [451, 82] width 79 height 21
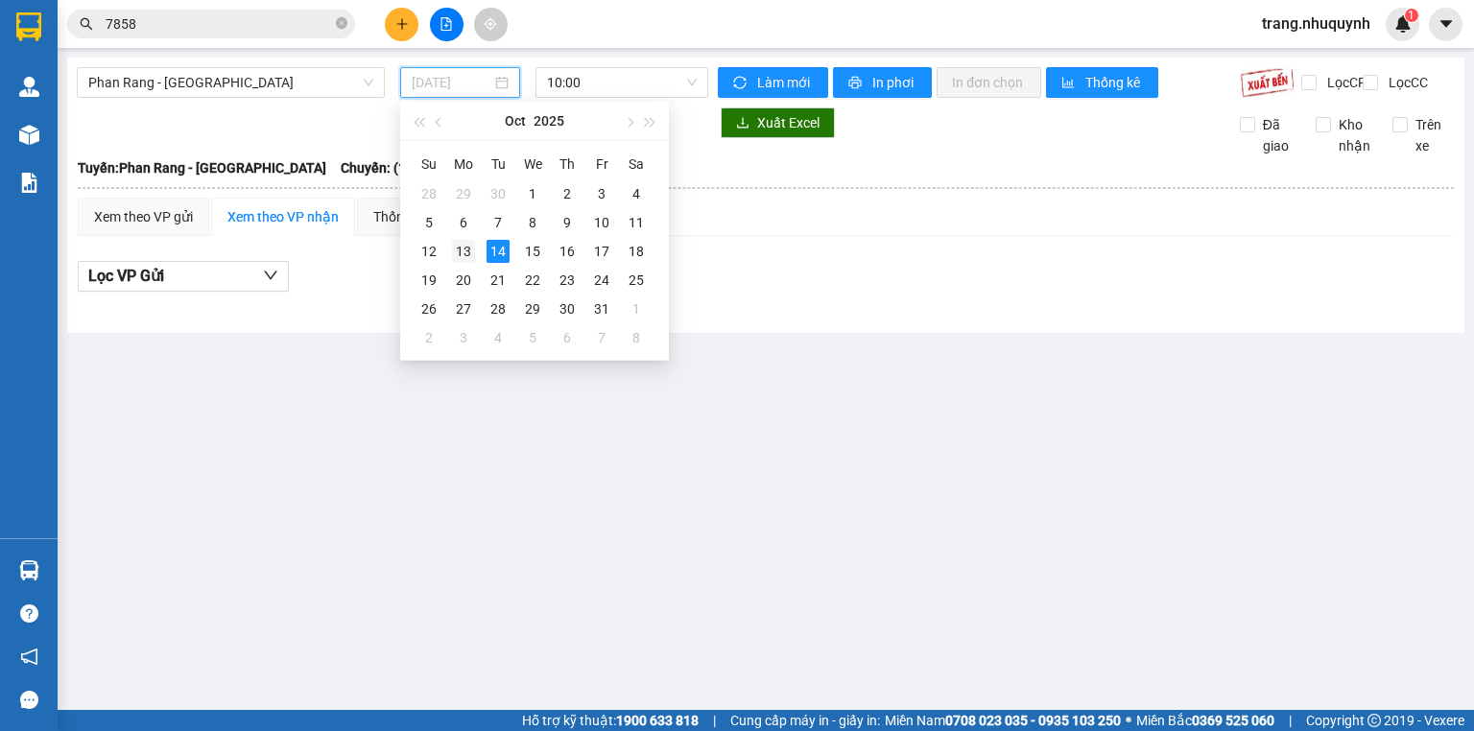
click at [462, 248] on div "13" at bounding box center [463, 251] width 23 height 23
type input "[DATE]"
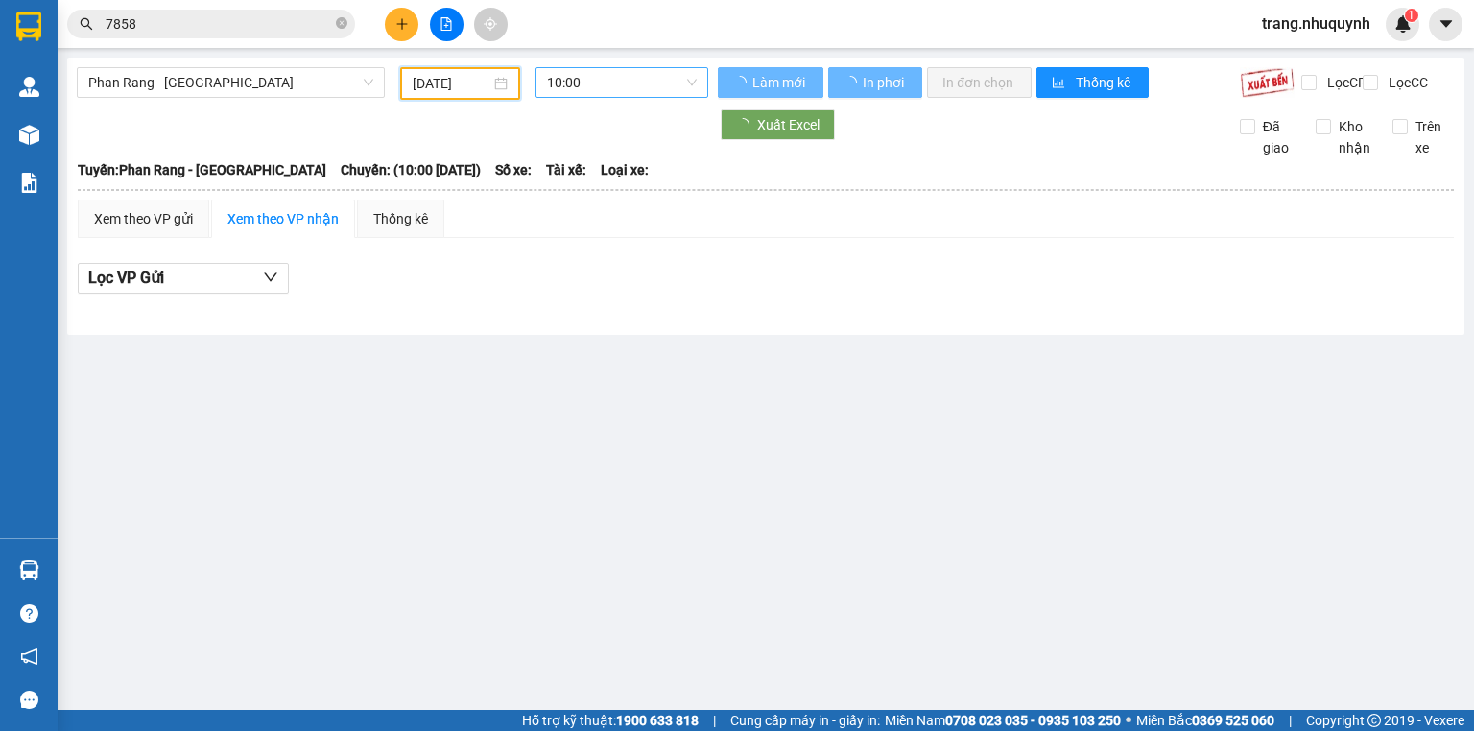
click at [588, 69] on span "10:00" at bounding box center [622, 82] width 151 height 29
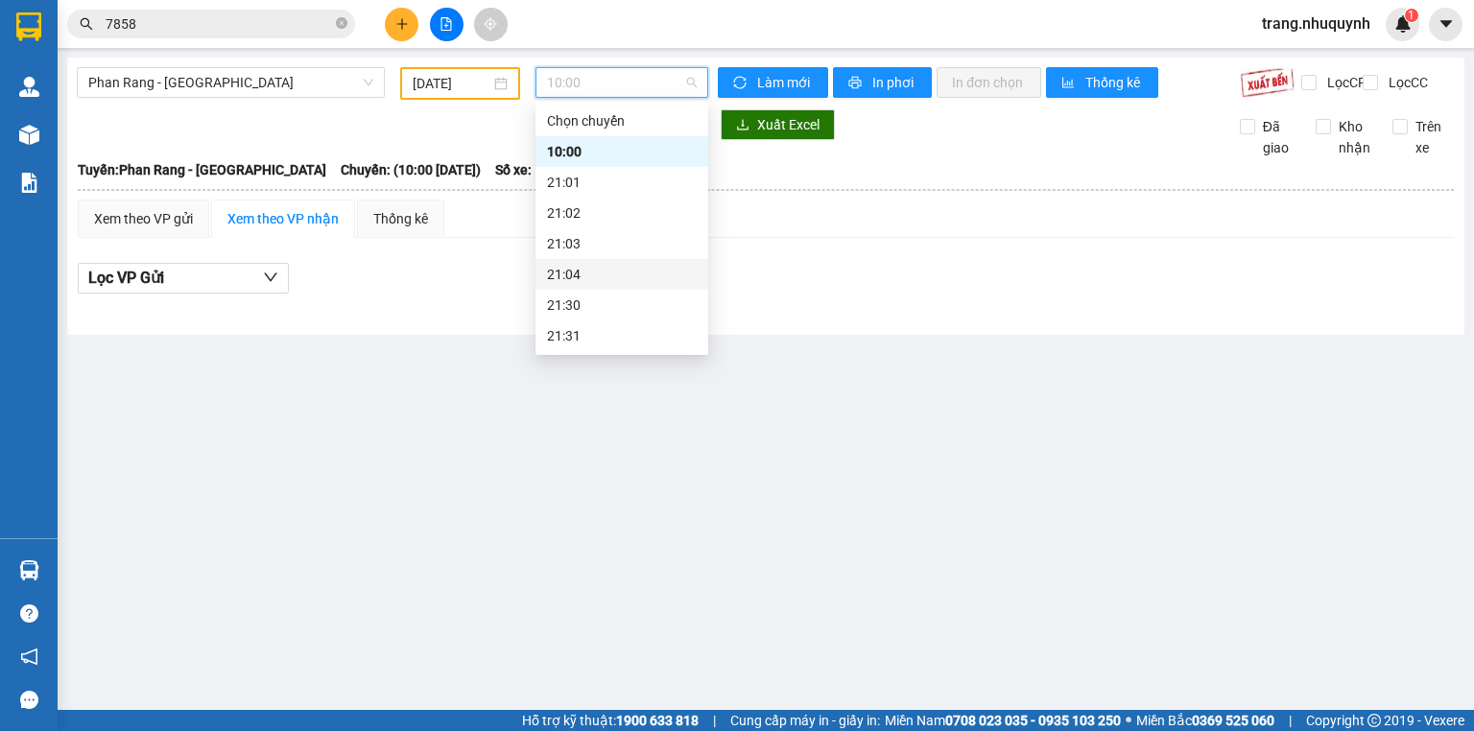
scroll to position [92, 0]
click at [554, 265] on div "22:00" at bounding box center [622, 274] width 150 height 21
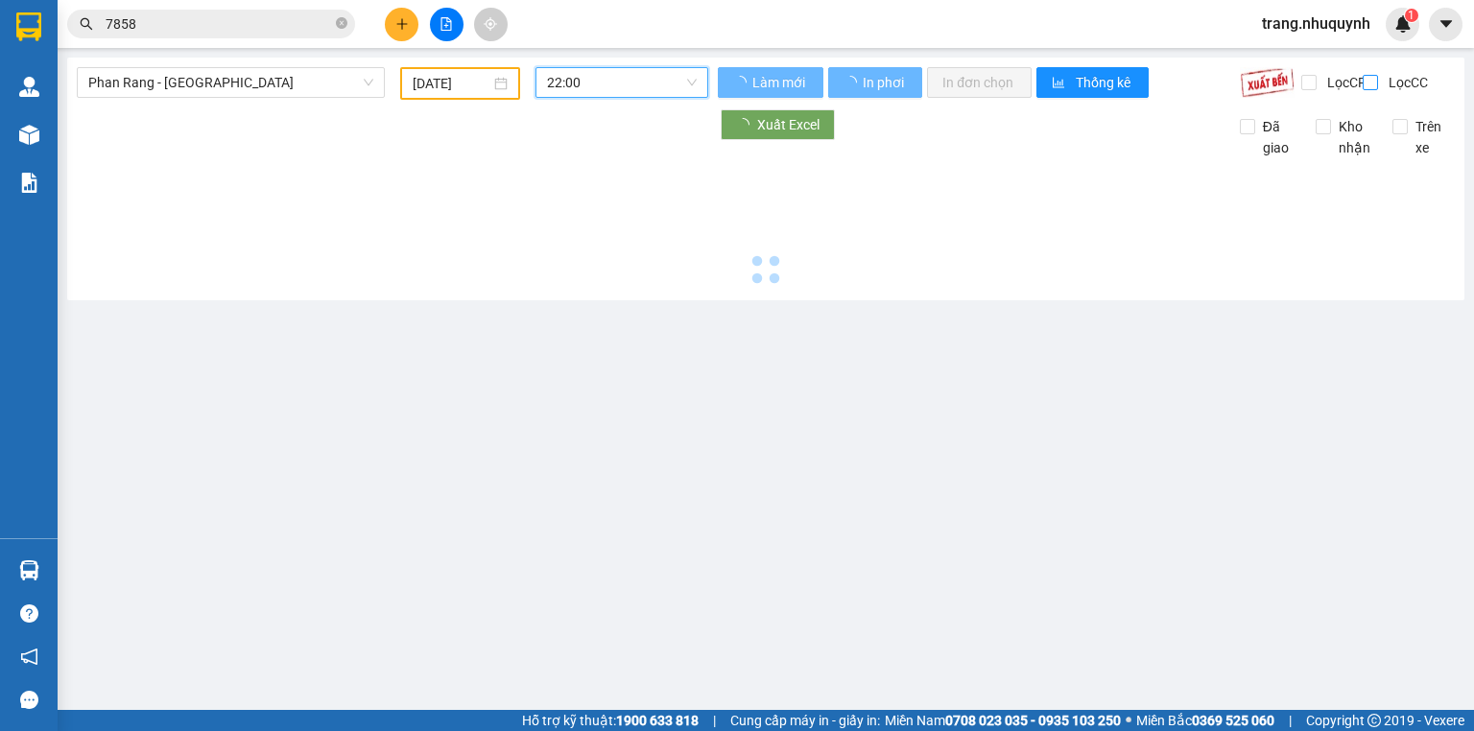
click at [1381, 83] on span "Lọc CC" at bounding box center [1406, 82] width 50 height 21
click at [1375, 83] on input "Lọc CC" at bounding box center [1371, 82] width 18 height 15
checkbox input "true"
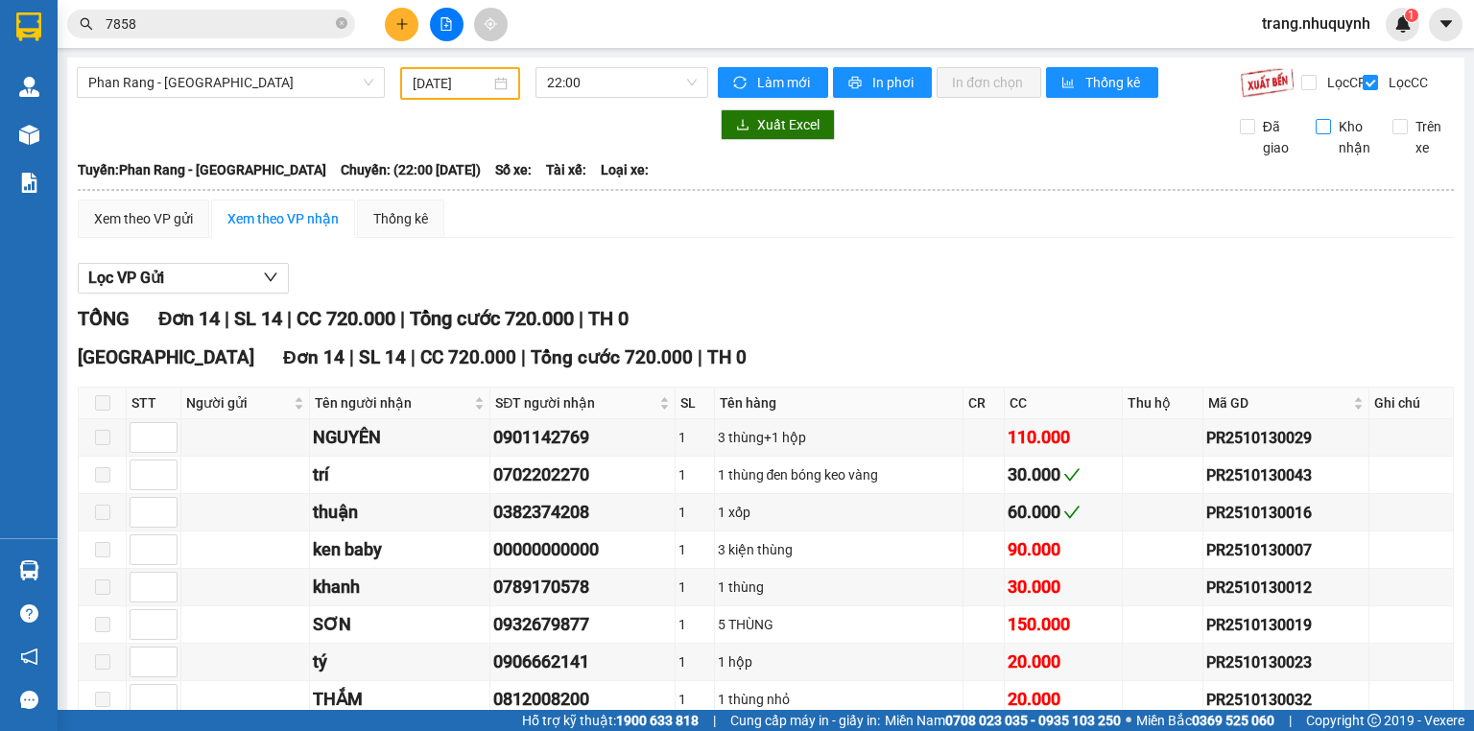
click at [1331, 146] on span "Kho nhận" at bounding box center [1354, 137] width 47 height 42
click at [1323, 134] on input "Kho nhận" at bounding box center [1322, 126] width 15 height 15
checkbox input "true"
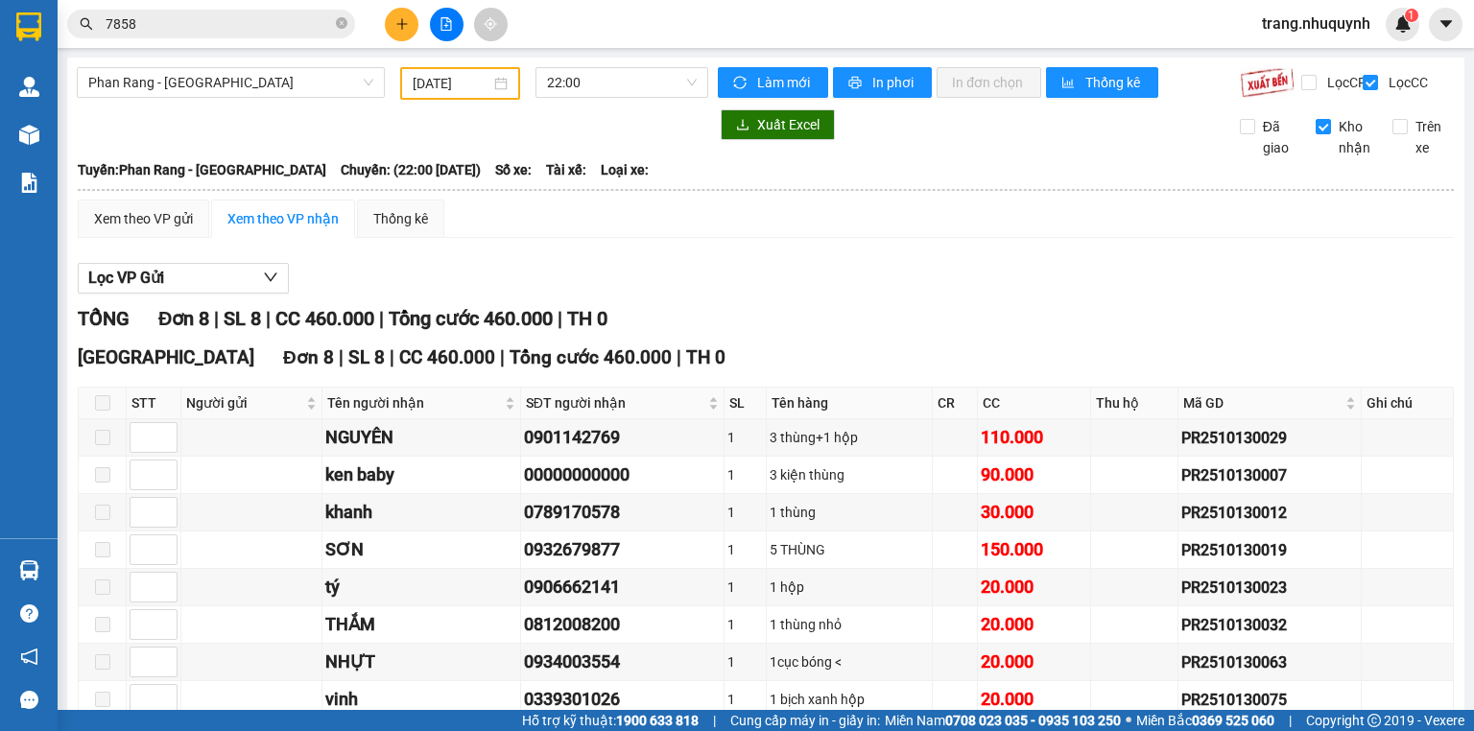
scroll to position [115, 0]
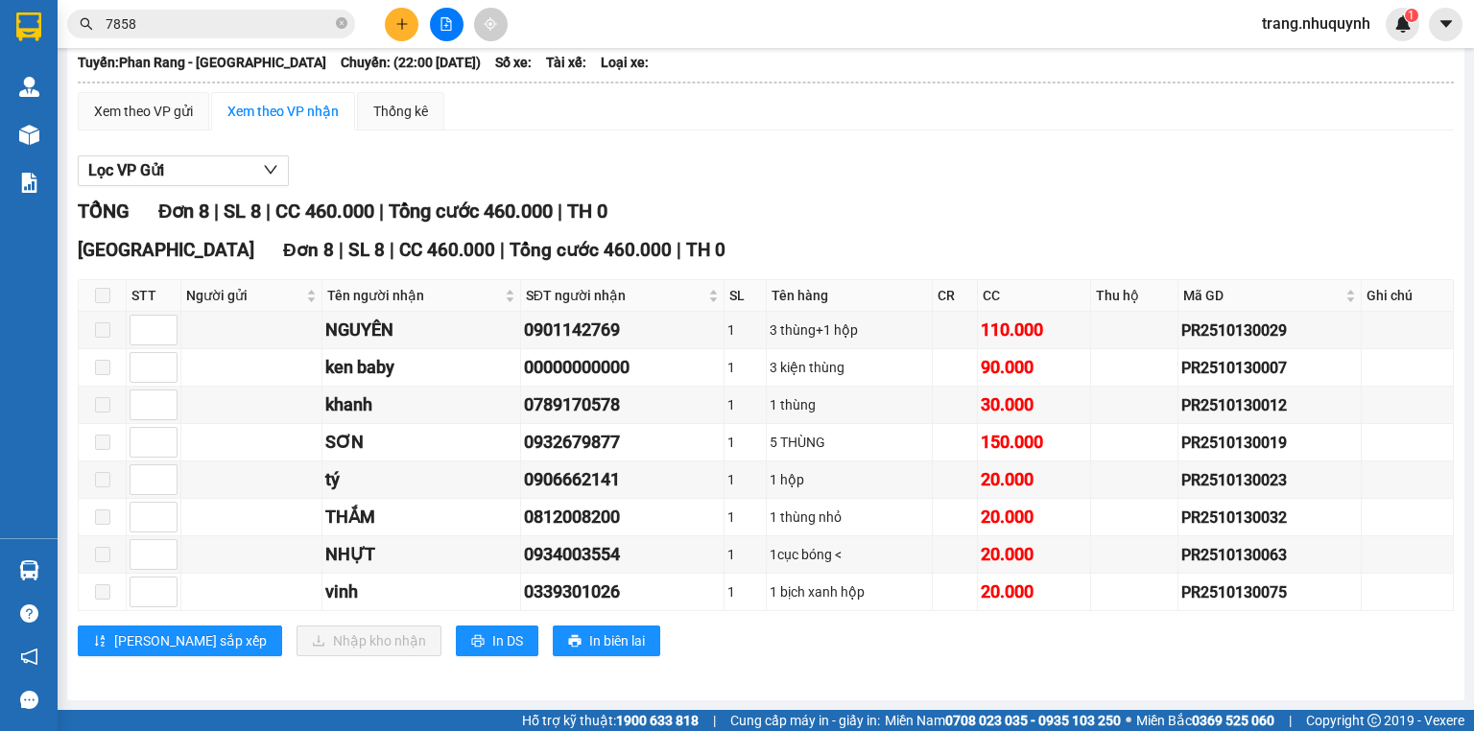
click at [947, 213] on div "TỔNG Đơn 8 | SL 8 | CC 460.000 | Tổng cước 460.000 | TH 0" at bounding box center [766, 212] width 1376 height 30
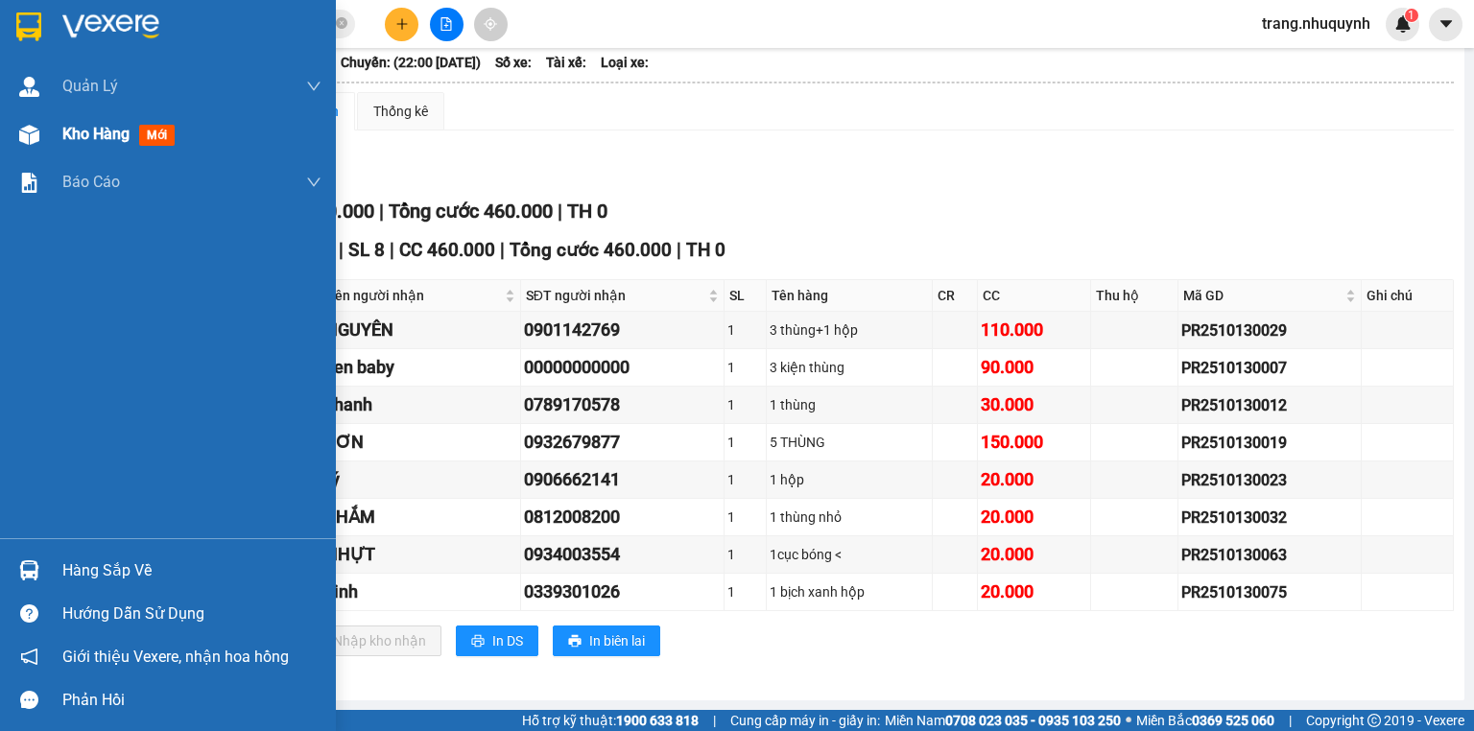
click at [78, 119] on div "Kho hàng mới" at bounding box center [191, 134] width 259 height 48
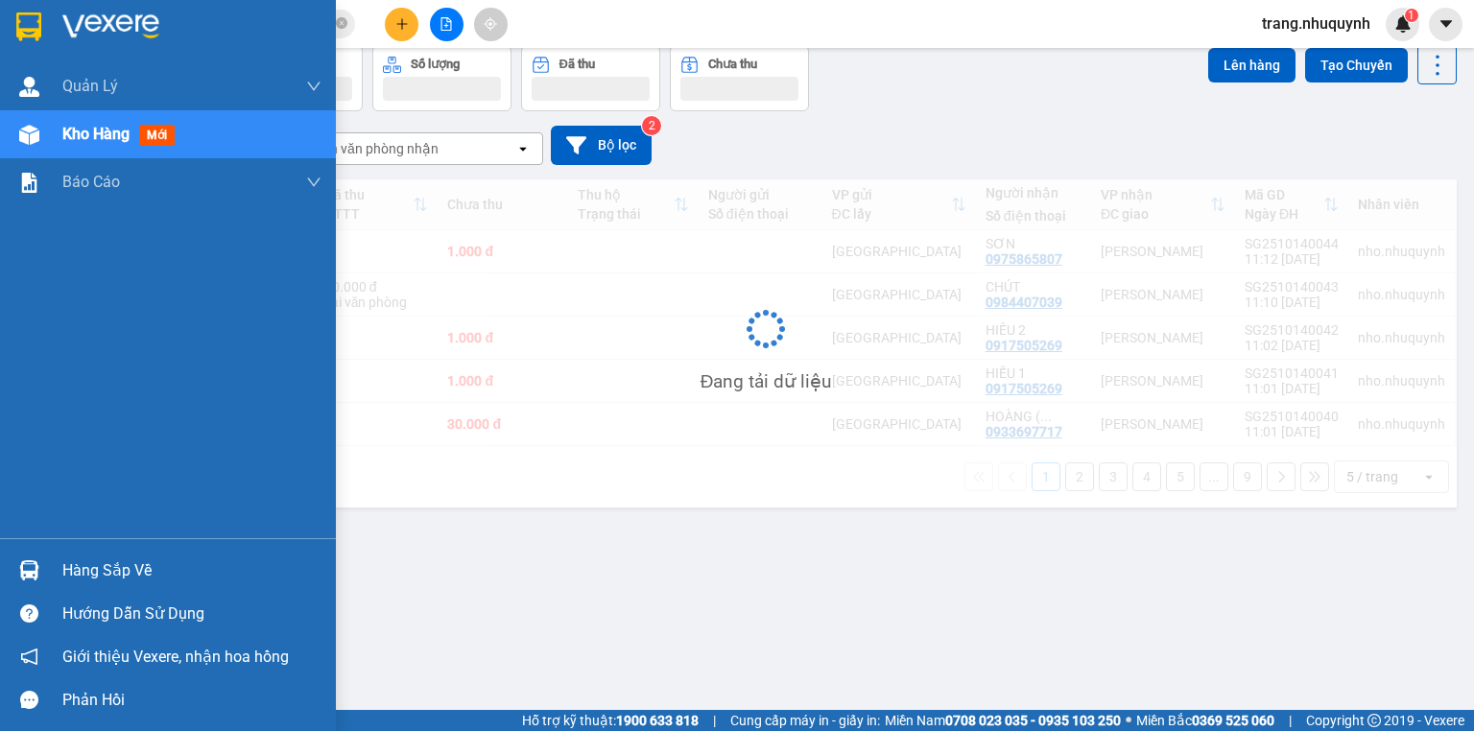
scroll to position [88, 0]
click at [89, 130] on span "Kho hàng" at bounding box center [95, 134] width 67 height 18
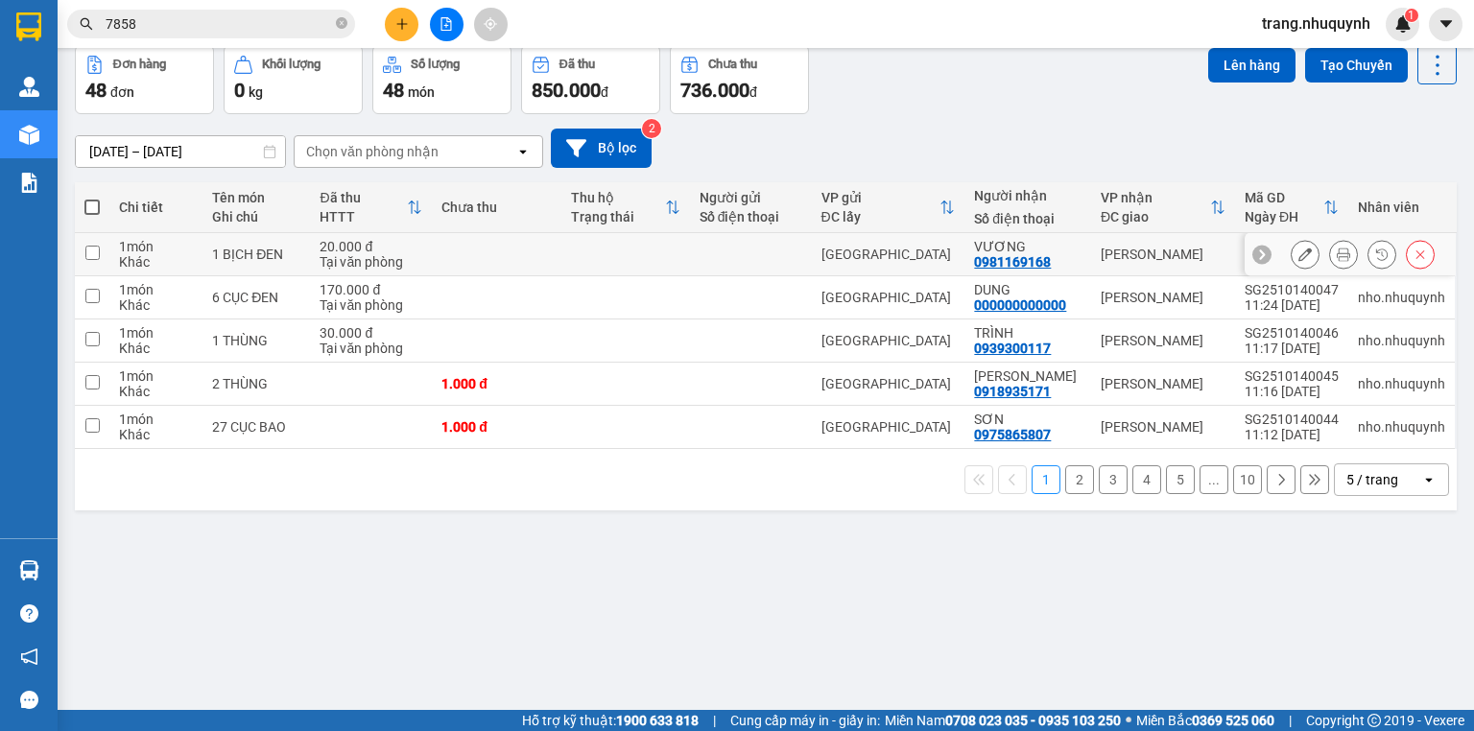
click at [1330, 258] on button at bounding box center [1343, 255] width 27 height 34
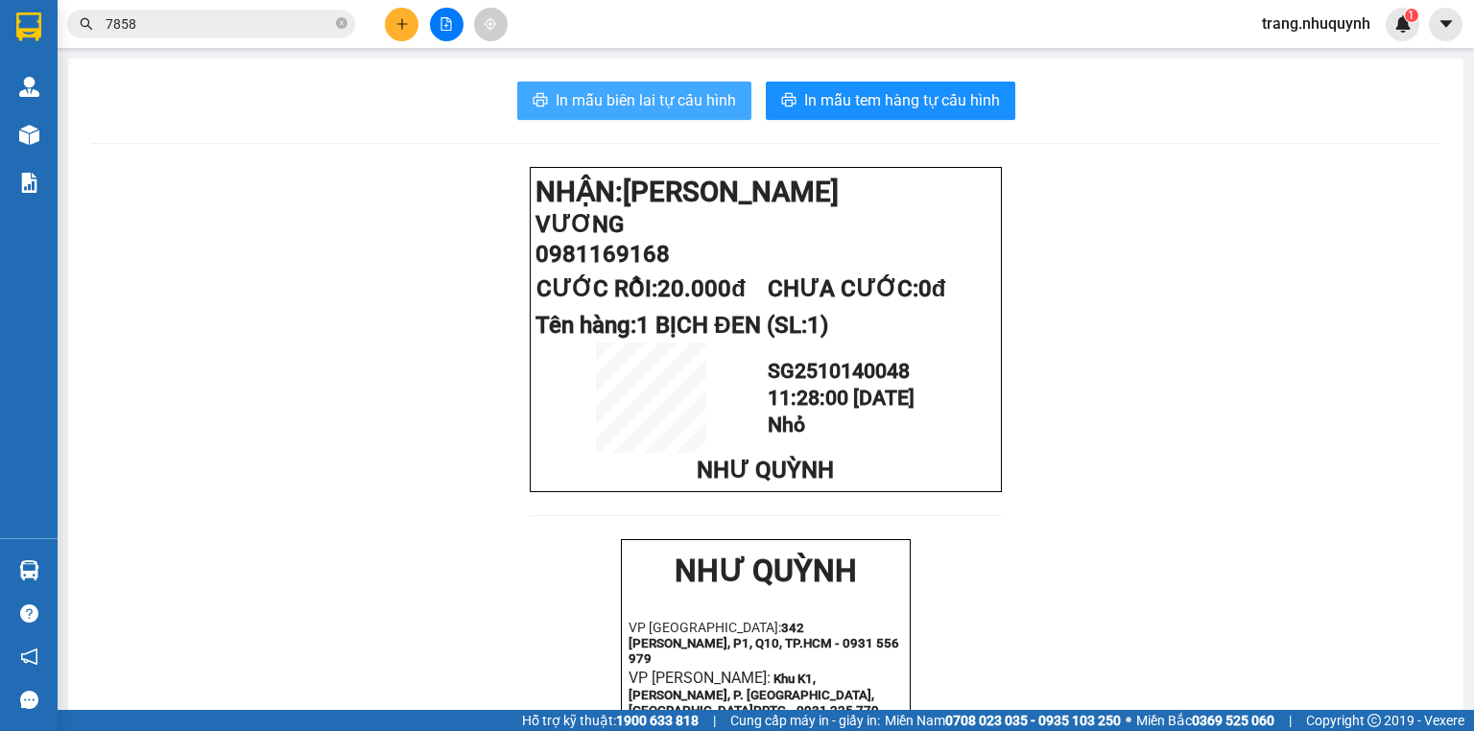
click at [690, 103] on span "In mẫu biên lai tự cấu hình" at bounding box center [645, 100] width 180 height 24
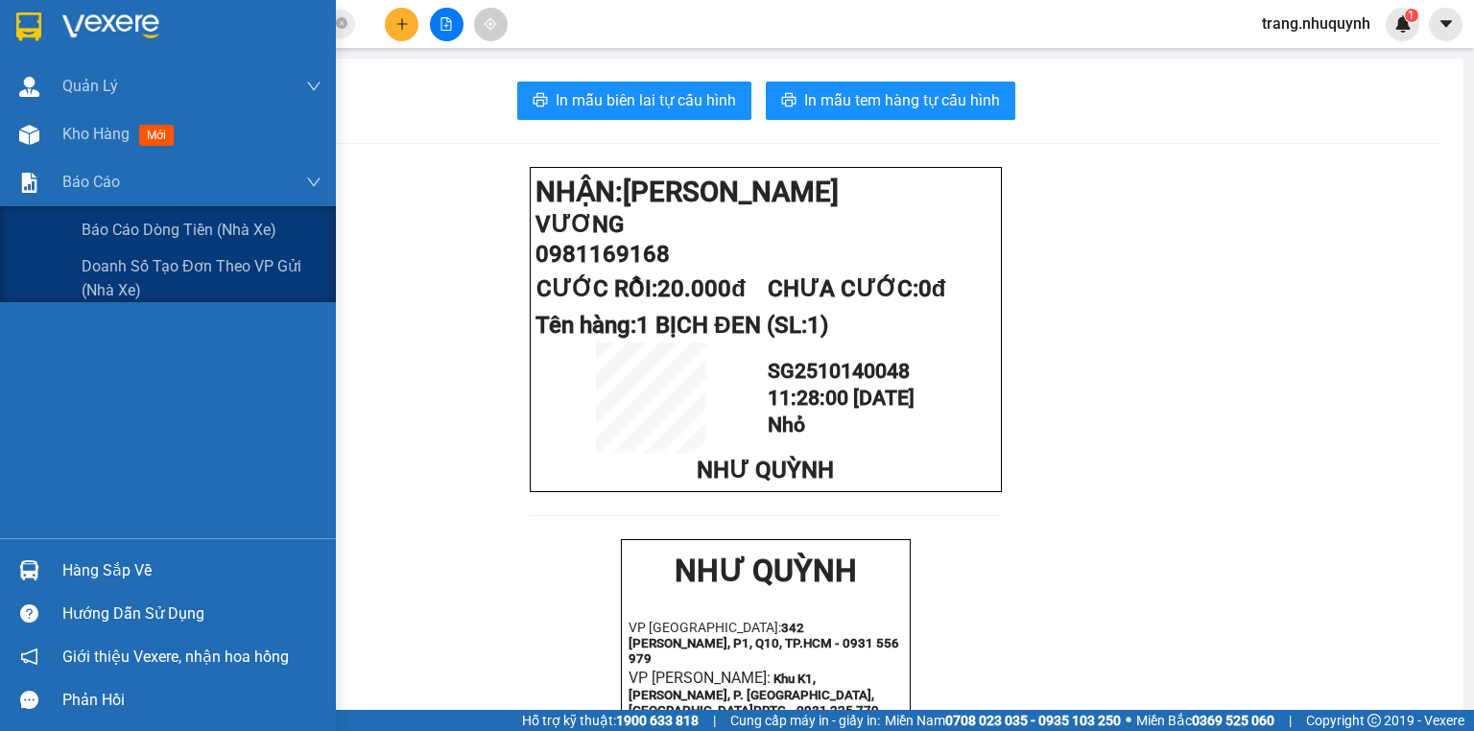
click at [32, 142] on img at bounding box center [29, 135] width 20 height 20
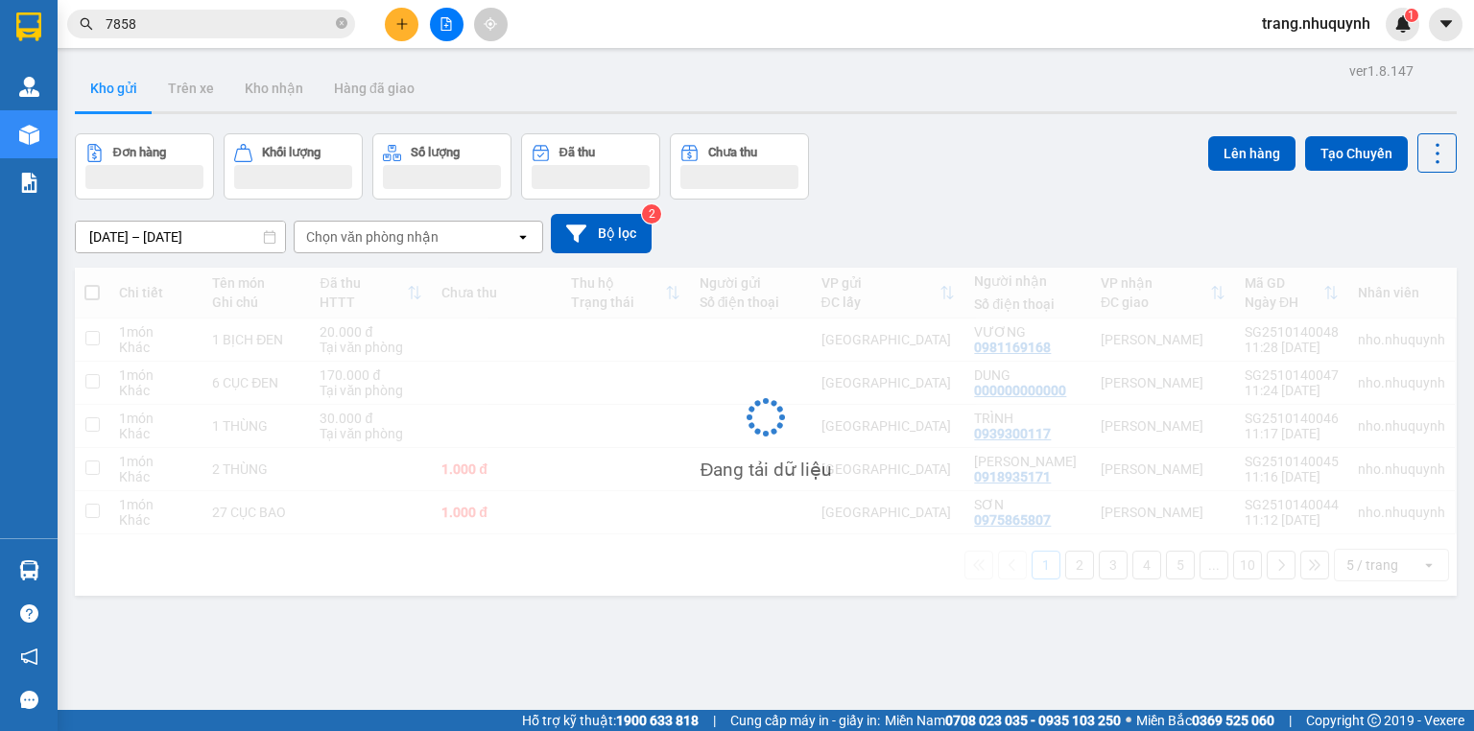
click at [1308, 28] on span "trang.nhuquynh" at bounding box center [1315, 24] width 139 height 24
click at [1310, 59] on span "Đăng xuất" at bounding box center [1323, 59] width 101 height 21
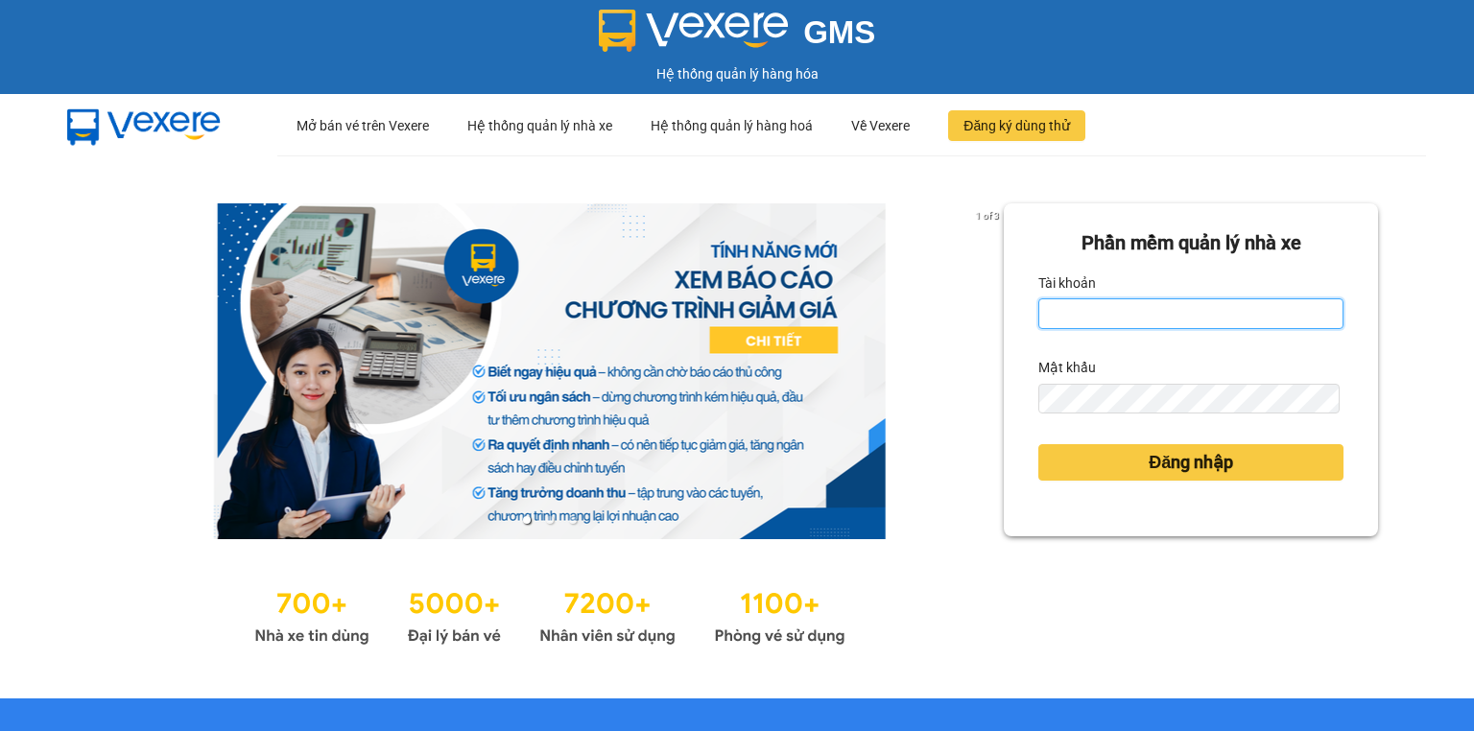
click at [1040, 306] on input "Tài khoản" at bounding box center [1190, 313] width 305 height 31
type input "trang.nhuquynh"
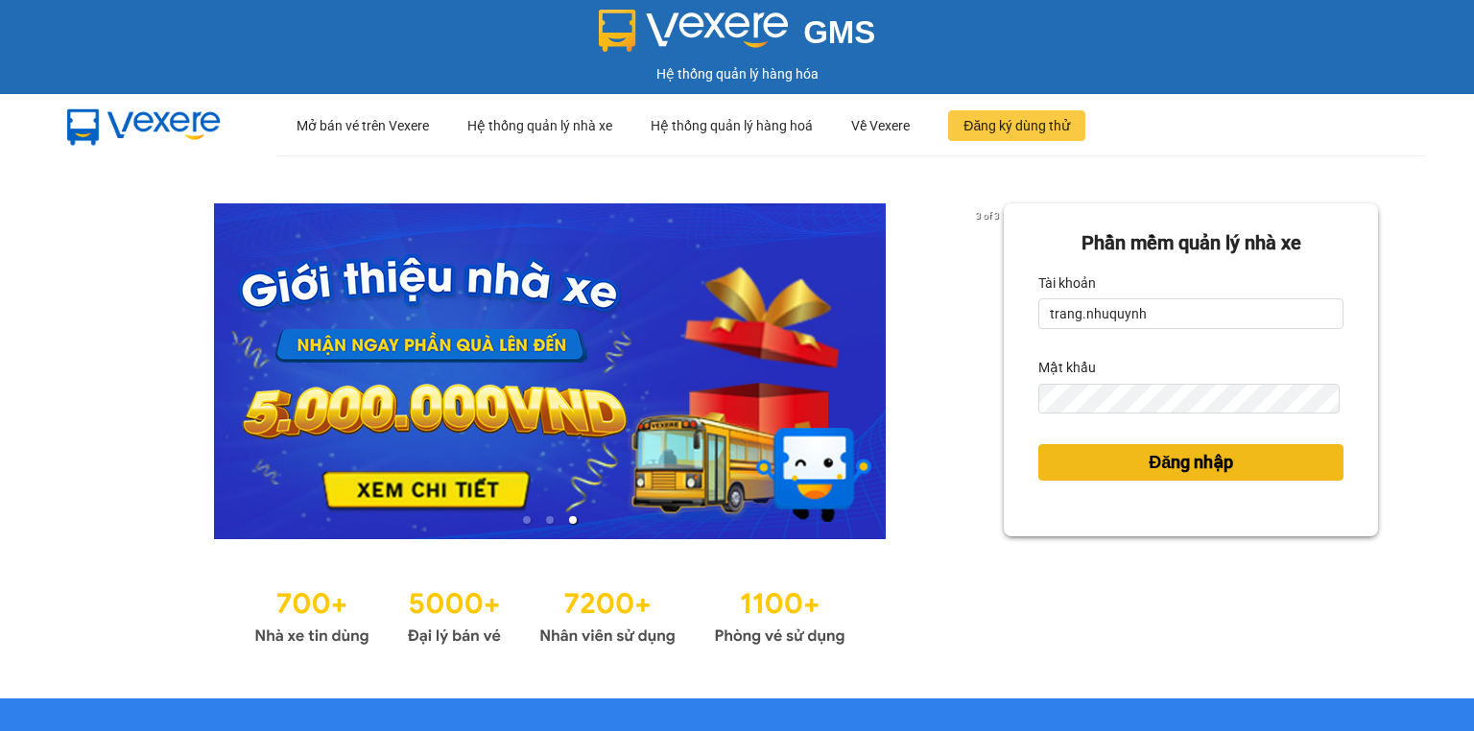
click at [1182, 461] on span "Đăng nhập" at bounding box center [1190, 462] width 84 height 27
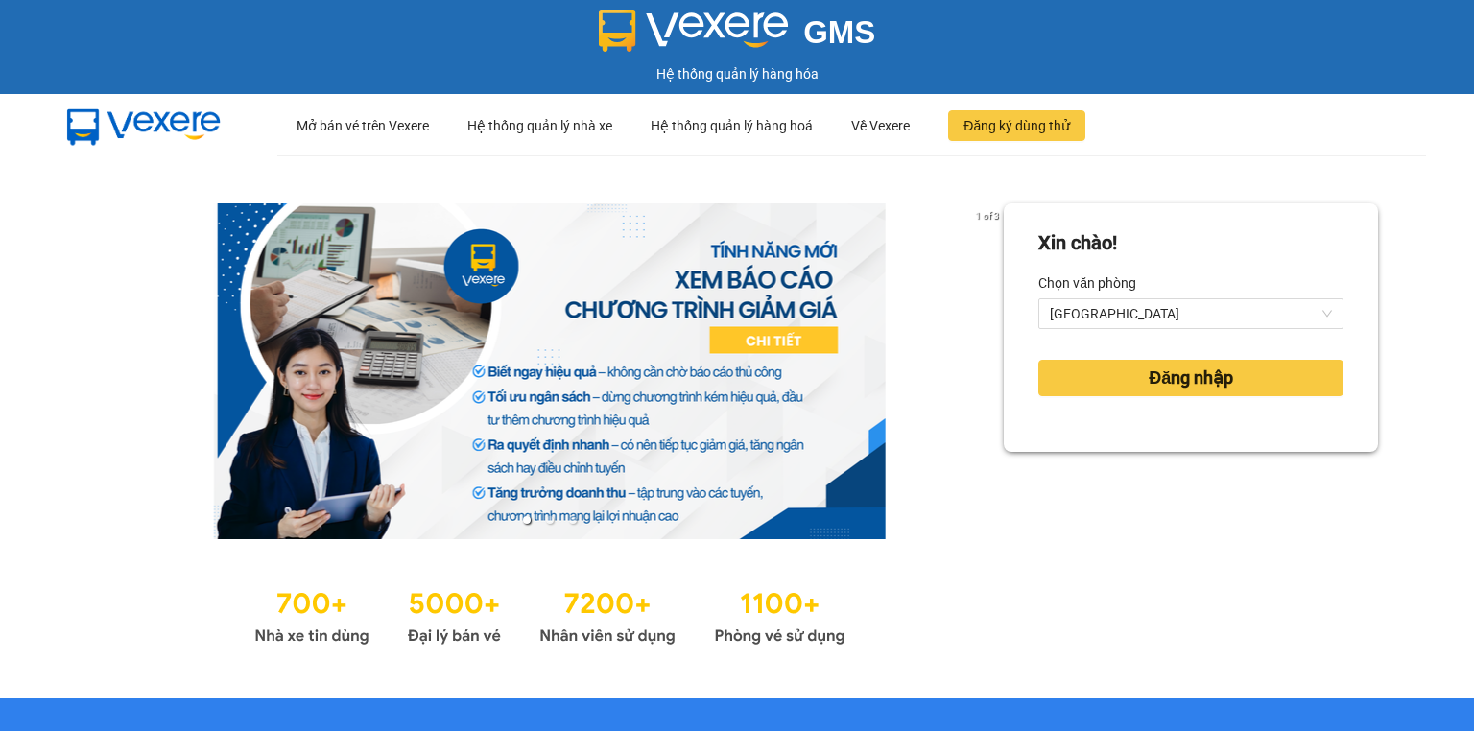
click at [1198, 397] on div "Đăng nhập" at bounding box center [1190, 378] width 305 height 52
click at [1197, 385] on span "Đăng nhập" at bounding box center [1190, 378] width 84 height 27
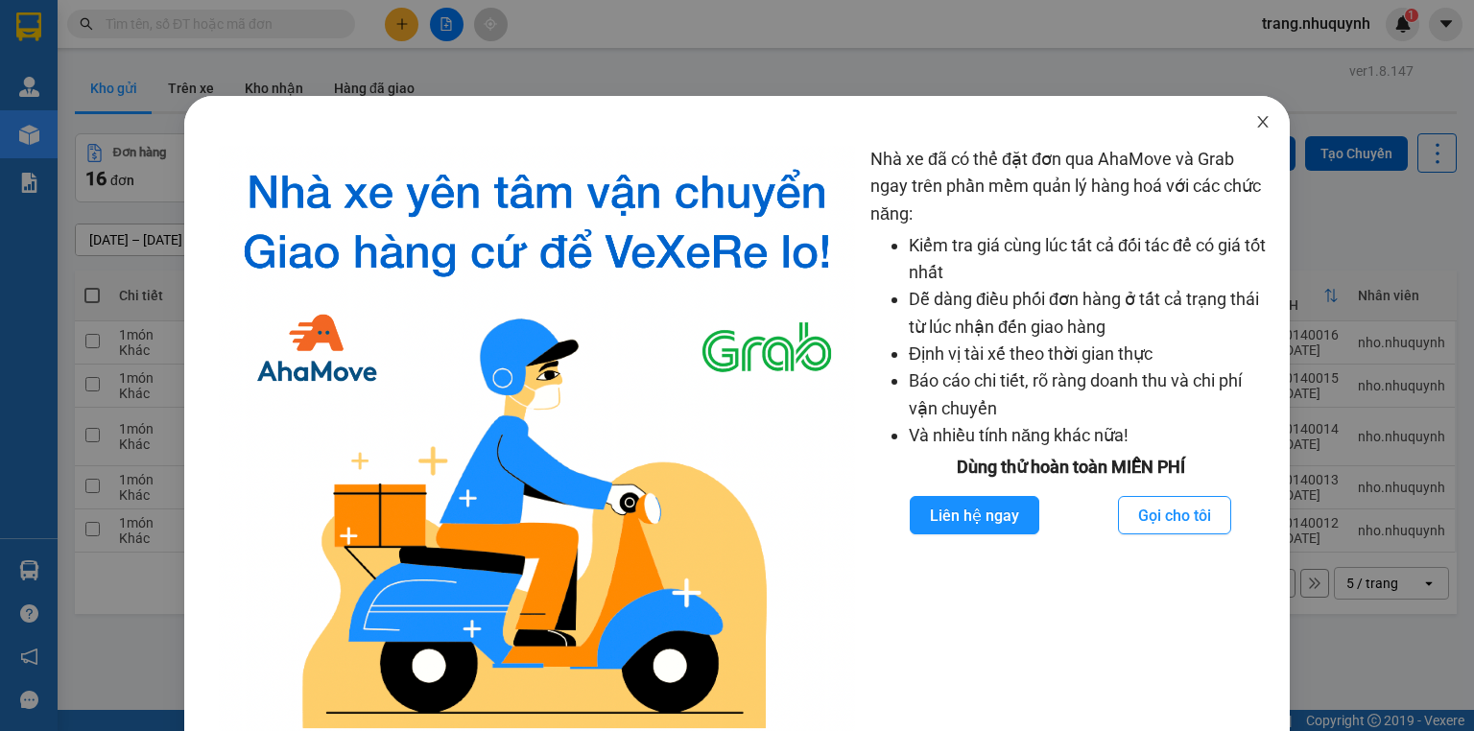
click at [1255, 121] on icon "close" at bounding box center [1262, 121] width 15 height 15
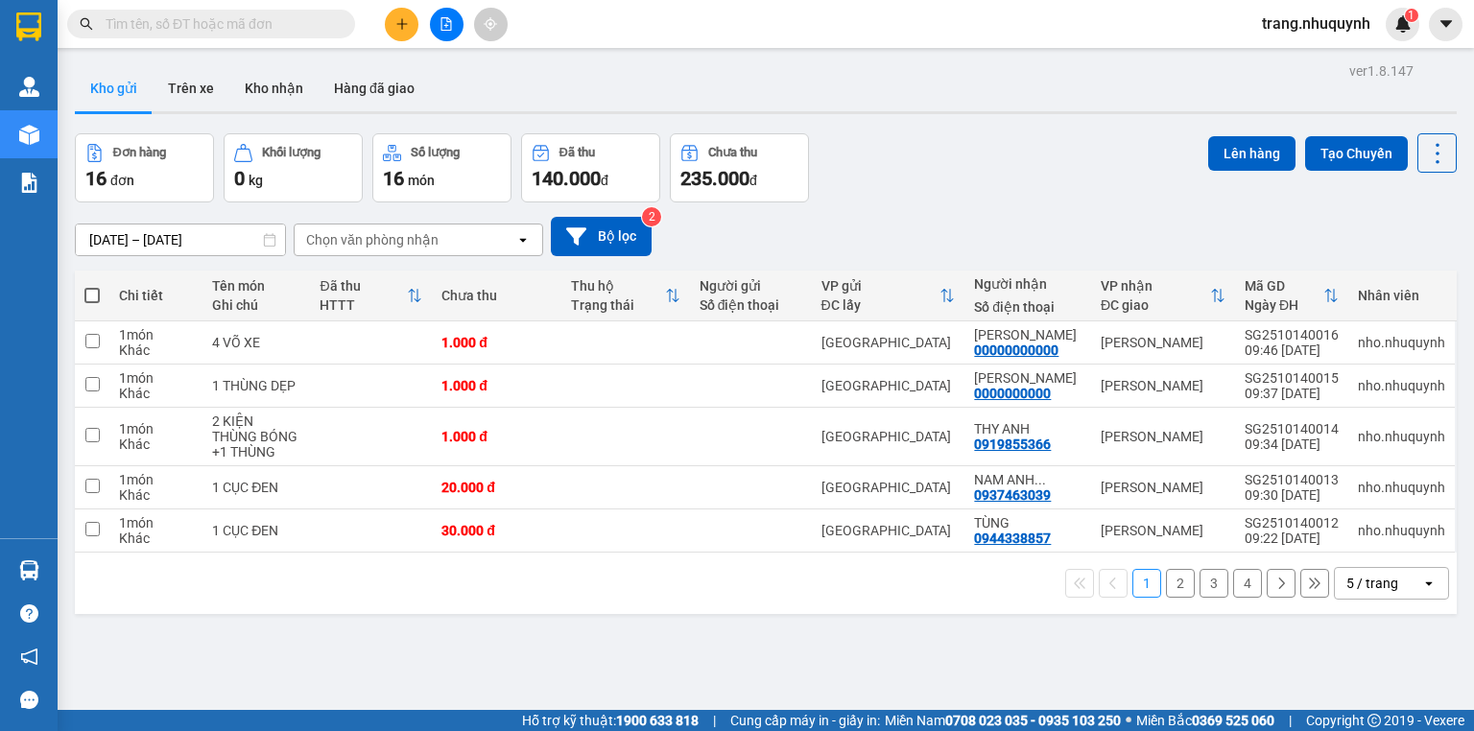
click at [117, 243] on input "12/10/2025 – 14/10/2025" at bounding box center [180, 239] width 209 height 31
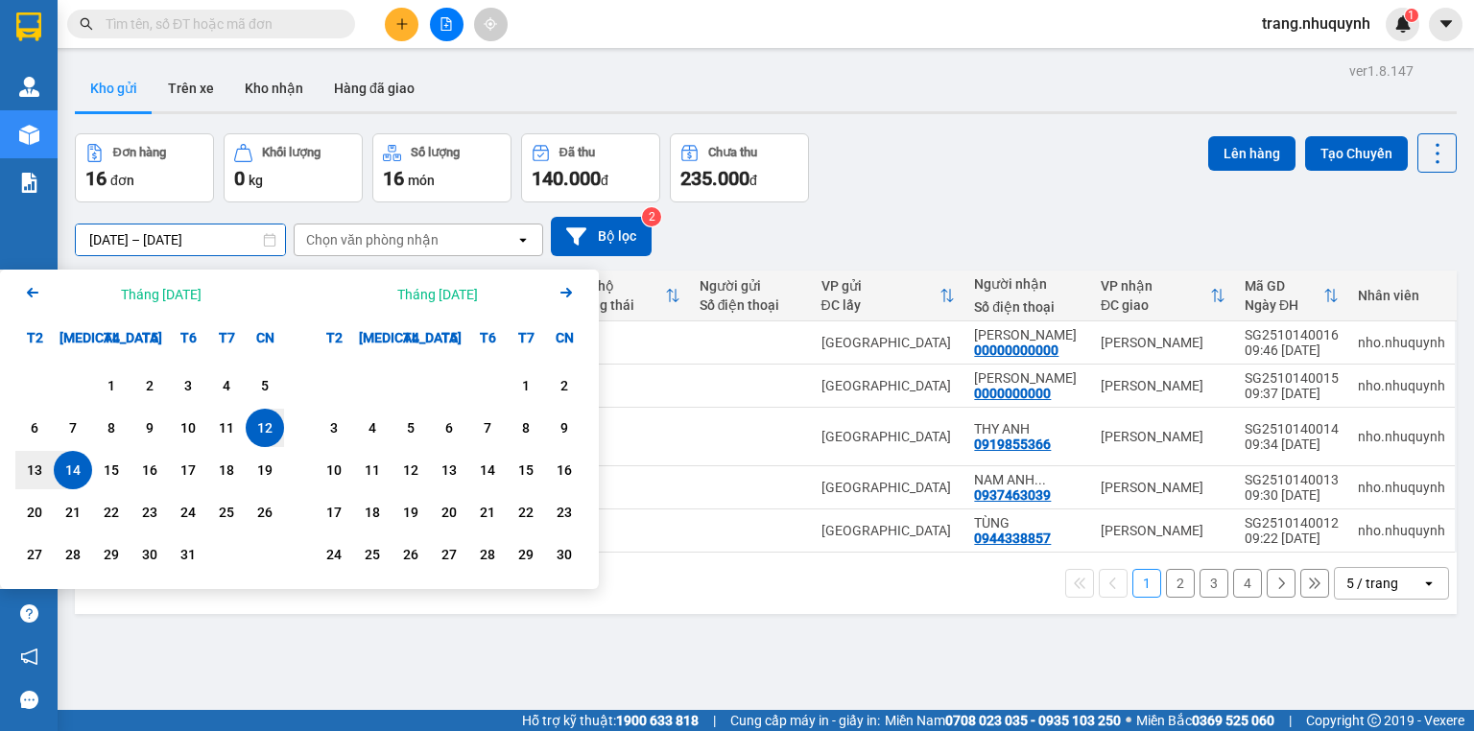
click at [65, 467] on div "14" at bounding box center [72, 470] width 27 height 23
type input "[DATE] – [DATE]"
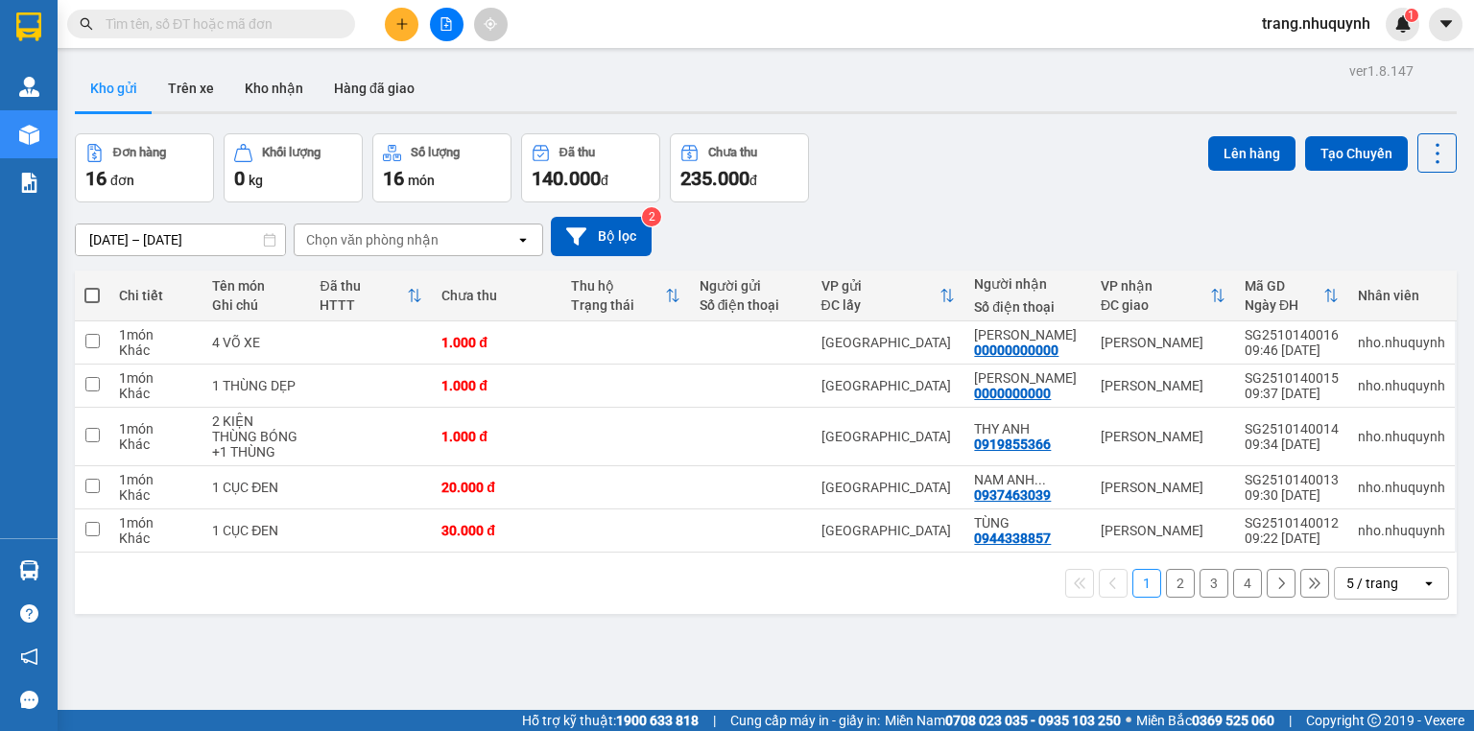
click at [211, 32] on input "text" at bounding box center [219, 23] width 226 height 21
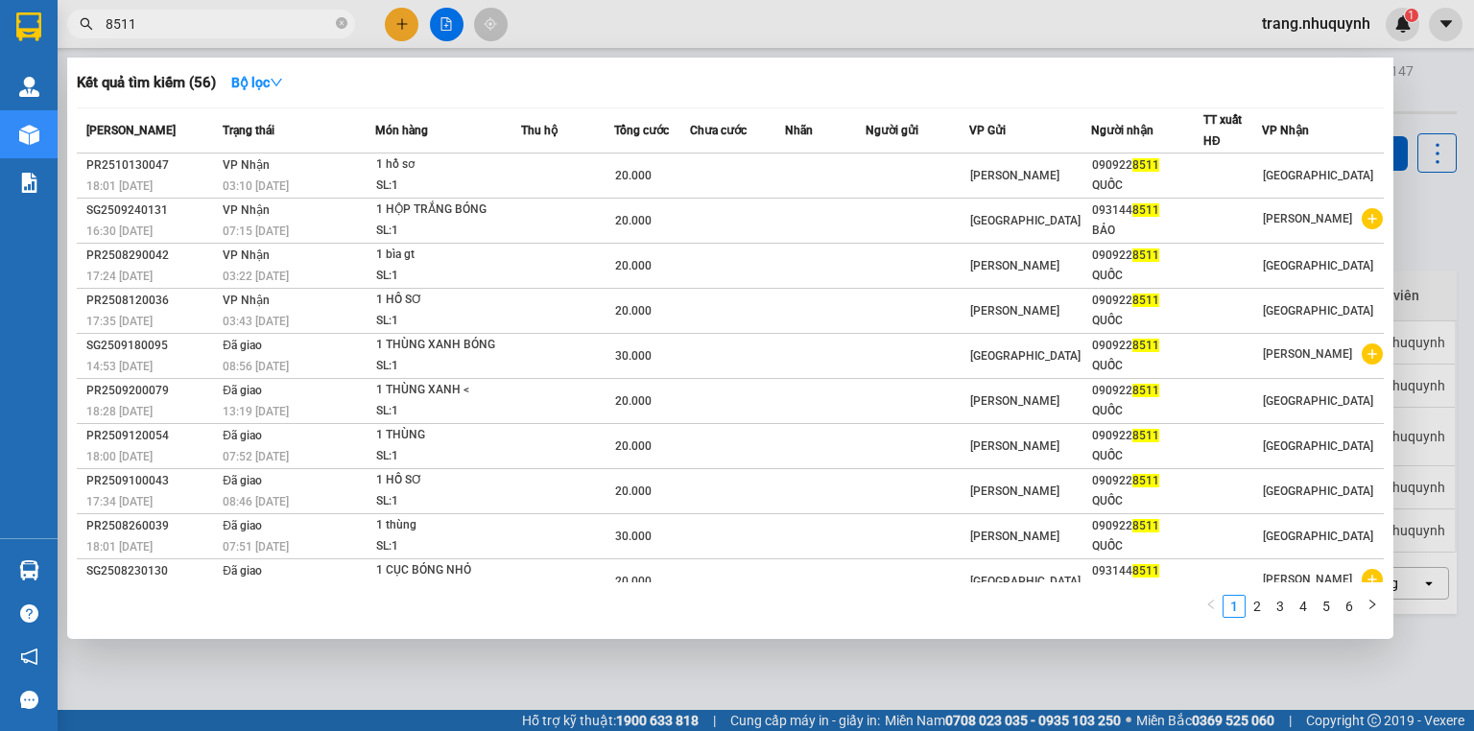
type input "8511"
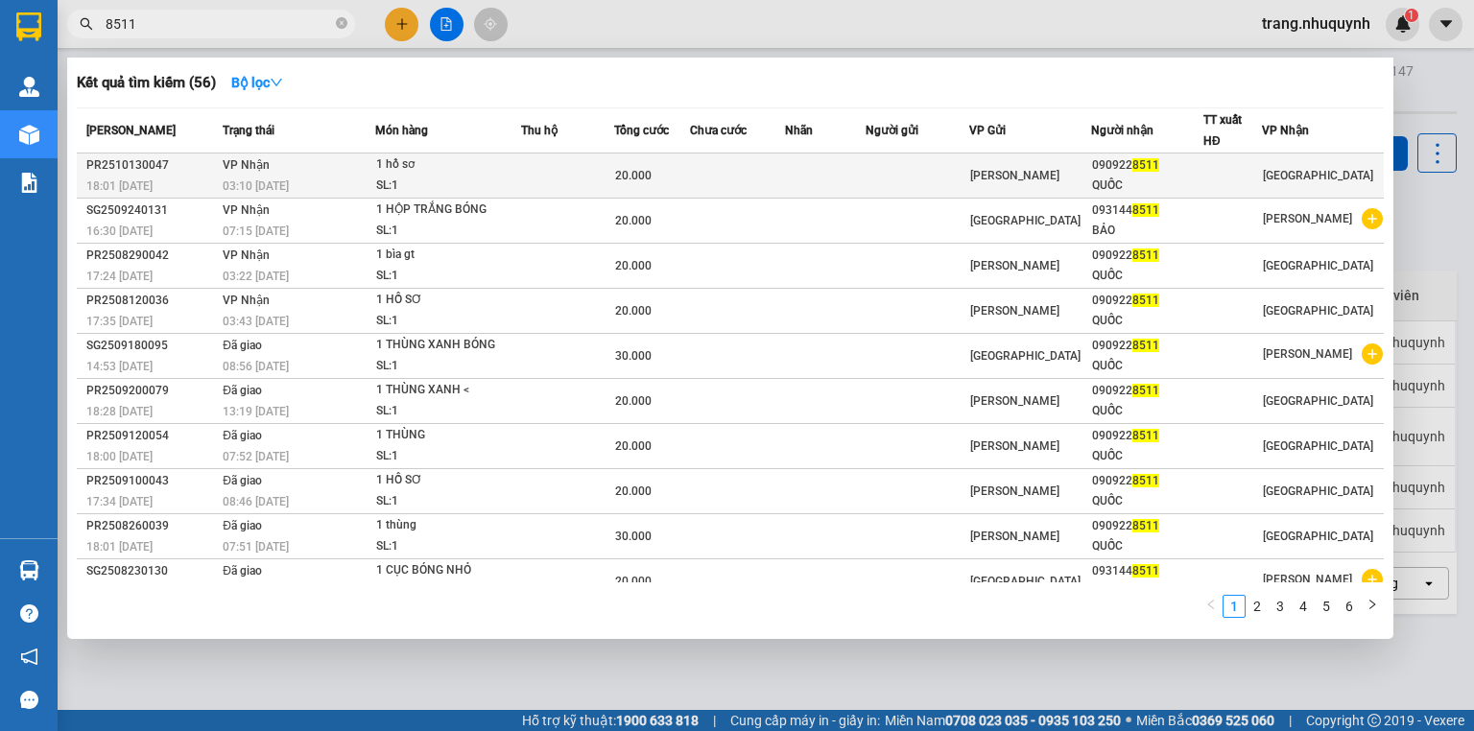
click at [338, 169] on td "VP Nhận 03:10 - 14/10" at bounding box center [296, 176] width 157 height 45
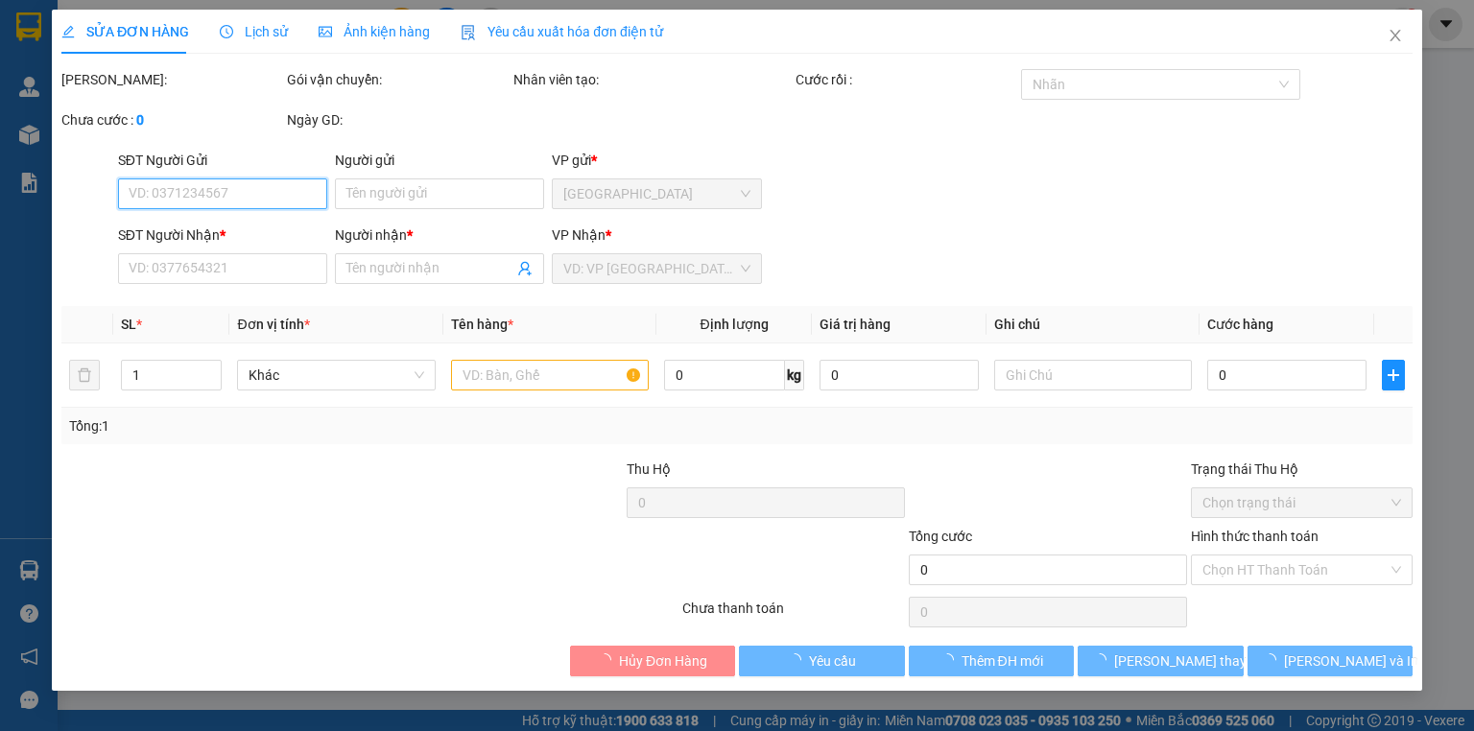
type input "0909228511"
type input "QUỐC"
type input "20.000"
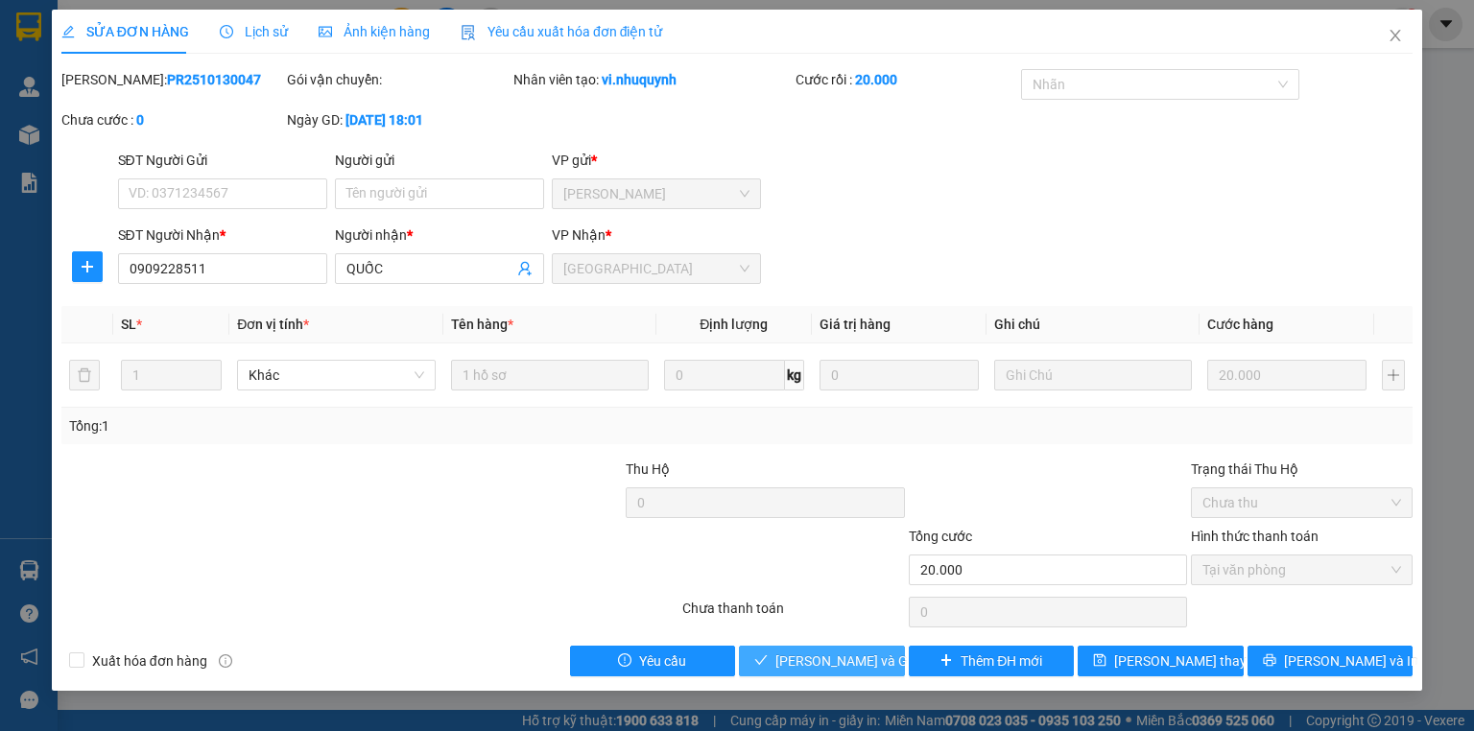
click at [802, 672] on span "Lưu và Giao hàng" at bounding box center [867, 660] width 184 height 21
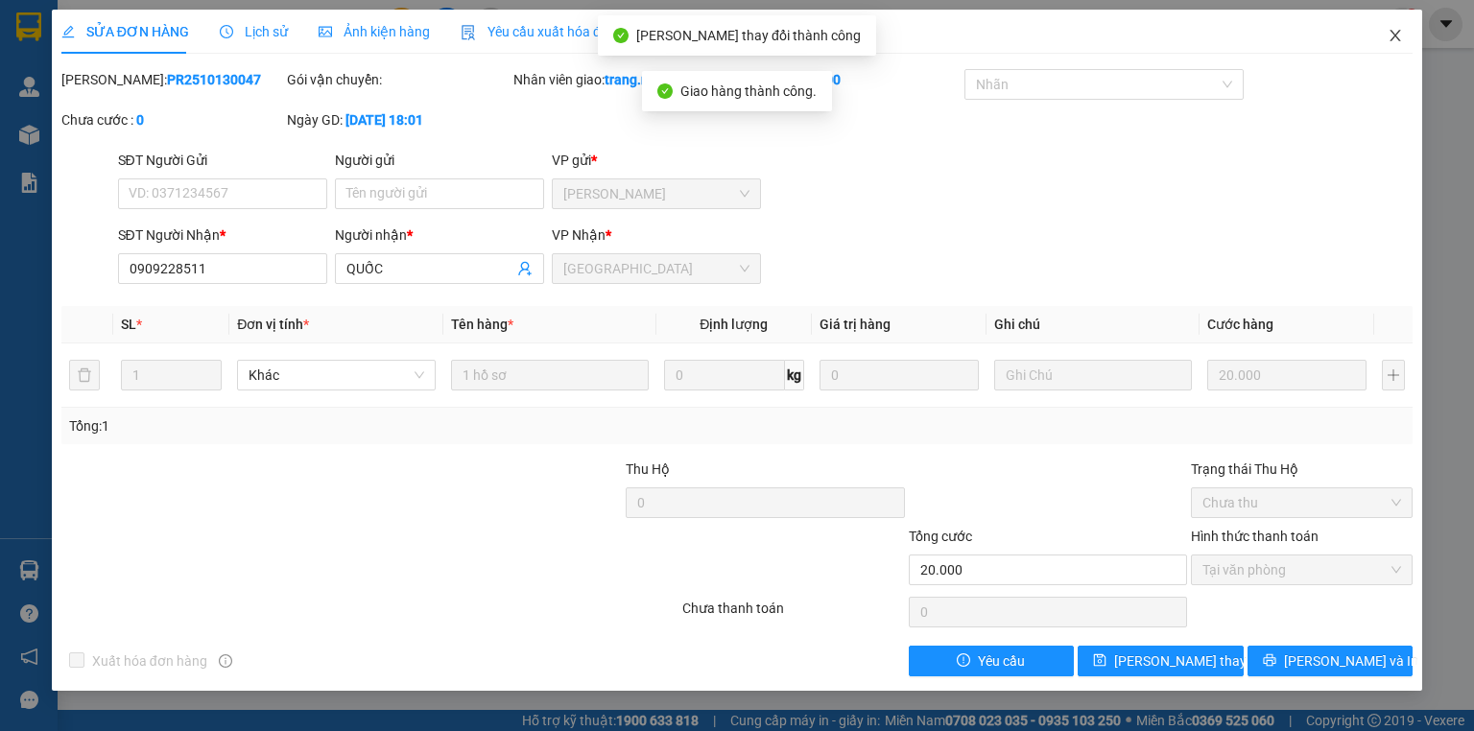
click at [1387, 40] on icon "close" at bounding box center [1394, 35] width 15 height 15
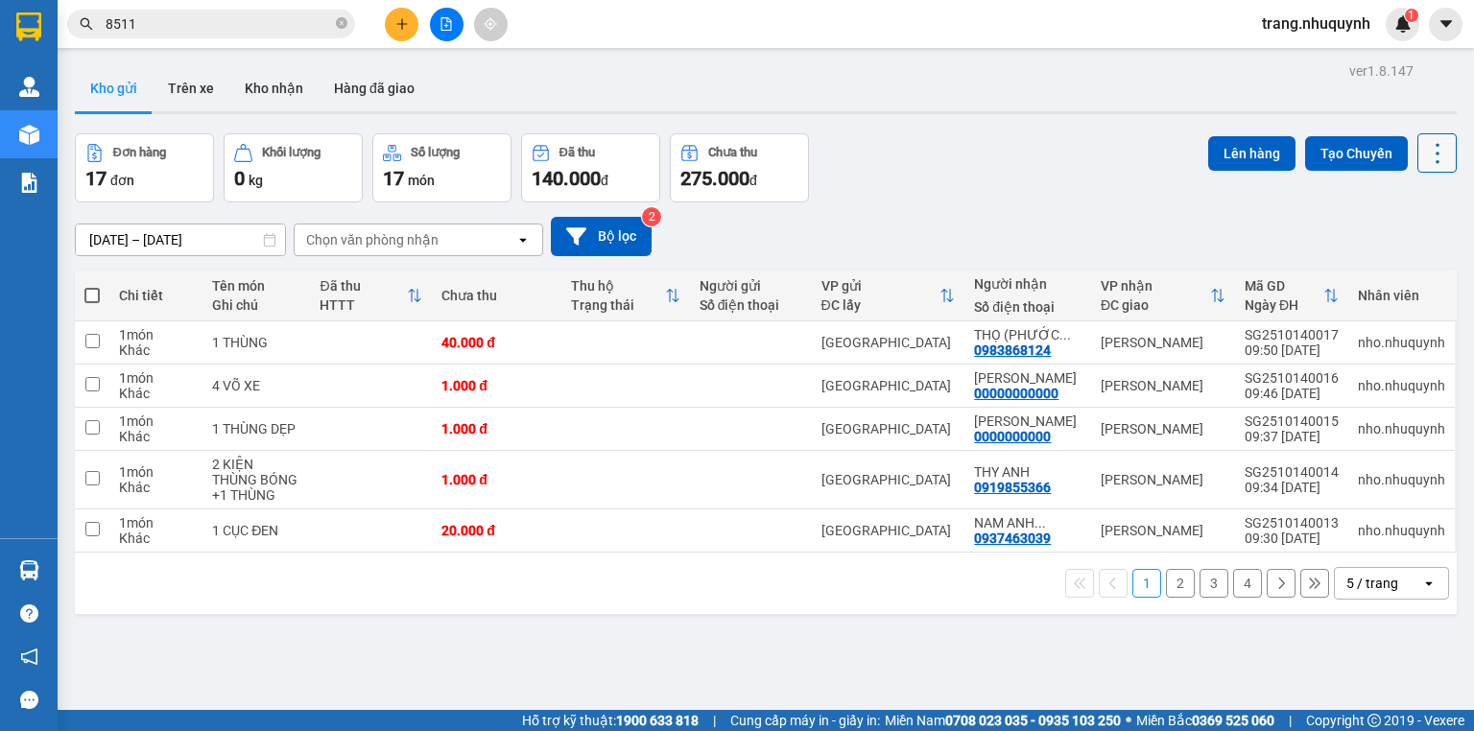
click at [1424, 157] on icon at bounding box center [1437, 153] width 27 height 27
click at [1398, 278] on span "Làm mới" at bounding box center [1398, 273] width 53 height 19
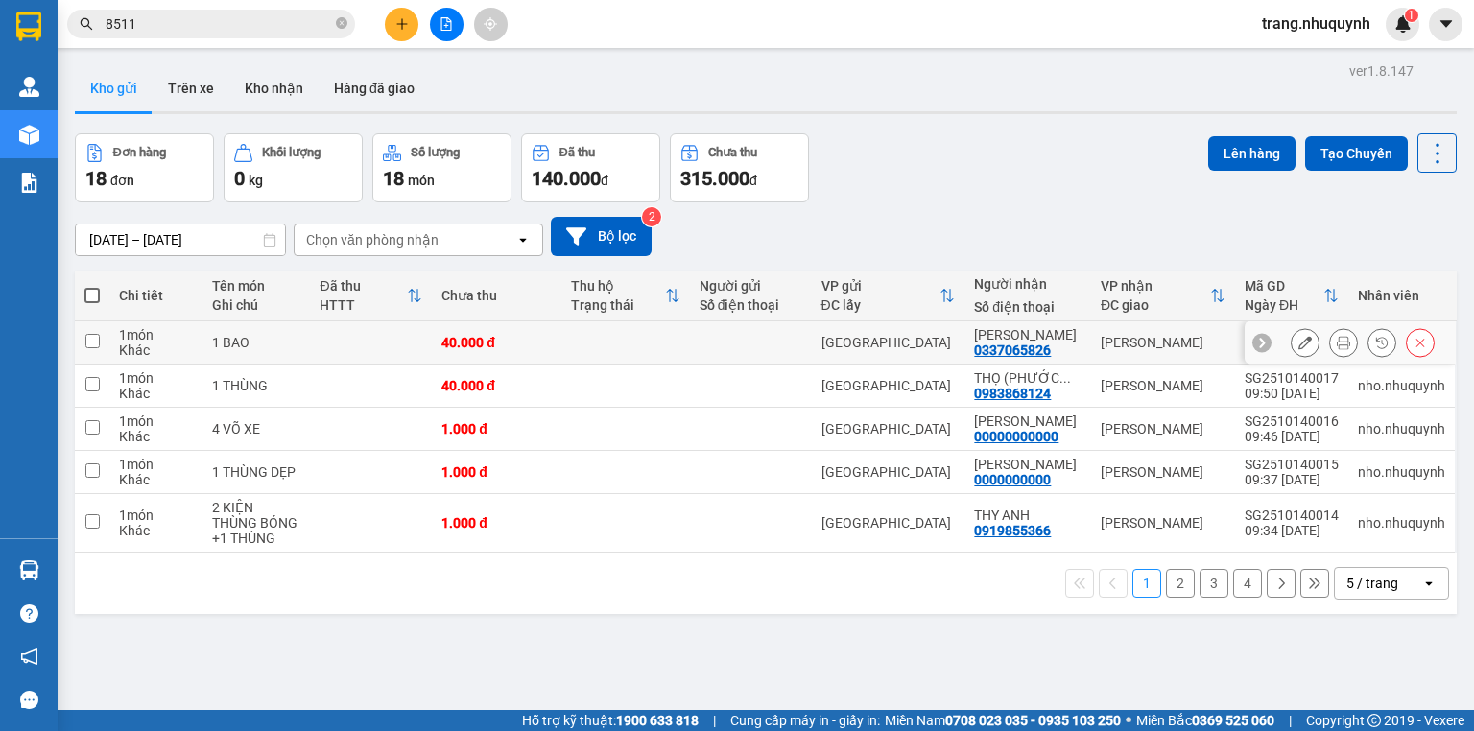
click at [1339, 349] on button at bounding box center [1343, 343] width 27 height 34
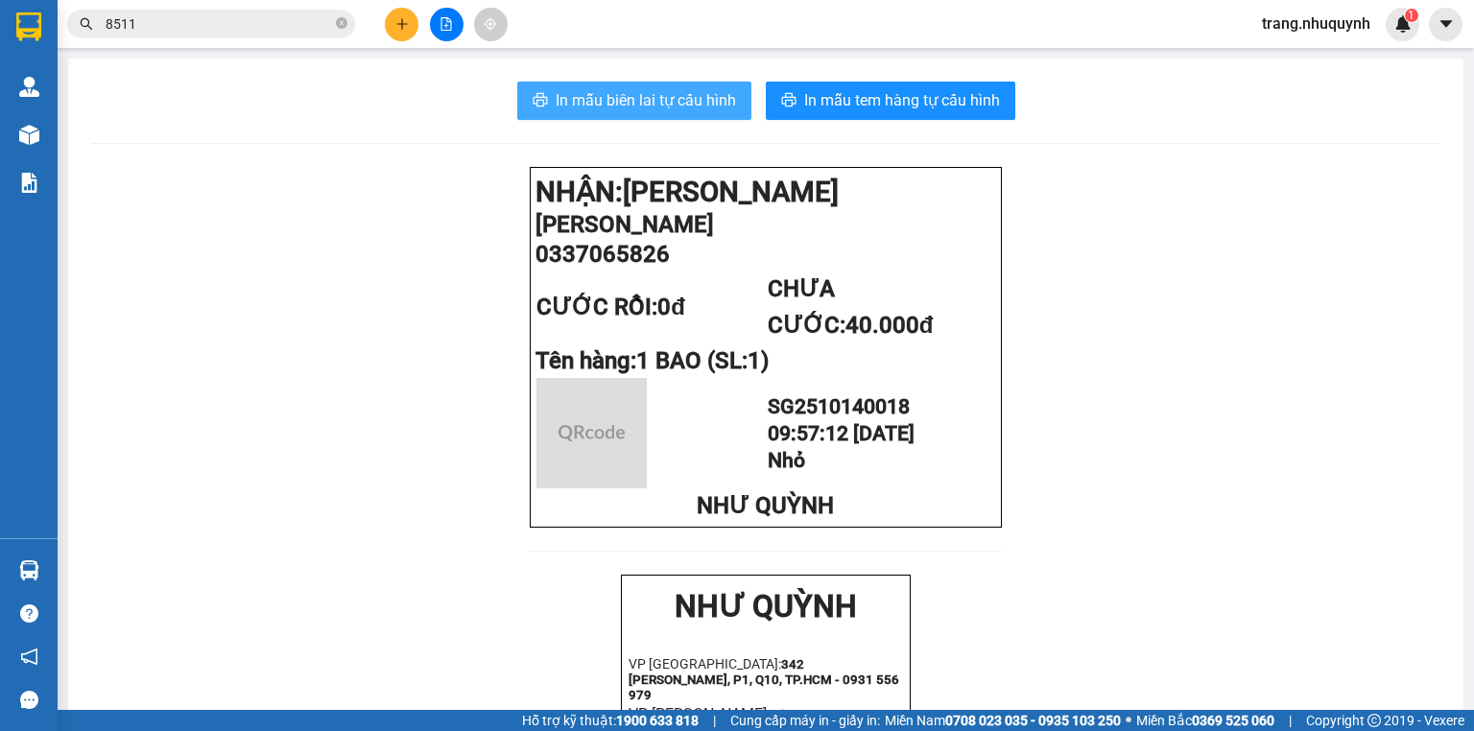
click at [610, 96] on span "In mẫu biên lai tự cấu hình" at bounding box center [645, 100] width 180 height 24
